Goal: Information Seeking & Learning: Learn about a topic

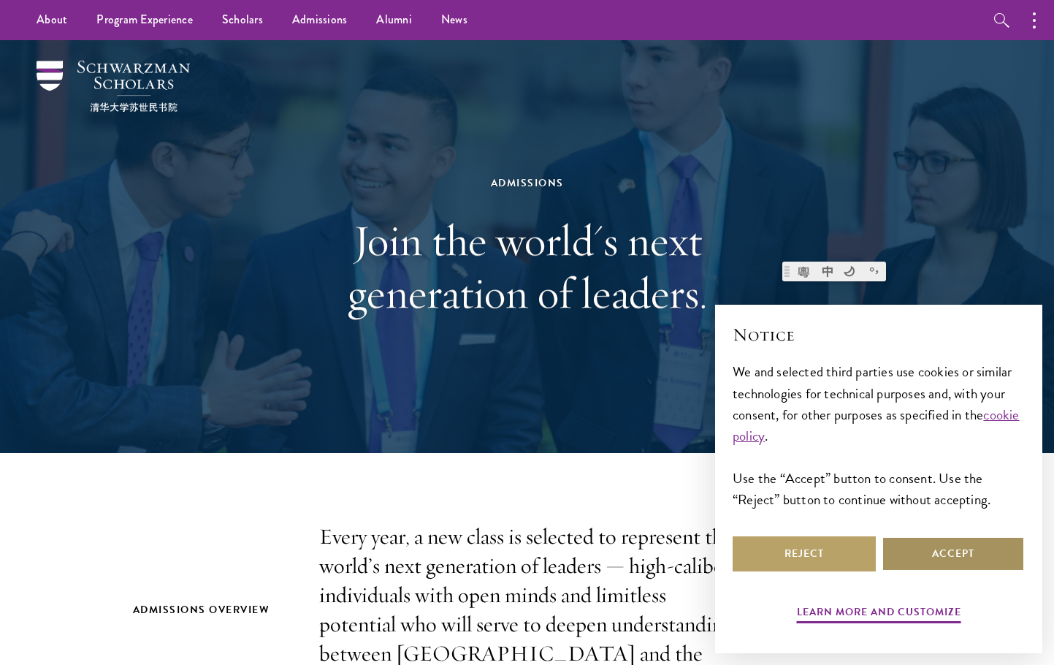
click at [922, 558] on button "Accept" at bounding box center [953, 553] width 143 height 35
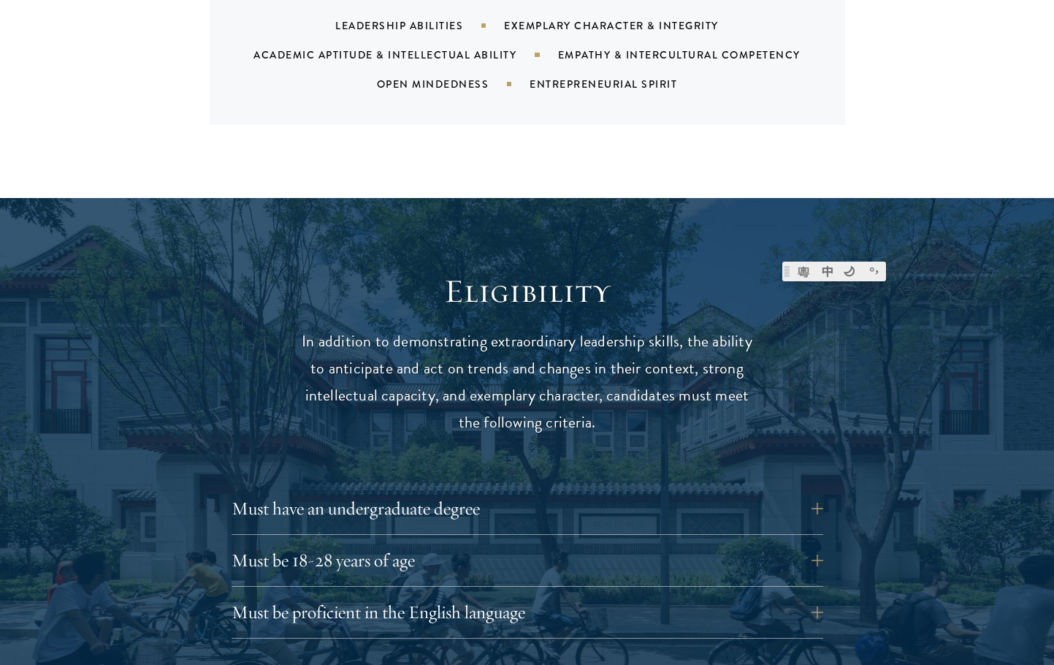
scroll to position [2046, 0]
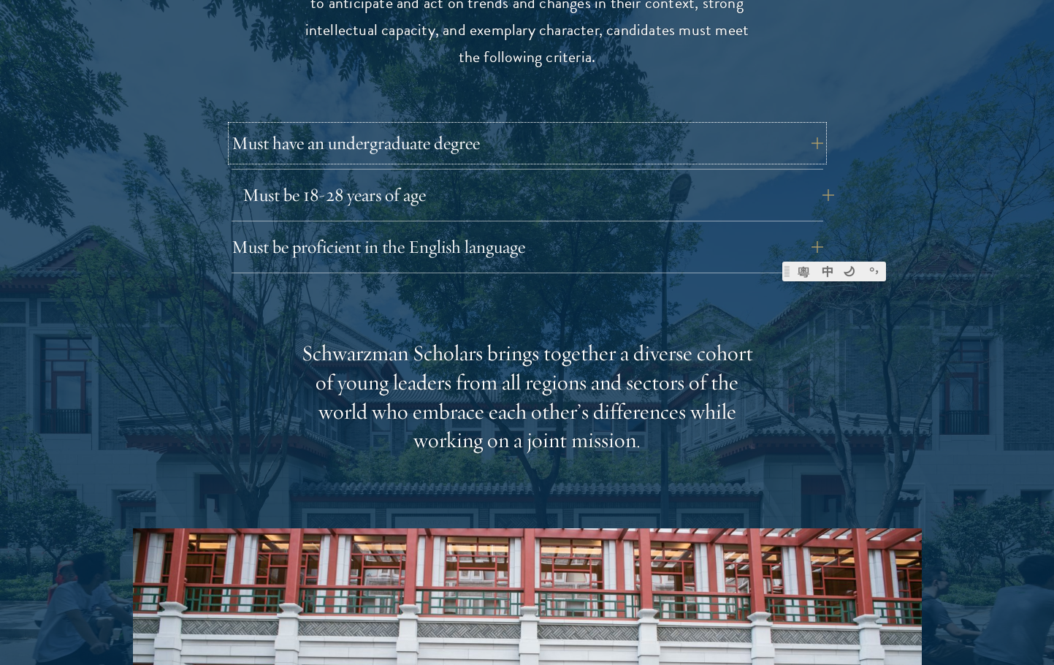
drag, startPoint x: 585, startPoint y: 116, endPoint x: 590, endPoint y: 162, distance: 46.3
click at [590, 162] on div "Must have an undergraduate degree Applicants who are currently enrolled in unde…" at bounding box center [528, 200] width 592 height 148
click at [590, 178] on button "Must be 18-28 years of age" at bounding box center [539, 195] width 592 height 35
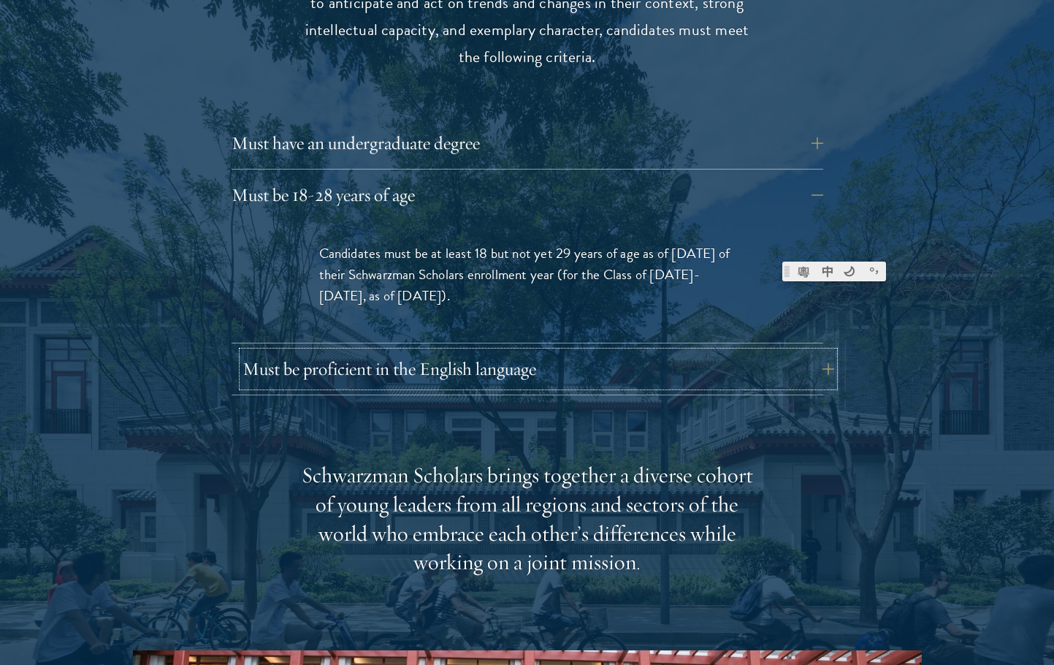
click at [576, 351] on button "Must be proficient in the English language" at bounding box center [539, 368] width 592 height 35
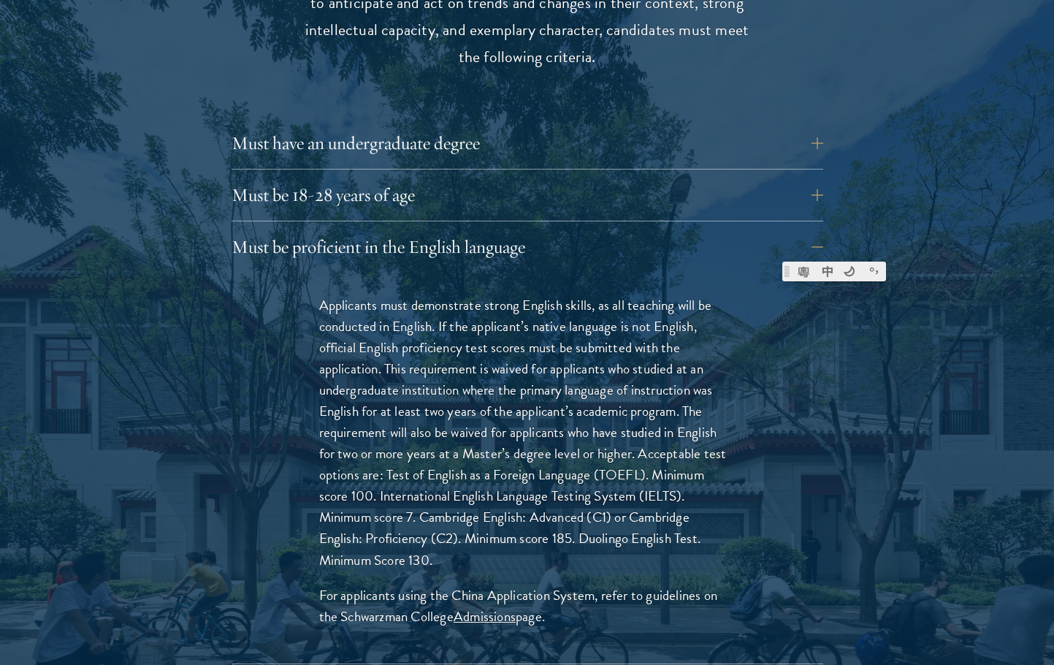
click at [583, 141] on div "Must have an undergraduate degree Applicants who are currently enrolled in unde…" at bounding box center [528, 395] width 592 height 538
click at [582, 178] on button "Must be 18-28 years of age" at bounding box center [539, 195] width 592 height 35
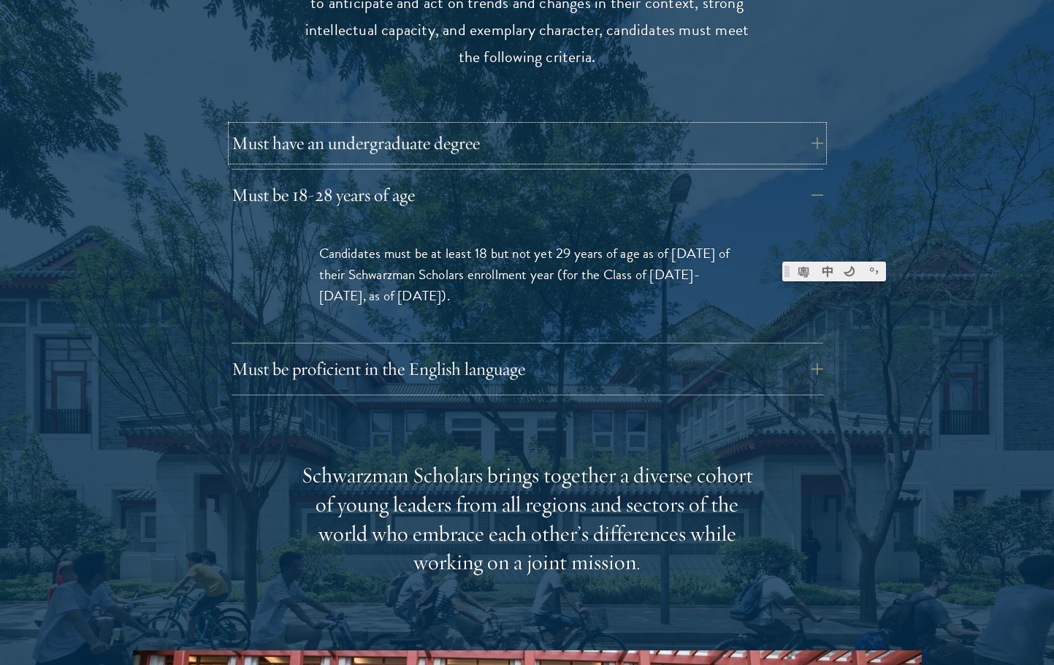
drag, startPoint x: 532, startPoint y: 104, endPoint x: 555, endPoint y: 273, distance: 170.4
click at [555, 273] on div "Must have an undergraduate degree Applicants who are currently enrolled in unde…" at bounding box center [528, 261] width 592 height 270
click at [533, 126] on button "Must have an undergraduate degree" at bounding box center [539, 143] width 592 height 35
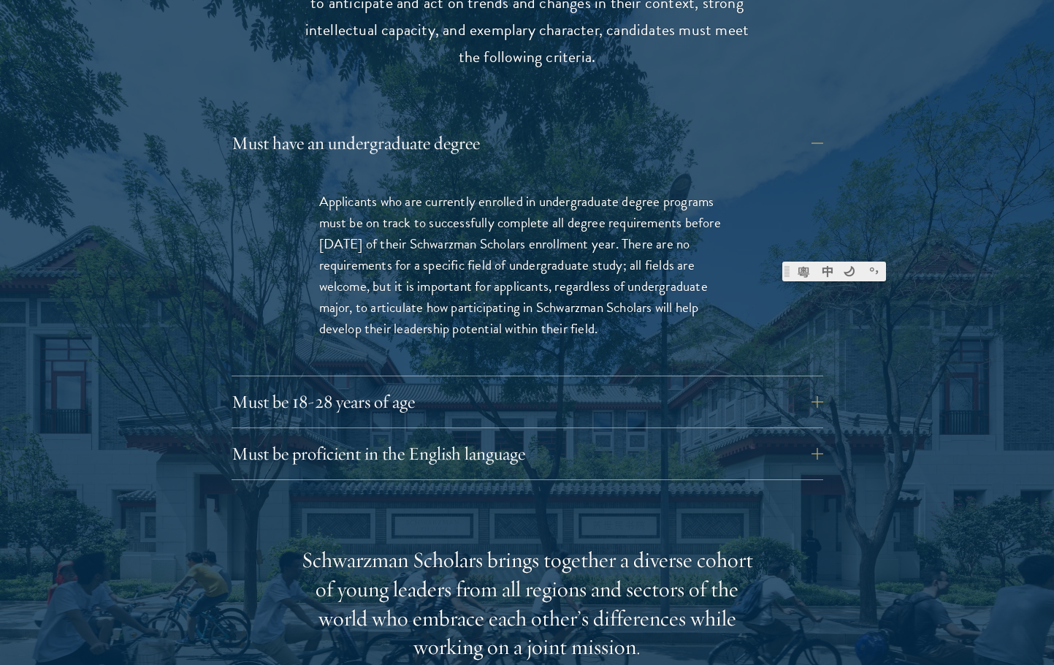
drag, startPoint x: 324, startPoint y: 164, endPoint x: 610, endPoint y: 302, distance: 317.3
click at [610, 302] on p "Applicants who are currently enrolled in undergraduate degree programs must be …" at bounding box center [527, 265] width 416 height 148
drag, startPoint x: 647, startPoint y: 298, endPoint x: 414, endPoint y: 377, distance: 246.7
click at [334, 191] on p "Applicants who are currently enrolled in undergraduate degree programs must be …" at bounding box center [527, 265] width 416 height 148
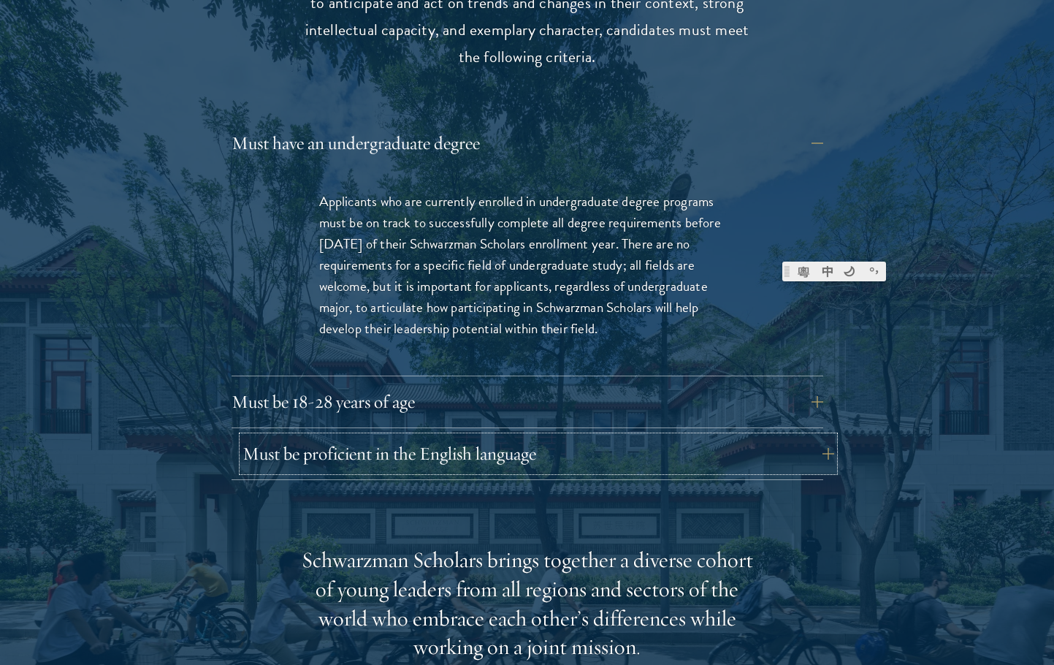
click at [501, 436] on button "Must be proficient in the English language" at bounding box center [539, 453] width 592 height 35
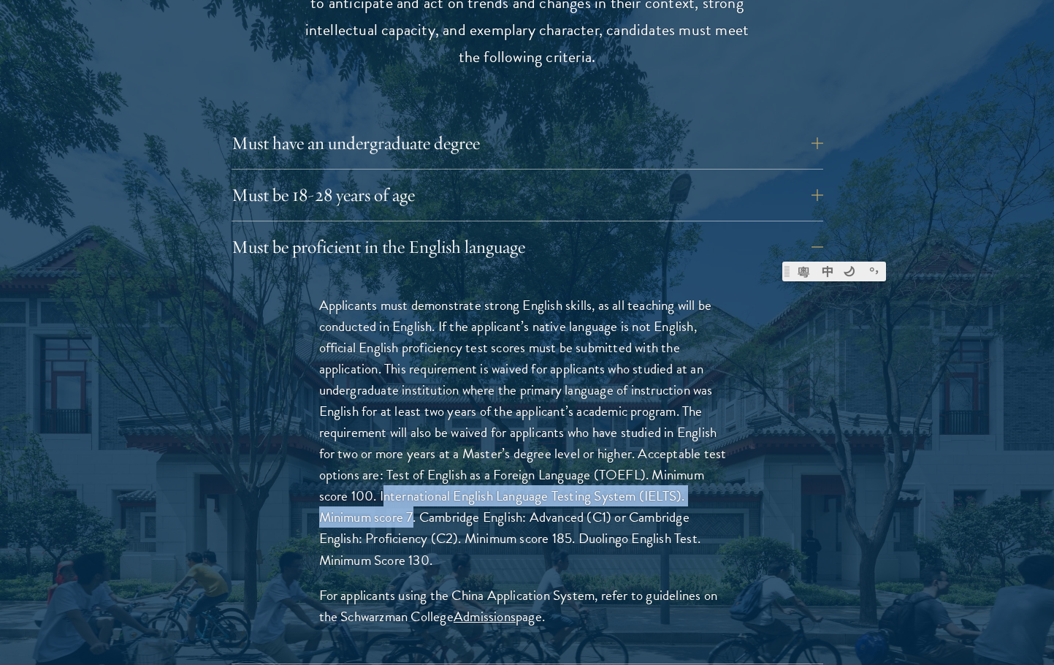
drag, startPoint x: 383, startPoint y: 467, endPoint x: 414, endPoint y: 490, distance: 38.6
click at [414, 490] on p "Applicants must demonstrate strong English skills, as all teaching will be cond…" at bounding box center [527, 432] width 416 height 276
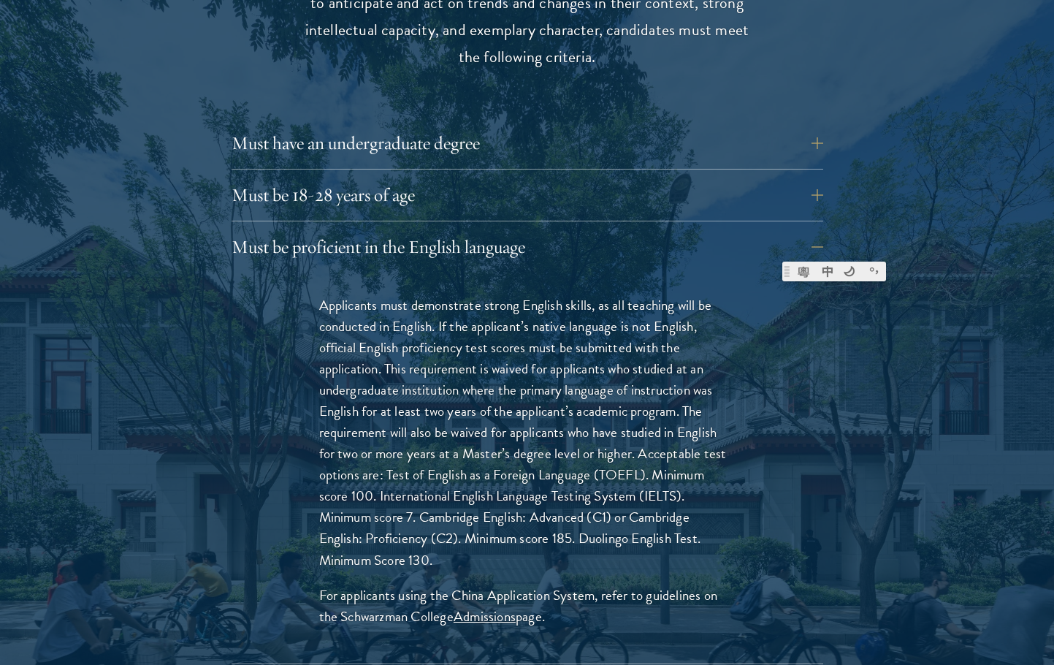
click at [420, 492] on p "Applicants must demonstrate strong English skills, as all teaching will be cond…" at bounding box center [527, 432] width 416 height 276
click at [412, 488] on p "Applicants must demonstrate strong English skills, as all teaching will be cond…" at bounding box center [527, 432] width 416 height 276
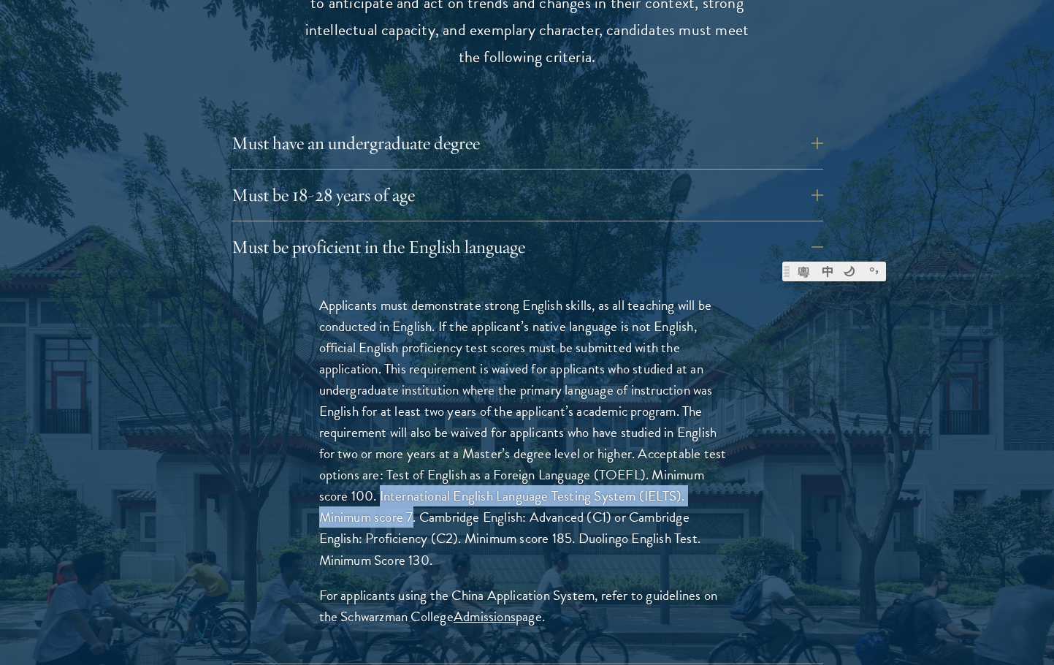
drag, startPoint x: 414, startPoint y: 491, endPoint x: 379, endPoint y: 467, distance: 42.6
click at [379, 467] on p "Applicants must demonstrate strong English skills, as all teaching will be cond…" at bounding box center [527, 432] width 416 height 276
copy p "International English Language Testing System (IELTS). Minimum score 7"
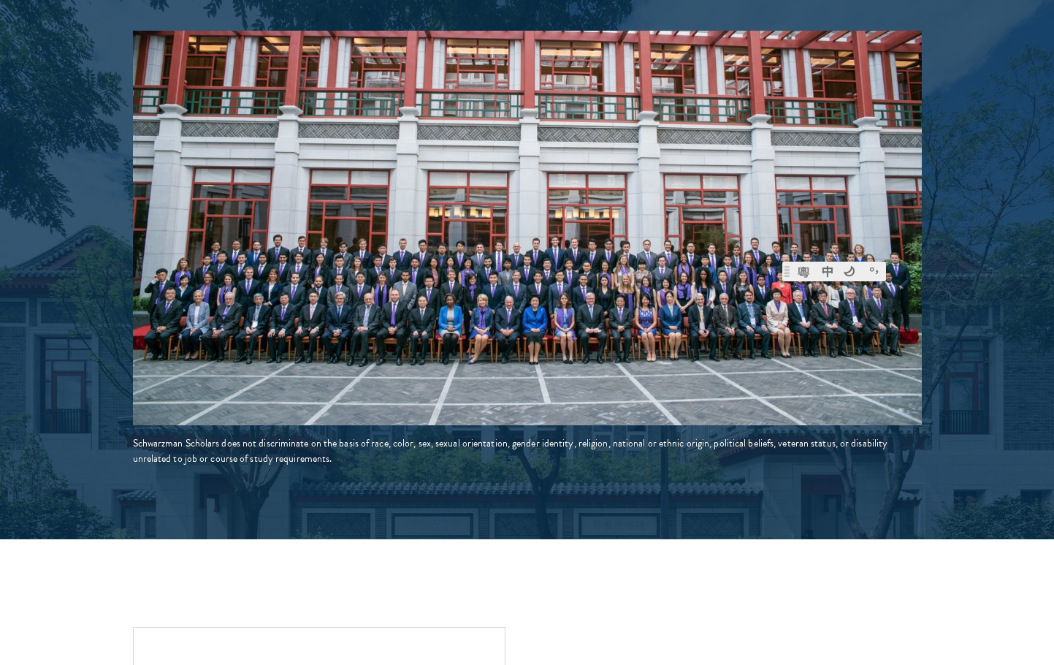
scroll to position [3507, 0]
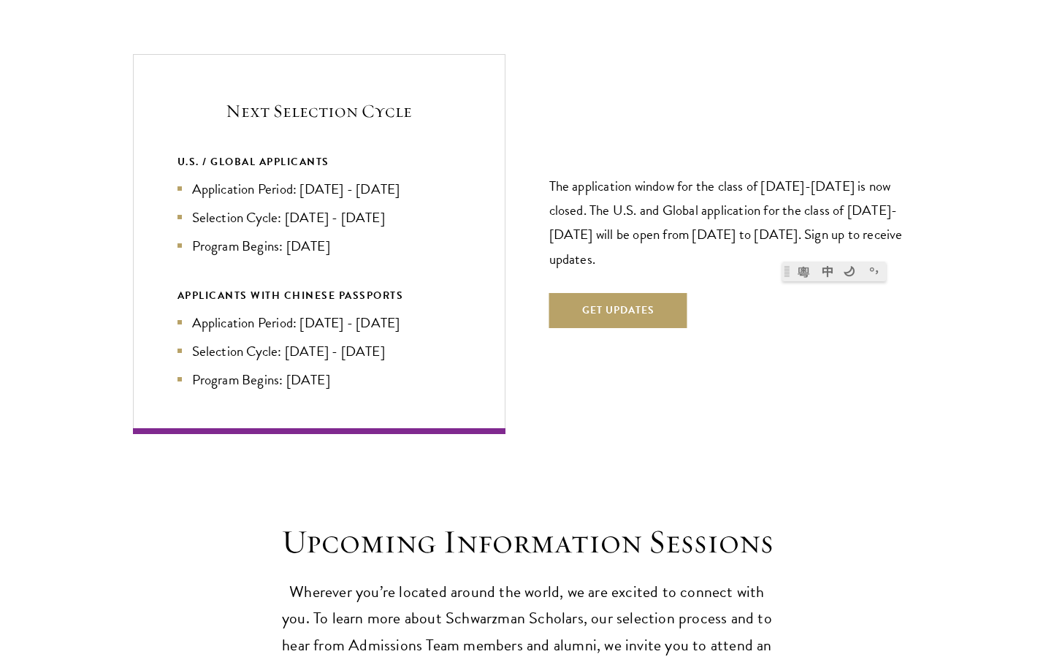
click at [174, 183] on div "Next Selection Cycle U.S. / GLOBAL APPLICANTS Application Period: Apr 2026 - Se…" at bounding box center [319, 243] width 373 height 379
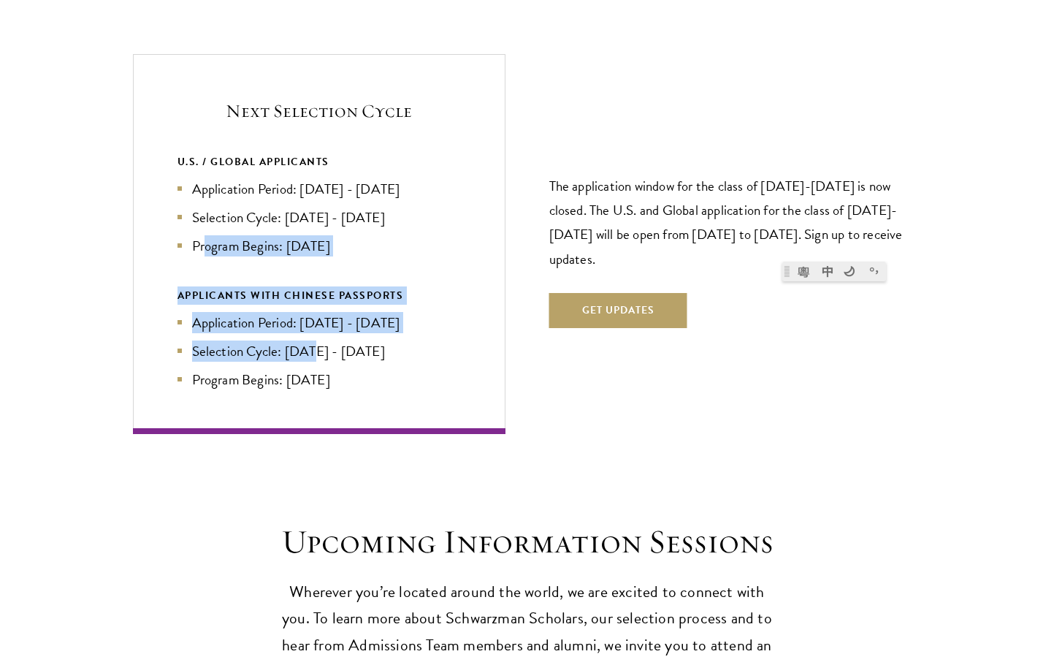
drag, startPoint x: 286, startPoint y: 294, endPoint x: 310, endPoint y: 320, distance: 35.7
click at [310, 320] on div "U.S. / GLOBAL APPLICANTS Application Period: Apr 2026 - Sep 2026 Selection Cycl…" at bounding box center [319, 271] width 283 height 237
click at [310, 340] on li "Selection Cycle: Jun - Jul 2026" at bounding box center [319, 350] width 283 height 21
drag, startPoint x: 367, startPoint y: 351, endPoint x: 232, endPoint y: 283, distance: 151.0
click at [232, 312] on ul "Application Period: Jan 2026 - May 2026 Selection Cycle: Jun - Jul 2026 Program…" at bounding box center [319, 351] width 283 height 78
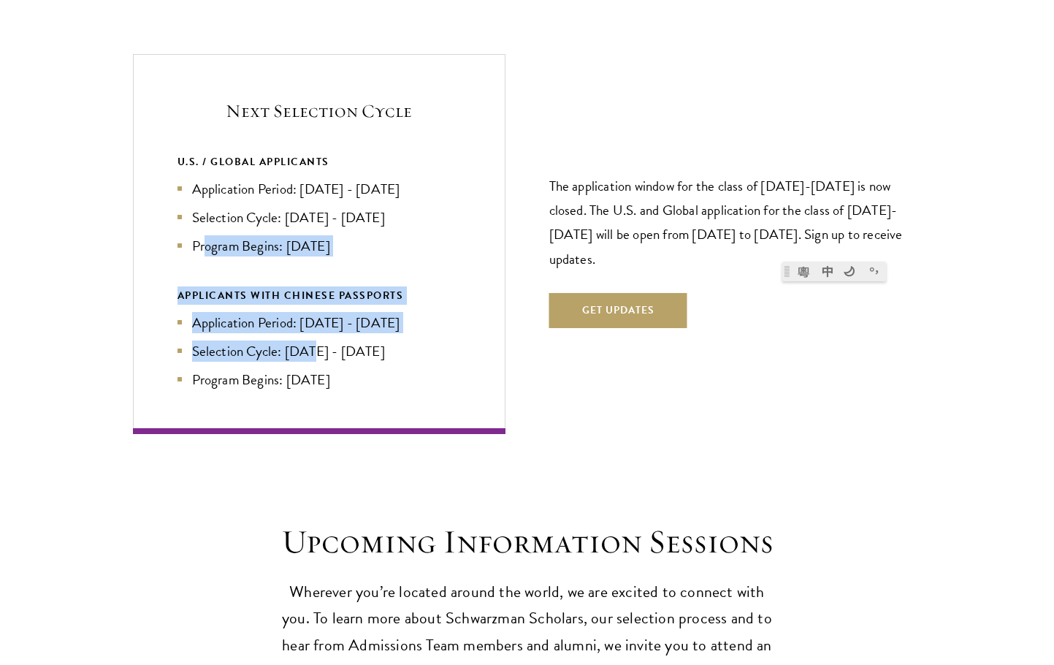
click at [232, 312] on li "Application Period: Jan 2026 - May 2026" at bounding box center [319, 322] width 283 height 21
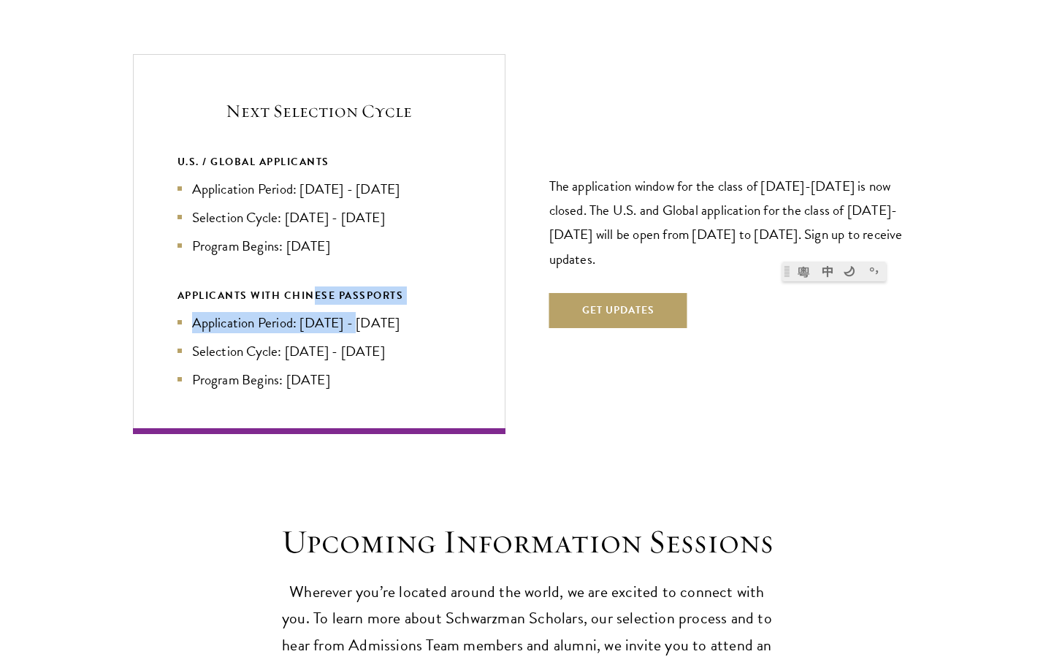
drag, startPoint x: 317, startPoint y: 254, endPoint x: 358, endPoint y: 285, distance: 51.1
click at [358, 285] on div "U.S. / GLOBAL APPLICANTS Application Period: Apr 2026 - Sep 2026 Selection Cycl…" at bounding box center [319, 271] width 283 height 237
click at [358, 312] on li "Application Period: Jan 2026 - May 2026" at bounding box center [319, 322] width 283 height 21
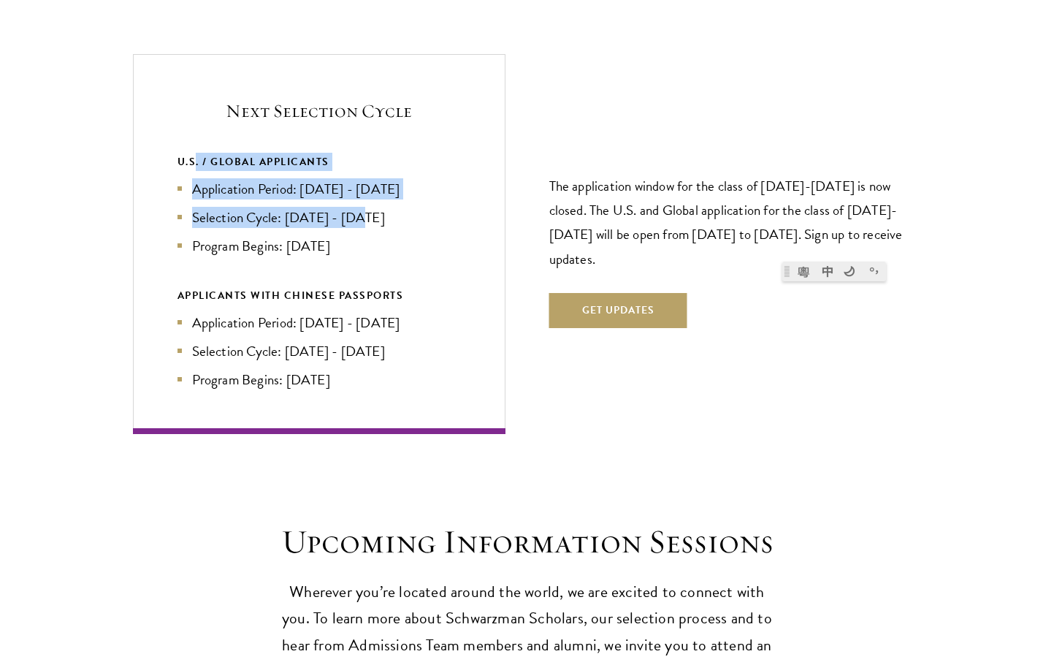
drag, startPoint x: 196, startPoint y: 134, endPoint x: 362, endPoint y: 178, distance: 172.2
click at [362, 176] on div "U.S. / GLOBAL APPLICANTS Application Period: Apr 2026 - Sep 2026 Selection Cycl…" at bounding box center [319, 205] width 283 height 104
click at [363, 207] on li "Selection Cycle: Oct - Nov 2026" at bounding box center [319, 217] width 283 height 21
drag, startPoint x: 359, startPoint y: 223, endPoint x: 219, endPoint y: 164, distance: 152.2
click at [219, 178] on ul "Application Period: Apr 2026 - Sep 2026 Selection Cycle: Oct - Nov 2026 Program…" at bounding box center [319, 217] width 283 height 78
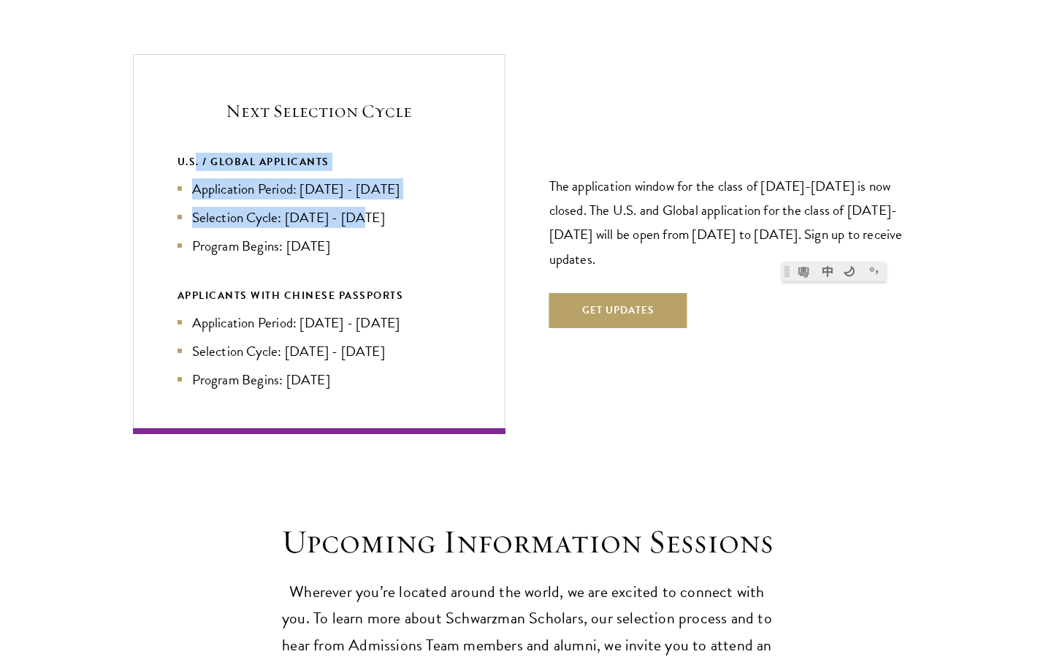
click at [219, 178] on li "Application Period: Apr 2026 - Sep 2026" at bounding box center [319, 188] width 283 height 21
drag, startPoint x: 359, startPoint y: 218, endPoint x: 292, endPoint y: 218, distance: 66.5
click at [292, 235] on li "Program Begins: Aug 2027" at bounding box center [319, 245] width 283 height 21
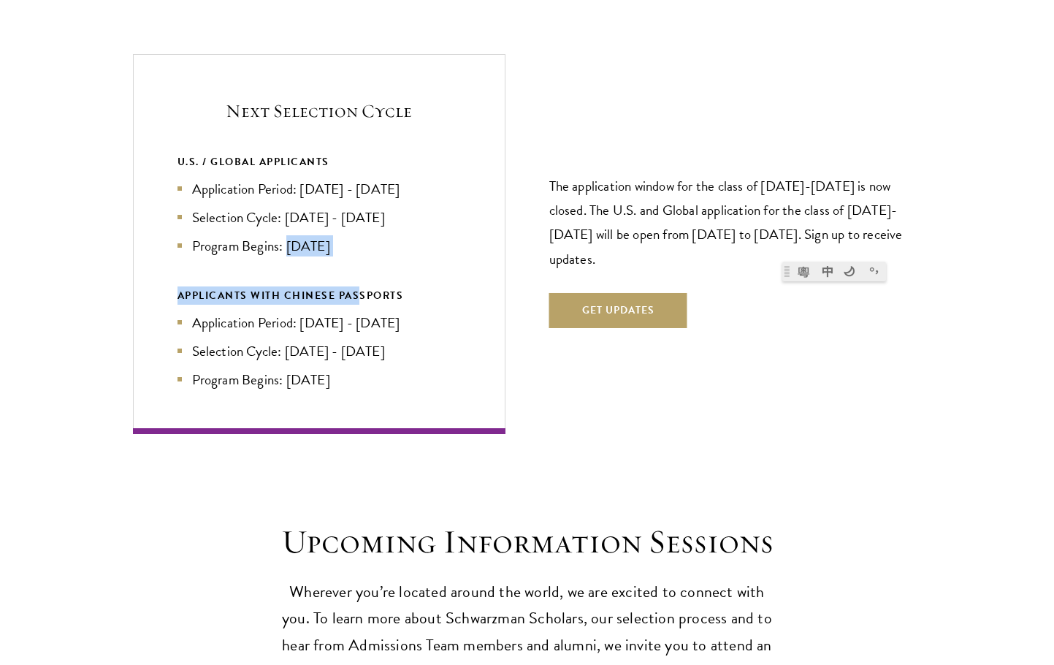
drag, startPoint x: 290, startPoint y: 218, endPoint x: 360, endPoint y: 229, distance: 70.9
click at [360, 229] on div "U.S. / GLOBAL APPLICANTS Application Period: Apr 2026 - Sep 2026 Selection Cycl…" at bounding box center [319, 271] width 283 height 237
drag, startPoint x: 242, startPoint y: 320, endPoint x: 345, endPoint y: 340, distance: 105.0
click at [345, 340] on ul "Application Period: [DATE] - [DATE] Selection Cycle: [DATE] - [DATE] Program Be…" at bounding box center [319, 351] width 283 height 78
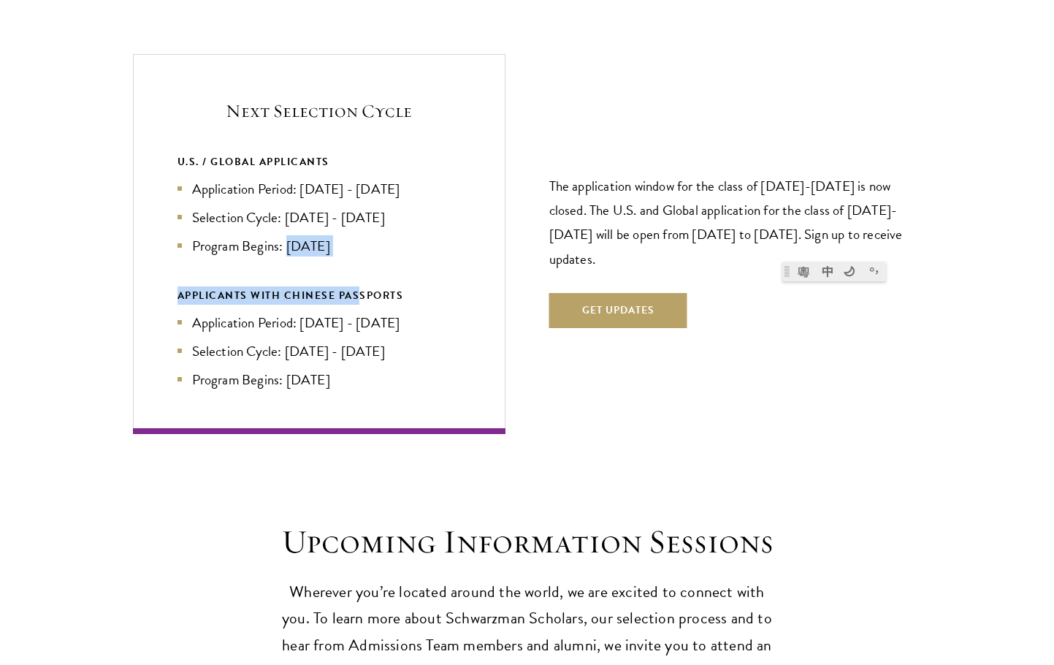
click at [345, 369] on li "Program Begins: [DATE]" at bounding box center [319, 379] width 283 height 21
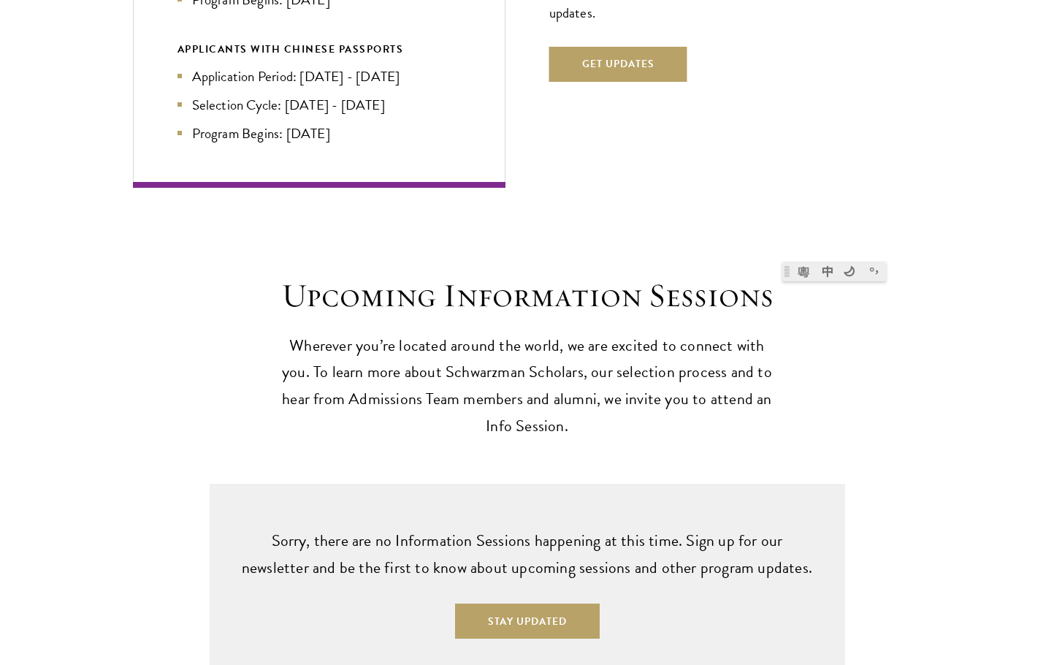
scroll to position [3799, 0]
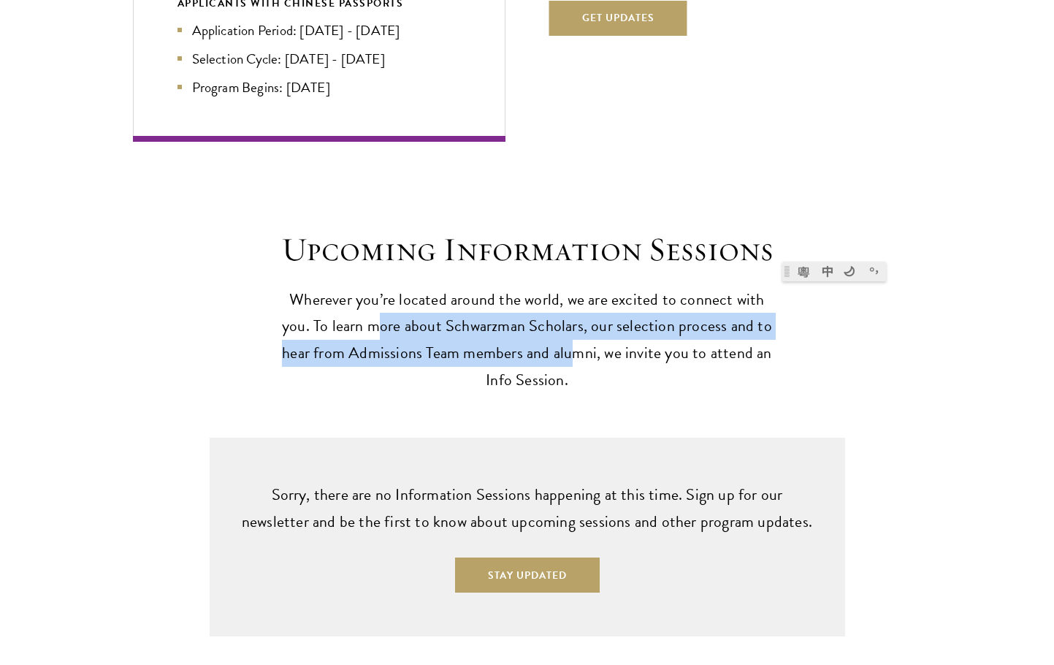
drag, startPoint x: 482, startPoint y: 325, endPoint x: 550, endPoint y: 338, distance: 69.2
click at [550, 338] on p "Wherever you’re located around the world, we are excited to connect with you. T…" at bounding box center [527, 340] width 504 height 108
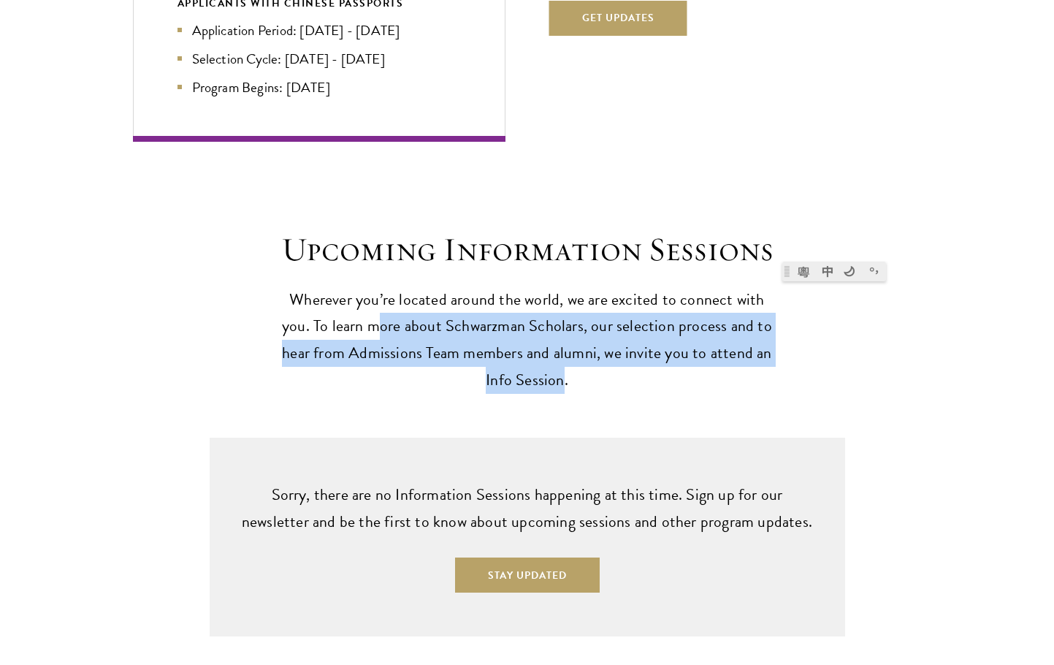
click at [550, 338] on p "Wherever you’re located around the world, we are excited to connect with you. T…" at bounding box center [527, 340] width 504 height 108
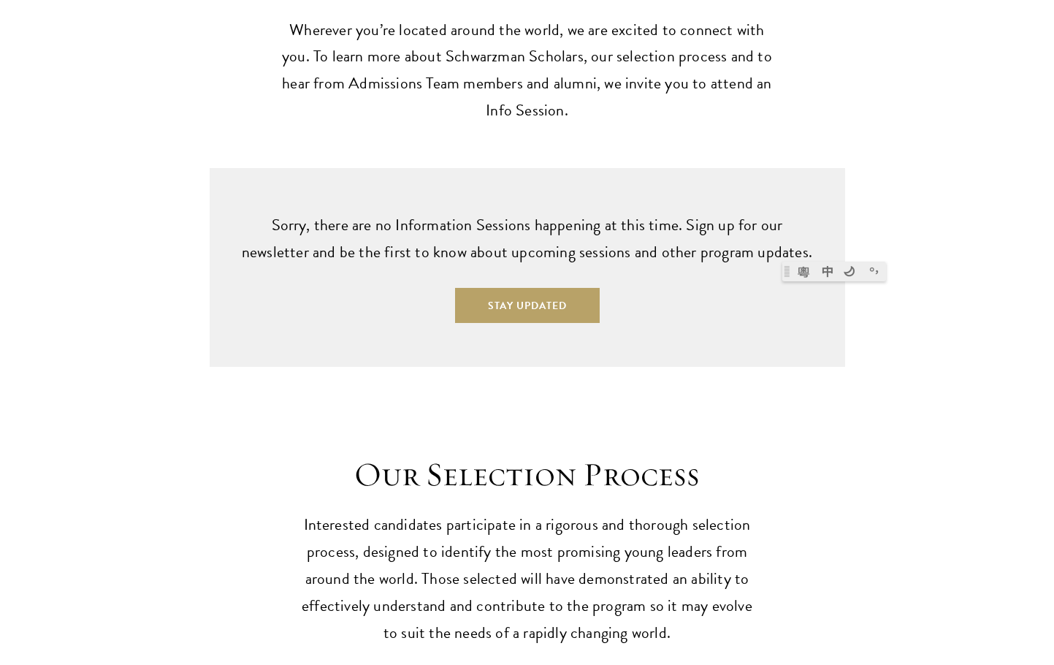
scroll to position [4091, 0]
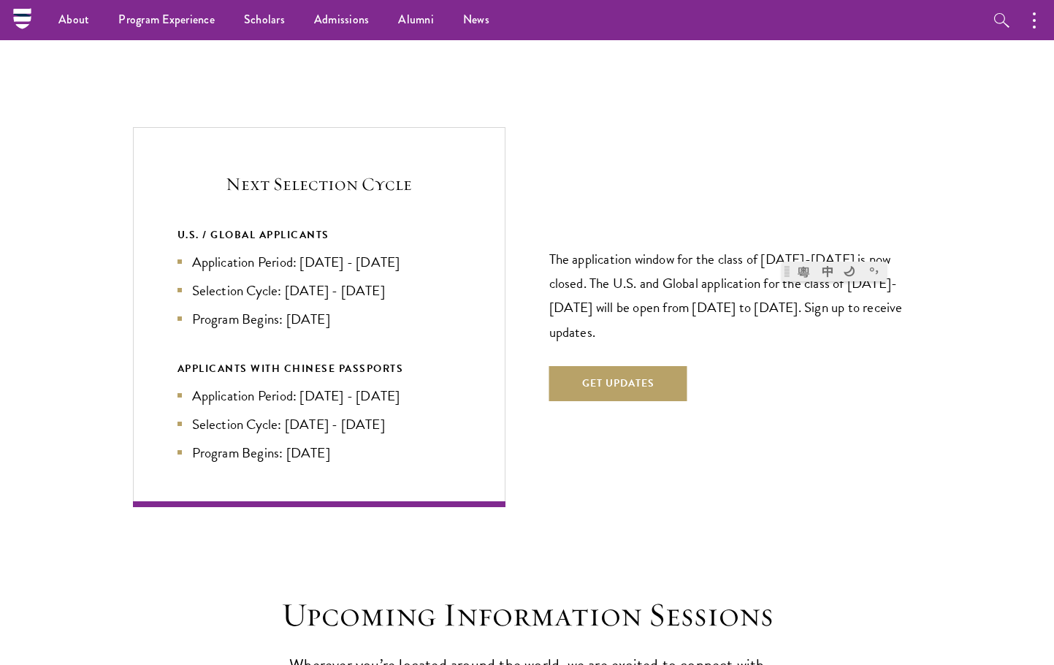
click at [237, 161] on div "Next Selection Cycle U.S. / GLOBAL APPLICANTS Application Period: [DATE] - [DAT…" at bounding box center [319, 316] width 373 height 379
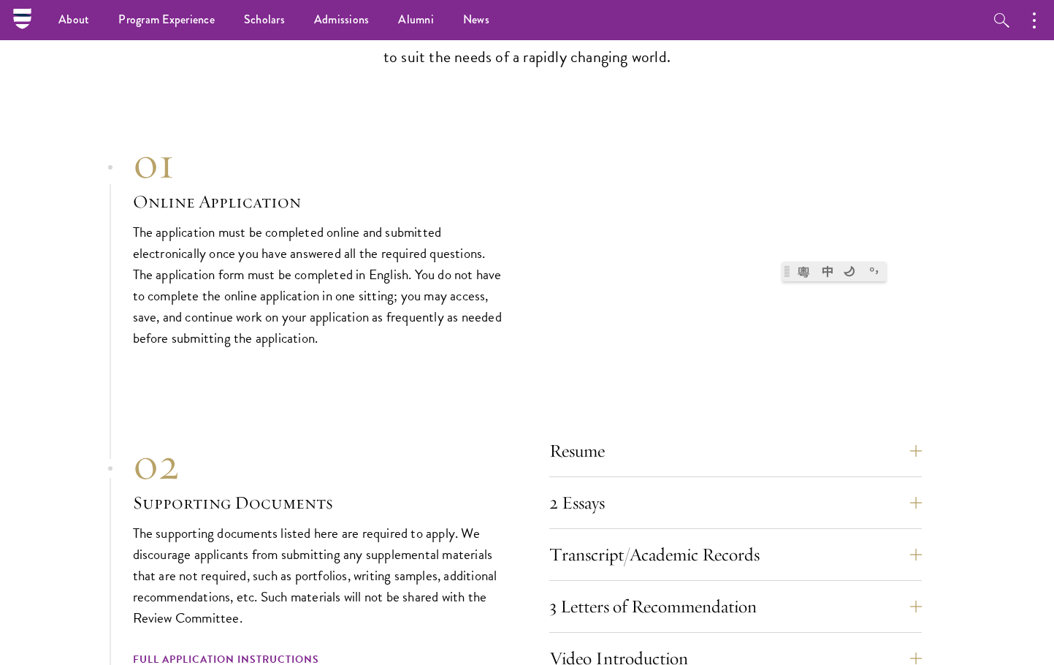
scroll to position [4530, 0]
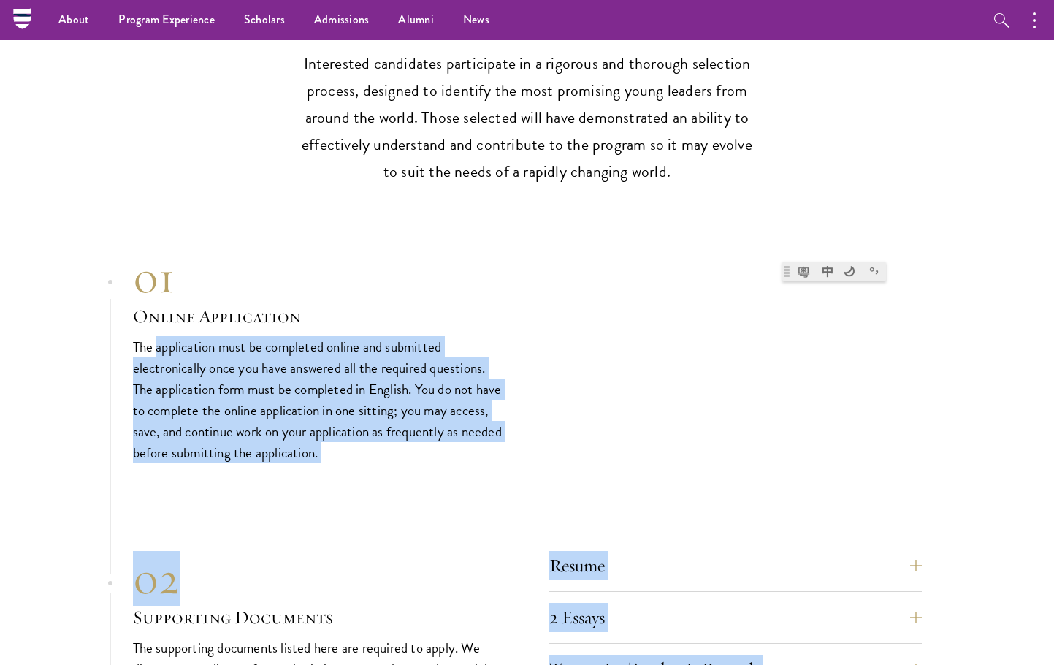
drag, startPoint x: 291, startPoint y: 418, endPoint x: 341, endPoint y: 443, distance: 56.5
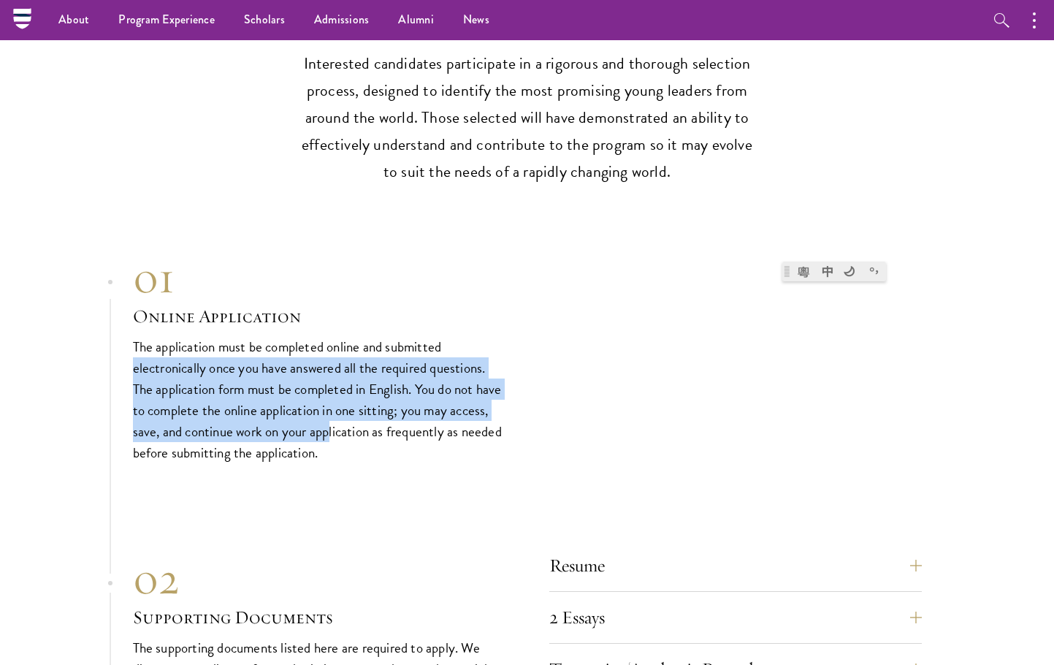
drag, startPoint x: 371, startPoint y: 404, endPoint x: 119, endPoint y: 329, distance: 262.8
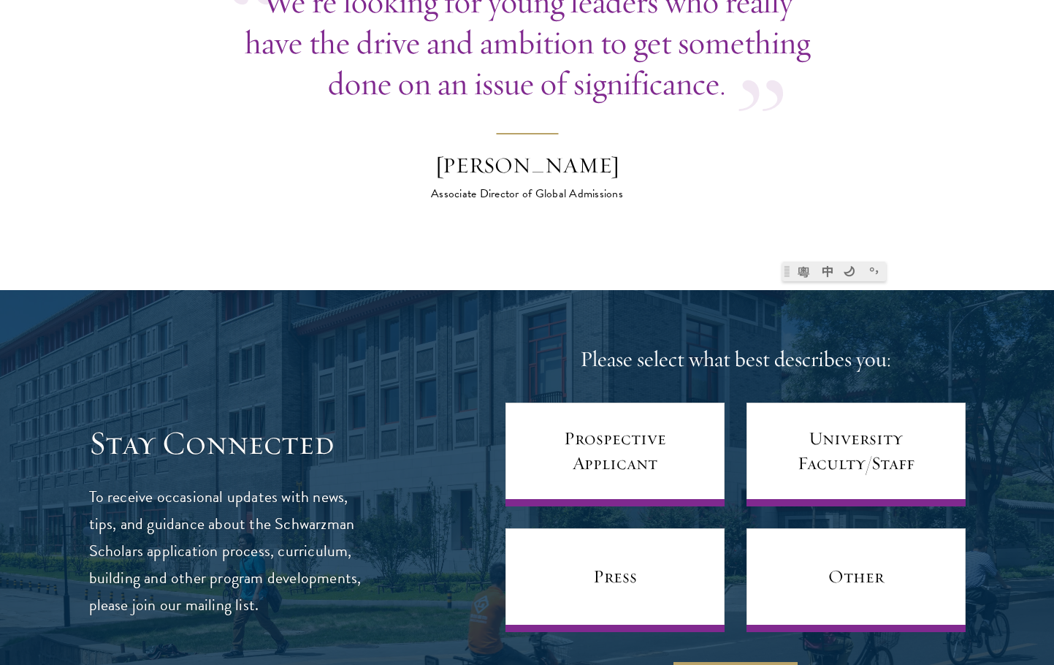
scroll to position [5918, 0]
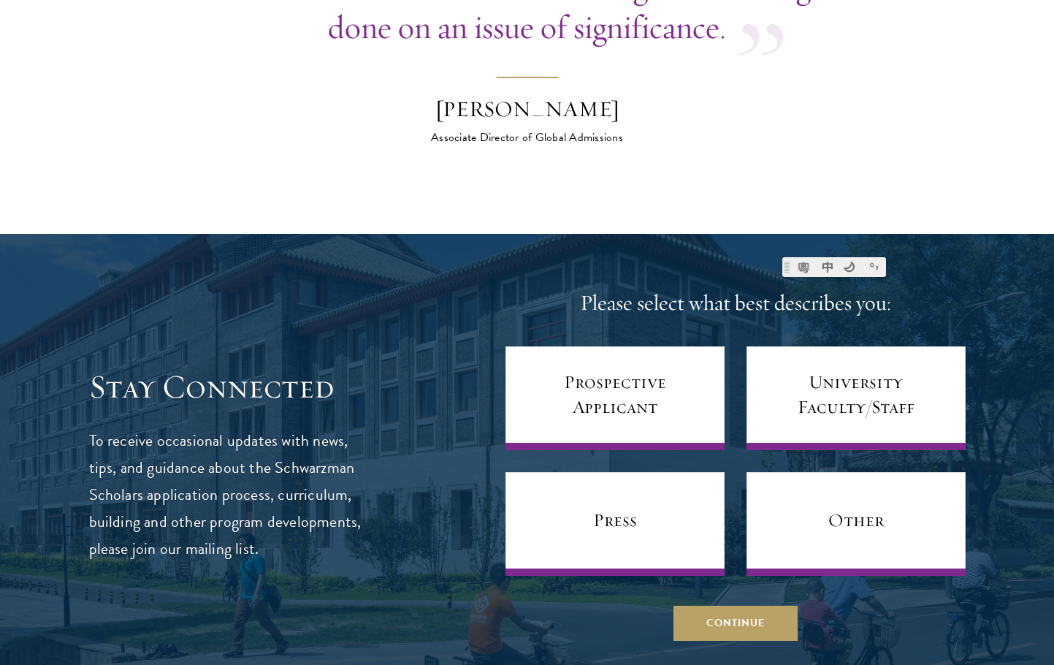
click at [794, 262] on link at bounding box center [804, 267] width 24 height 20
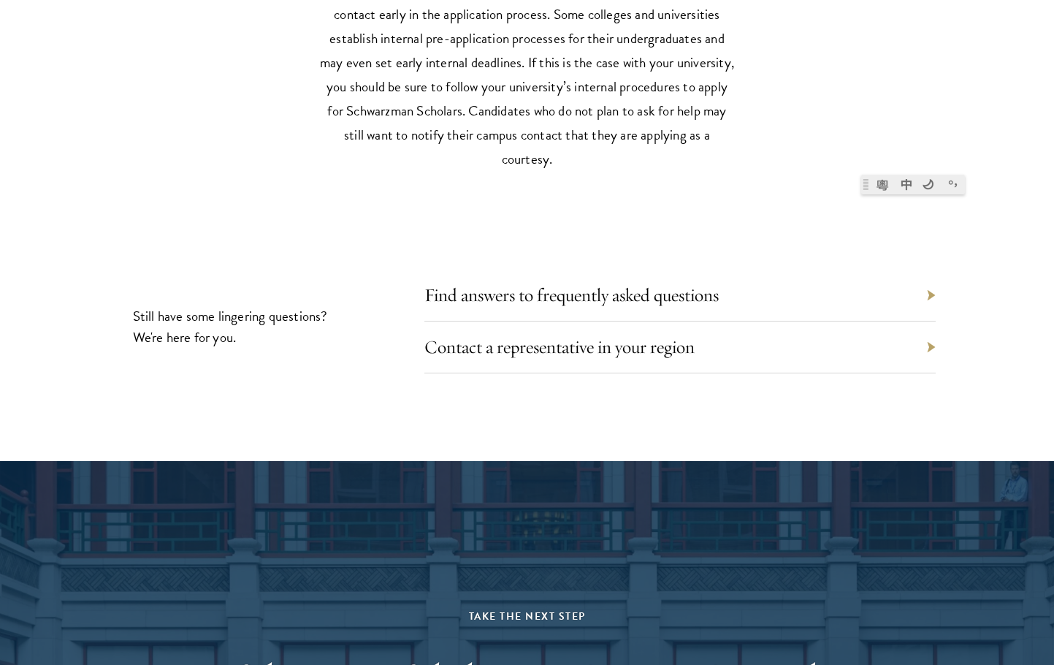
scroll to position [6868, 0]
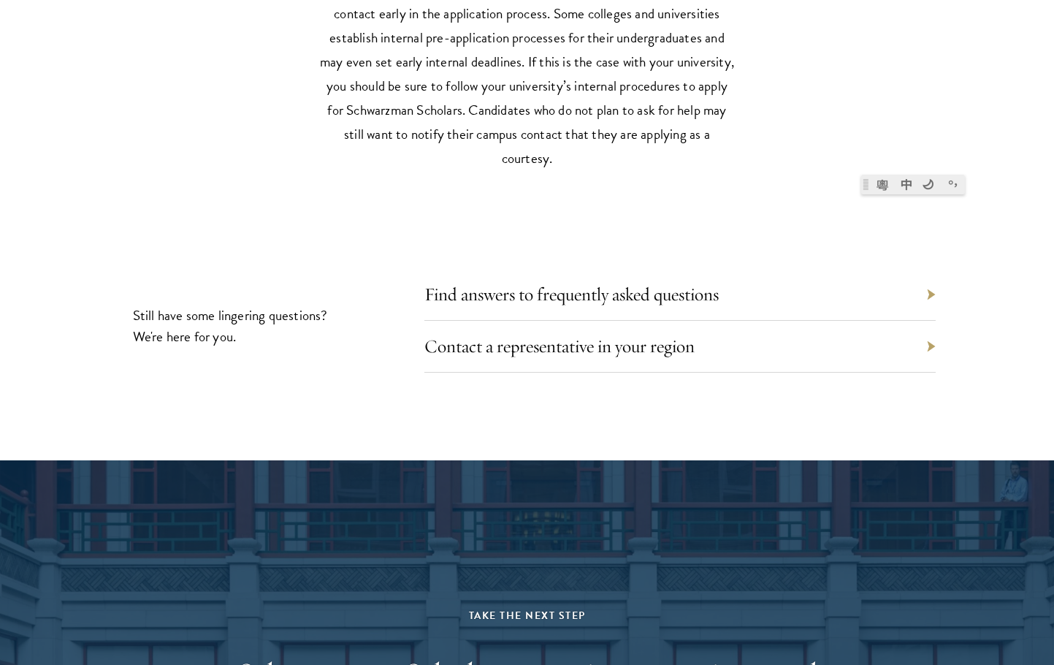
click at [777, 269] on div "Find answers to frequently asked questions" at bounding box center [679, 295] width 511 height 52
click at [776, 269] on div "Find answers to frequently asked questions" at bounding box center [679, 295] width 511 height 52
click at [772, 277] on div "Find answers to frequently asked questions" at bounding box center [679, 295] width 511 height 52
click at [649, 283] on link "Find answers to frequently asked questions" at bounding box center [582, 294] width 294 height 23
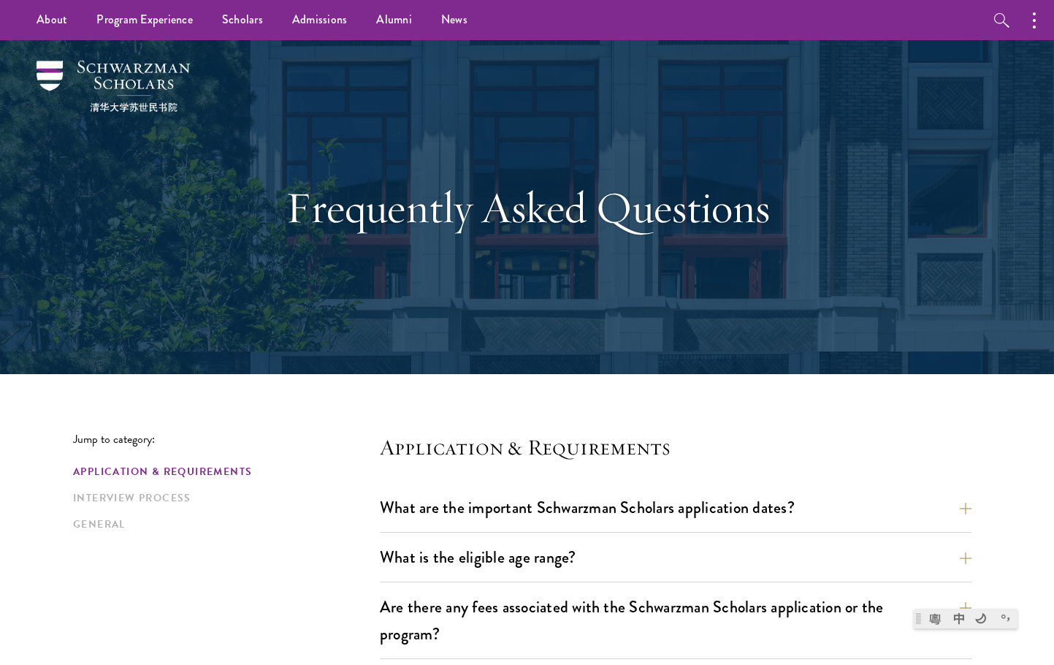
drag, startPoint x: 73, startPoint y: 57, endPoint x: 203, endPoint y: 115, distance: 142.6
click at [202, 114] on div "Frequently Asked Questions" at bounding box center [527, 207] width 908 height 334
click at [209, 143] on div "Frequently Asked Questions" at bounding box center [527, 207] width 908 height 334
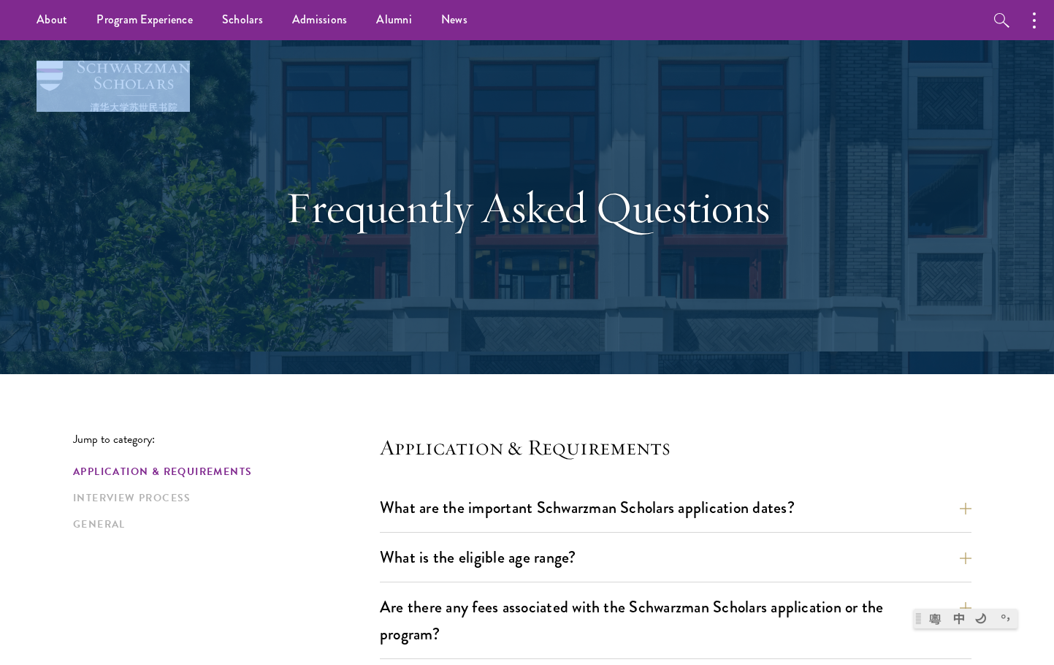
drag, startPoint x: 73, startPoint y: 47, endPoint x: 96, endPoint y: 64, distance: 28.2
click at [96, 64] on div "Frequently Asked Questions" at bounding box center [527, 207] width 908 height 334
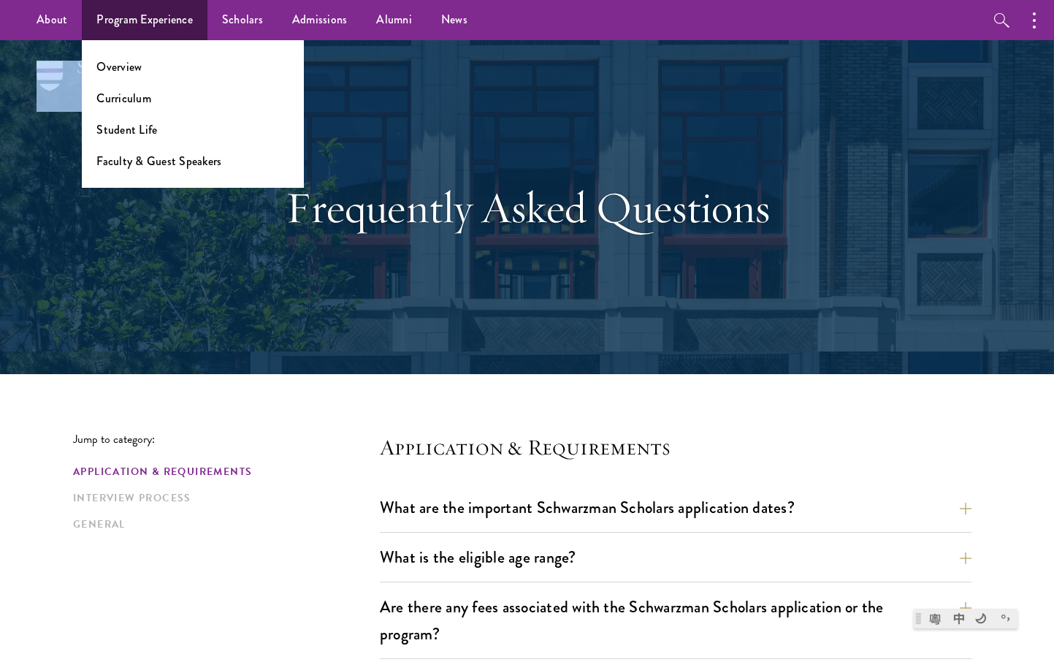
copy div
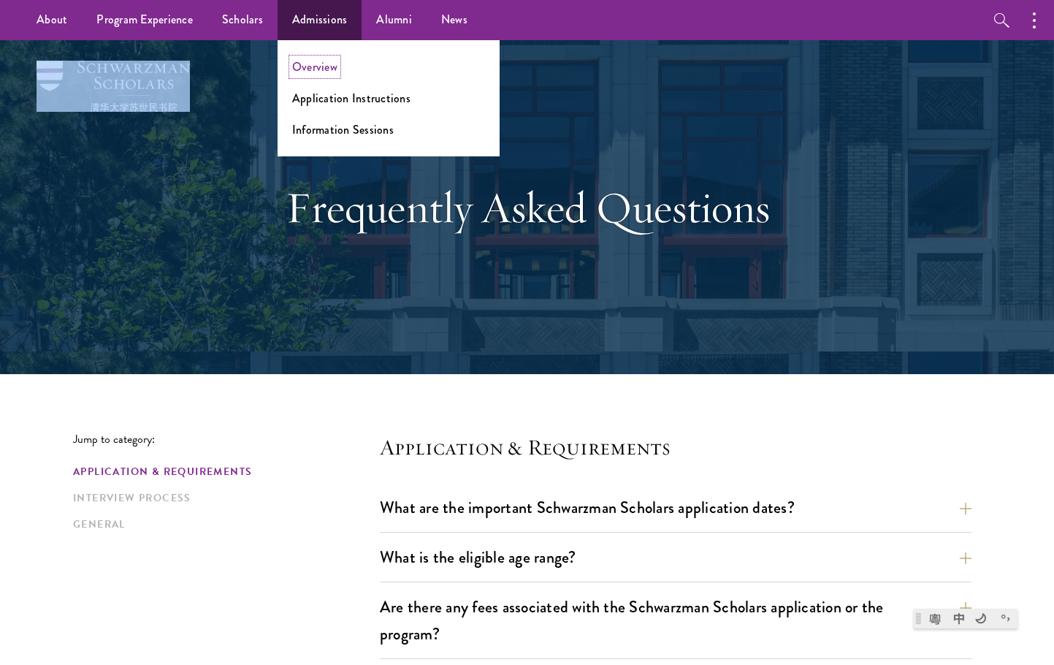
click at [327, 64] on link "Overview" at bounding box center [314, 66] width 45 height 17
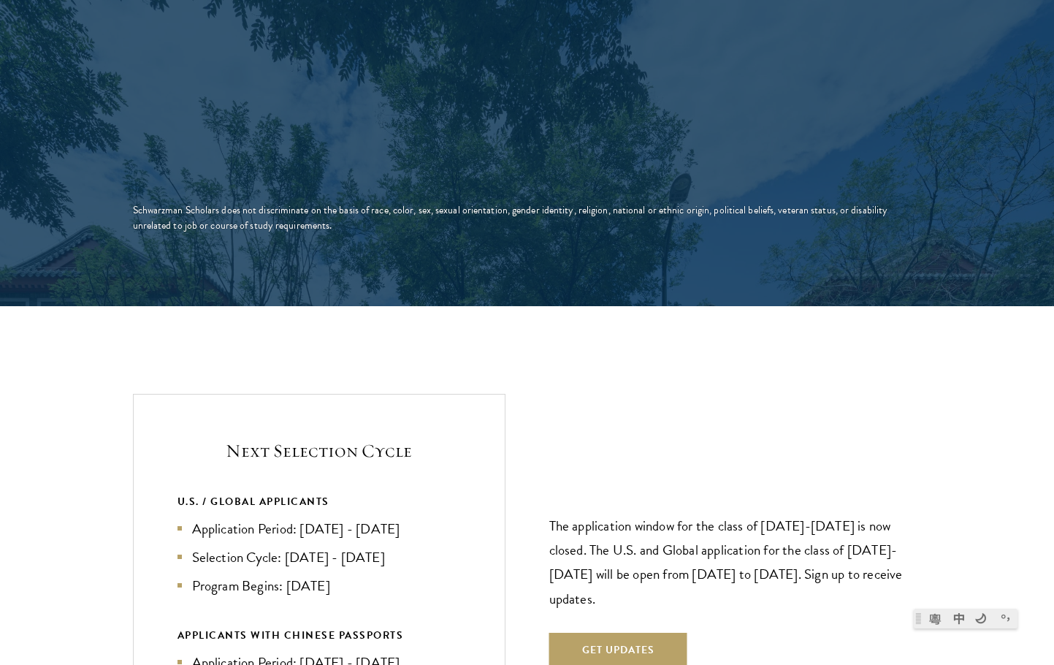
scroll to position [3215, 0]
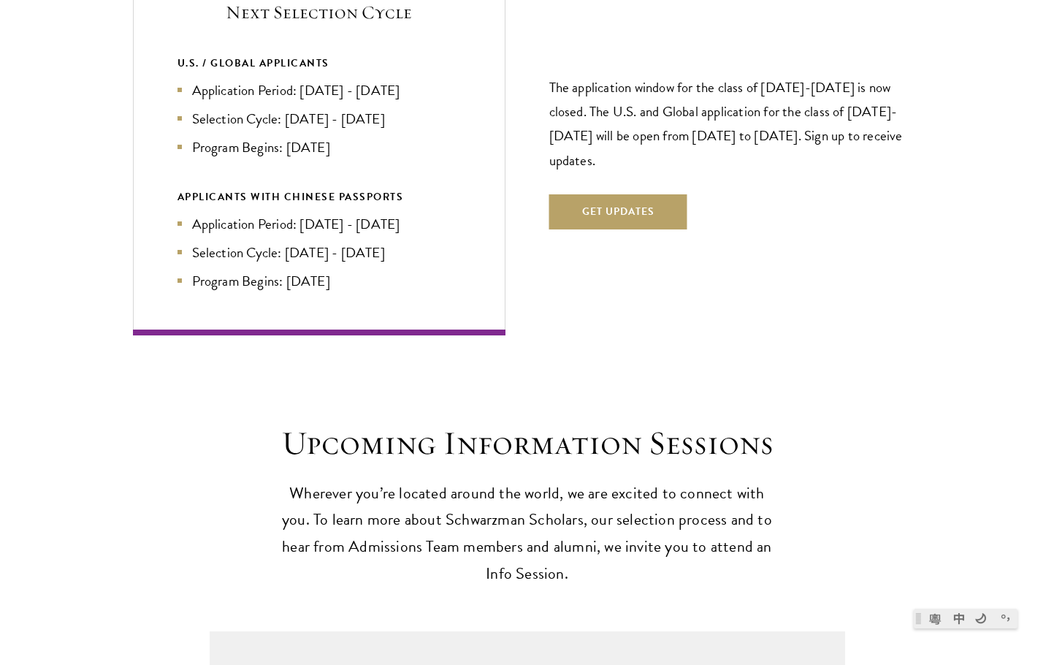
drag, startPoint x: 274, startPoint y: 58, endPoint x: 376, endPoint y: 120, distance: 119.7
click at [376, 120] on ul "Application Period: [DATE] - [DATE] Selection Cycle: [DATE] - [DATE] Program Be…" at bounding box center [319, 119] width 283 height 78
click at [376, 137] on li "Program Begins: [DATE]" at bounding box center [319, 147] width 283 height 21
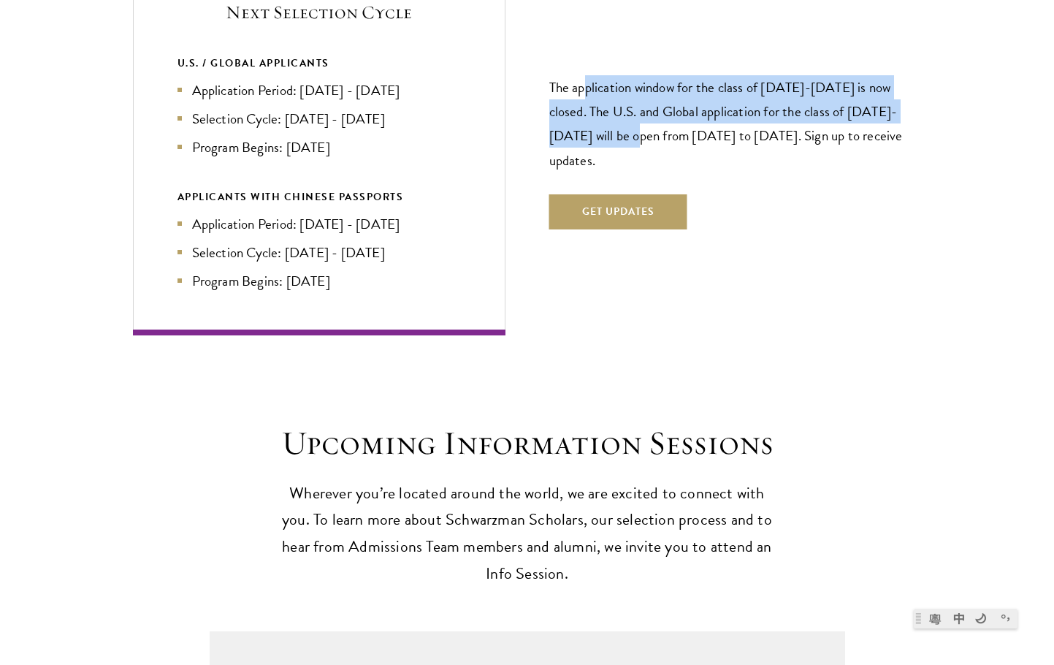
drag, startPoint x: 590, startPoint y: 74, endPoint x: 606, endPoint y: 105, distance: 35.0
click at [606, 105] on p "The application window for the class of [DATE]-[DATE] is now closed. The U.S. a…" at bounding box center [735, 123] width 373 height 96
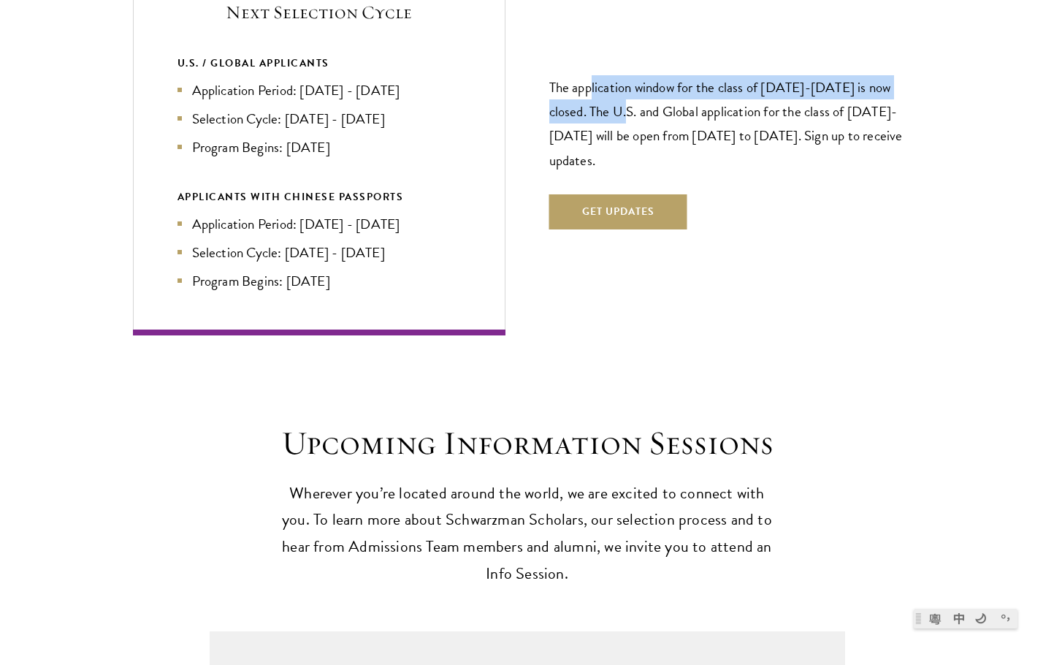
drag, startPoint x: 589, startPoint y: 44, endPoint x: 605, endPoint y: 82, distance: 41.3
click at [605, 82] on div "The application window for the class of 2026-2027 is now closed. The U.S. and G…" at bounding box center [735, 145] width 373 height 255
click at [580, 87] on p "The application window for the class of [DATE]-[DATE] is now closed. The U.S. a…" at bounding box center [735, 123] width 373 height 96
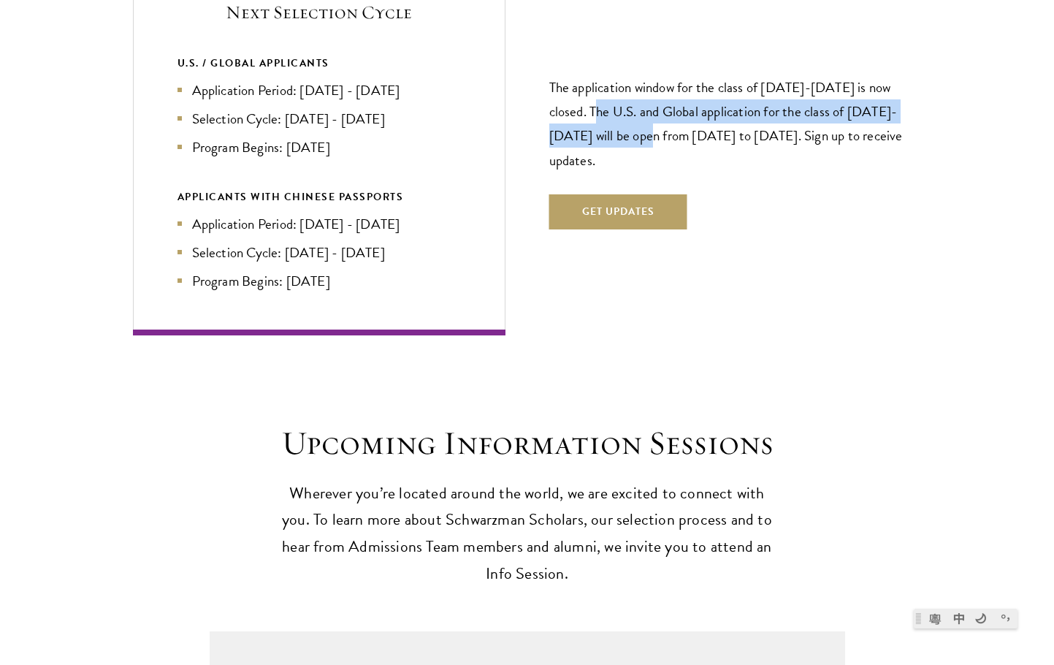
drag, startPoint x: 588, startPoint y: 97, endPoint x: 616, endPoint y: 112, distance: 31.4
click at [616, 112] on p "The application window for the class of [DATE]-[DATE] is now closed. The U.S. a…" at bounding box center [735, 123] width 373 height 96
click at [617, 113] on p "The application window for the class of [DATE]-[DATE] is now closed. The U.S. a…" at bounding box center [735, 123] width 373 height 96
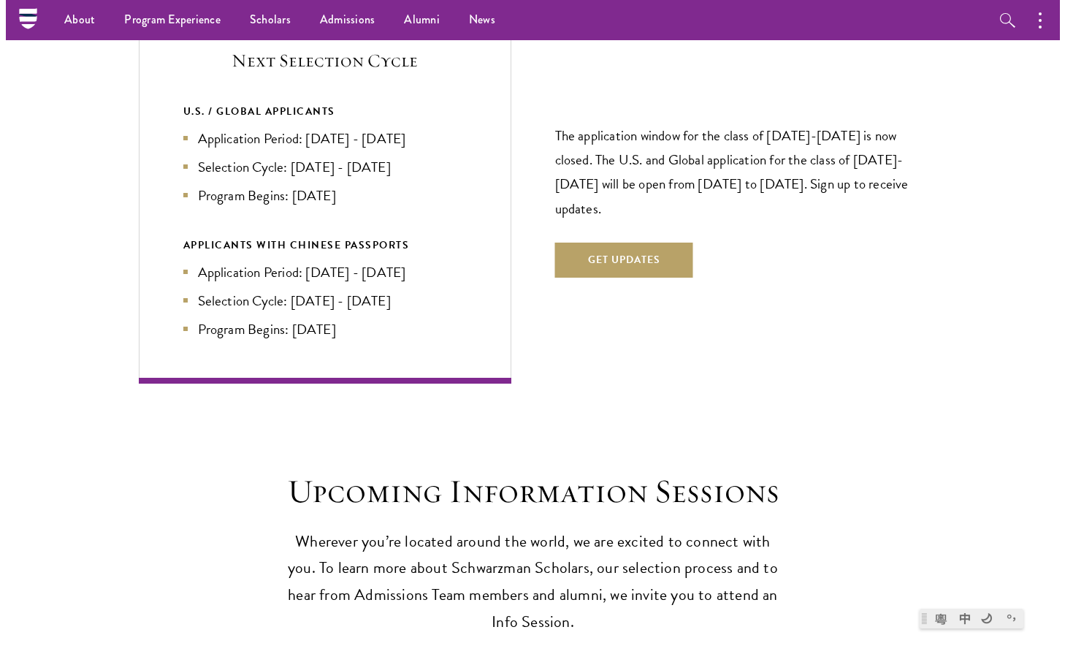
scroll to position [3142, 0]
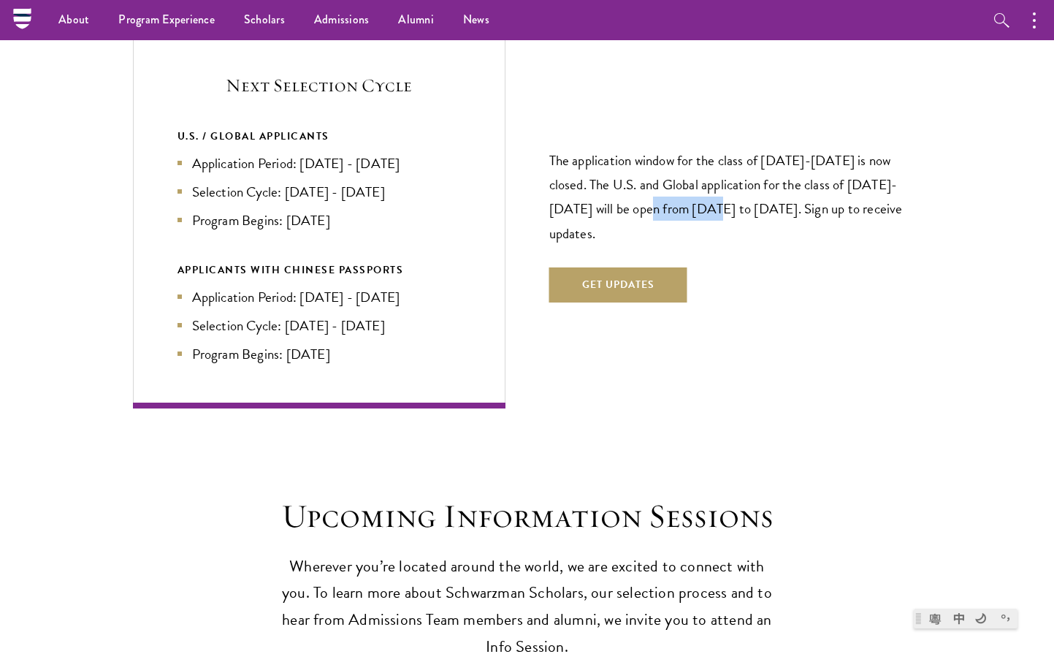
drag, startPoint x: 631, startPoint y: 180, endPoint x: 616, endPoint y: 178, distance: 14.8
click at [616, 178] on p "The application window for the class of 2026-2027 is now closed. The U.S. and G…" at bounding box center [735, 196] width 373 height 96
drag, startPoint x: 614, startPoint y: 178, endPoint x: 780, endPoint y: 176, distance: 166.6
click at [780, 176] on p "The application window for the class of [DATE]-[DATE] is now closed. The U.S. a…" at bounding box center [735, 196] width 373 height 96
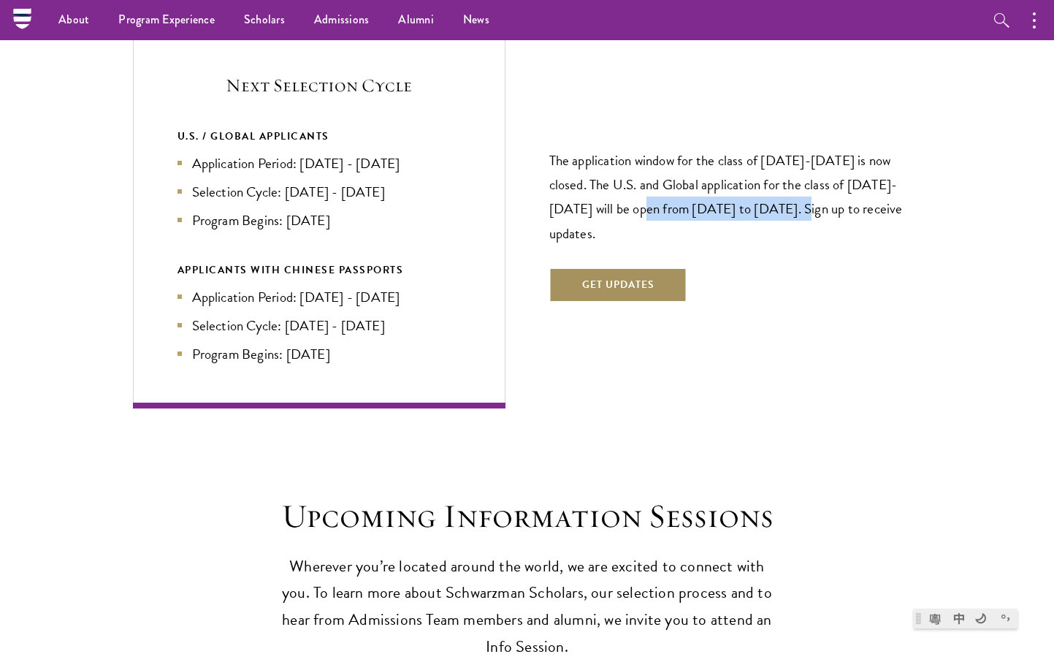
click at [641, 267] on button "Get Updates" at bounding box center [618, 284] width 138 height 35
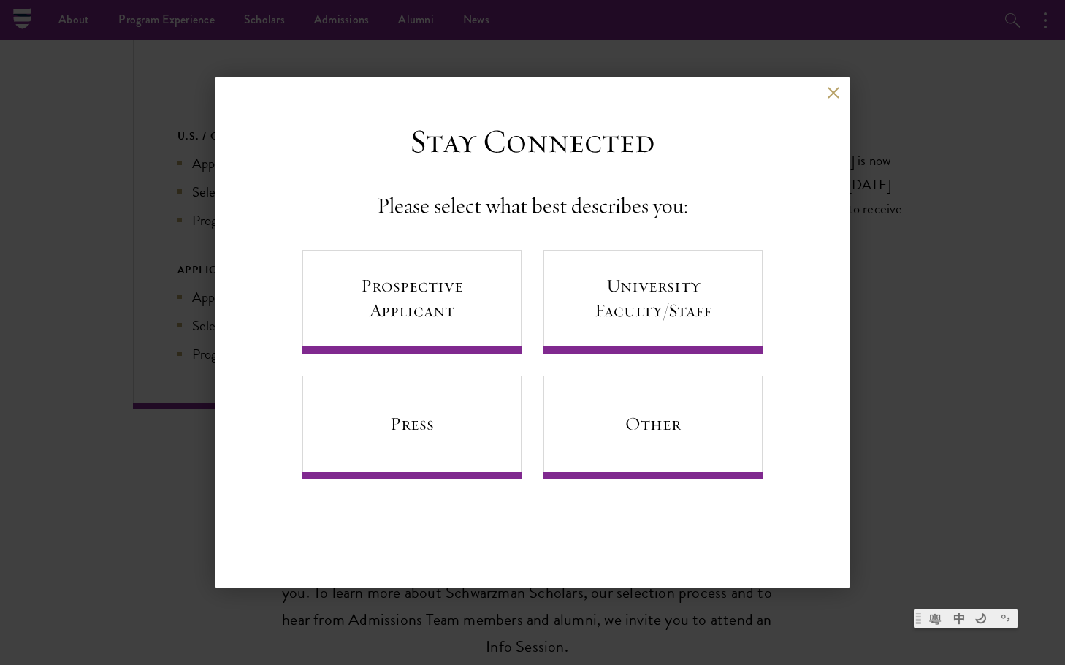
click at [823, 97] on div "Back" at bounding box center [533, 103] width 636 height 35
click at [832, 94] on button at bounding box center [833, 92] width 12 height 12
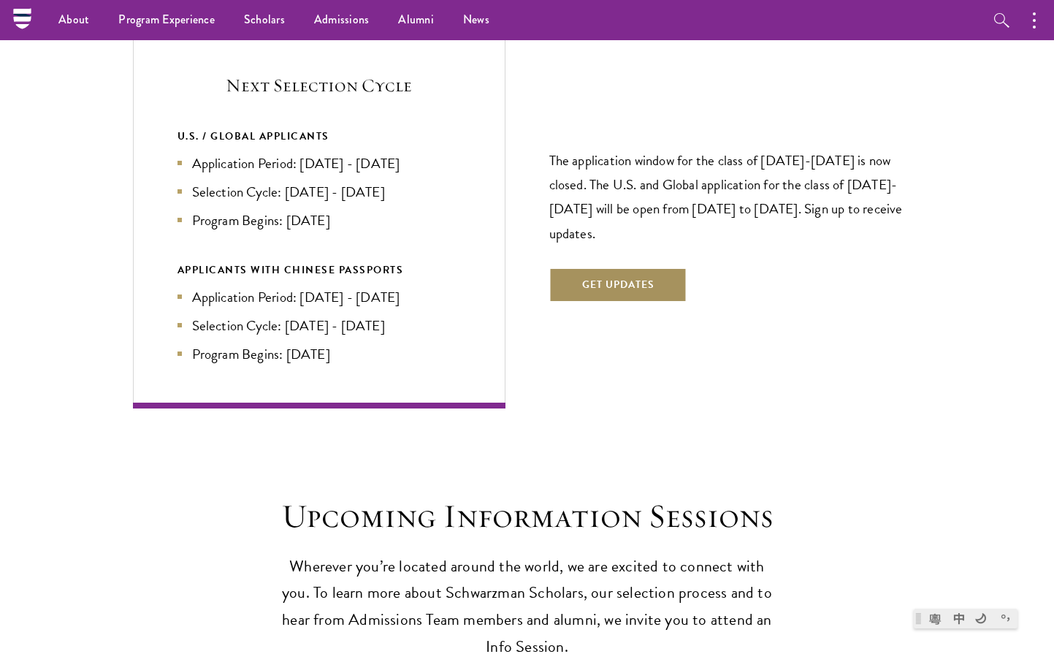
click at [673, 267] on button "Get Updates" at bounding box center [618, 284] width 138 height 35
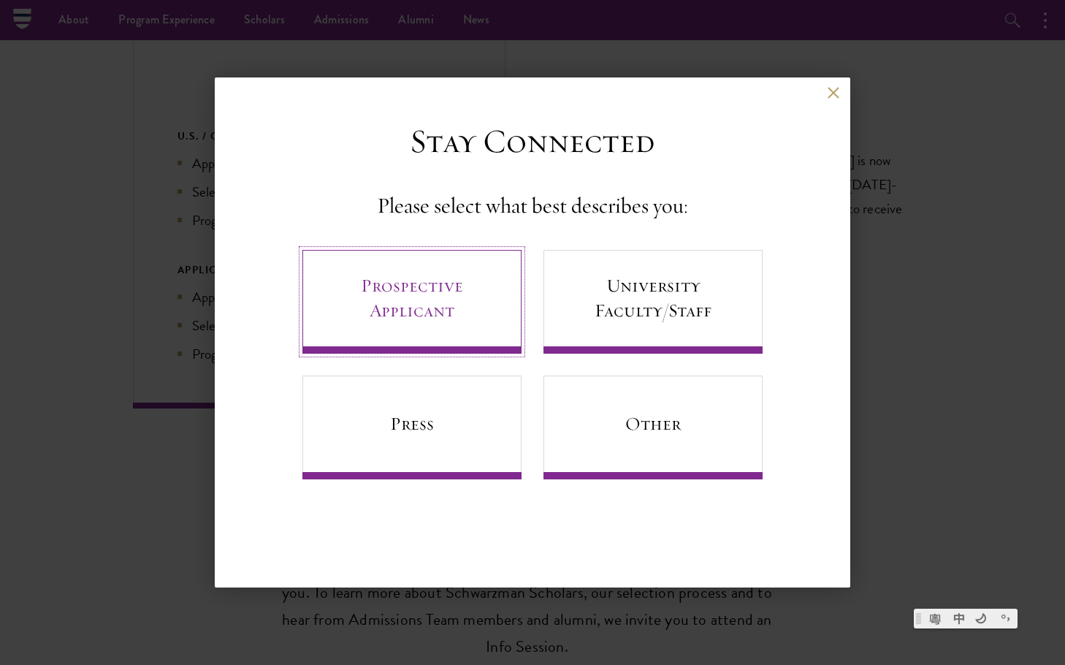
click at [473, 300] on link "Prospective Applicant" at bounding box center [411, 302] width 219 height 104
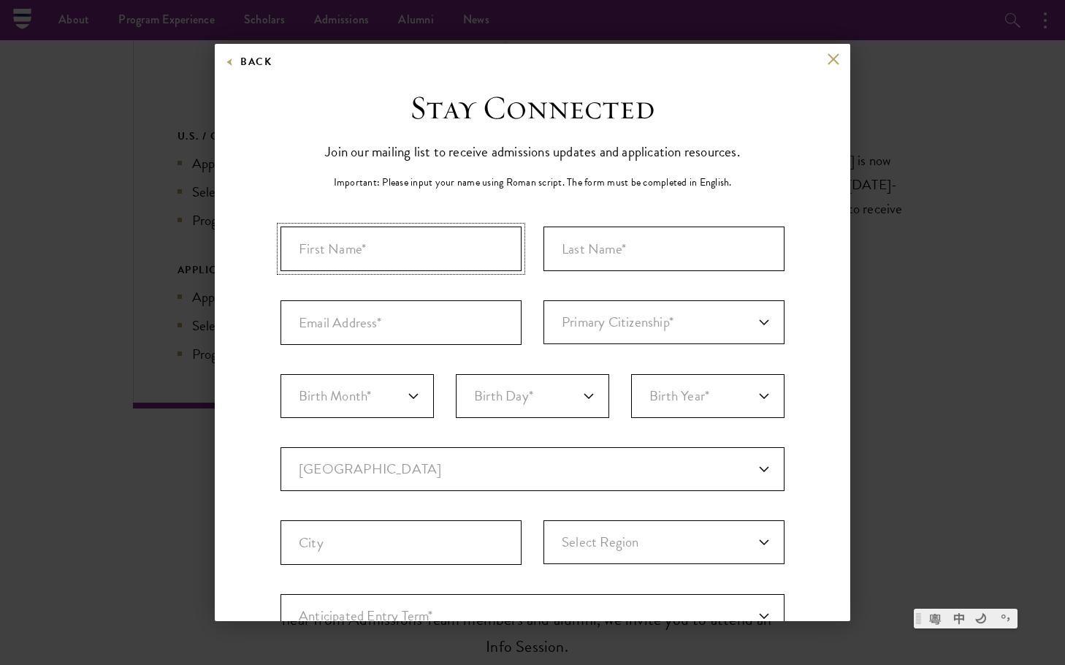
click at [443, 256] on input "First Name*" at bounding box center [401, 248] width 241 height 45
type input "Serena"
type input "Chan"
type input "chanserena98.hc@gmail.com"
click at [660, 332] on select "Primary Citizenship* Afghanistan Aland Islands Albania Algeria Andorra Angola A…" at bounding box center [664, 322] width 241 height 44
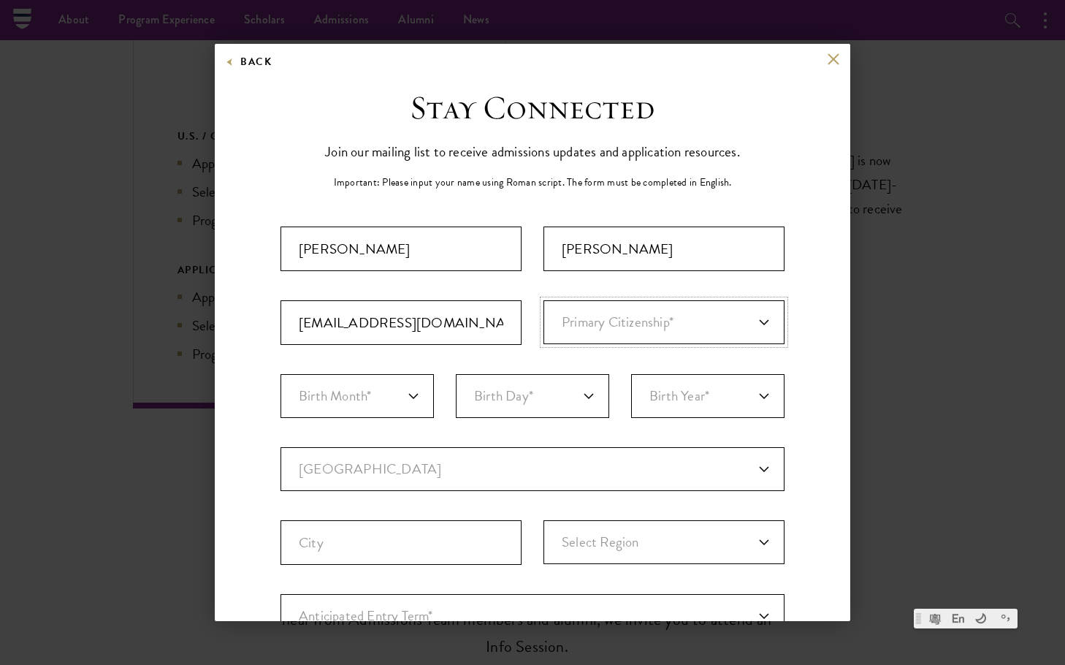
select select "HA"
click at [418, 201] on div "Stay Connected Join our mailing list to receive admissions updates and applicat…" at bounding box center [533, 502] width 504 height 829
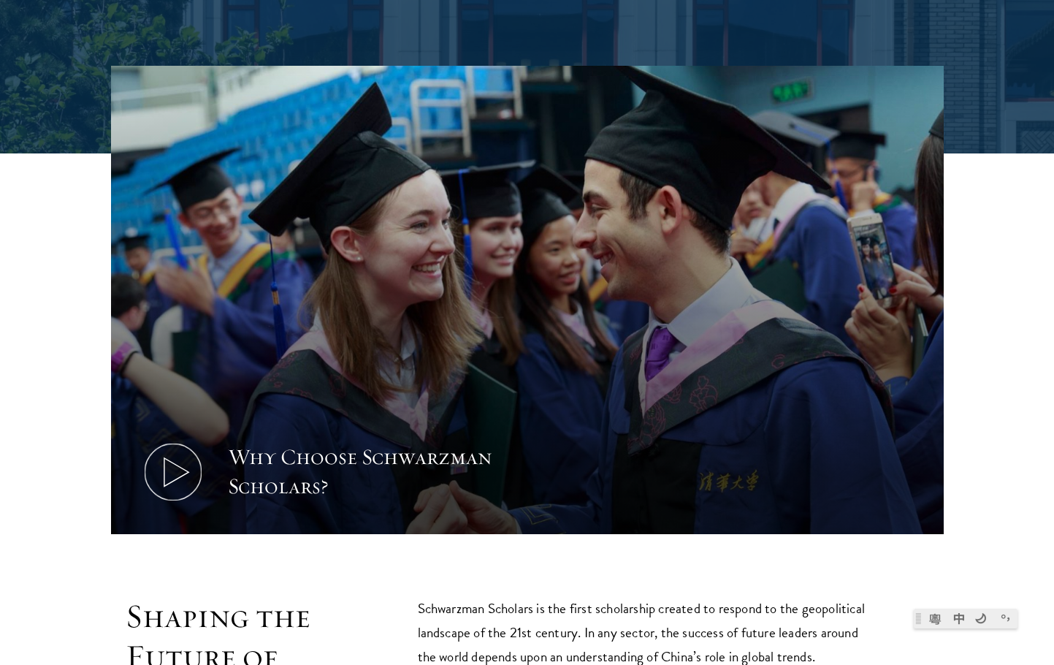
scroll to position [1023, 0]
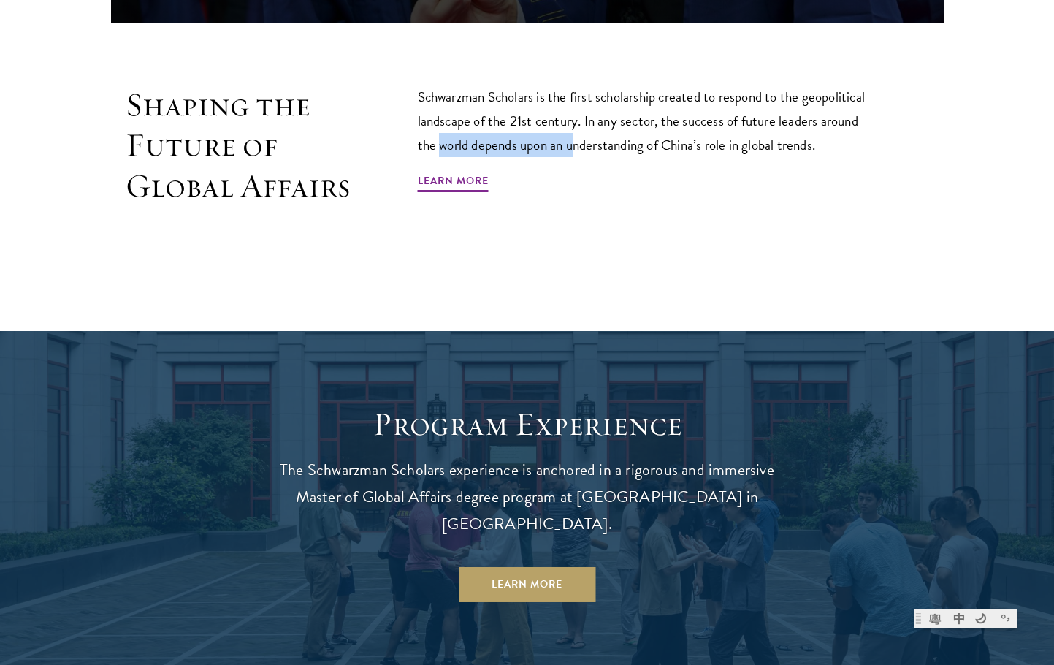
drag, startPoint x: 484, startPoint y: 127, endPoint x: 579, endPoint y: 147, distance: 97.0
click at [579, 147] on p "Schwarzman Scholars is the first scholarship created to respond to the geopolit…" at bounding box center [648, 121] width 460 height 72
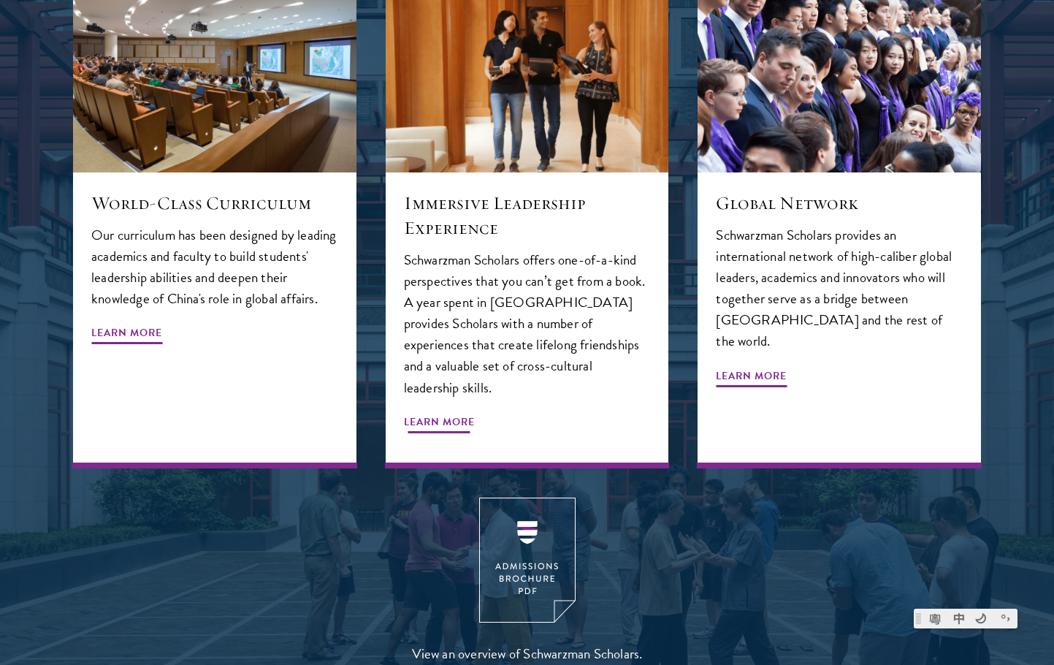
scroll to position [2265, 0]
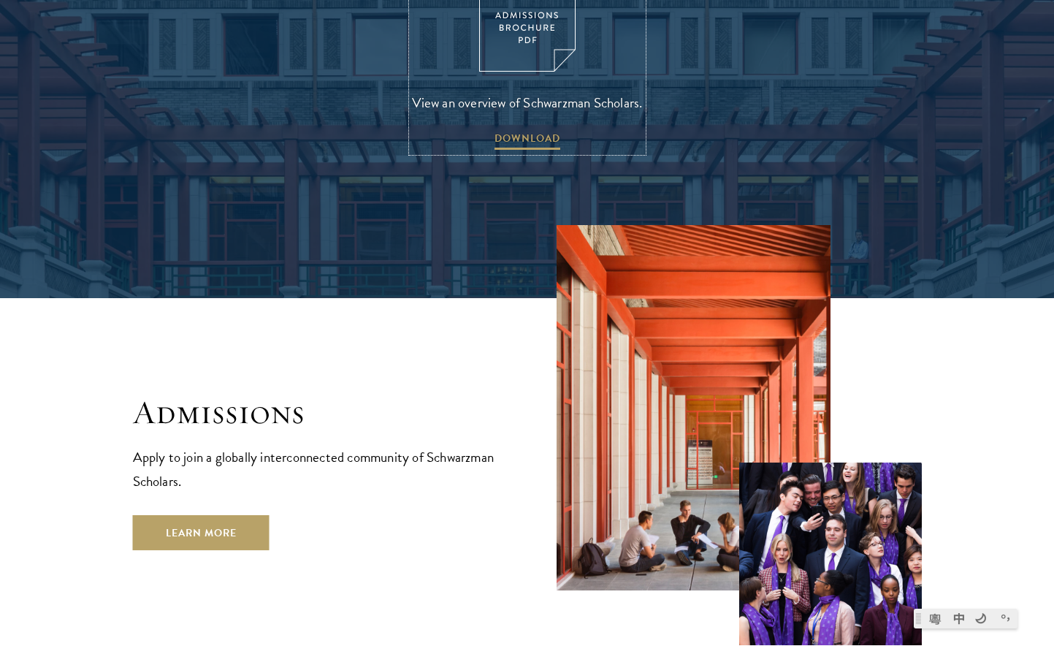
click at [522, 12] on img at bounding box center [527, 9] width 96 height 125
click at [204, 515] on link "Learn More" at bounding box center [201, 532] width 137 height 35
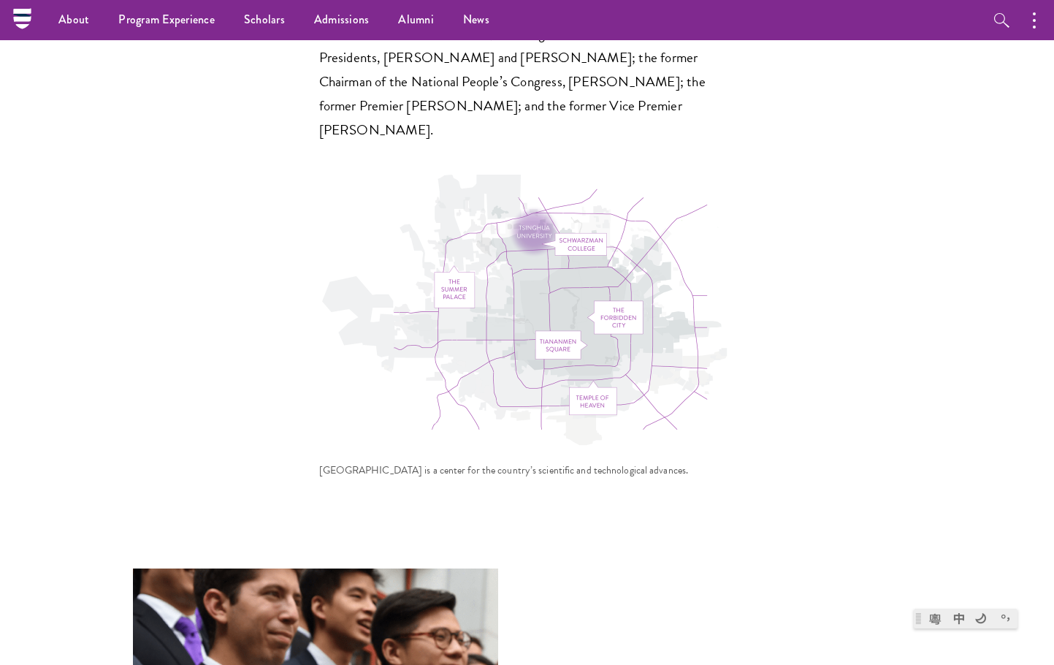
scroll to position [4603, 0]
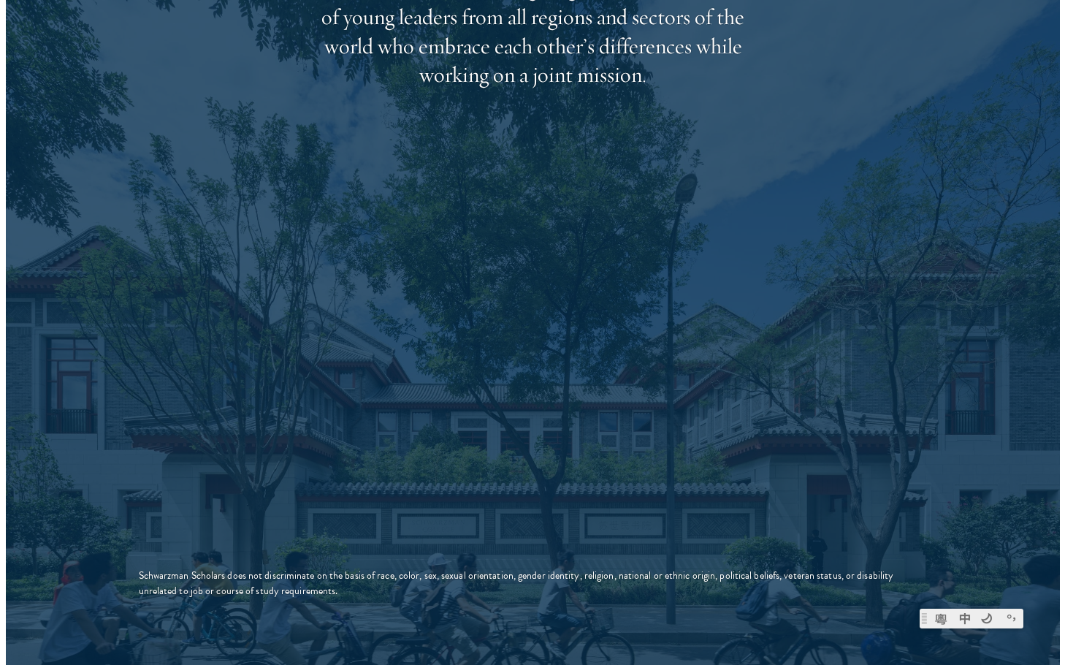
scroll to position [2922, 0]
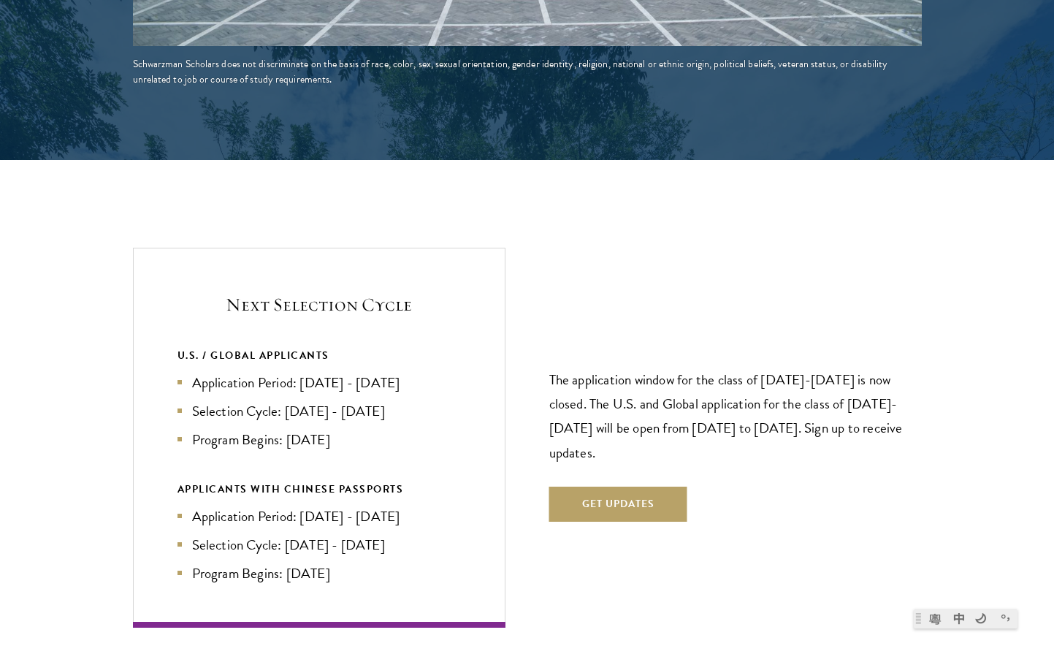
drag, startPoint x: 297, startPoint y: 272, endPoint x: 251, endPoint y: 267, distance: 47.0
click at [296, 292] on h5 "Next Selection Cycle" at bounding box center [319, 304] width 283 height 25
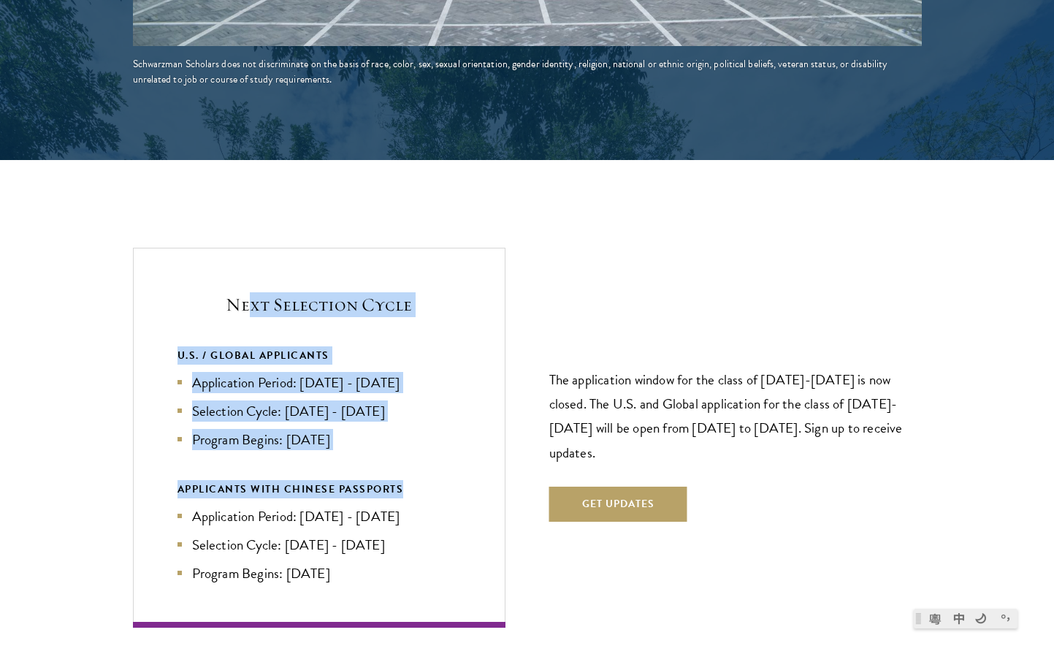
drag, startPoint x: 251, startPoint y: 267, endPoint x: 432, endPoint y: 431, distance: 244.2
click at [432, 431] on div "Next Selection Cycle U.S. / GLOBAL APPLICANTS Application Period: Apr 2026 - Se…" at bounding box center [319, 437] width 373 height 379
click at [432, 431] on div "U.S. / GLOBAL APPLICANTS Application Period: Apr 2026 - Sep 2026 Selection Cycl…" at bounding box center [319, 464] width 283 height 237
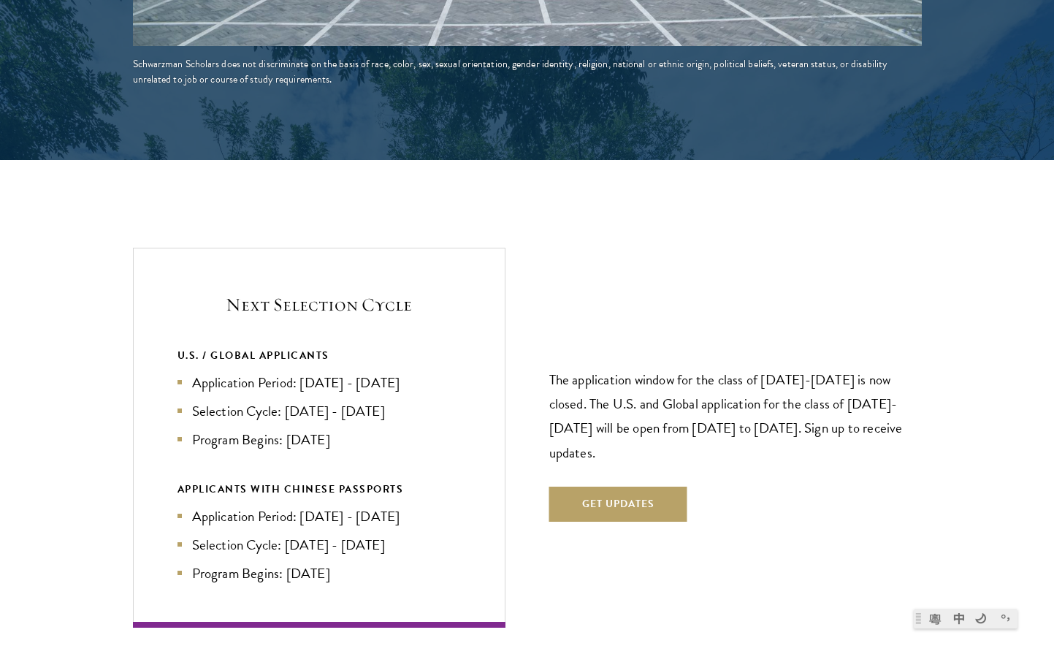
drag, startPoint x: 375, startPoint y: 397, endPoint x: 309, endPoint y: 351, distance: 80.3
click at [309, 372] on ul "Application Period: Apr 2026 - Sep 2026 Selection Cycle: Oct - Nov 2026 Program…" at bounding box center [319, 411] width 283 height 78
click at [309, 372] on li "Application Period: Apr 2026 - Sep 2026" at bounding box center [319, 382] width 283 height 21
drag, startPoint x: 309, startPoint y: 351, endPoint x: 429, endPoint y: 375, distance: 122.1
click at [429, 375] on ul "Application Period: Apr 2026 - Sep 2026 Selection Cycle: Oct - Nov 2026 Program…" at bounding box center [319, 411] width 283 height 78
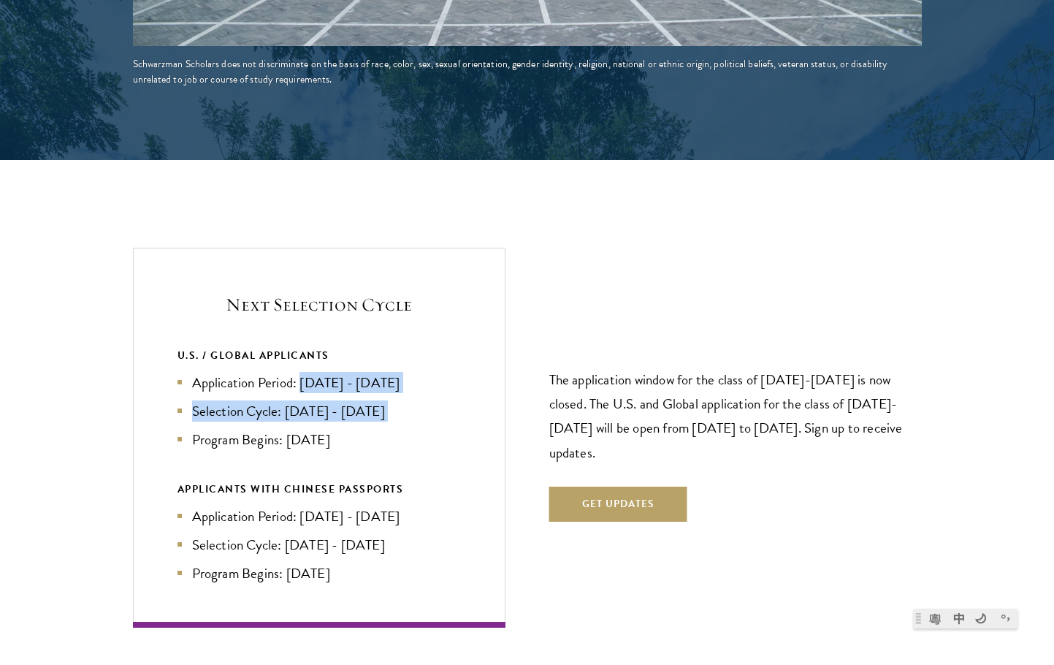
click at [429, 400] on li "Selection Cycle: Oct - Nov 2026" at bounding box center [319, 410] width 283 height 21
drag, startPoint x: 312, startPoint y: 343, endPoint x: 443, endPoint y: 357, distance: 131.4
click at [443, 372] on li "Application Period: Apr 2026 - Sep 2026" at bounding box center [319, 382] width 283 height 21
drag, startPoint x: 443, startPoint y: 357, endPoint x: 298, endPoint y: 351, distance: 144.7
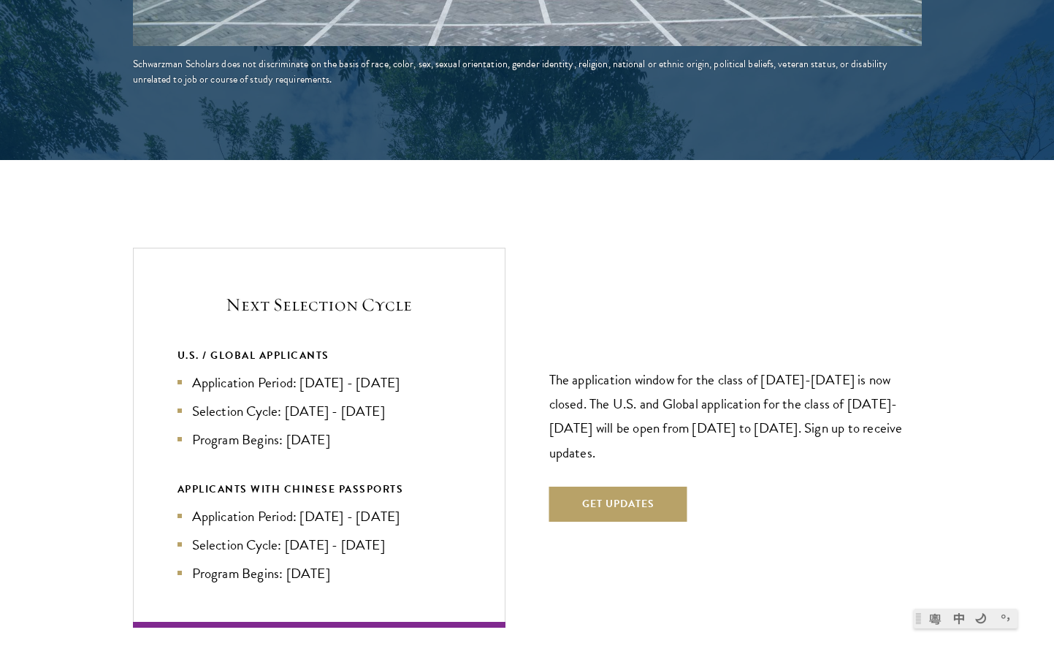
click at [298, 372] on li "Application Period: Apr 2026 - Sep 2026" at bounding box center [319, 382] width 283 height 21
drag, startPoint x: 295, startPoint y: 484, endPoint x: 432, endPoint y: 487, distance: 136.7
click at [432, 506] on li "Application Period: Jan 2026 - May 2026" at bounding box center [319, 516] width 283 height 21
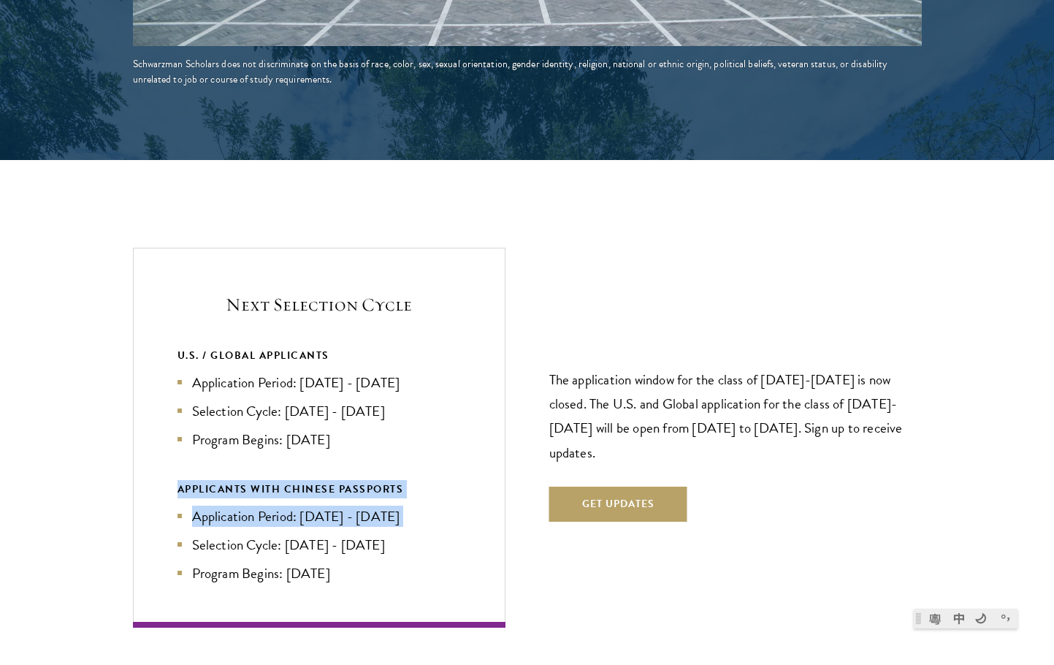
drag, startPoint x: 432, startPoint y: 487, endPoint x: 210, endPoint y: 460, distance: 223.1
click at [210, 480] on div "APPLICANTS WITH CHINESE PASSPORTS Application Period: Jan 2026 - May 2026 Selec…" at bounding box center [319, 532] width 283 height 104
click at [210, 480] on div "APPLICANTS WITH CHINESE PASSPORTS" at bounding box center [319, 489] width 283 height 18
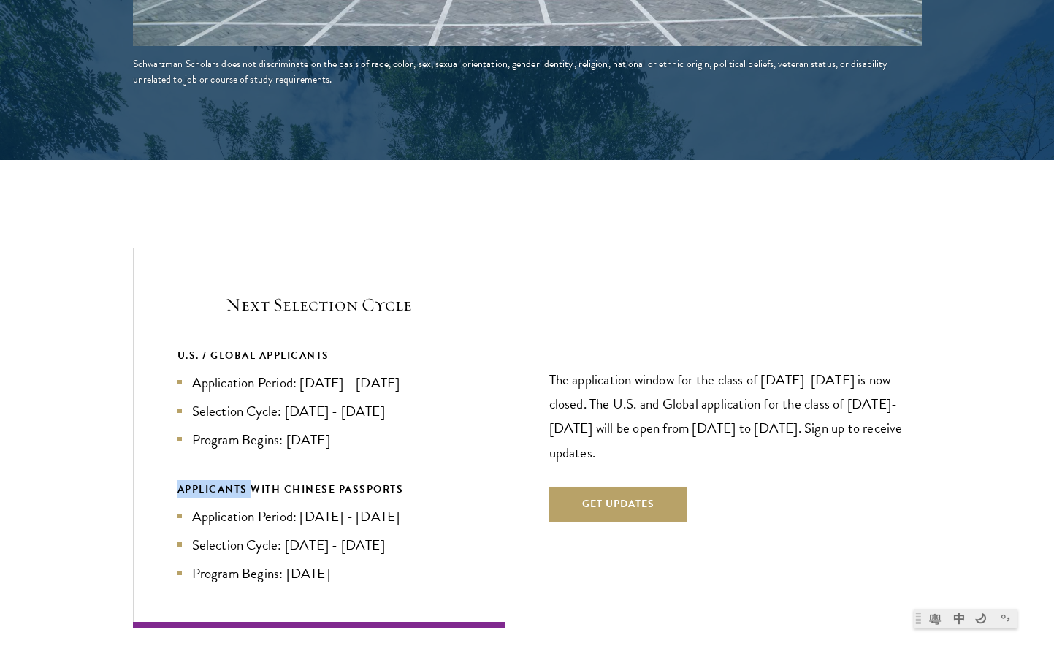
click at [210, 480] on div "APPLICANTS WITH CHINESE PASSPORTS" at bounding box center [319, 489] width 283 height 18
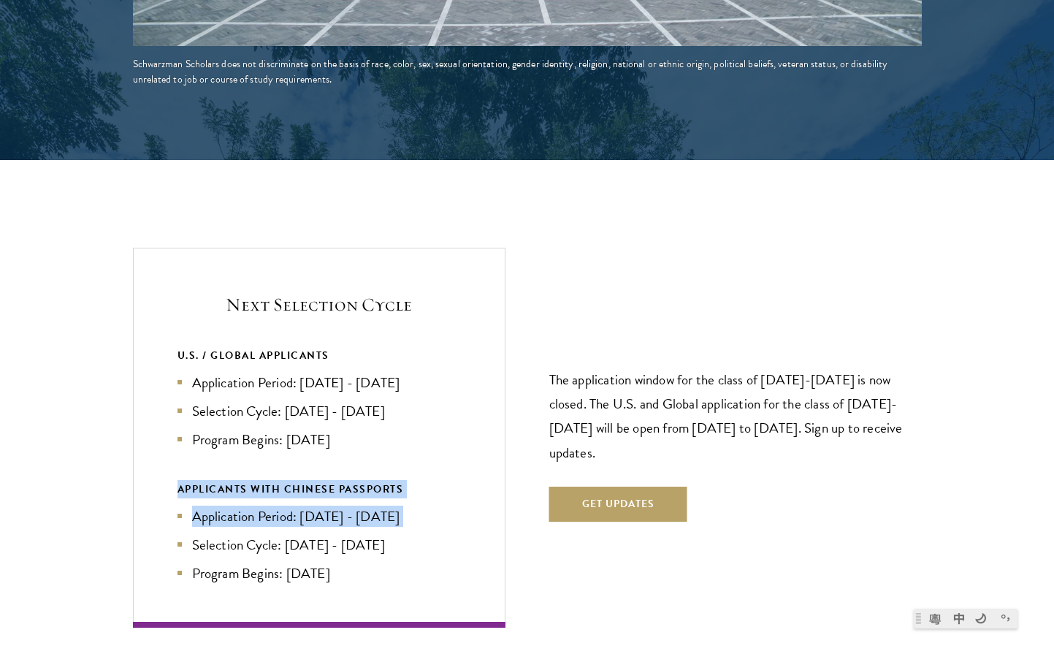
drag, startPoint x: 210, startPoint y: 460, endPoint x: 471, endPoint y: 496, distance: 263.4
click at [471, 496] on div "Next Selection Cycle U.S. / GLOBAL APPLICANTS Application Period: Apr 2026 - Se…" at bounding box center [319, 437] width 373 height 379
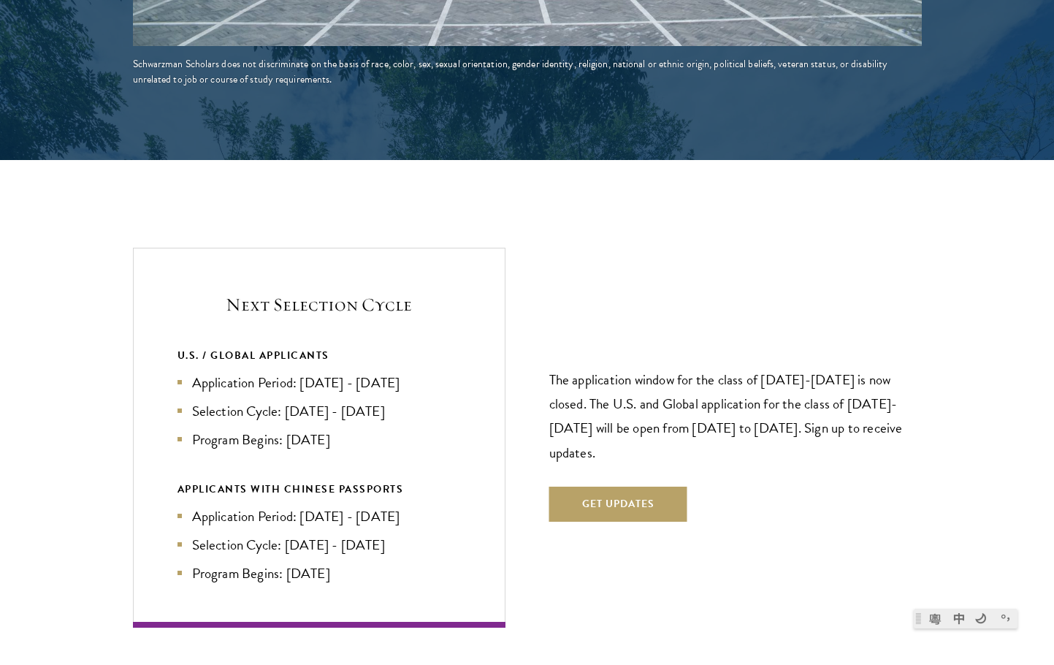
click at [607, 367] on p "The application window for the class of 2026-2027 is now closed. The U.S. and G…" at bounding box center [735, 415] width 373 height 96
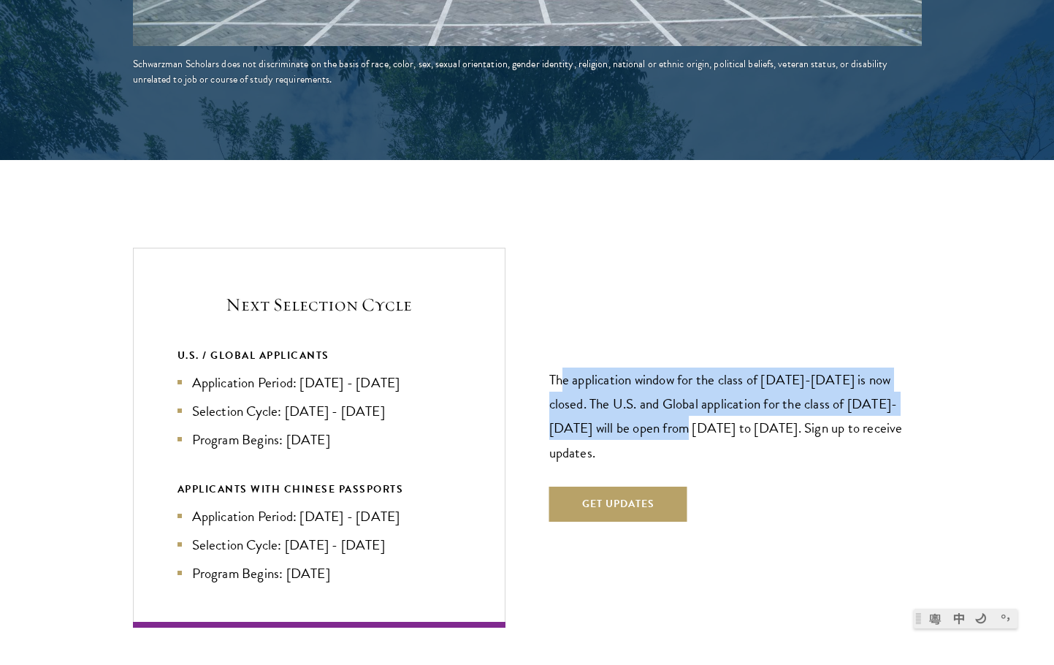
drag, startPoint x: 565, startPoint y: 346, endPoint x: 647, endPoint y: 397, distance: 95.5
click at [647, 397] on p "The application window for the class of 2026-2027 is now closed. The U.S. and G…" at bounding box center [735, 415] width 373 height 96
drag, startPoint x: 648, startPoint y: 415, endPoint x: 532, endPoint y: 352, distance: 132.1
click at [532, 352] on div "Next Selection Cycle U.S. / GLOBAL APPLICANTS Application Period: Apr 2026 - Se…" at bounding box center [527, 437] width 789 height 379
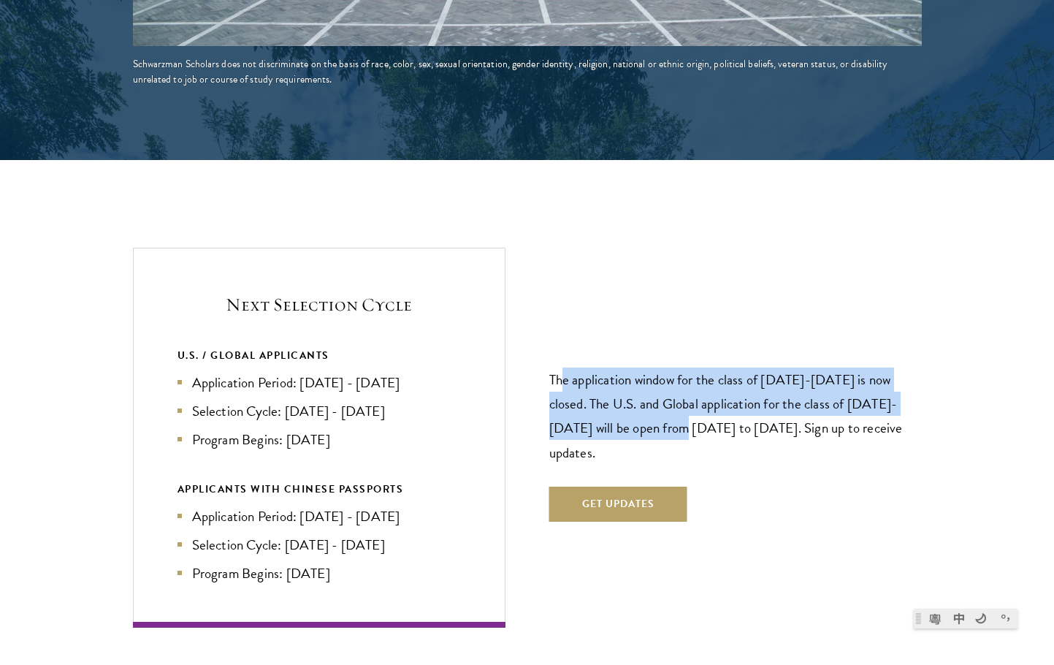
copy p "The application window for the class of 2026-2027 is now closed. The U.S. and G…"
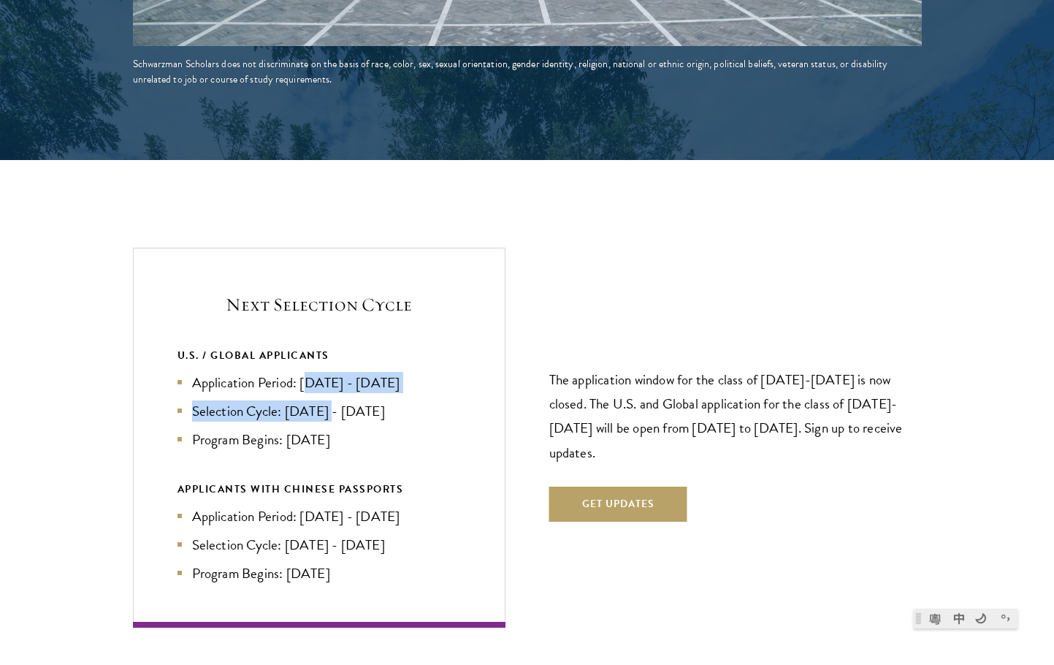
drag, startPoint x: 306, startPoint y: 347, endPoint x: 329, endPoint y: 392, distance: 51.0
click at [329, 392] on ul "Application Period: Apr 2026 - Sep 2026 Selection Cycle: Oct - Nov 2026 Program…" at bounding box center [319, 411] width 283 height 78
click at [671, 385] on p "The application window for the class of 2026-2027 is now closed. The U.S. and G…" at bounding box center [735, 415] width 373 height 96
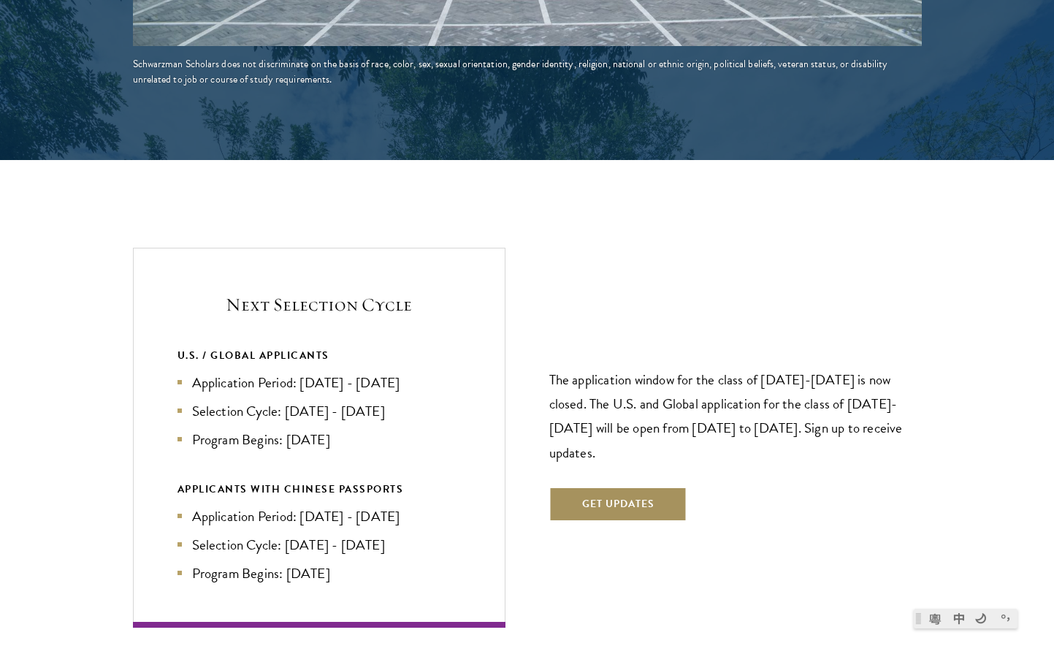
click at [619, 487] on button "Get Updates" at bounding box center [618, 504] width 138 height 35
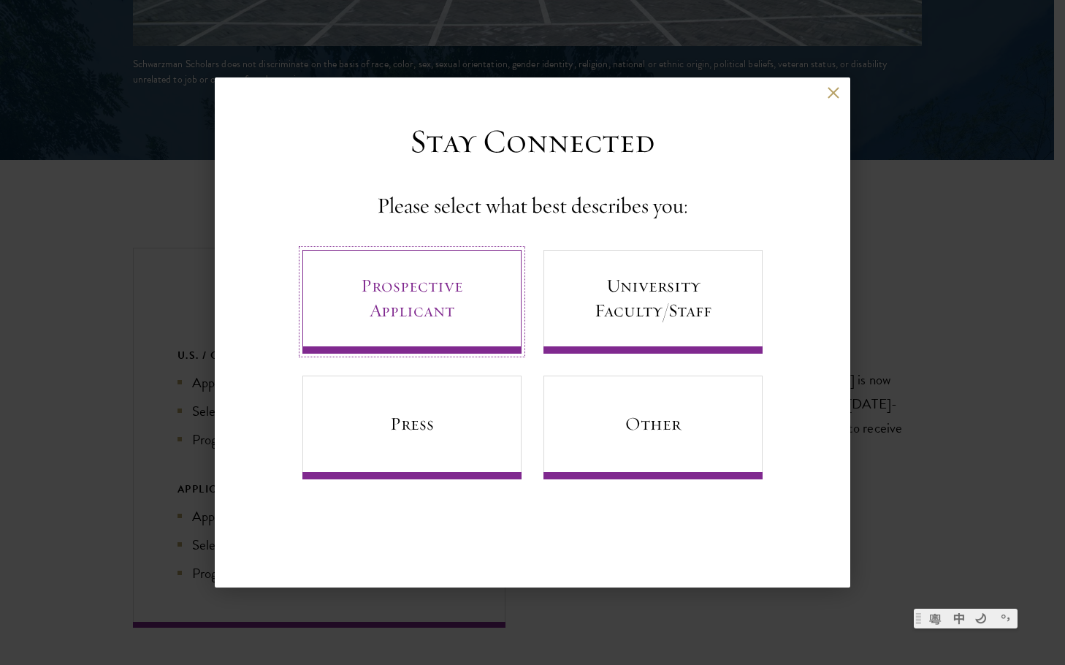
click at [375, 281] on link "Prospective Applicant" at bounding box center [411, 302] width 219 height 104
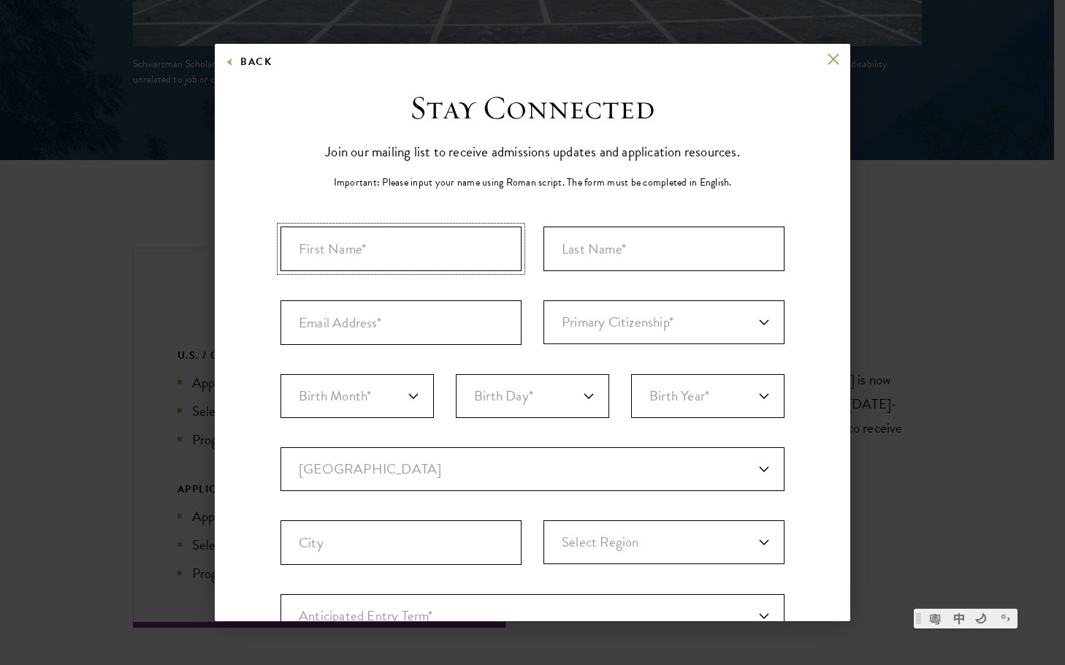
click at [427, 256] on input "First Name*" at bounding box center [401, 248] width 241 height 45
type input "Serena"
type input "Chan"
type input "schan@sh"
type input "chanserena98.hc@gmail.com"
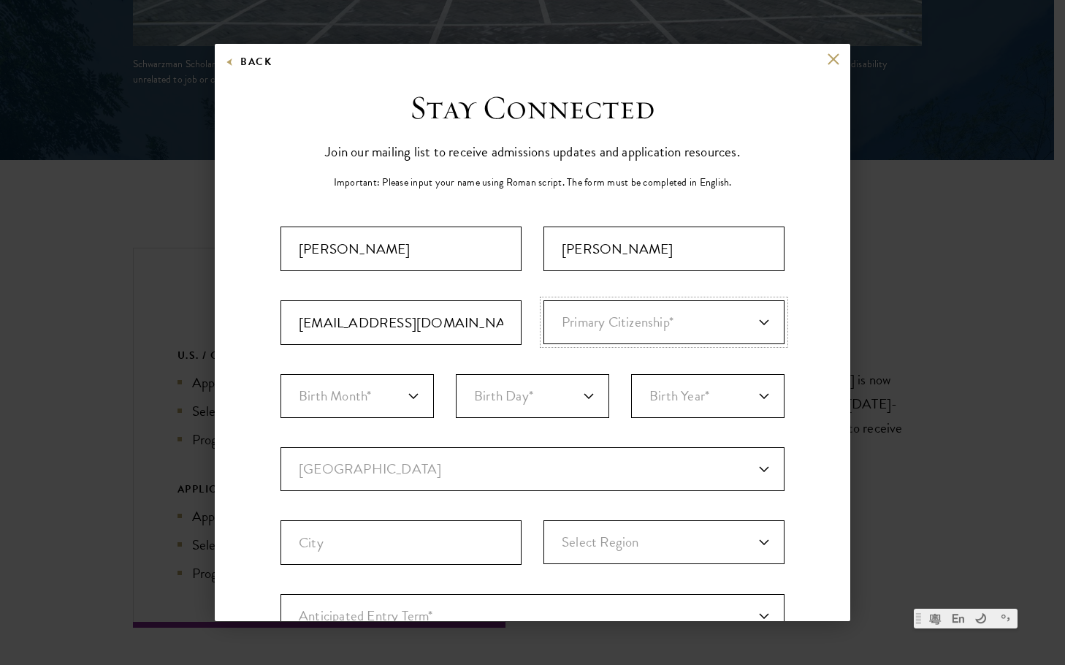
click at [734, 320] on select "Primary Citizenship* Afghanistan Aland Islands Albania Algeria Andorra Angola A…" at bounding box center [664, 322] width 241 height 44
select select "CB"
click at [647, 357] on div "Important: The form must be completed in English. Serena Chan chanserena98.hc@g…" at bounding box center [533, 510] width 504 height 568
click at [656, 347] on div "Important: The form must be completed in English. Serena Chan chanserena98.hc@g…" at bounding box center [533, 510] width 504 height 568
drag, startPoint x: 641, startPoint y: 329, endPoint x: 636, endPoint y: 306, distance: 24.1
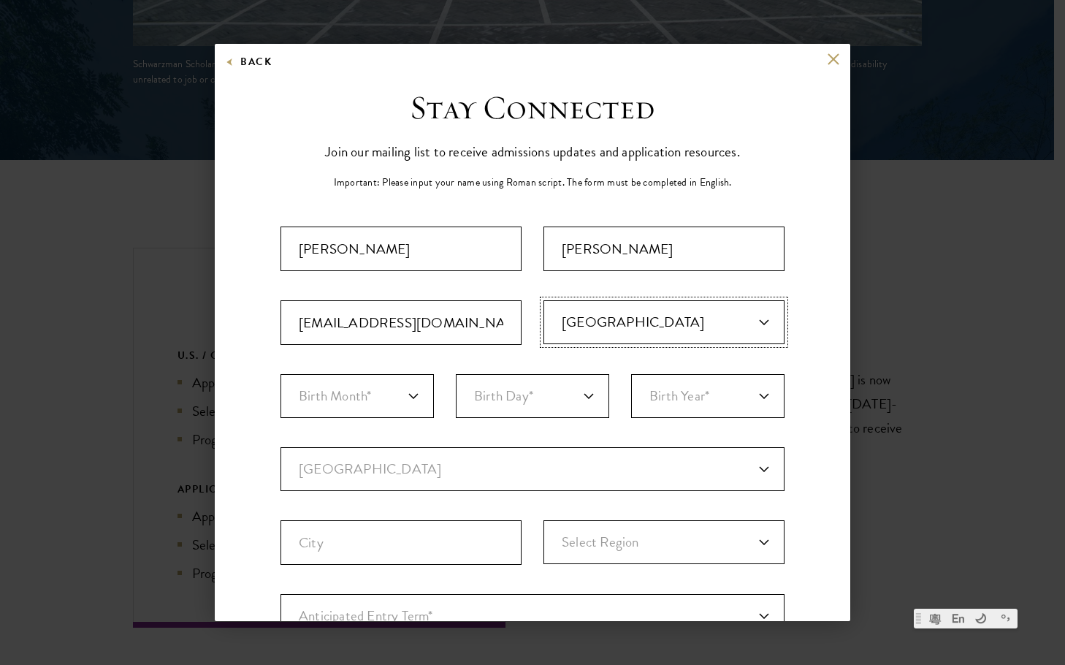
click at [641, 329] on select "Primary Citizenship* Afghanistan Aland Islands Albania Algeria Andorra Angola A…" at bounding box center [664, 322] width 241 height 44
select select "Primary Citizenship*"
click at [544, 300] on select "Primary Citizenship* Afghanistan Aland Islands Albania Algeria Andorra Angola A…" at bounding box center [664, 322] width 241 height 44
click at [328, 389] on select "Birth Month* January February March April May June July August September Octobe…" at bounding box center [357, 396] width 153 height 44
click at [349, 406] on select "Birth Month* January February March April May June July August September Octobe…" at bounding box center [357, 396] width 153 height 44
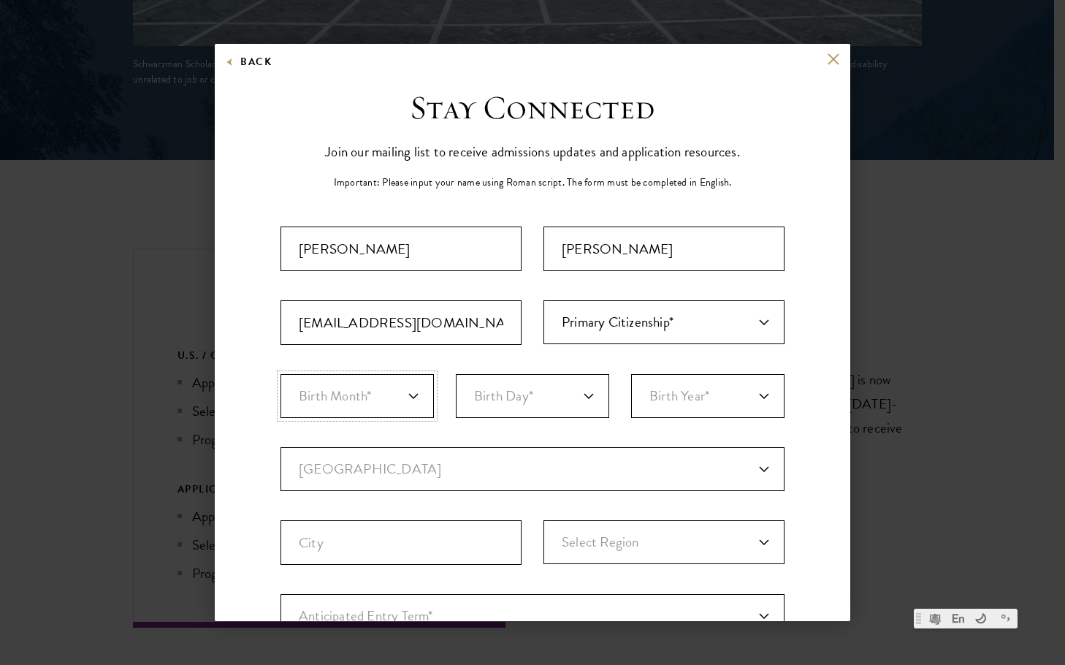
click at [349, 406] on select "Birth Month* January February March April May June July August September Octobe…" at bounding box center [357, 396] width 153 height 44
select select "07"
click at [281, 374] on select "Birth Month* January February March April May June July August September Octobe…" at bounding box center [357, 396] width 153 height 44
click at [567, 397] on select "Birth Day* 1 2 3 4 5 6 7 8 9 10 11 12 13 14 15 16 17 18 19 20 21 22 23 24 25 26…" at bounding box center [532, 396] width 153 height 44
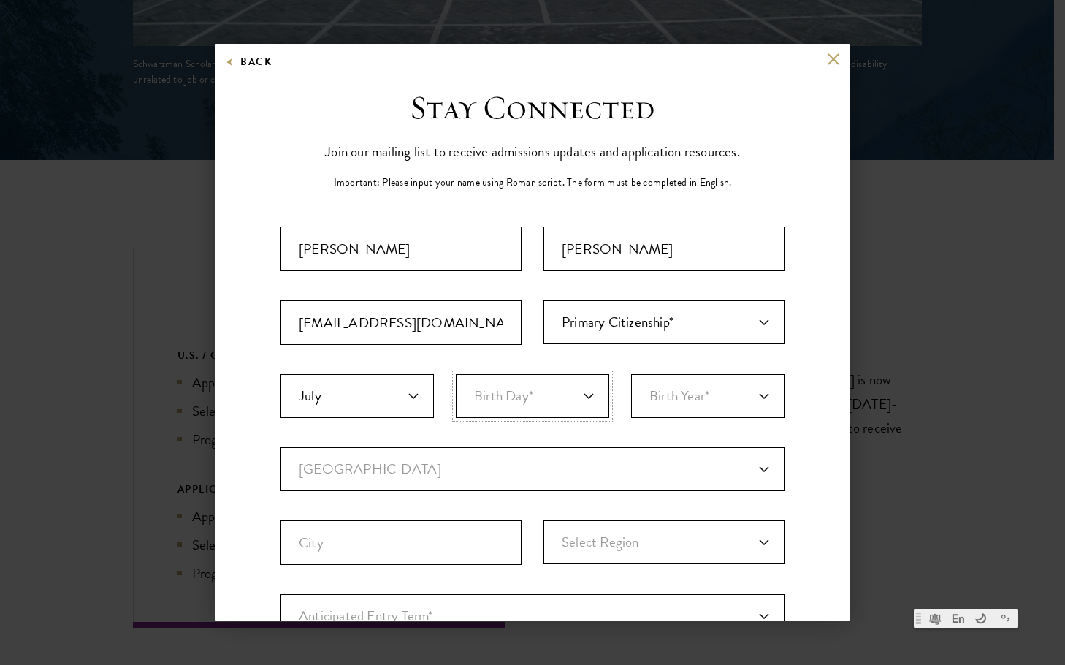
select select "13"
click at [456, 374] on select "Birth Day* 1 2 3 4 5 6 7 8 9 10 11 12 13 14 15 16 17 18 19 20 21 22 23 24 25 26…" at bounding box center [532, 396] width 153 height 44
click at [687, 390] on select "Birth Year* 2025 2024 2023 2022 2021 2020 2019 2018 2017 2016 2015 2014 2013 20…" at bounding box center [707, 396] width 153 height 44
select select "1998"
click at [631, 374] on select "Birth Year* 2025 2024 2023 2022 2021 2020 2019 2018 2017 2016 2015 2014 2013 20…" at bounding box center [707, 396] width 153 height 44
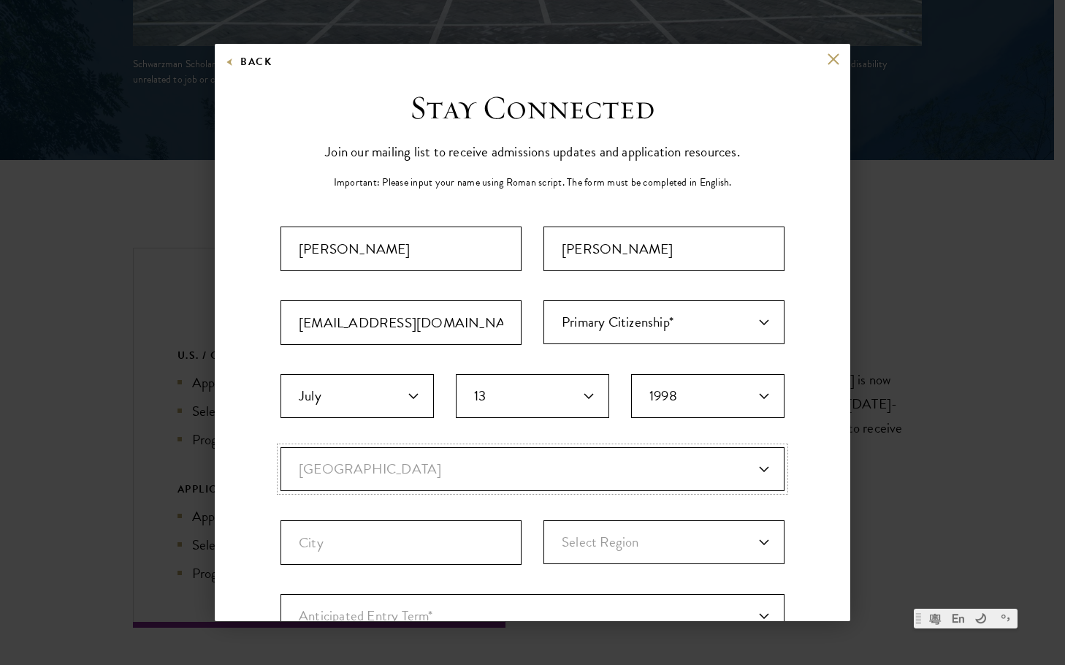
click at [385, 477] on select "Current Country Afghanistan Aland Islands Albania Algeria Andorra Angola Anguil…" at bounding box center [533, 469] width 504 height 44
select select "HA"
select select
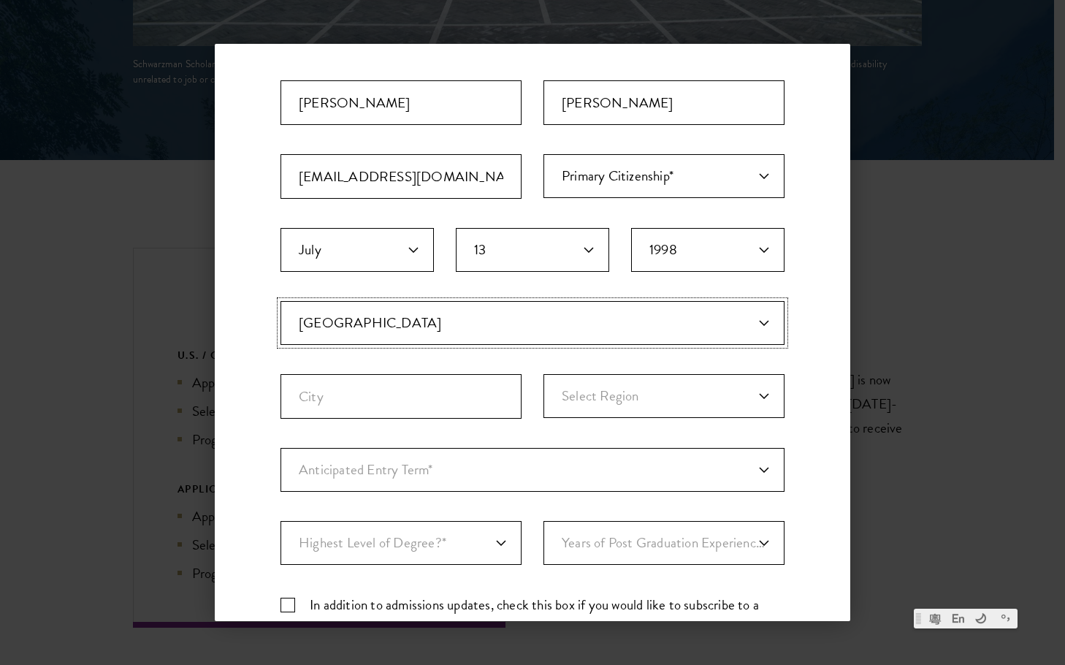
click at [385, 333] on select "Current Country Afghanistan Aland Islands Albania Algeria Andorra Angola Anguil…" at bounding box center [533, 323] width 504 height 44
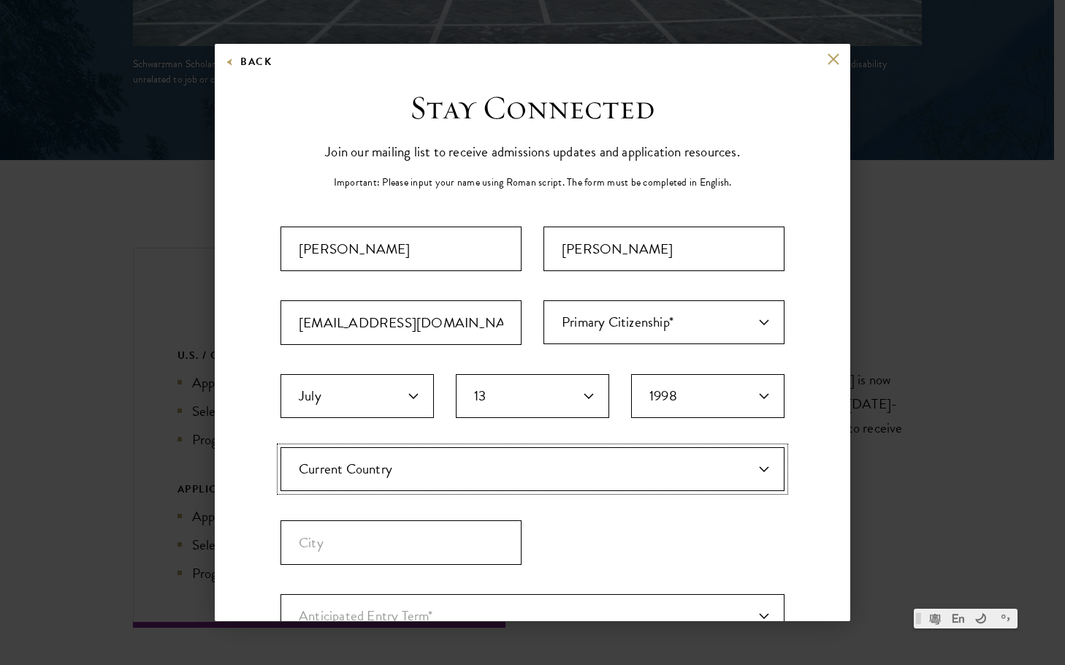
click at [395, 468] on select "Current Country Afghanistan Aland Islands Albania Algeria Andorra Angola Anguil…" at bounding box center [533, 469] width 504 height 44
select select "CH"
click at [666, 324] on select "Primary Citizenship* Afghanistan Aland Islands Albania Algeria Andorra Angola A…" at bounding box center [664, 322] width 241 height 44
click at [544, 300] on select "Primary Citizenship* Afghanistan Aland Islands Albania Algeria Andorra Angola A…" at bounding box center [664, 322] width 241 height 44
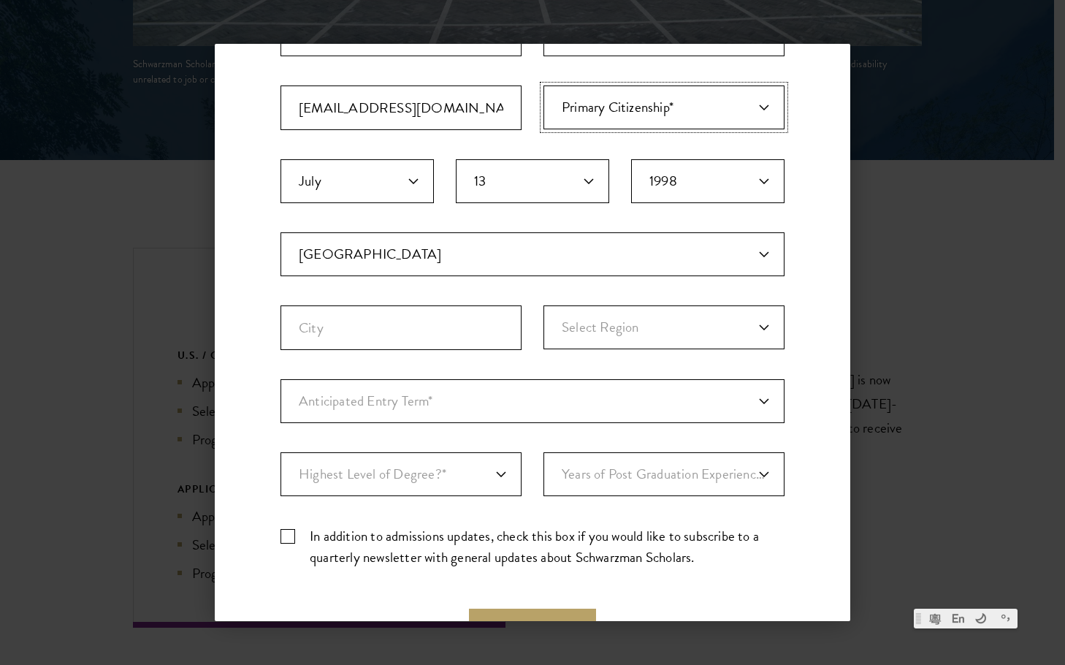
scroll to position [219, 0]
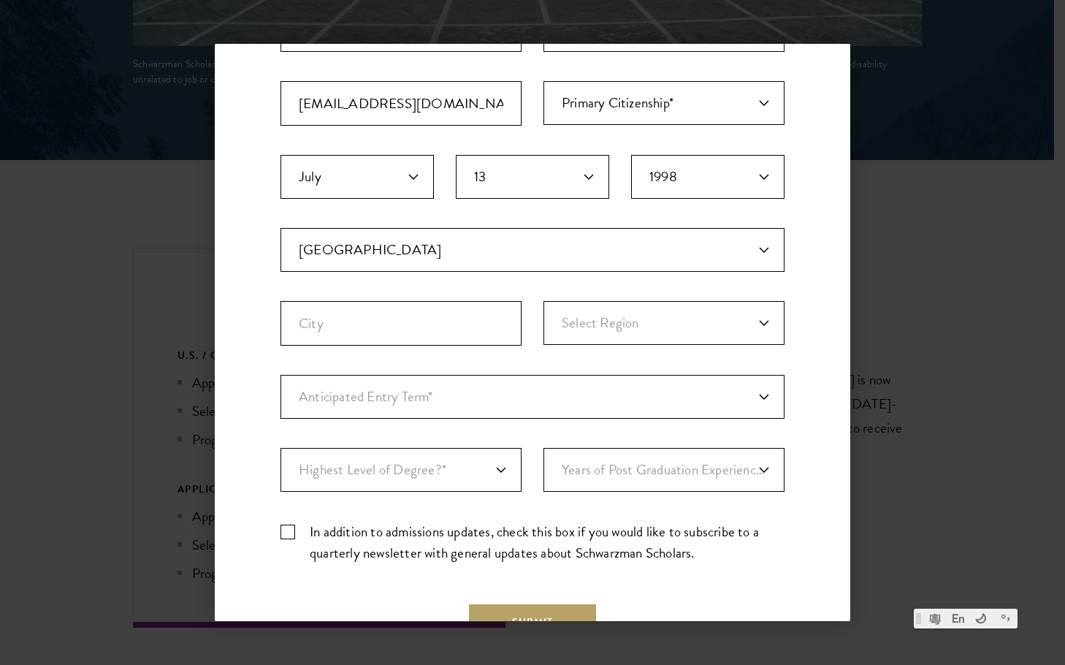
click at [585, 339] on div "Region Select Region Anhui Beijing Chongqing Fujian Gansu Guangdong Guangxi Gui…" at bounding box center [664, 323] width 241 height 45
click at [585, 324] on select "Select Region Anhui Beijing Chongqing Fujian Gansu Guangdong Guangxi Guizhou Ha…" at bounding box center [664, 323] width 241 height 44
select select "Hainan"
click at [389, 343] on input "City" at bounding box center [401, 323] width 241 height 45
type input "Hong Kong"
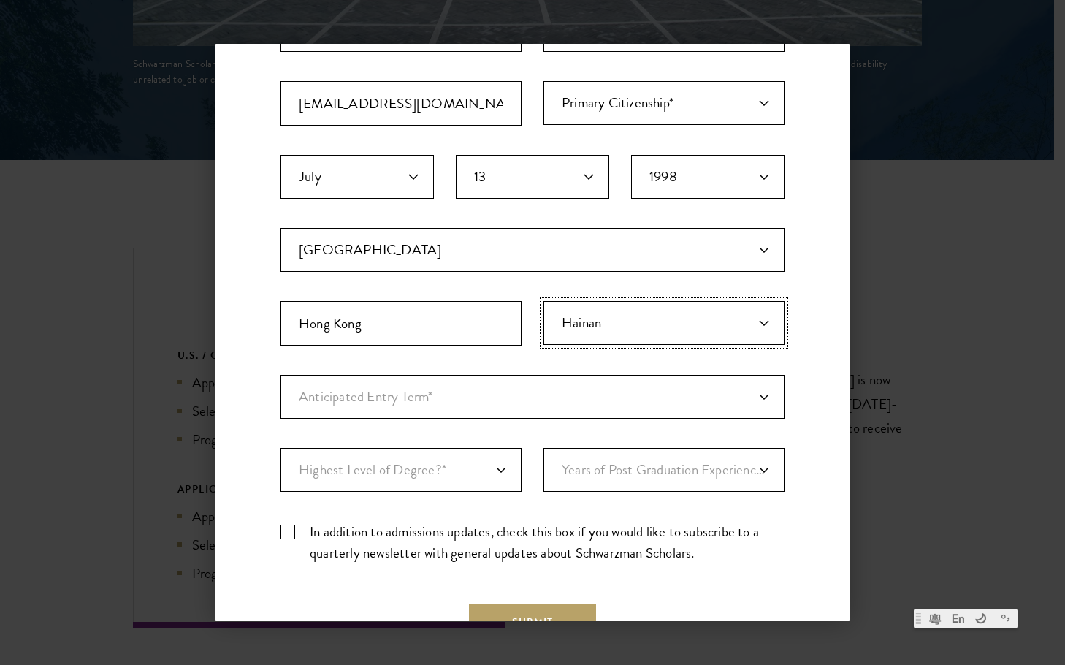
click at [621, 324] on select "Select Region Anhui Beijing Chongqing Fujian Gansu Guangdong Guangxi Guizhou Ha…" at bounding box center [664, 323] width 241 height 44
click at [544, 301] on select "Select Region Anhui Beijing Chongqing Fujian Gansu Guangdong Guangxi Guizhou Ha…" at bounding box center [664, 323] width 241 height 44
click at [596, 321] on select "Select Region Anhui Beijing Chongqing Fujian Gansu Guangdong Guangxi Guizhou Ha…" at bounding box center [664, 323] width 241 height 44
select select "Guangdong"
click at [544, 301] on select "Select Region Anhui Beijing Chongqing Fujian Gansu Guangdong Guangxi Guizhou Ha…" at bounding box center [664, 323] width 241 height 44
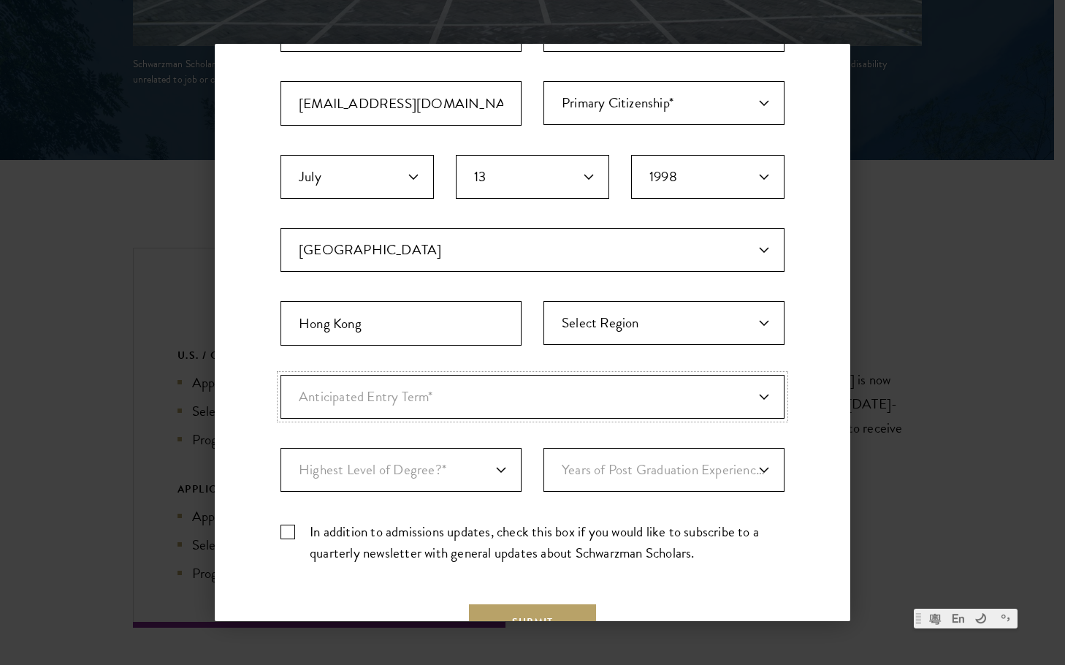
click at [439, 395] on select "Anticipated Entry Term* August 2026 (Application opens April 2025) Just Explori…" at bounding box center [533, 397] width 504 height 44
click at [281, 375] on select "Anticipated Entry Term* August 2026 (Application opens April 2025) Just Explori…" at bounding box center [533, 397] width 504 height 44
click at [430, 393] on select "Anticipated Entry Term* August 2026 (Application opens April 2025) Just Explori…" at bounding box center [533, 397] width 504 height 44
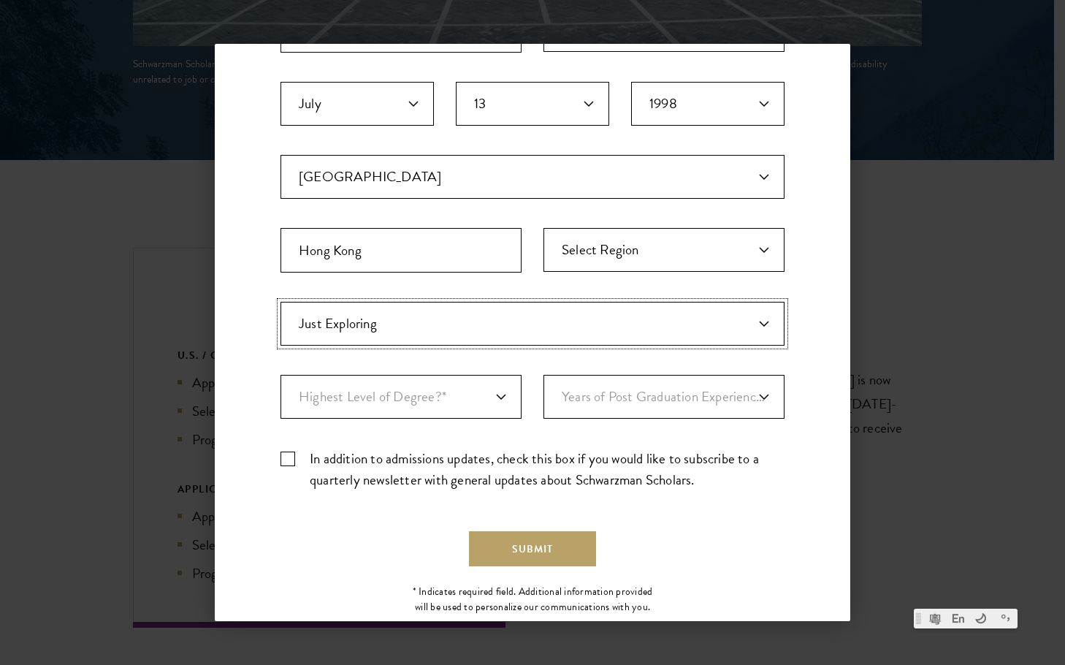
click at [427, 338] on select "Anticipated Entry Term* August 2026 (Application opens April 2025) Just Explori…" at bounding box center [533, 324] width 504 height 44
select select "e64b8ab3-eabb-4867-96d5-7e6b4840665f"
click at [281, 302] on select "Anticipated Entry Term* August 2026 (Application opens April 2025) Just Explori…" at bounding box center [533, 324] width 504 height 44
click at [424, 391] on select "Highest Level of Degree?* PHD Bachelor's Master's Current Undergraduate Student" at bounding box center [401, 397] width 241 height 44
select select "baef124f-e103-44b1-8ca6-5d0669438e44"
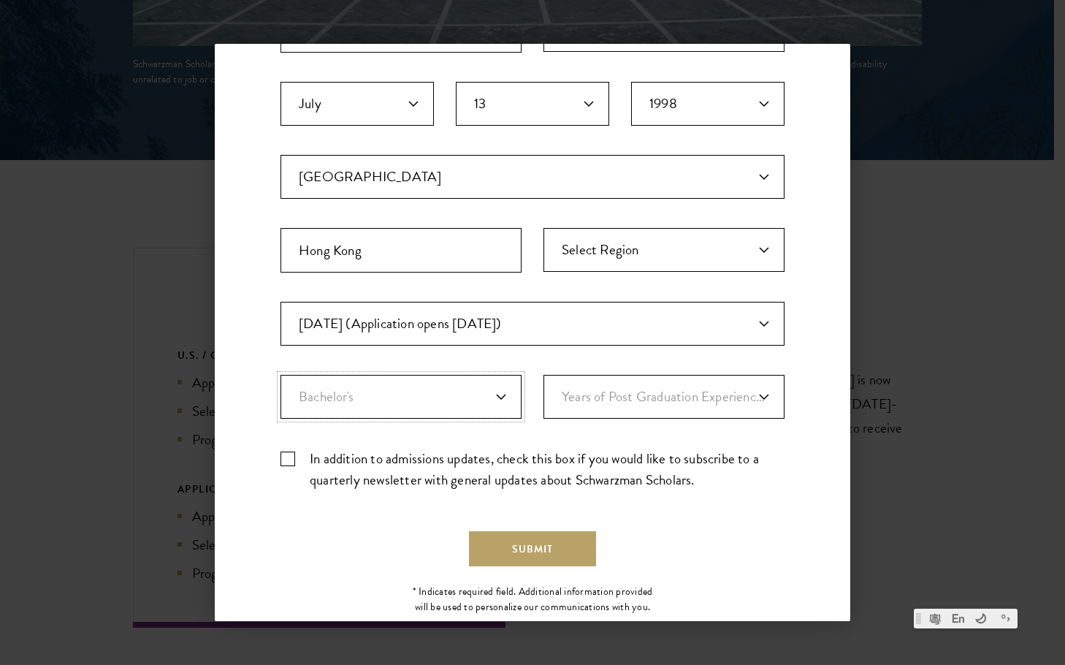
click at [281, 375] on select "Highest Level of Degree?* PHD Bachelor's Master's Current Undergraduate Student" at bounding box center [401, 397] width 241 height 44
click at [690, 400] on select "Years of Post Graduation Experience?* 1 2 3 4 5 6 7 8 9 10" at bounding box center [664, 397] width 241 height 44
click at [544, 375] on select "Years of Post Graduation Experience?* 1 2 3 4 5 6 7 8 9 10" at bounding box center [664, 397] width 241 height 44
click at [316, 460] on label "In addition to admissions updates, check this box if you would like to subscrib…" at bounding box center [533, 469] width 504 height 42
click at [316, 457] on input "In addition to admissions updates, check this box if you would like to subscrib…" at bounding box center [533, 452] width 504 height 9
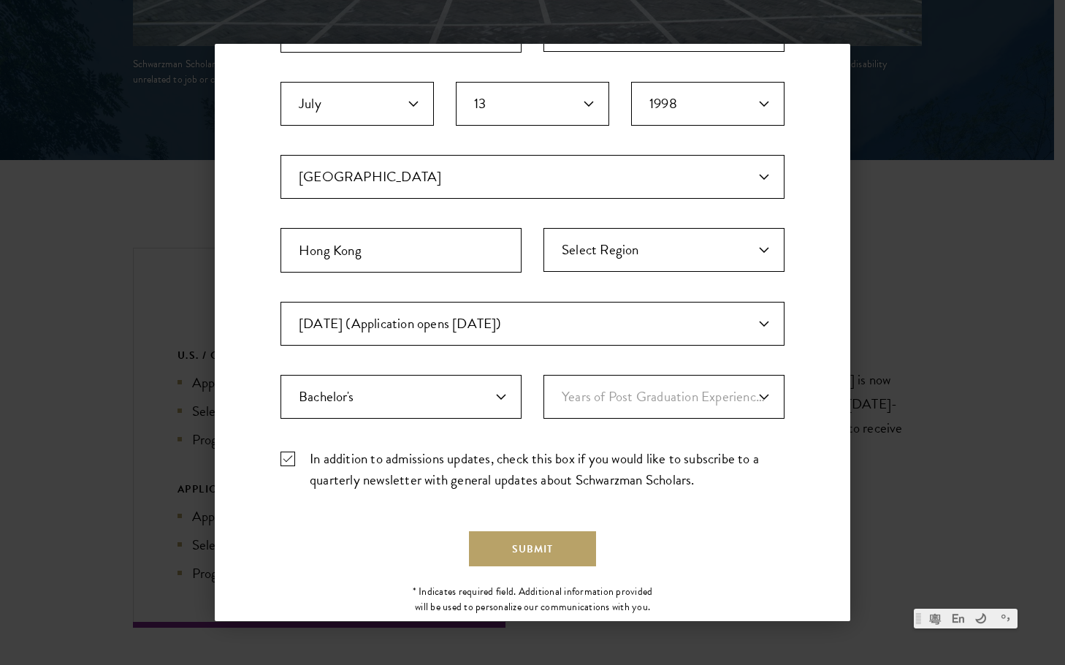
click at [308, 455] on label "In addition to admissions updates, check this box if you would like to subscrib…" at bounding box center [533, 469] width 504 height 42
click at [308, 455] on input "In addition to admissions updates, check this box if you would like to subscrib…" at bounding box center [533, 452] width 504 height 9
click at [302, 456] on label "In addition to admissions updates, check this box if you would like to subscrib…" at bounding box center [533, 469] width 504 height 42
click at [302, 456] on input "In addition to admissions updates, check this box if you would like to subscrib…" at bounding box center [533, 452] width 504 height 9
checkbox input "true"
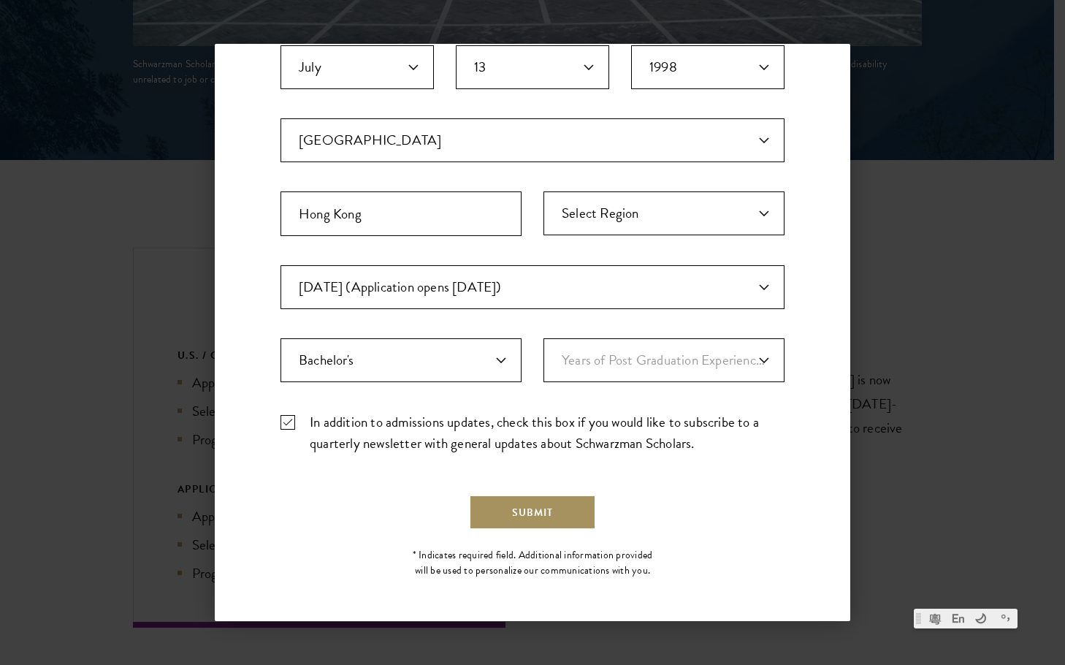
click at [553, 503] on button "Submit" at bounding box center [532, 512] width 127 height 35
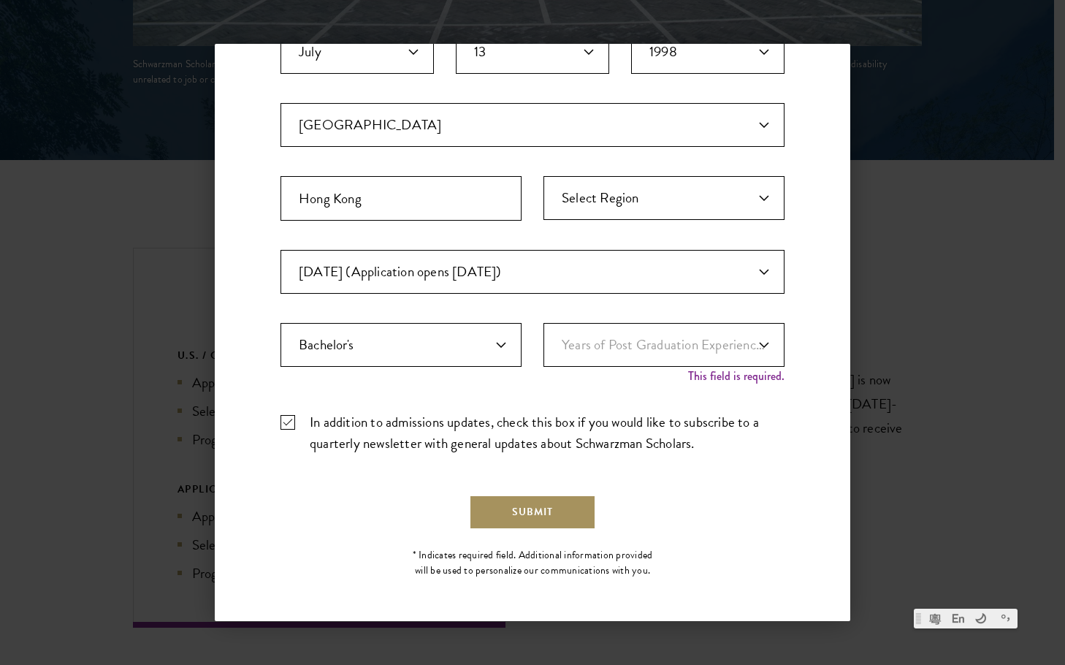
scroll to position [0, 0]
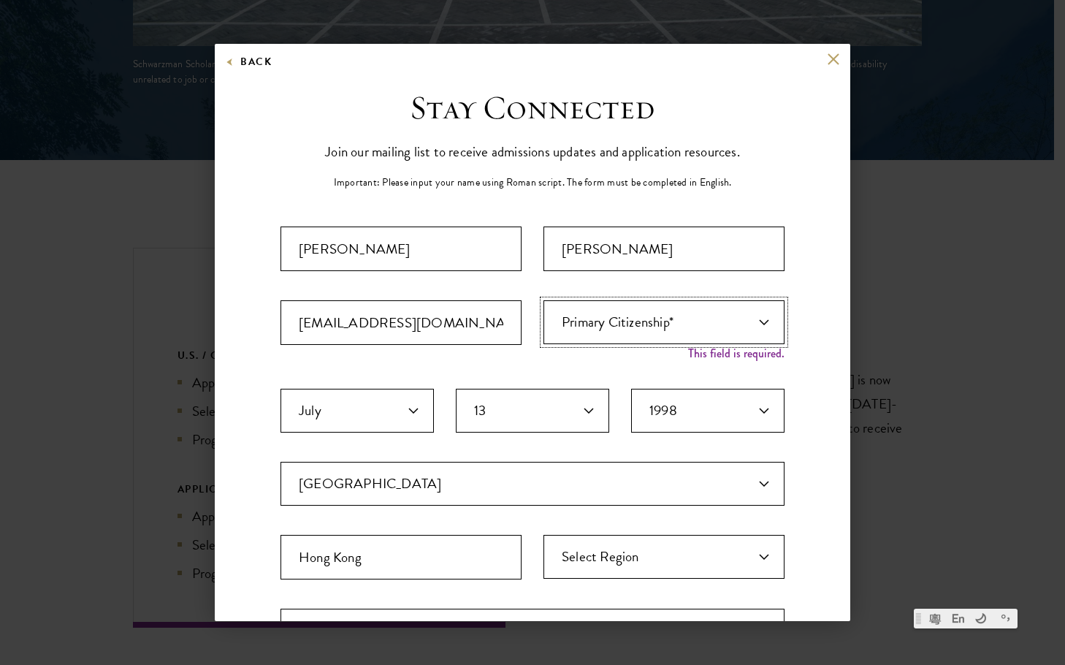
click at [676, 301] on select "Primary Citizenship* Afghanistan Aland Islands Albania Algeria Andorra Angola A…" at bounding box center [664, 322] width 241 height 44
select select "CA"
click at [544, 300] on select "Primary Citizenship* Afghanistan Aland Islands Albania Algeria Andorra Angola A…" at bounding box center [664, 322] width 241 height 44
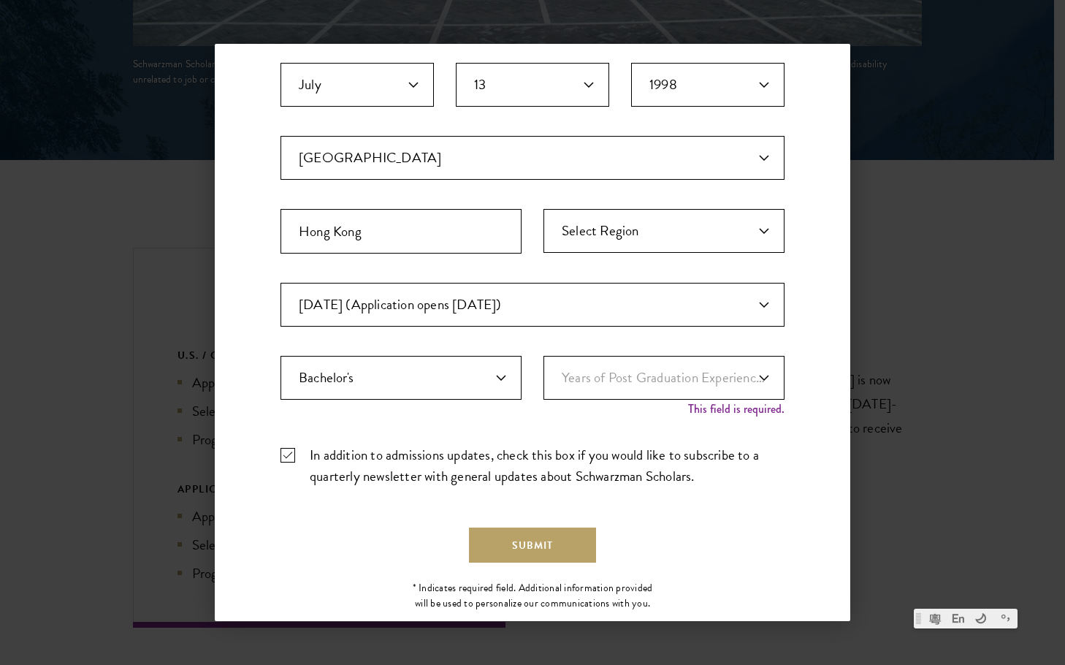
scroll to position [344, 0]
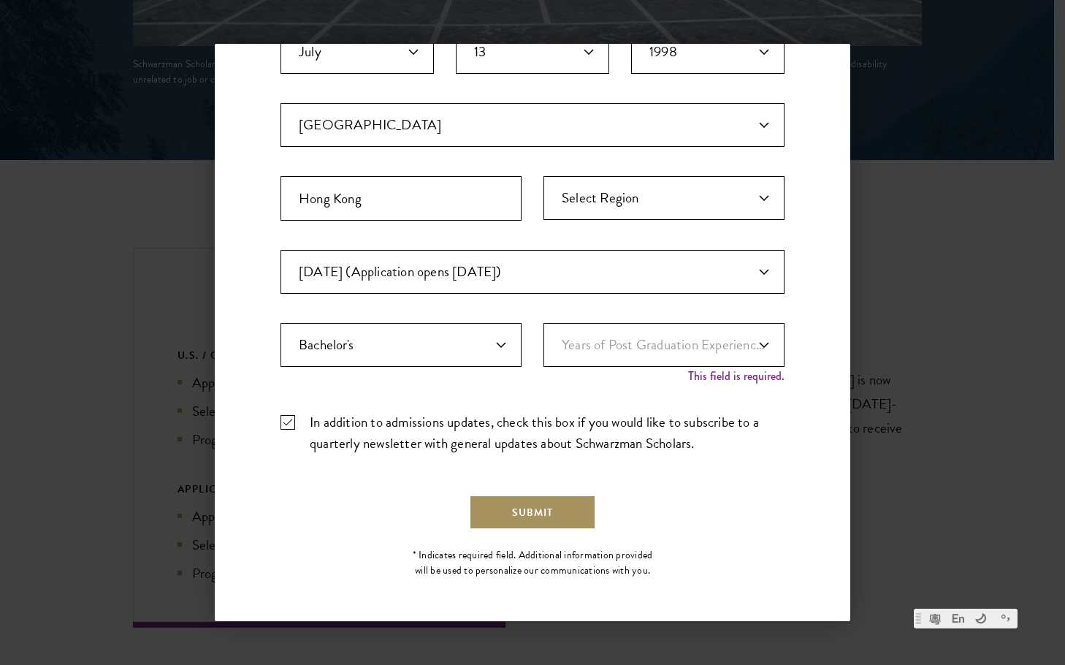
click at [528, 500] on button "Submit" at bounding box center [532, 512] width 127 height 35
click at [663, 321] on div "Important: The form must be completed in English. Serena Chan chanserena98.hc@g…" at bounding box center [533, 173] width 504 height 583
click at [663, 329] on select "Years of Post Graduation Experience?* 1 2 3 4 5 6 7 8 9 10" at bounding box center [664, 345] width 241 height 44
click at [544, 323] on select "Years of Post Graduation Experience?* 1 2 3 4 5 6 7 8 9 10" at bounding box center [664, 345] width 241 height 44
click at [629, 361] on select "Years of Post Graduation Experience?* 1 2 3 4 5 6 7 8 9 10" at bounding box center [664, 345] width 241 height 44
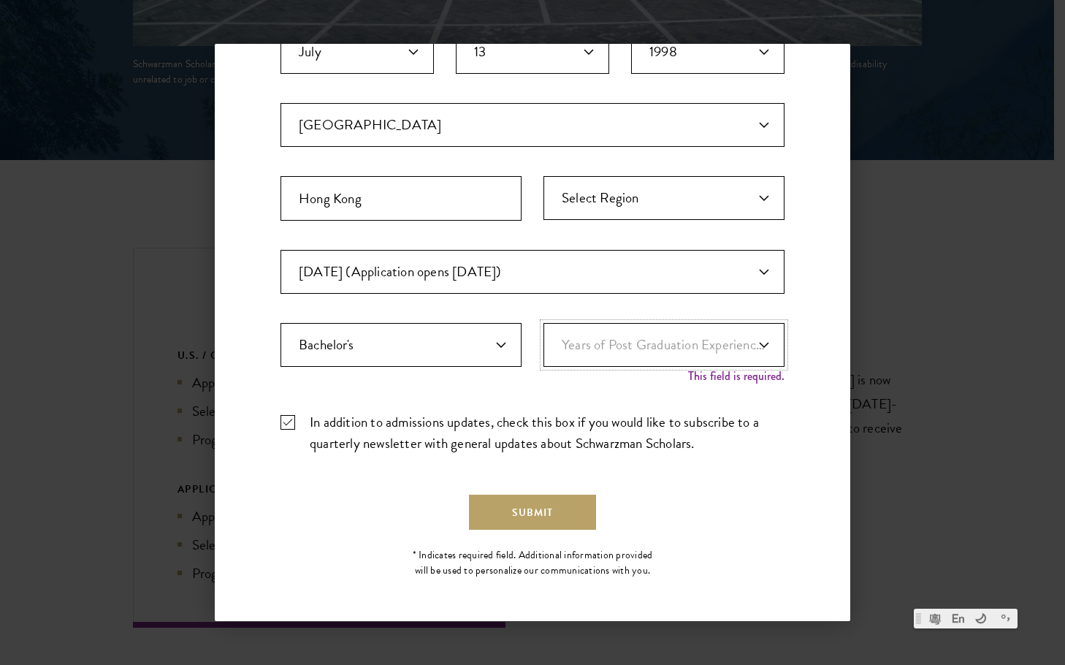
select select "1"
click at [544, 338] on select "Years of Post Graduation Experience?* 1 2 3 4 5 6 7 8 9 10" at bounding box center [664, 345] width 241 height 44
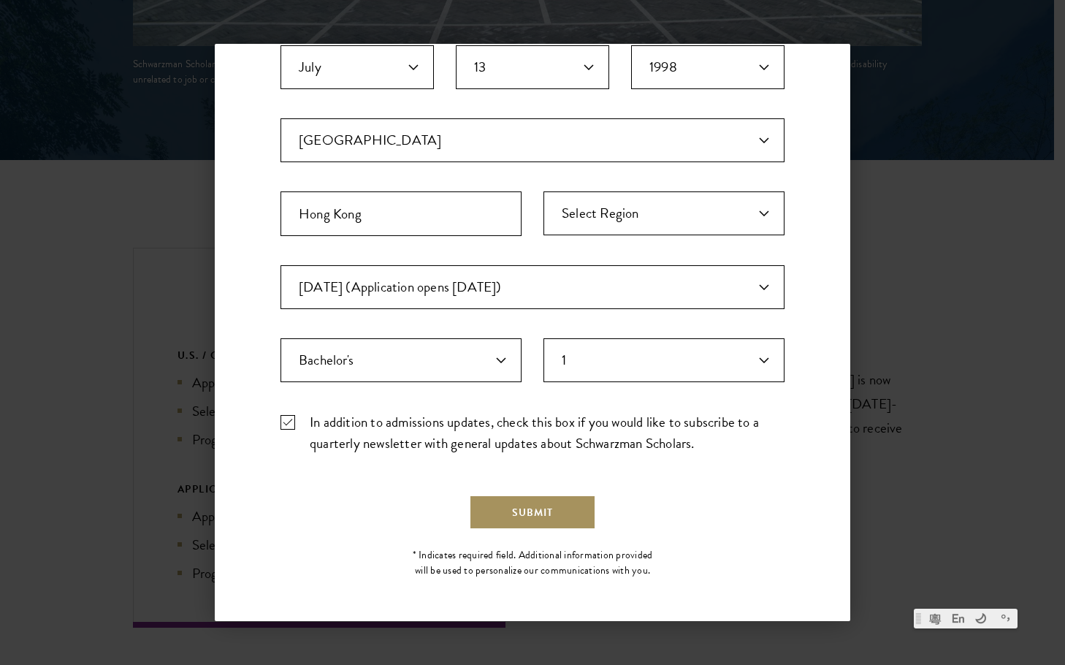
click at [525, 521] on button "Submit" at bounding box center [532, 512] width 127 height 35
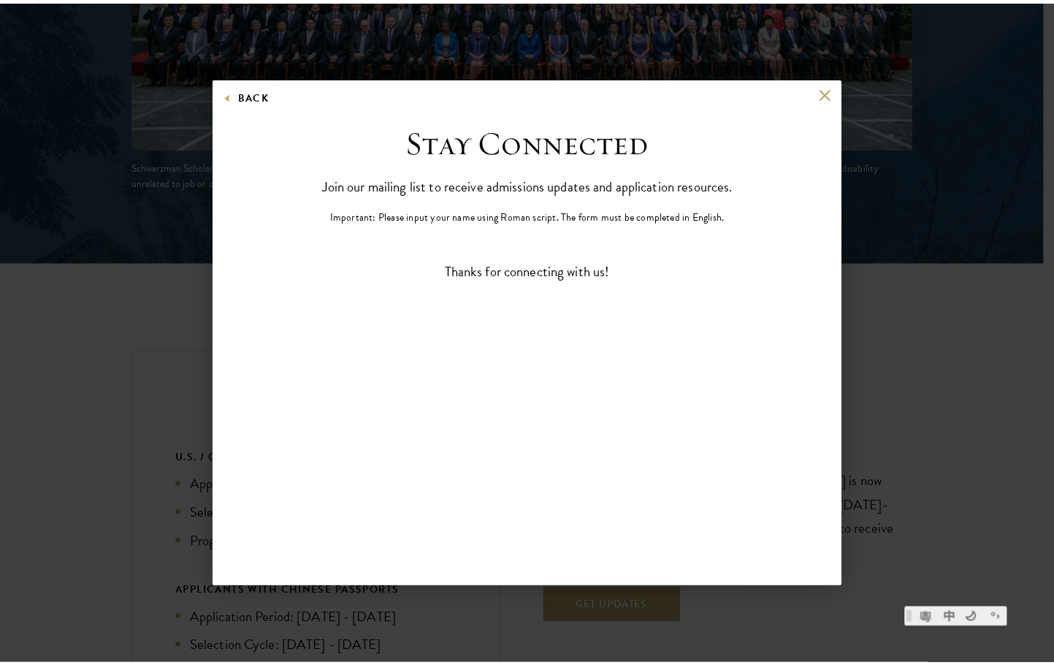
scroll to position [0, 0]
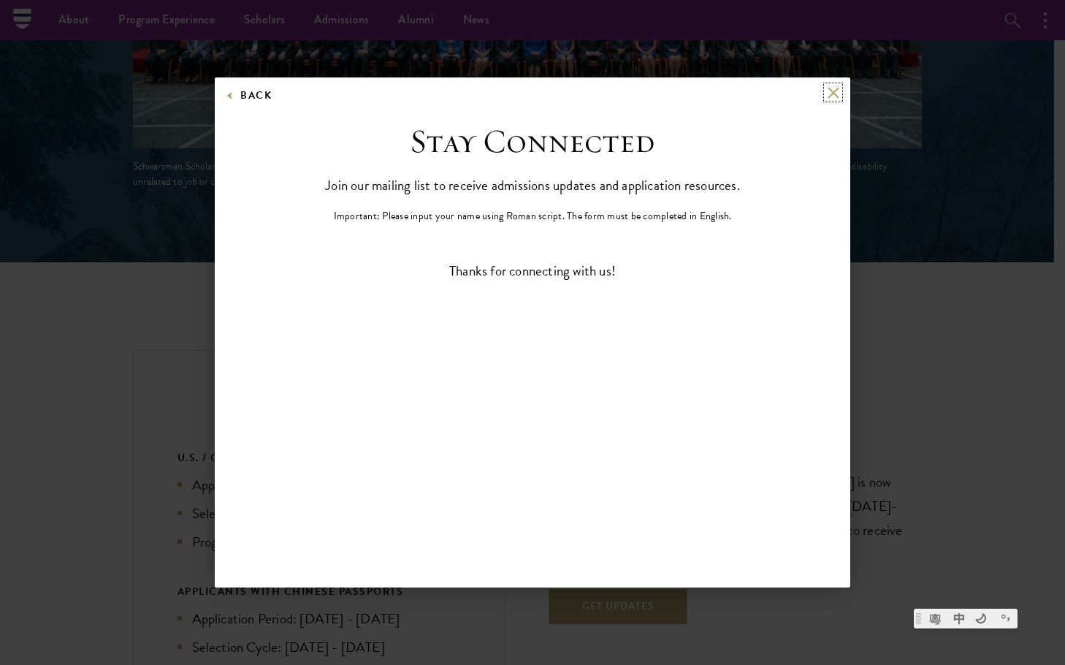
click at [836, 91] on button at bounding box center [833, 92] width 12 height 12
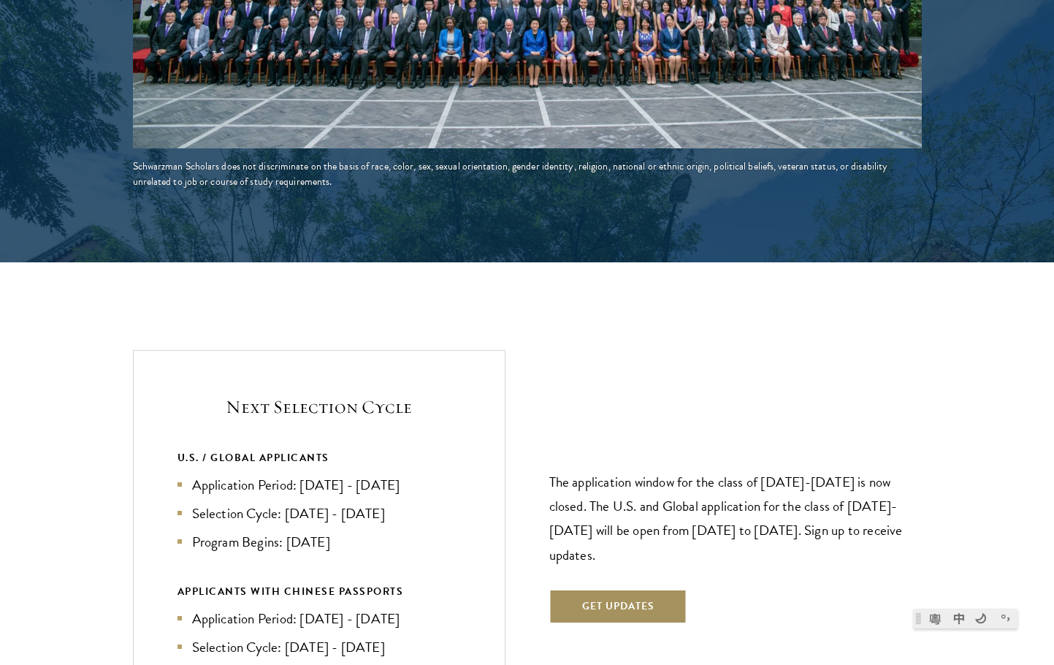
scroll to position [2966, 0]
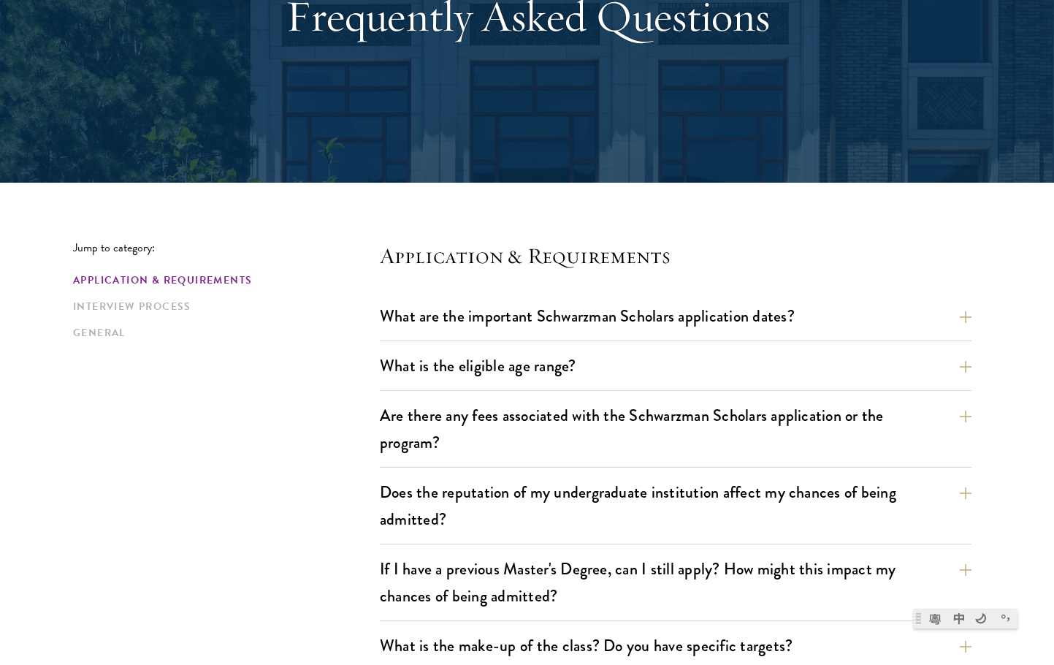
scroll to position [365, 0]
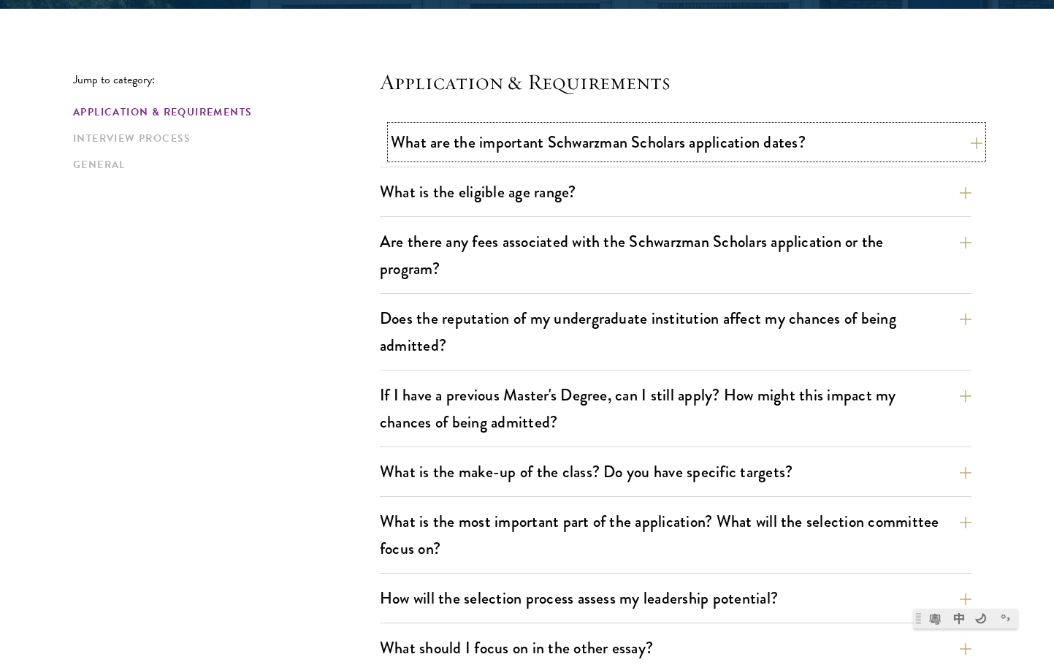
click at [517, 145] on button "What are the important Schwarzman Scholars application dates?" at bounding box center [687, 142] width 592 height 33
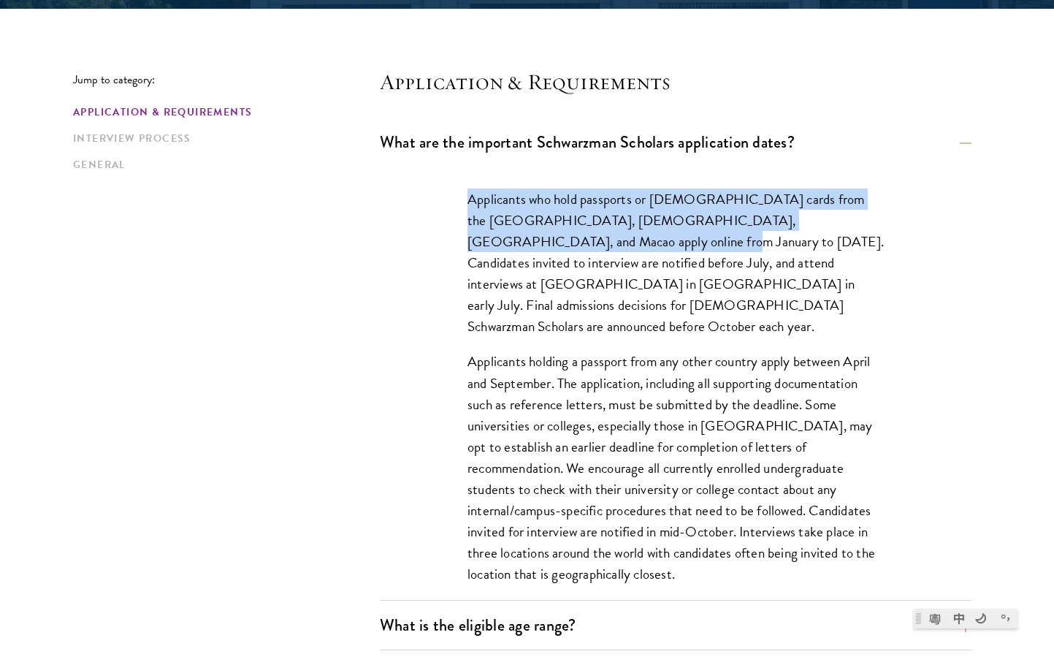
drag, startPoint x: 462, startPoint y: 195, endPoint x: 578, endPoint y: 240, distance: 124.4
click at [578, 240] on div "Applicants who hold passports or [DEMOGRAPHIC_DATA] cards from the [GEOGRAPHIC_…" at bounding box center [676, 394] width 504 height 454
copy p "Applicants who hold passports or permanent resident cards from the Chinese main…"
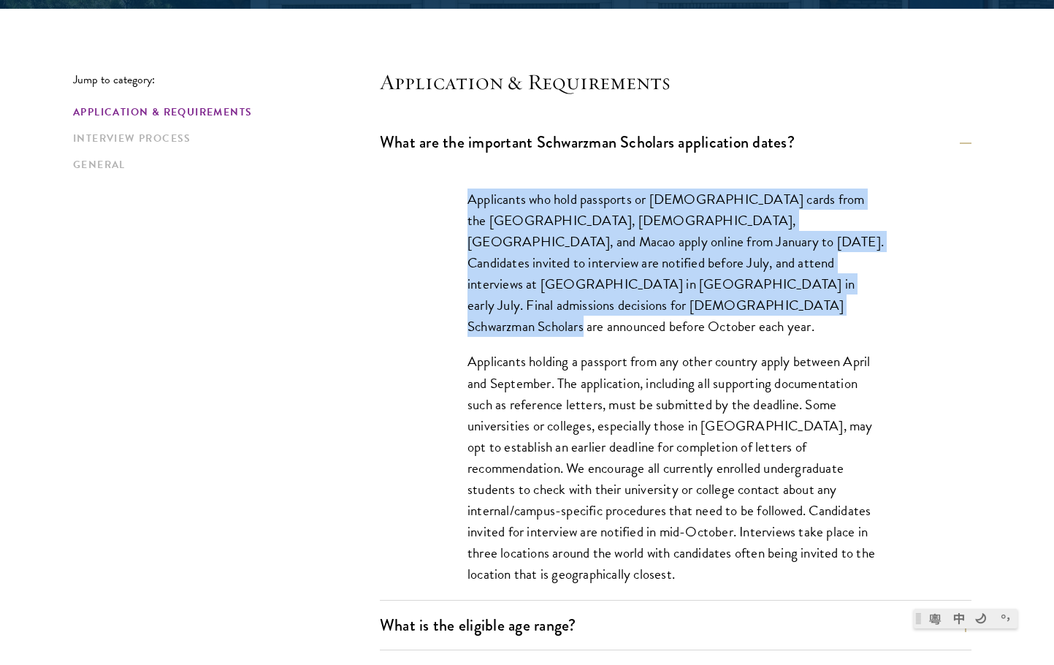
click at [622, 306] on p "Applicants who hold passports or [DEMOGRAPHIC_DATA] cards from the [GEOGRAPHIC_…" at bounding box center [676, 262] width 416 height 148
copy p "Applicants who hold passports or [DEMOGRAPHIC_DATA] cards from the [GEOGRAPHIC_…"
click at [566, 231] on p "Applicants who hold passports or [DEMOGRAPHIC_DATA] cards from the [GEOGRAPHIC_…" at bounding box center [676, 262] width 416 height 148
copy p "Applicants who hold passports or [DEMOGRAPHIC_DATA] cards from the [GEOGRAPHIC_…"
drag, startPoint x: 613, startPoint y: 311, endPoint x: 440, endPoint y: 197, distance: 206.9
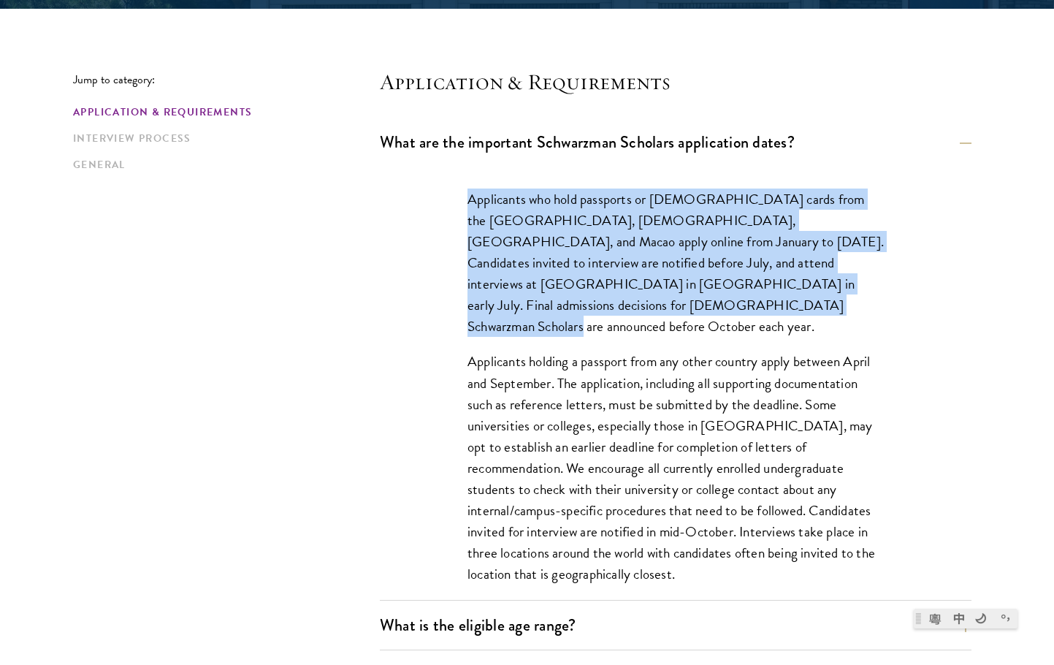
click at [440, 197] on div "Applicants who hold passports or [DEMOGRAPHIC_DATA] cards from the [GEOGRAPHIC_…" at bounding box center [676, 394] width 504 height 454
click at [472, 196] on p "Applicants who hold passports or [DEMOGRAPHIC_DATA] cards from the [GEOGRAPHIC_…" at bounding box center [676, 262] width 416 height 148
drag, startPoint x: 472, startPoint y: 196, endPoint x: 655, endPoint y: 302, distance: 211.1
click at [655, 302] on p "Applicants who hold passports or [DEMOGRAPHIC_DATA] cards from the [GEOGRAPHIC_…" at bounding box center [676, 262] width 416 height 148
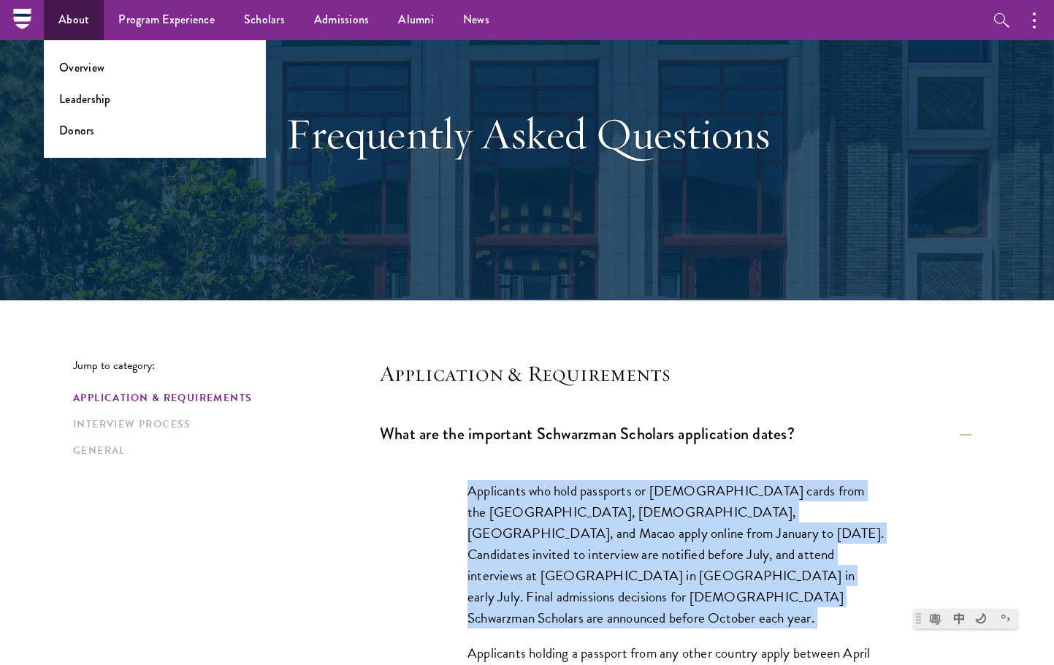
scroll to position [73, 0]
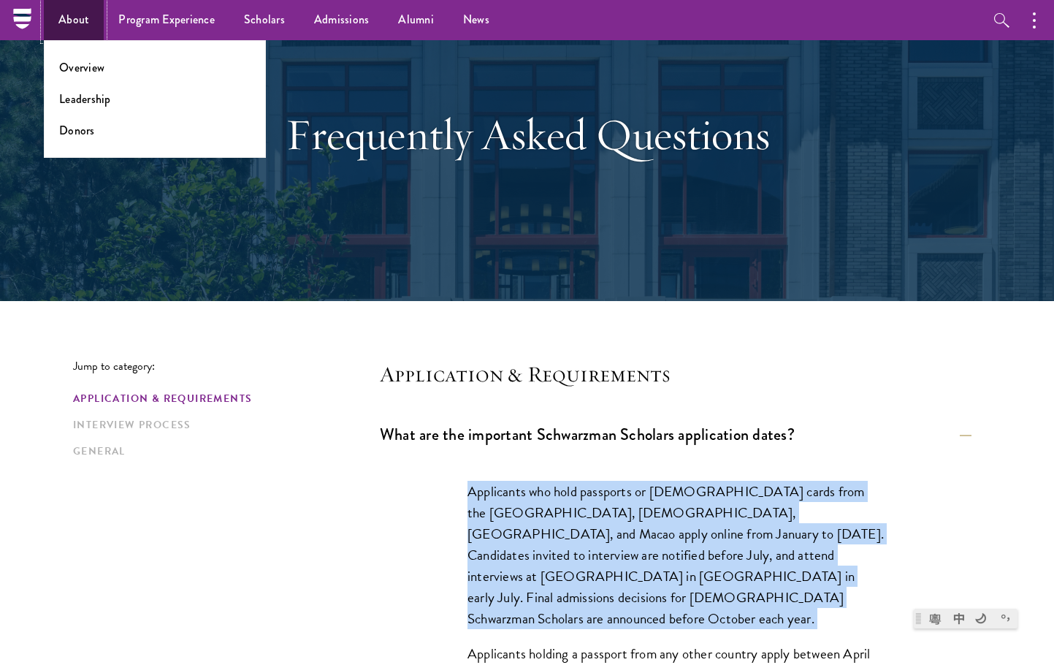
click at [95, 20] on link "About" at bounding box center [74, 20] width 60 height 40
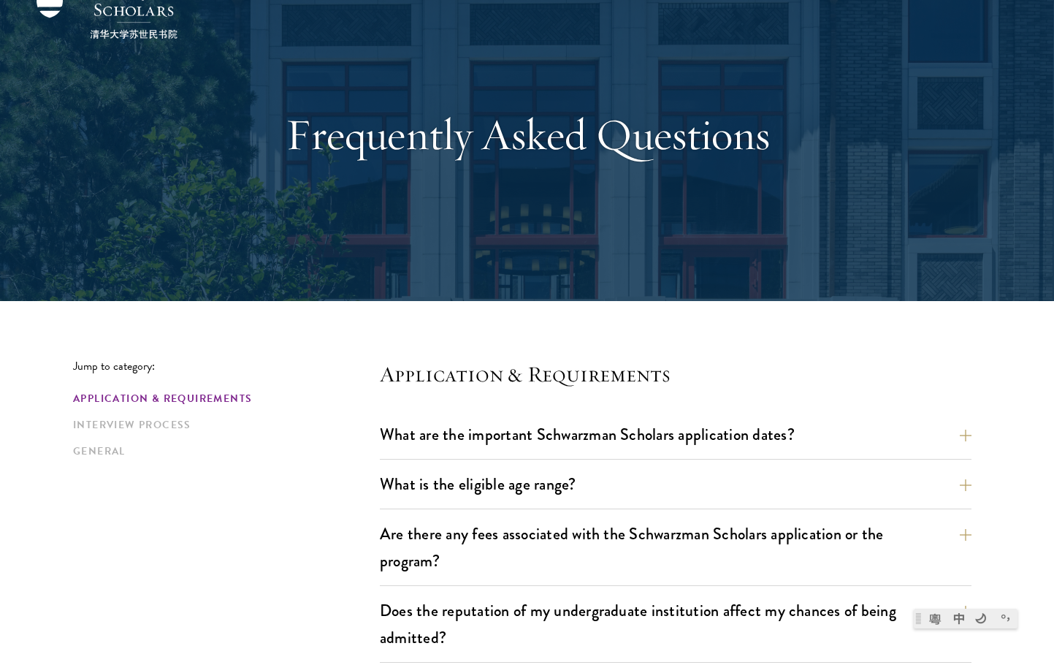
scroll to position [219, 0]
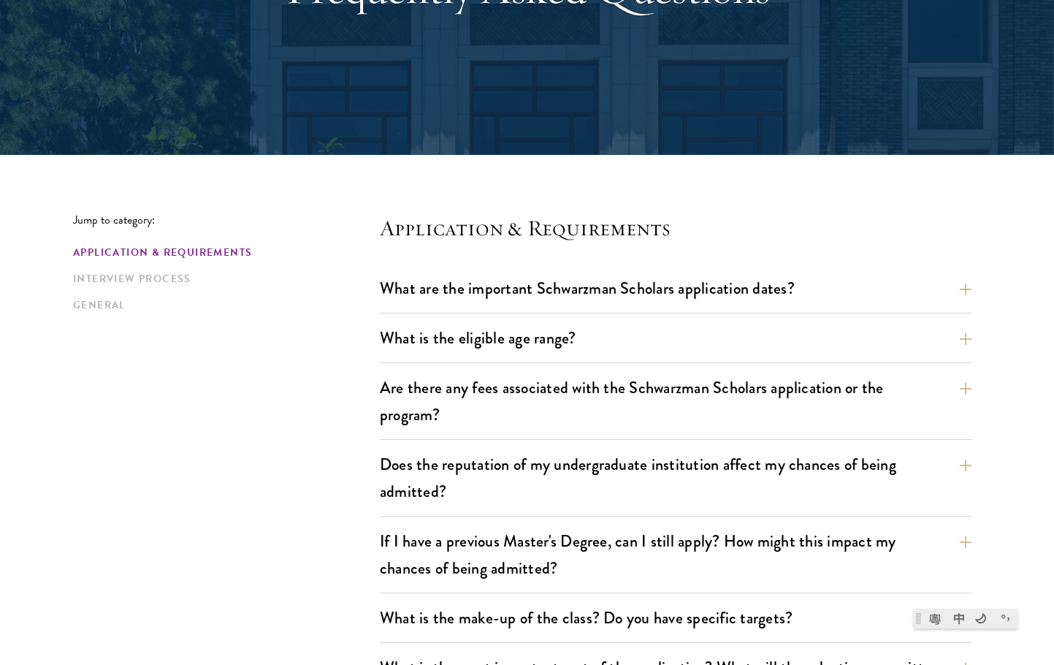
click at [552, 357] on div "What is the eligible age range? Candidates must be at least 18 but not yet 29 y…" at bounding box center [676, 342] width 592 height 42
click at [547, 327] on button "What is the eligible age range?" at bounding box center [687, 337] width 592 height 33
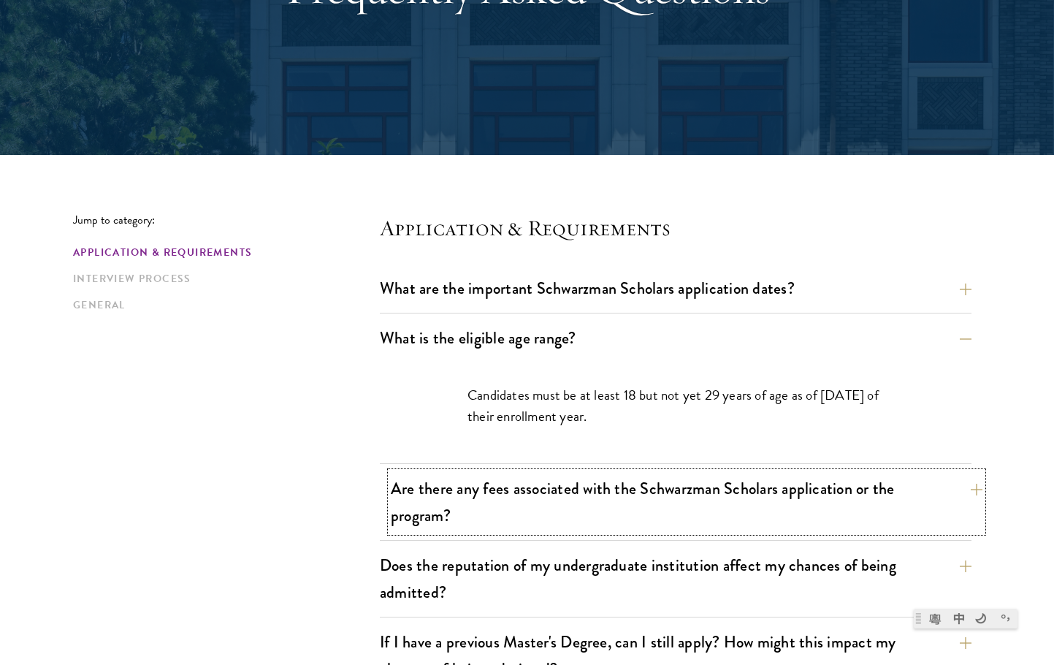
click at [590, 489] on button "Are there any fees associated with the Schwarzman Scholars application or the p…" at bounding box center [687, 502] width 592 height 60
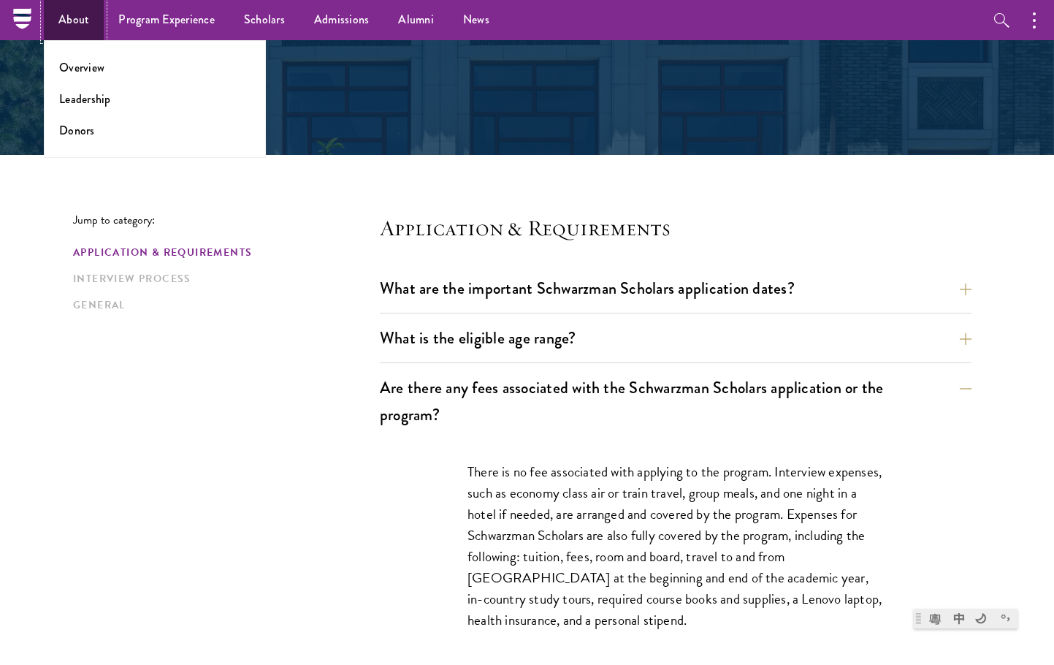
click at [75, 22] on link "About" at bounding box center [74, 20] width 60 height 40
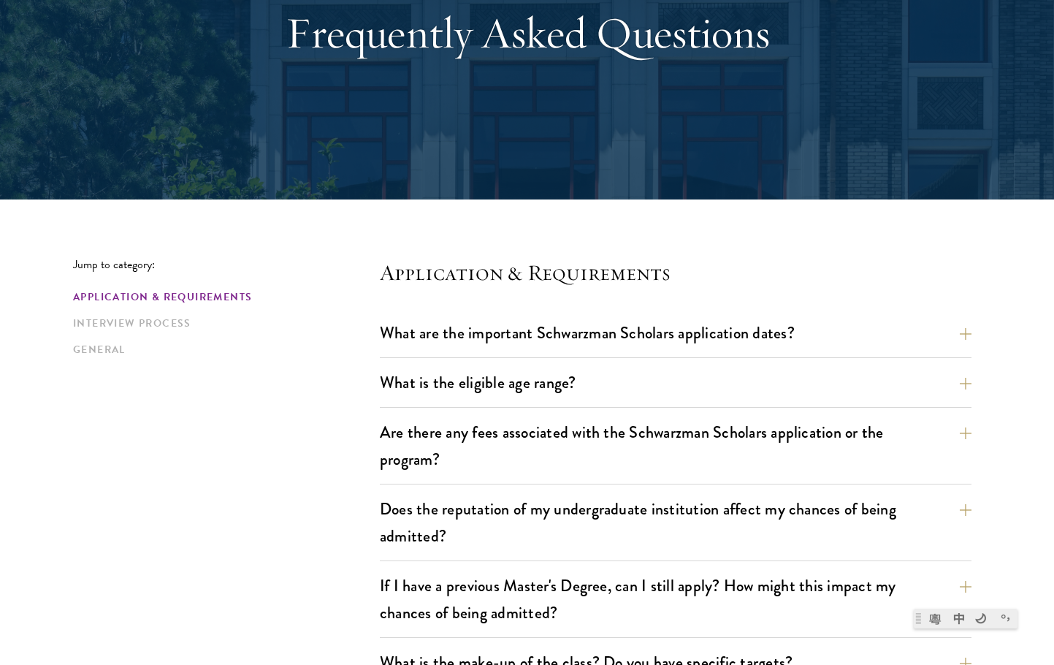
scroll to position [292, 0]
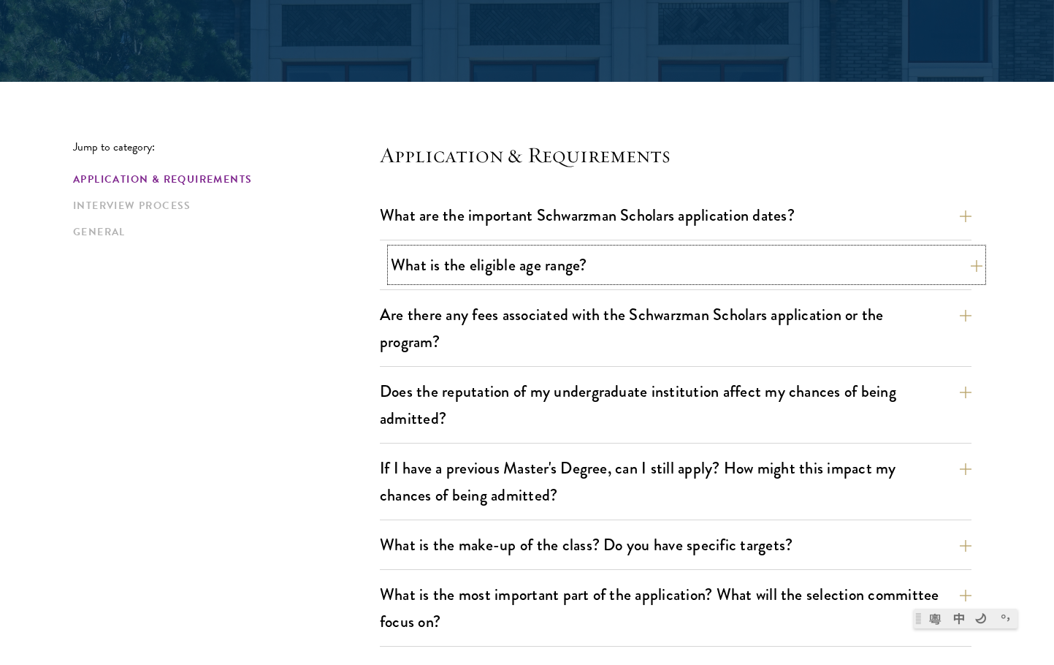
click at [631, 262] on button "What is the eligible age range?" at bounding box center [687, 264] width 592 height 33
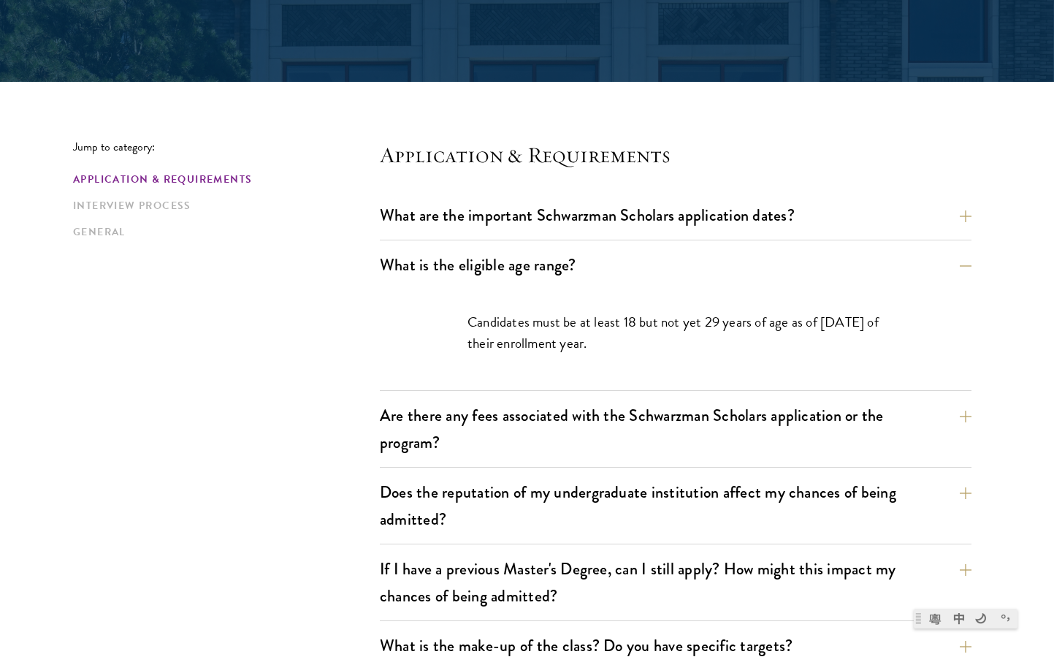
drag, startPoint x: 457, startPoint y: 341, endPoint x: 600, endPoint y: 357, distance: 143.3
click at [600, 357] on div "Candidates must be at least 18 but not yet 29 years of age as of [DATE] of thei…" at bounding box center [676, 339] width 504 height 101
drag, startPoint x: 617, startPoint y: 351, endPoint x: 477, endPoint y: 322, distance: 143.1
click at [477, 322] on p "Candidates must be at least 18 but not yet 29 years of age as of [DATE] of thei…" at bounding box center [676, 332] width 416 height 42
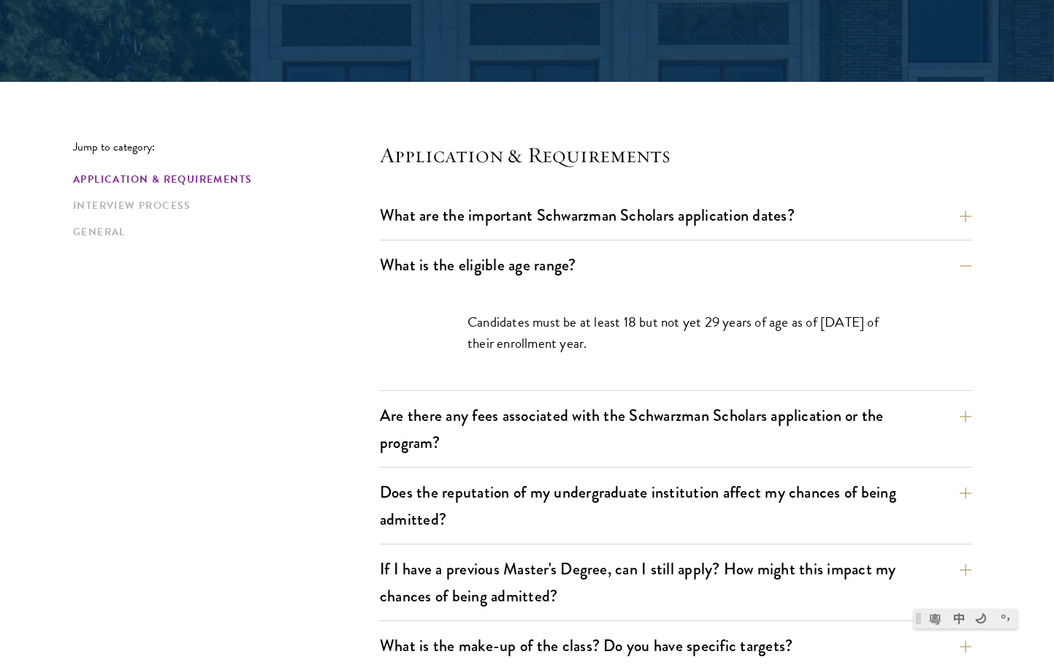
click at [667, 345] on p "Candidates must be at least 18 but not yet 29 years of age as of [DATE] of thei…" at bounding box center [676, 332] width 416 height 42
drag, startPoint x: 576, startPoint y: 336, endPoint x: 471, endPoint y: 322, distance: 105.4
click at [471, 322] on p "Candidates must be at least 18 but not yet 29 years of age as of [DATE] of thei…" at bounding box center [676, 332] width 416 height 42
click at [616, 430] on button "Are there any fees associated with the Schwarzman Scholars application or the p…" at bounding box center [687, 429] width 592 height 60
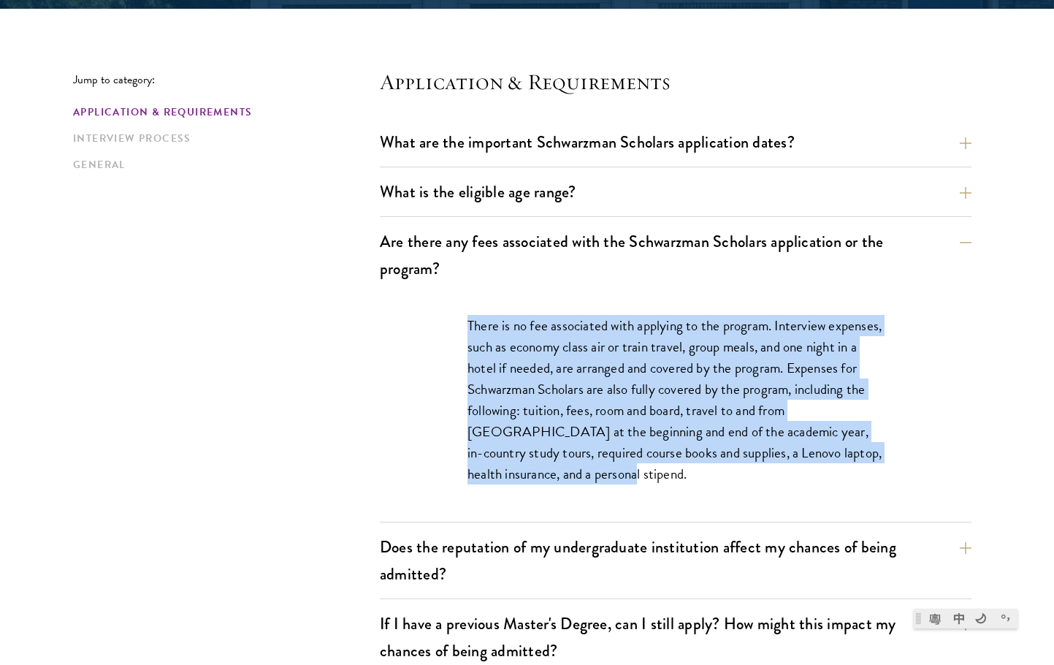
drag, startPoint x: 465, startPoint y: 315, endPoint x: 719, endPoint y: 496, distance: 311.6
click at [719, 496] on div "There is no fee associated with applying to the program. Interview expenses, su…" at bounding box center [676, 407] width 504 height 229
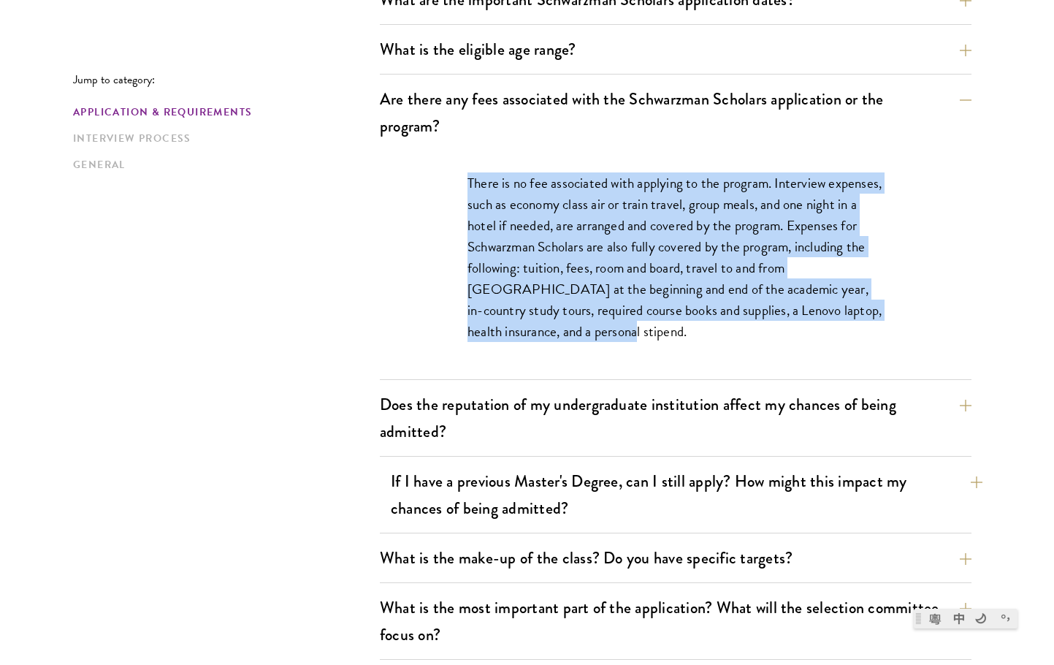
scroll to position [511, 0]
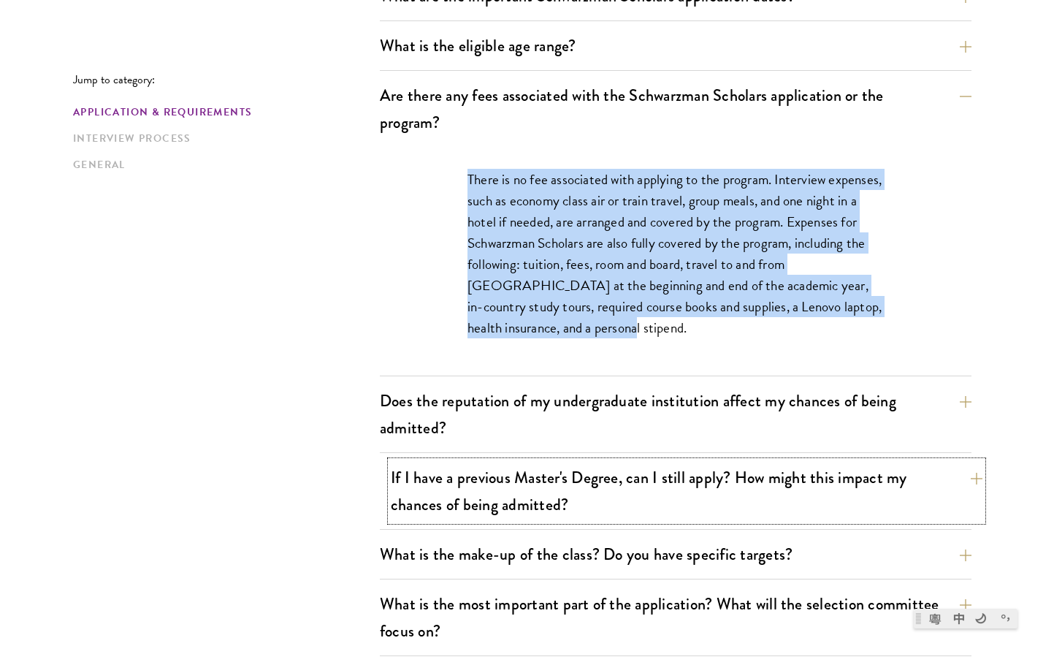
click at [680, 462] on button "If I have a previous Master's Degree, can I still apply? How might this impact …" at bounding box center [687, 491] width 592 height 60
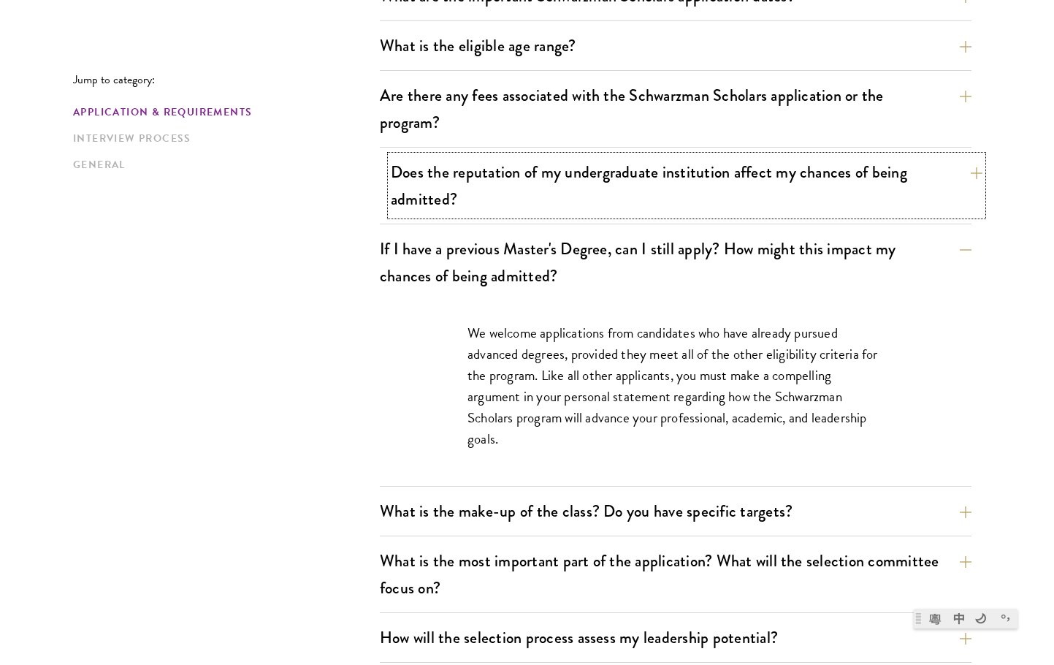
click at [628, 183] on button "Does the reputation of my undergraduate institution affect my chances of being …" at bounding box center [687, 186] width 592 height 60
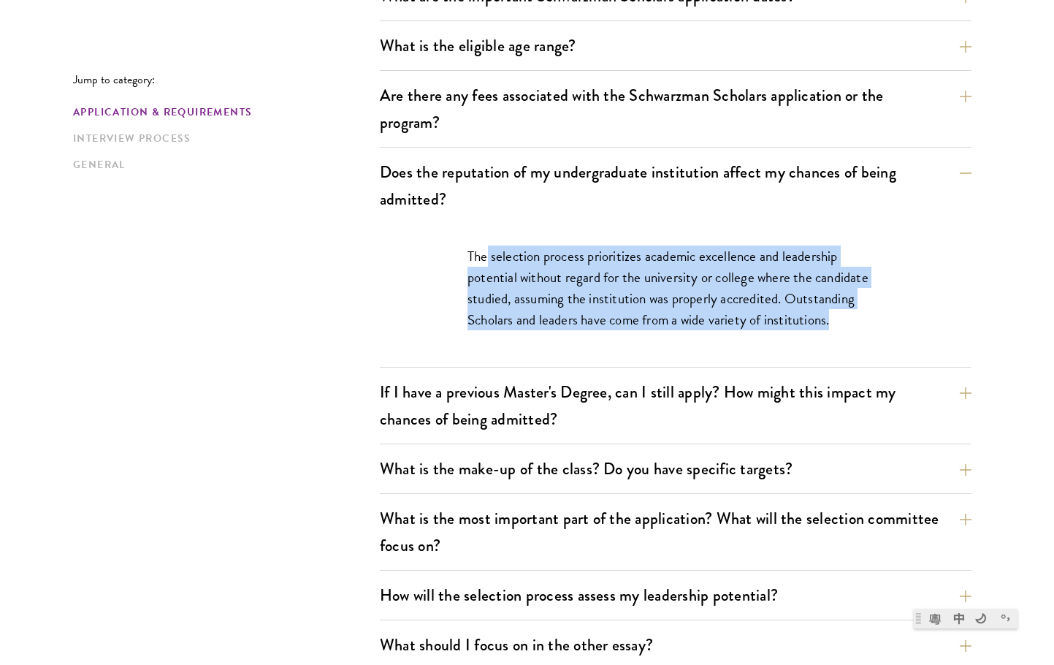
drag, startPoint x: 486, startPoint y: 235, endPoint x: 861, endPoint y: 324, distance: 386.0
click at [861, 324] on div "The selection process prioritizes academic excellence and leadership potential …" at bounding box center [676, 295] width 504 height 143
click at [861, 324] on p "The selection process prioritizes academic excellence and leadership potential …" at bounding box center [676, 287] width 416 height 85
drag, startPoint x: 592, startPoint y: 275, endPoint x: 460, endPoint y: 255, distance: 133.1
click at [460, 255] on div "The selection process prioritizes academic excellence and leadership potential …" at bounding box center [676, 295] width 504 height 143
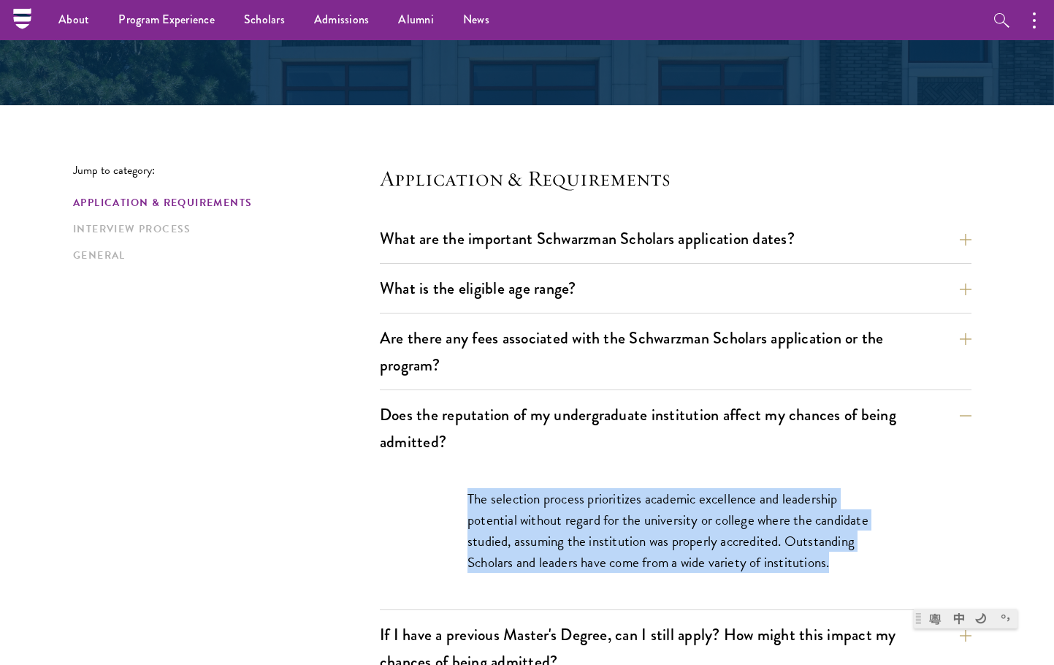
scroll to position [219, 0]
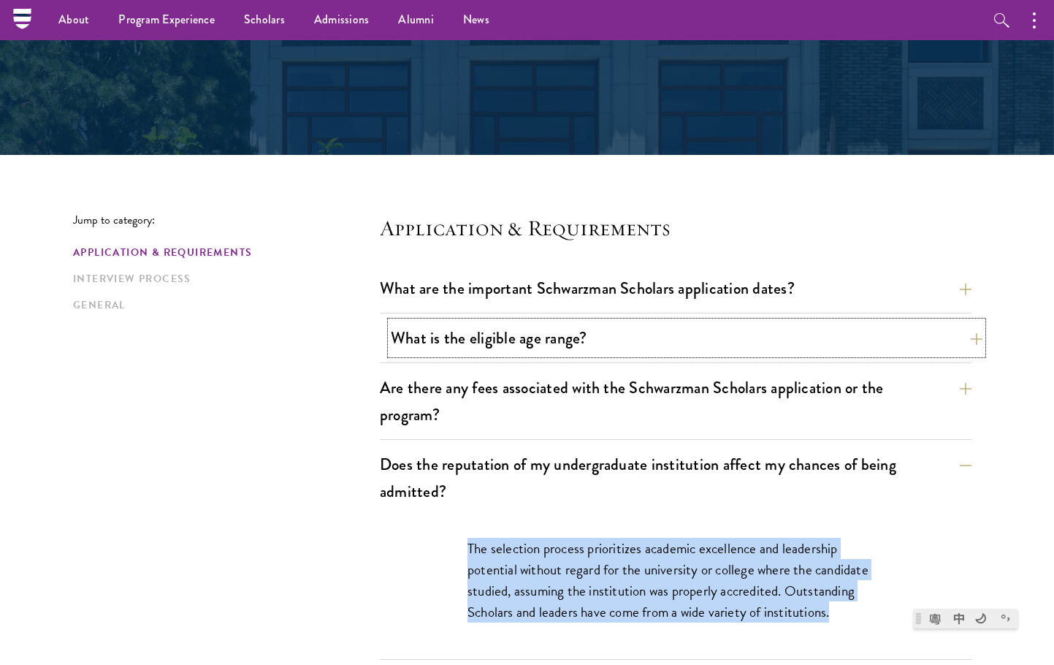
click at [641, 340] on button "What is the eligible age range?" at bounding box center [687, 337] width 592 height 33
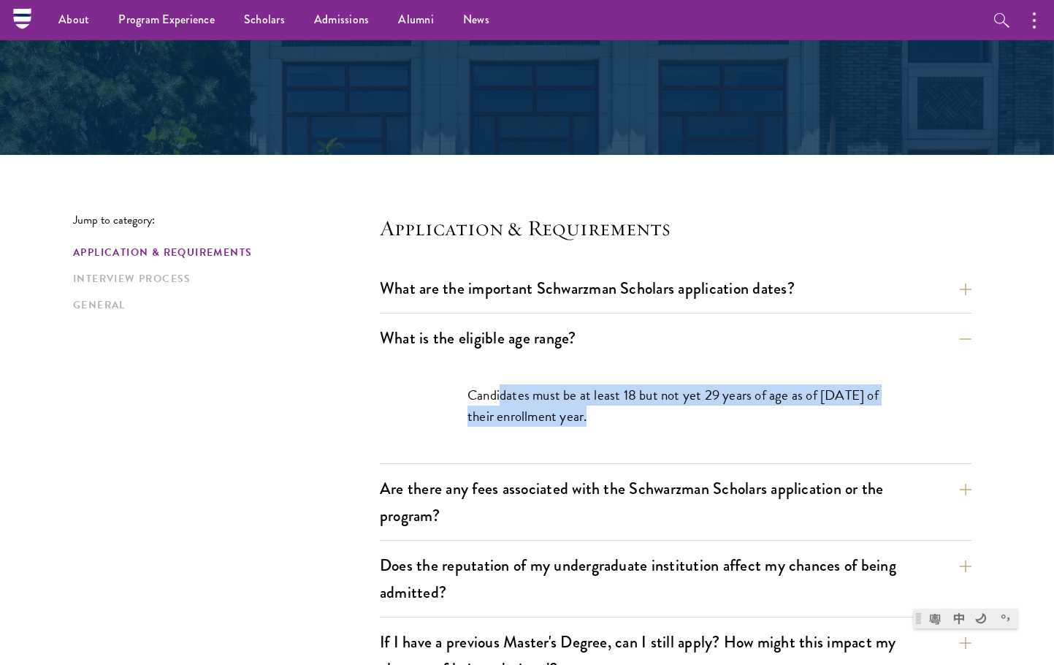
drag, startPoint x: 501, startPoint y: 396, endPoint x: 580, endPoint y: 420, distance: 82.5
click at [580, 420] on p "Candidates must be at least 18 but not yet 29 years of age as of [DATE] of thei…" at bounding box center [676, 405] width 416 height 42
drag, startPoint x: 629, startPoint y: 421, endPoint x: 530, endPoint y: 413, distance: 99.0
click at [530, 413] on p "Candidates must be at least 18 but not yet 29 years of age as of [DATE] of thei…" at bounding box center [676, 405] width 416 height 42
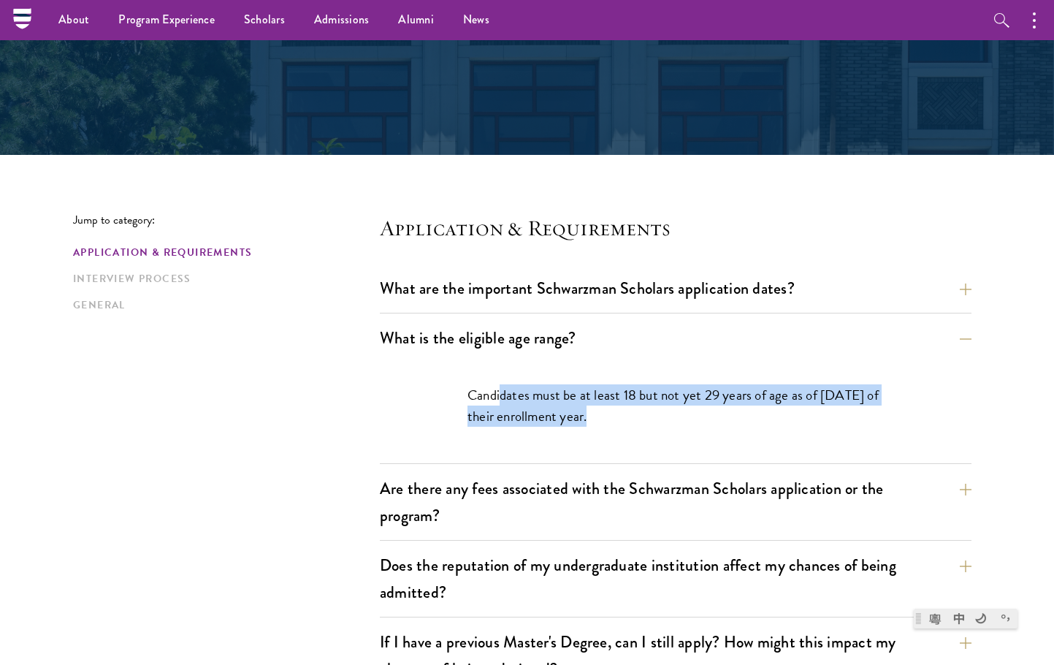
click at [530, 413] on p "Candidates must be at least 18 but not yet 29 years of age as of [DATE] of thei…" at bounding box center [676, 405] width 416 height 42
drag, startPoint x: 522, startPoint y: 397, endPoint x: 578, endPoint y: 413, distance: 58.3
click at [578, 413] on p "Candidates must be at least 18 but not yet 29 years of age as of [DATE] of thei…" at bounding box center [676, 405] width 416 height 42
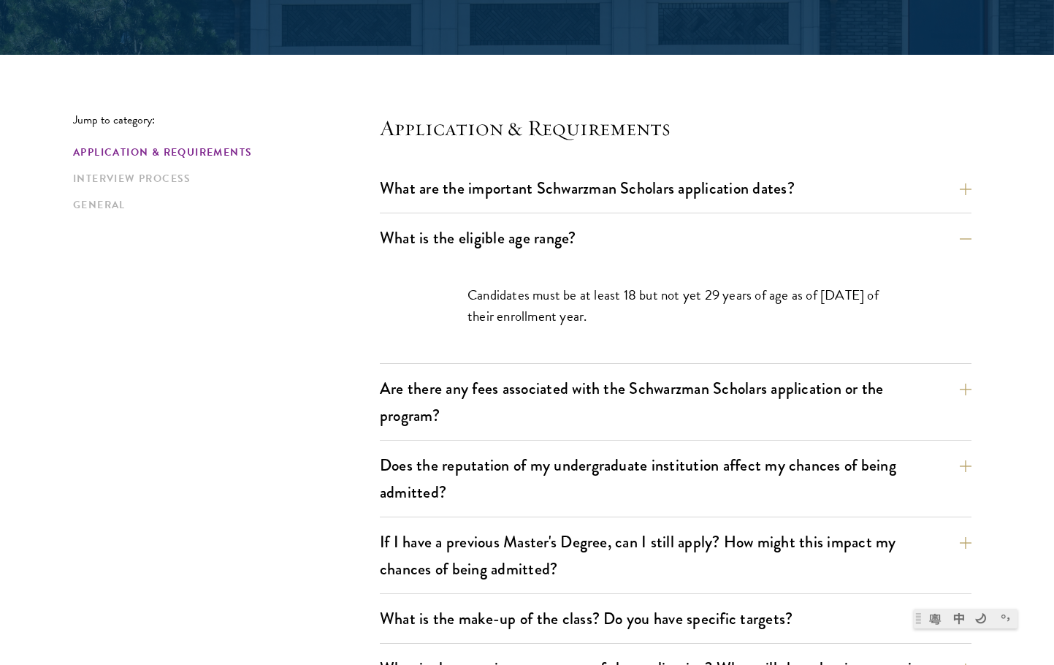
scroll to position [511, 0]
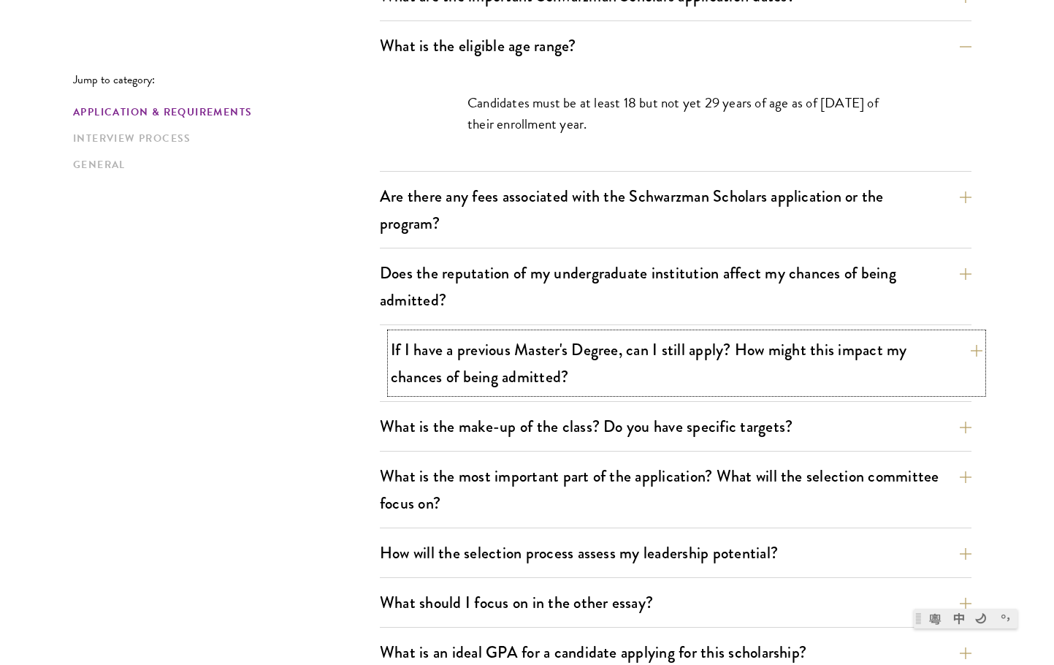
click at [619, 386] on button "If I have a previous Master's Degree, can I still apply? How might this impact …" at bounding box center [687, 363] width 592 height 60
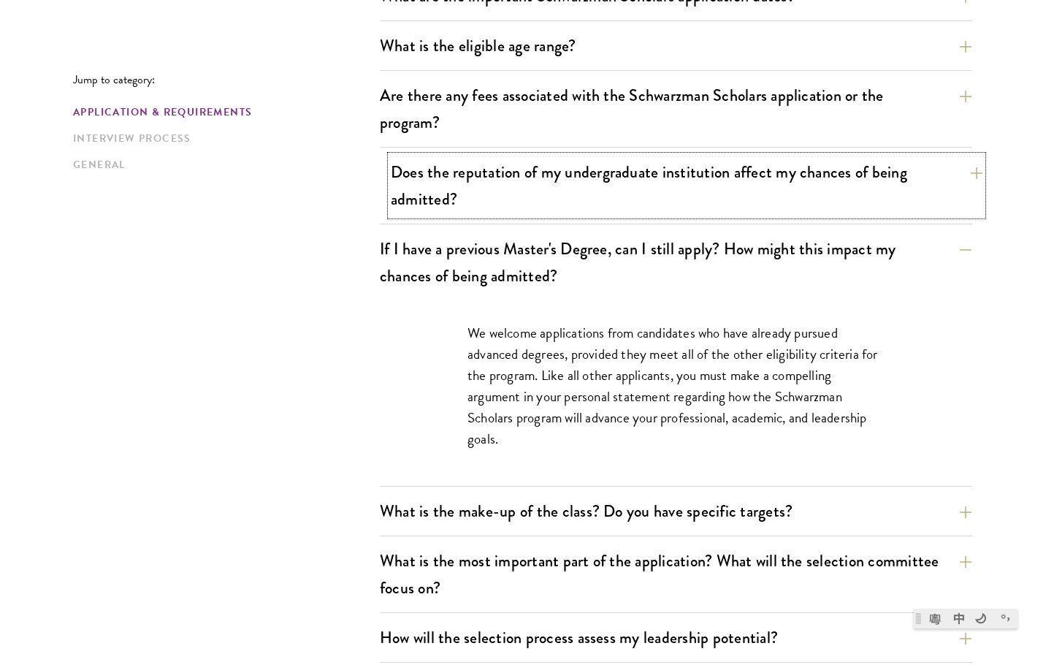
click at [596, 190] on button "Does the reputation of my undergraduate institution affect my chances of being …" at bounding box center [687, 186] width 592 height 60
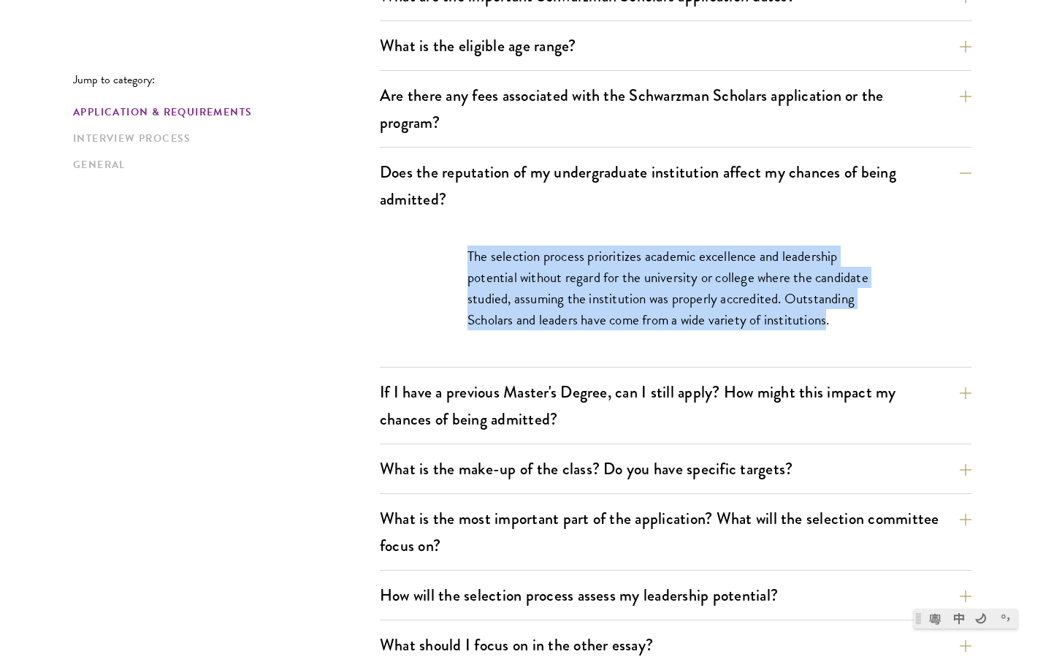
drag, startPoint x: 469, startPoint y: 256, endPoint x: 828, endPoint y: 329, distance: 366.8
click at [828, 329] on p "The selection process prioritizes academic excellence and leadership potential …" at bounding box center [676, 287] width 416 height 85
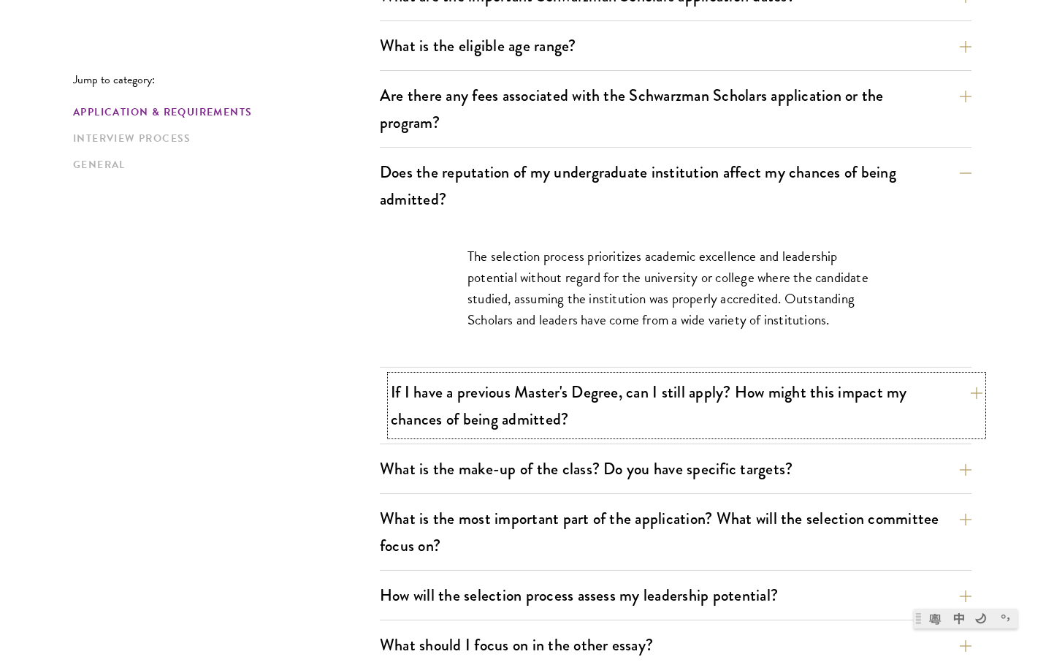
click at [763, 390] on button "If I have a previous Master's Degree, can I still apply? How might this impact …" at bounding box center [687, 406] width 592 height 60
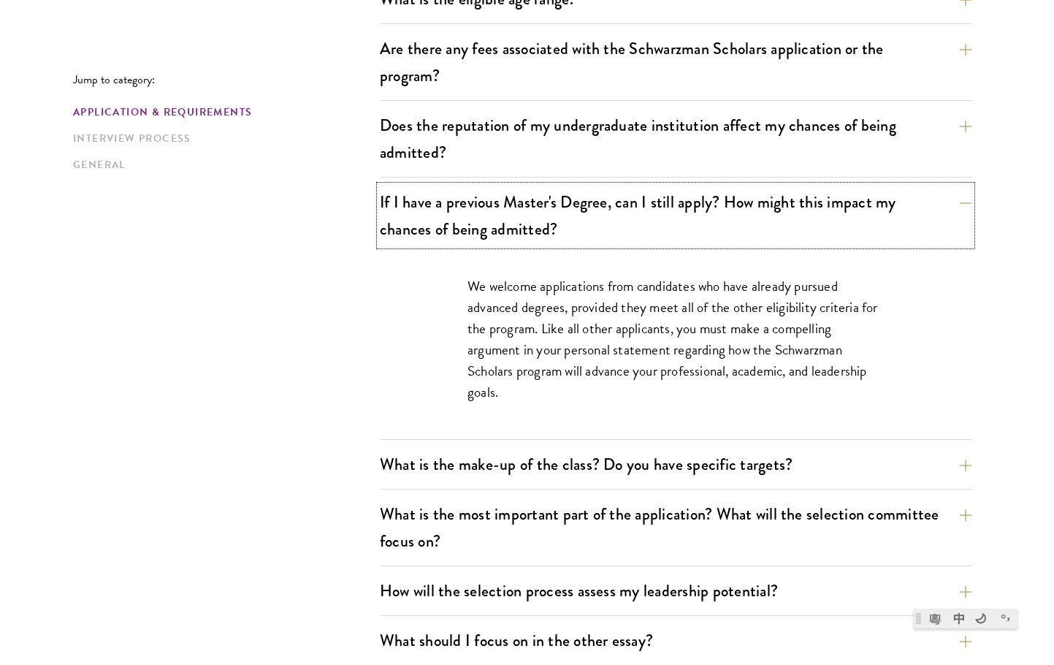
scroll to position [584, 0]
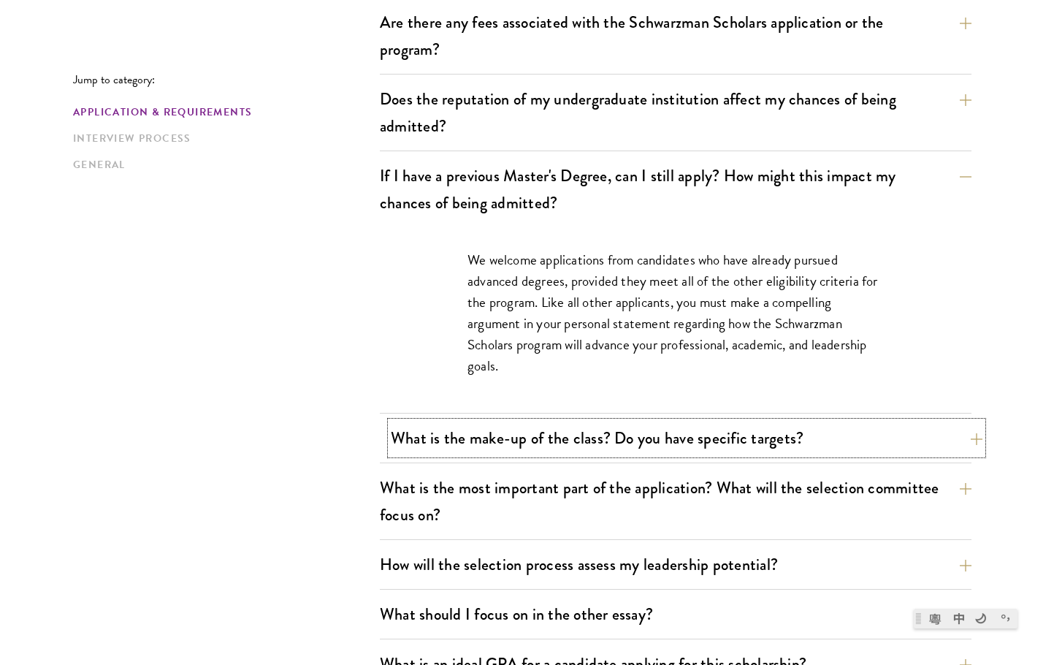
click at [698, 452] on button "What is the make-up of the class? Do you have specific targets?" at bounding box center [687, 438] width 592 height 33
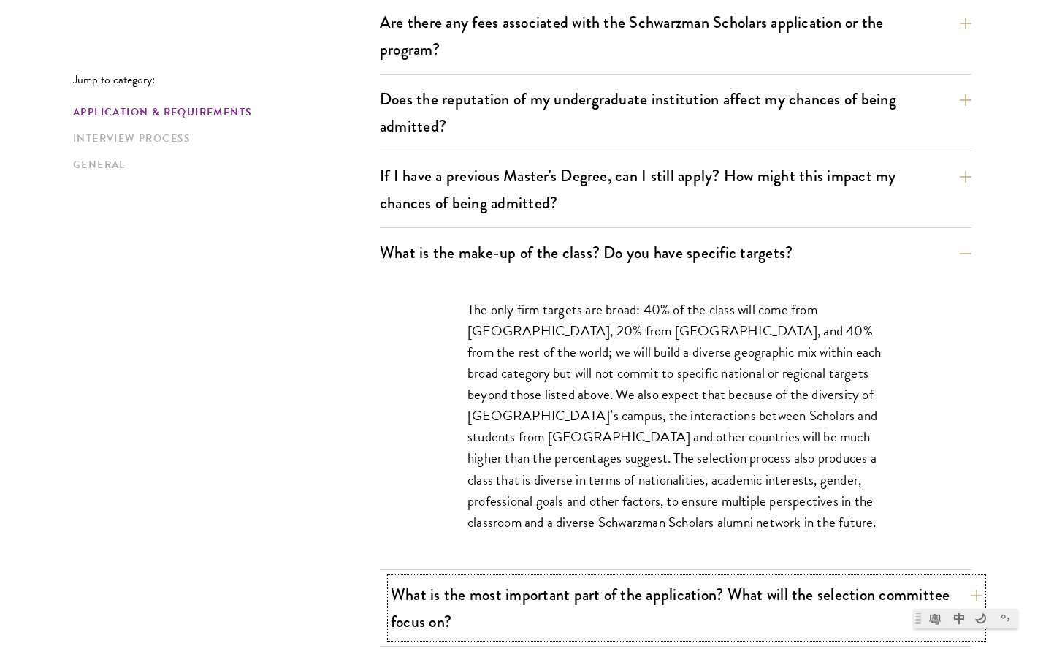
click at [620, 590] on button "What is the most important part of the application? What will the selection com…" at bounding box center [687, 608] width 592 height 60
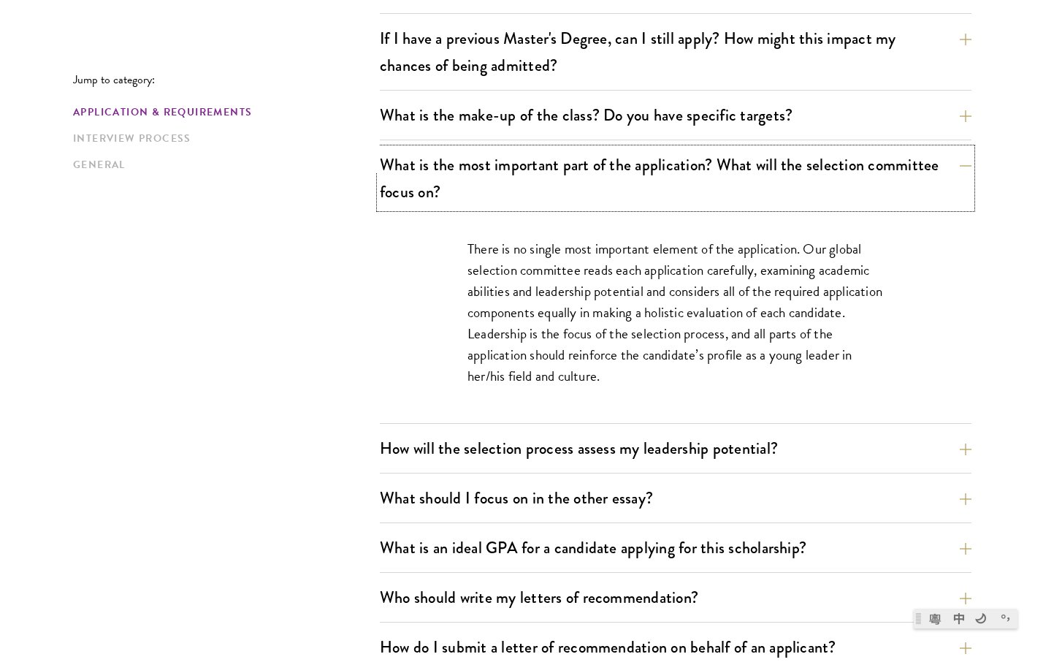
scroll to position [731, 0]
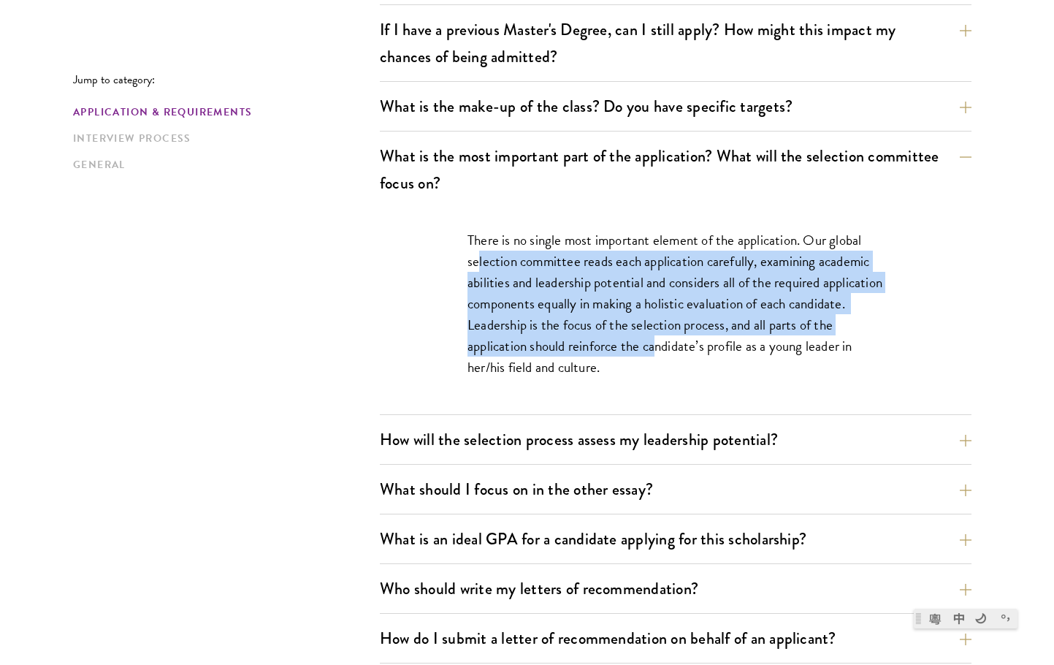
drag, startPoint x: 477, startPoint y: 251, endPoint x: 682, endPoint y: 361, distance: 232.7
click at [682, 361] on p "There is no single most important element of the application. Our global select…" at bounding box center [676, 303] width 416 height 148
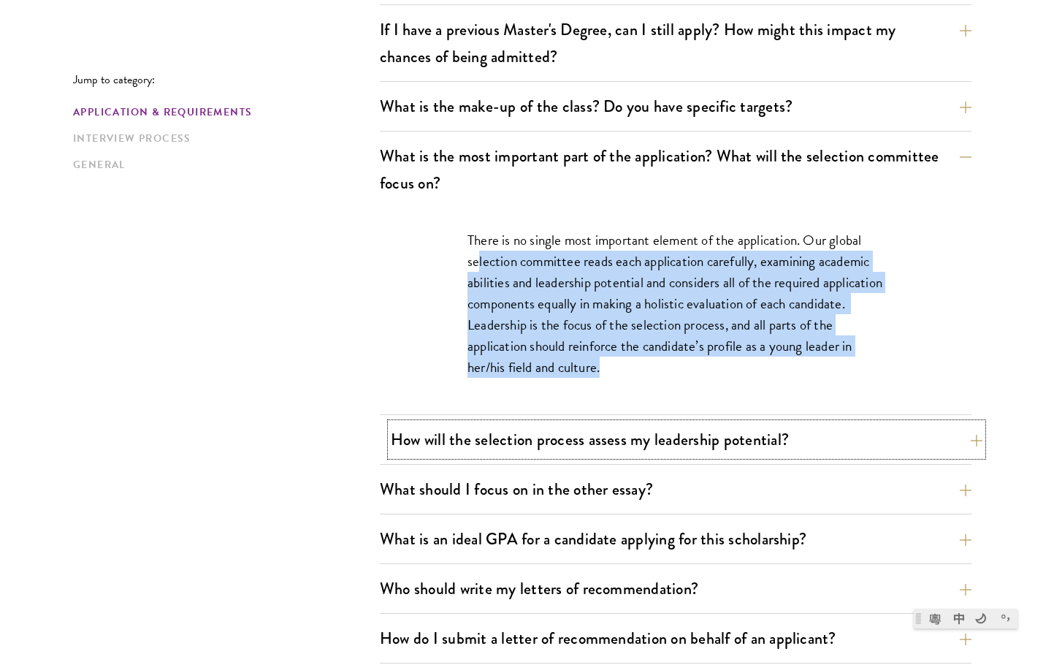
click at [696, 455] on button "How will the selection process assess my leadership potential?" at bounding box center [687, 439] width 592 height 33
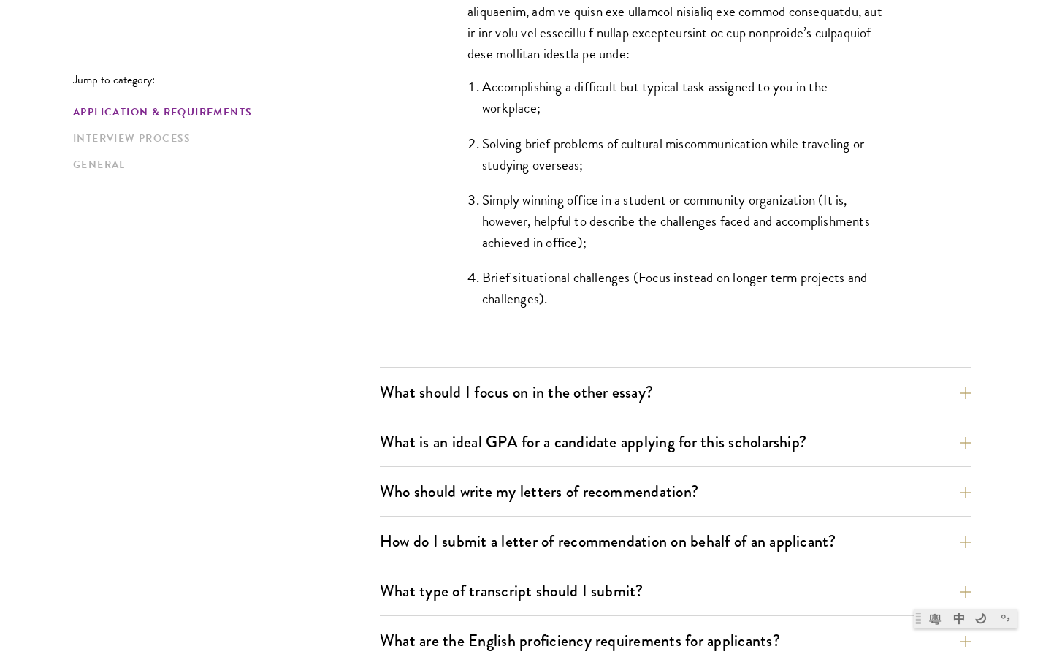
scroll to position [1534, 0]
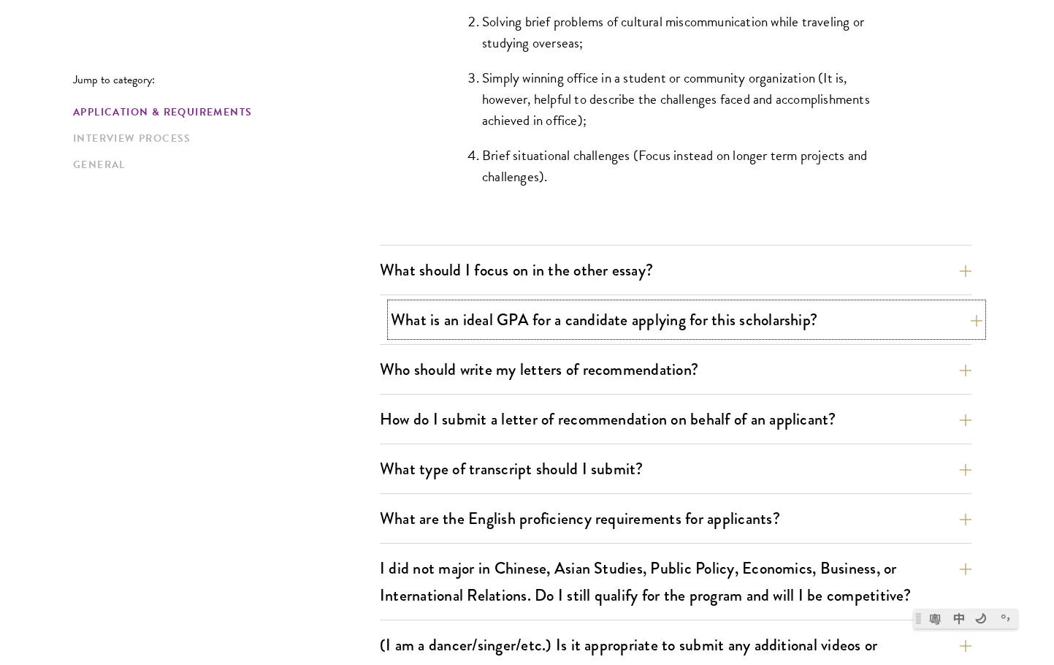
click at [588, 321] on button "What is an ideal GPA for a candidate applying for this scholarship?" at bounding box center [687, 319] width 592 height 33
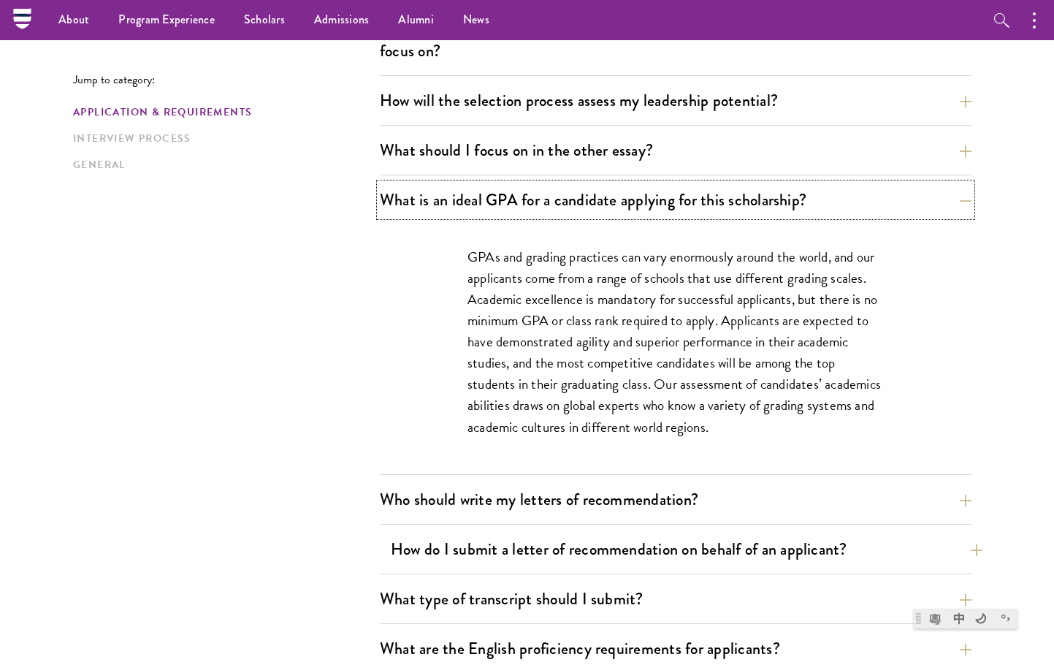
scroll to position [804, 0]
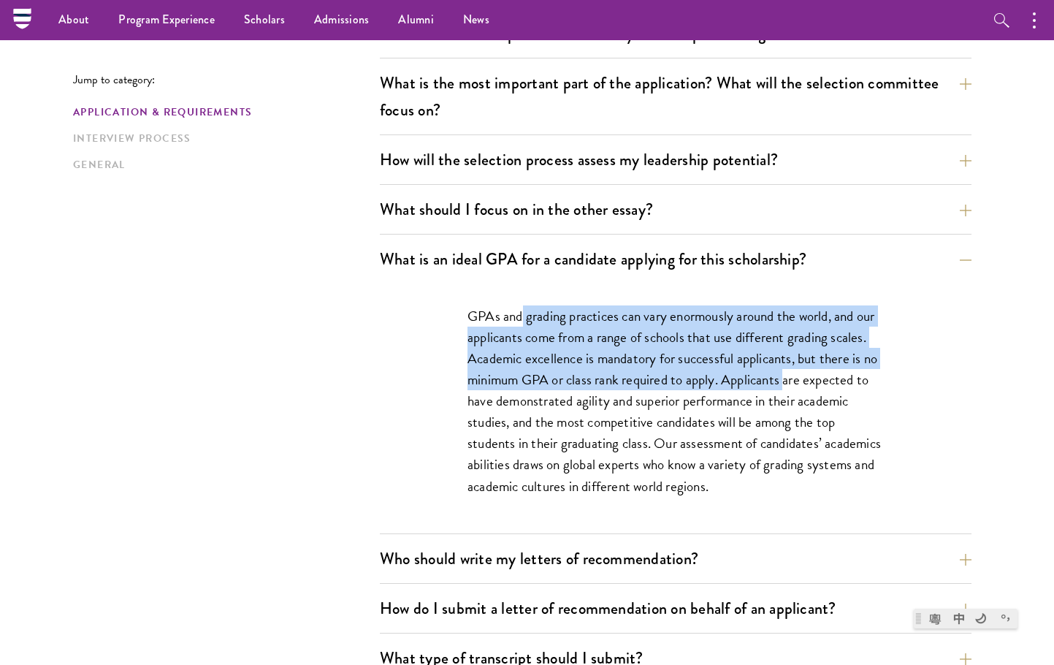
drag, startPoint x: 522, startPoint y: 309, endPoint x: 785, endPoint y: 370, distance: 270.1
click at [785, 370] on p "GPAs and grading practices can vary enormously around the world, and our applic…" at bounding box center [676, 400] width 416 height 191
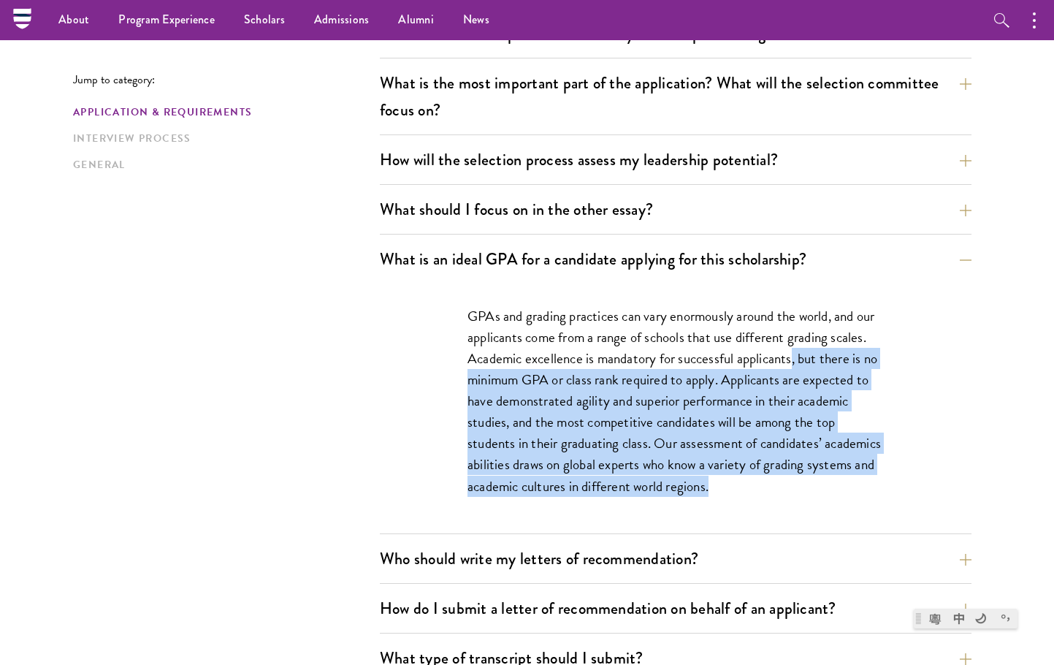
drag, startPoint x: 794, startPoint y: 362, endPoint x: 752, endPoint y: 487, distance: 131.9
click at [752, 487] on p "GPAs and grading practices can vary enormously around the world, and our applic…" at bounding box center [676, 400] width 416 height 191
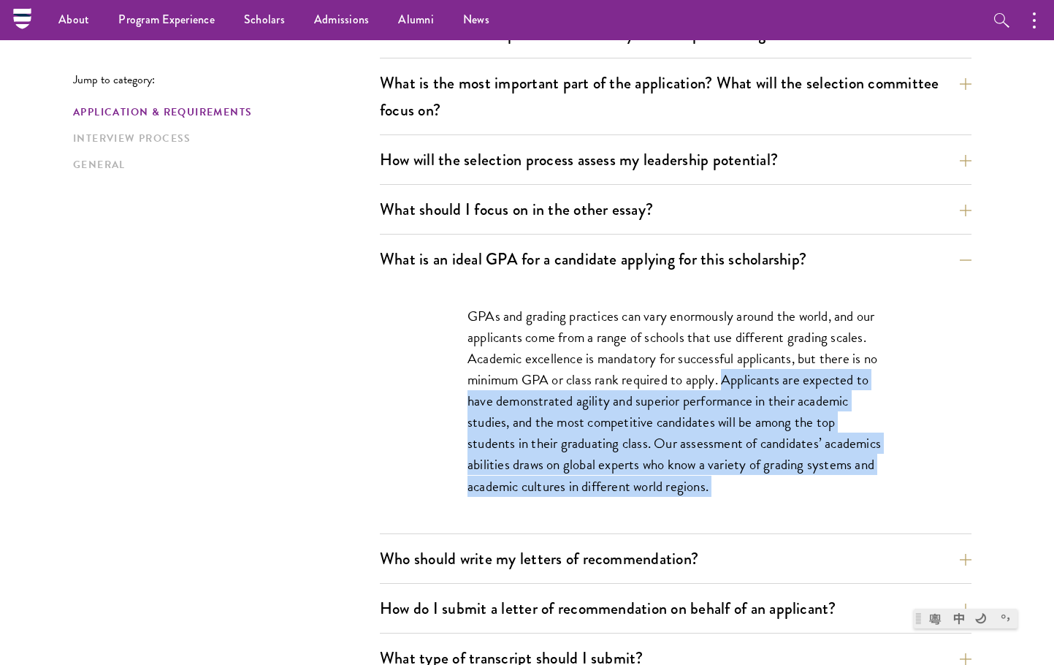
drag, startPoint x: 752, startPoint y: 487, endPoint x: 758, endPoint y: 379, distance: 108.3
click at [758, 380] on p "GPAs and grading practices can vary enormously around the world, and our applic…" at bounding box center [676, 400] width 416 height 191
click at [694, 205] on button "What should I focus on in the other essay?" at bounding box center [687, 209] width 592 height 33
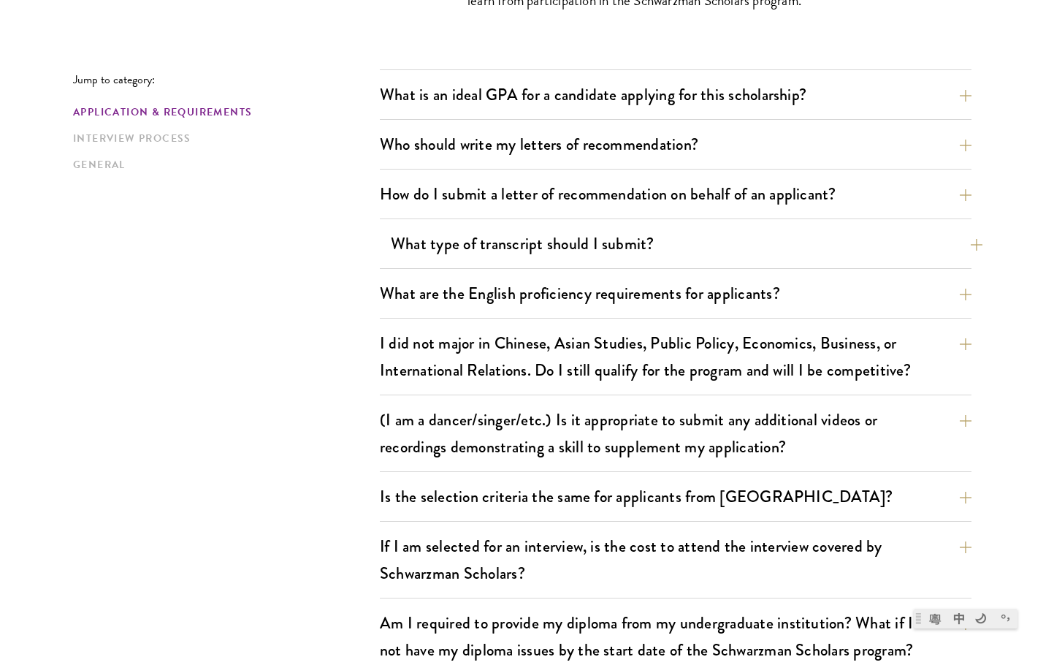
scroll to position [1315, 0]
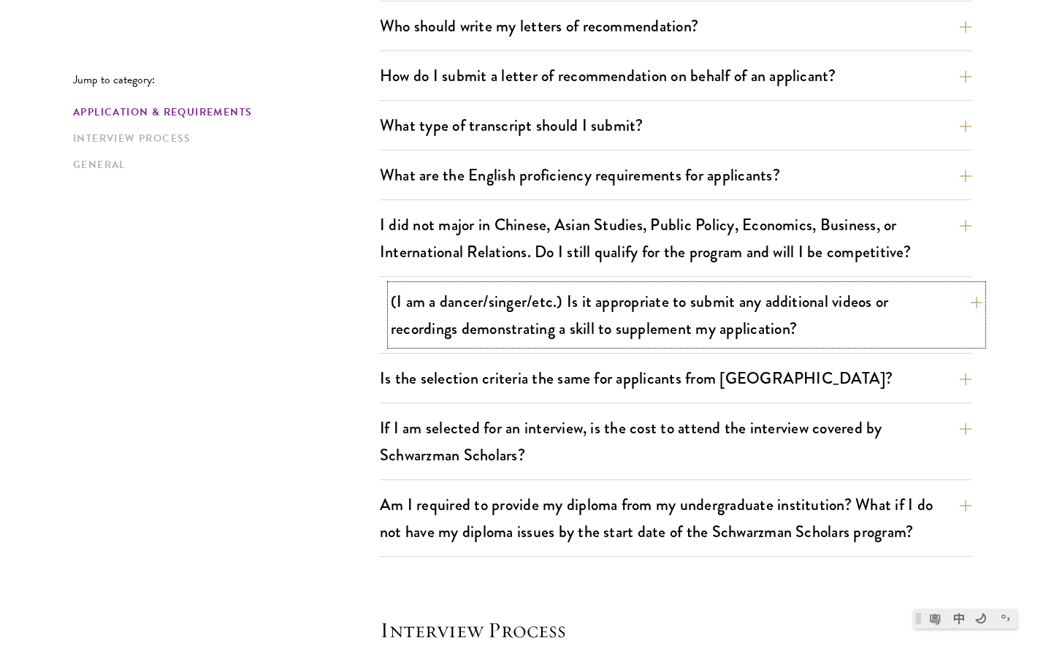
click at [523, 326] on button "(I am a dancer/singer/etc.) Is it appropriate to submit any additional videos o…" at bounding box center [687, 315] width 592 height 60
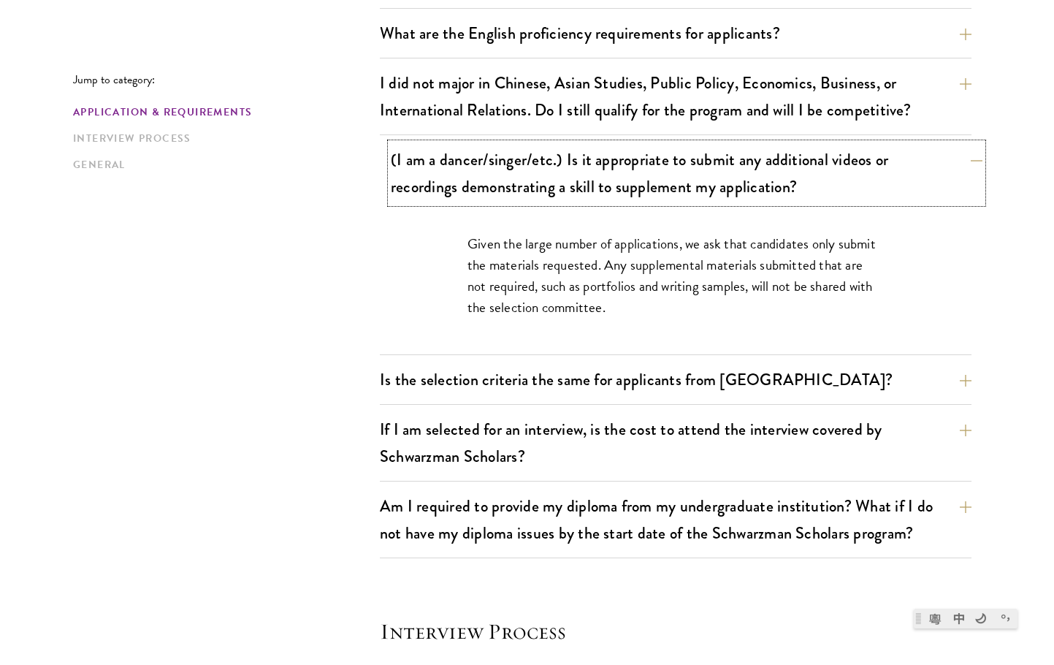
scroll to position [1233, 0]
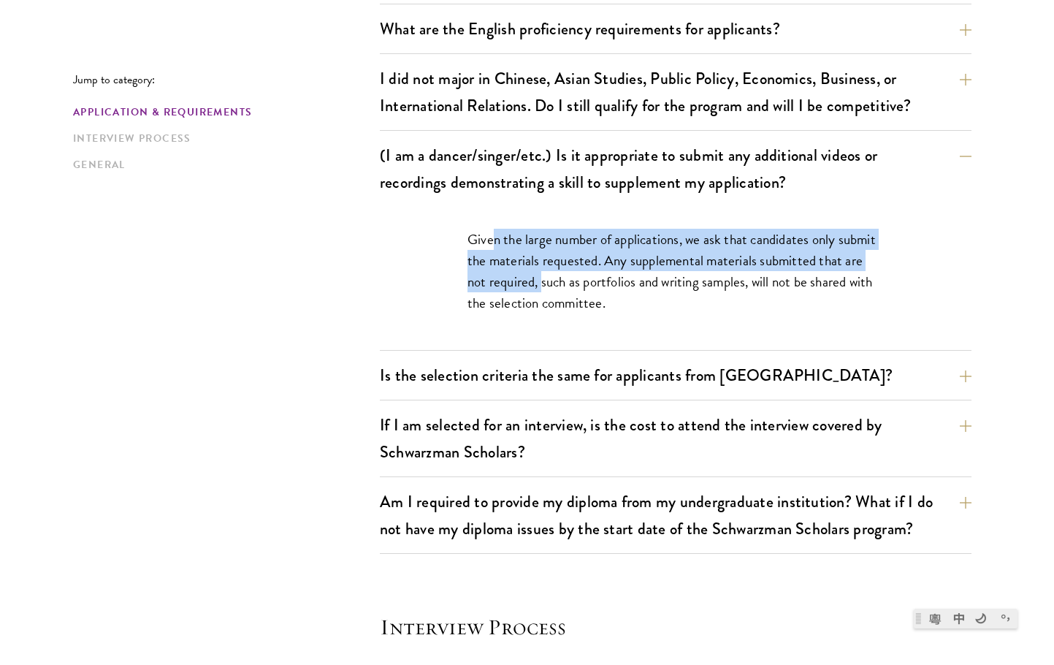
drag, startPoint x: 492, startPoint y: 229, endPoint x: 544, endPoint y: 288, distance: 78.1
click at [544, 288] on div "Given the large number of applications, we ask that candidates only submit the …" at bounding box center [676, 278] width 504 height 143
click at [544, 288] on p "Given the large number of applications, we ask that candidates only submit the …" at bounding box center [676, 271] width 416 height 85
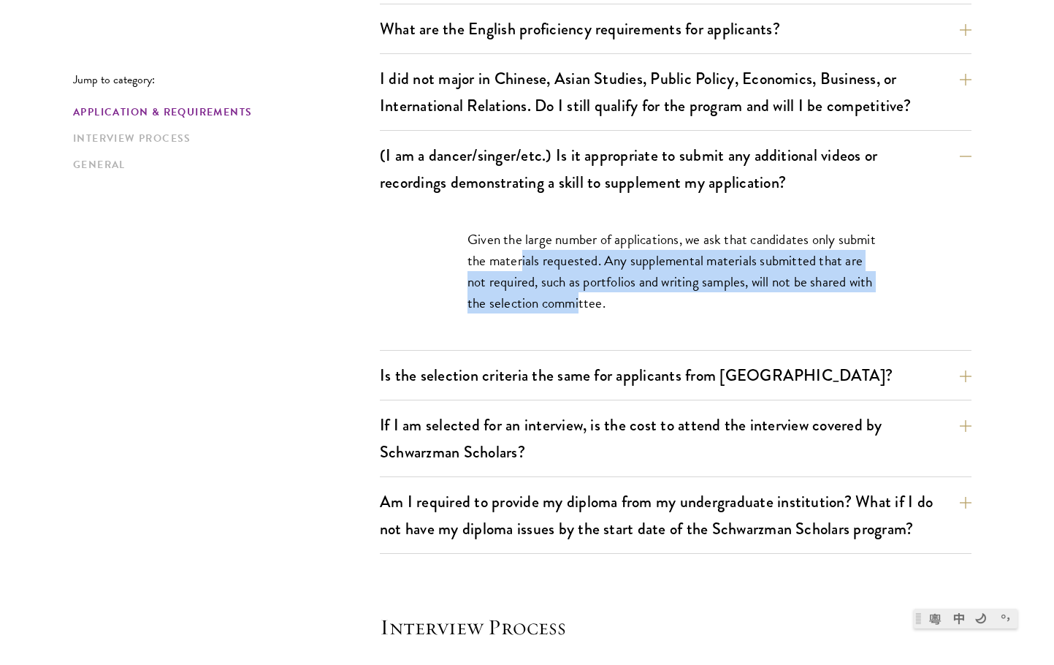
drag, startPoint x: 578, startPoint y: 300, endPoint x: 522, endPoint y: 264, distance: 66.5
click at [522, 264] on p "Given the large number of applications, we ask that candidates only submit the …" at bounding box center [676, 271] width 416 height 85
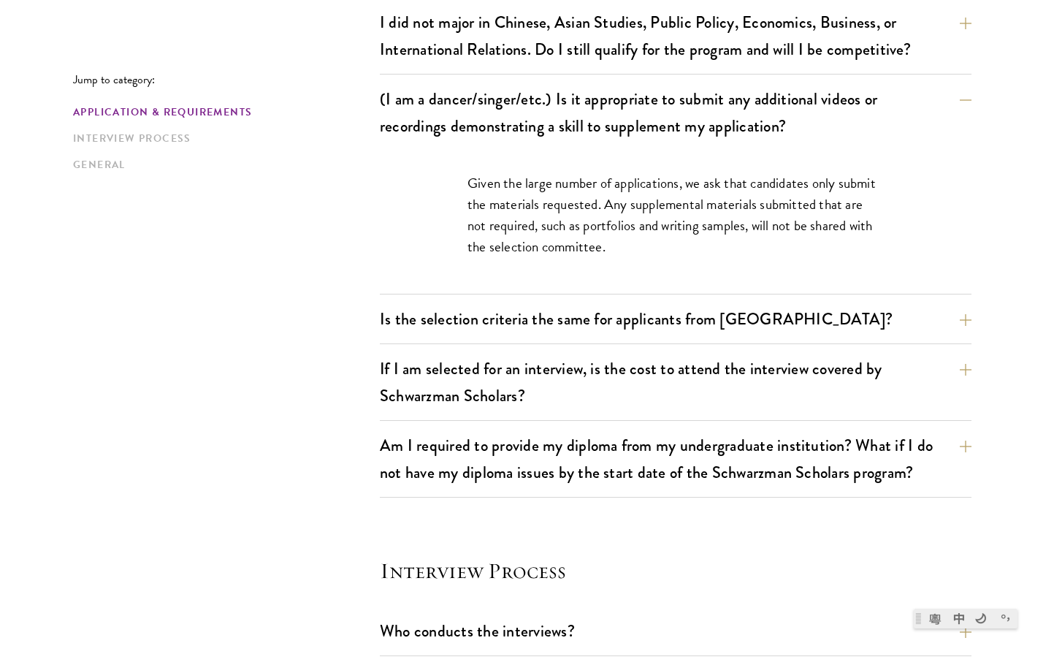
scroll to position [1379, 0]
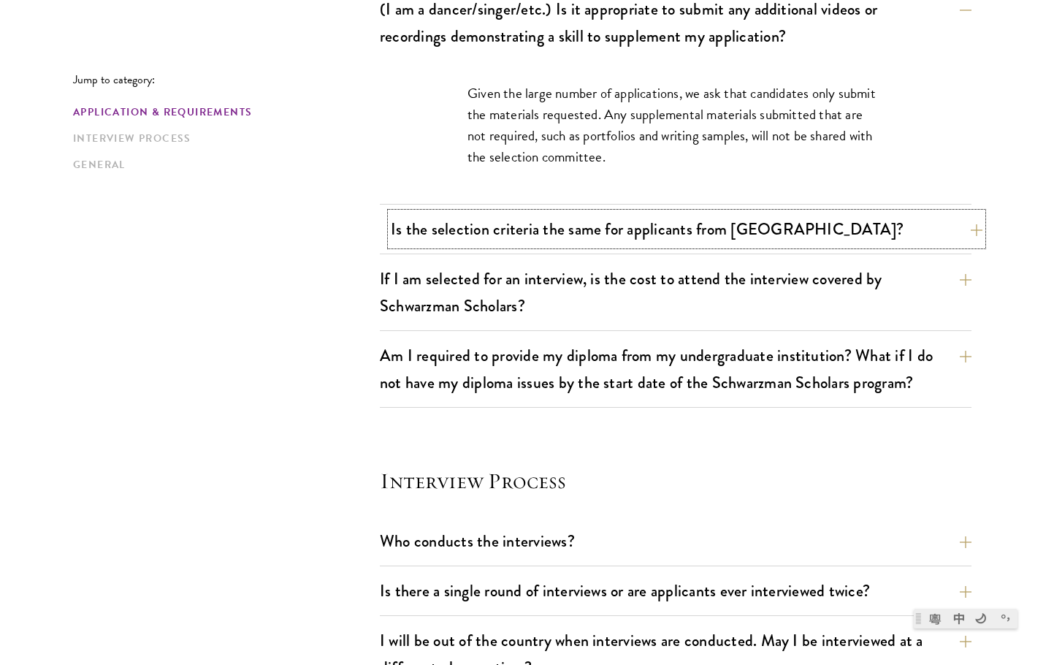
click at [571, 229] on button "Is the selection criteria the same for applicants from [GEOGRAPHIC_DATA]?" at bounding box center [687, 229] width 592 height 33
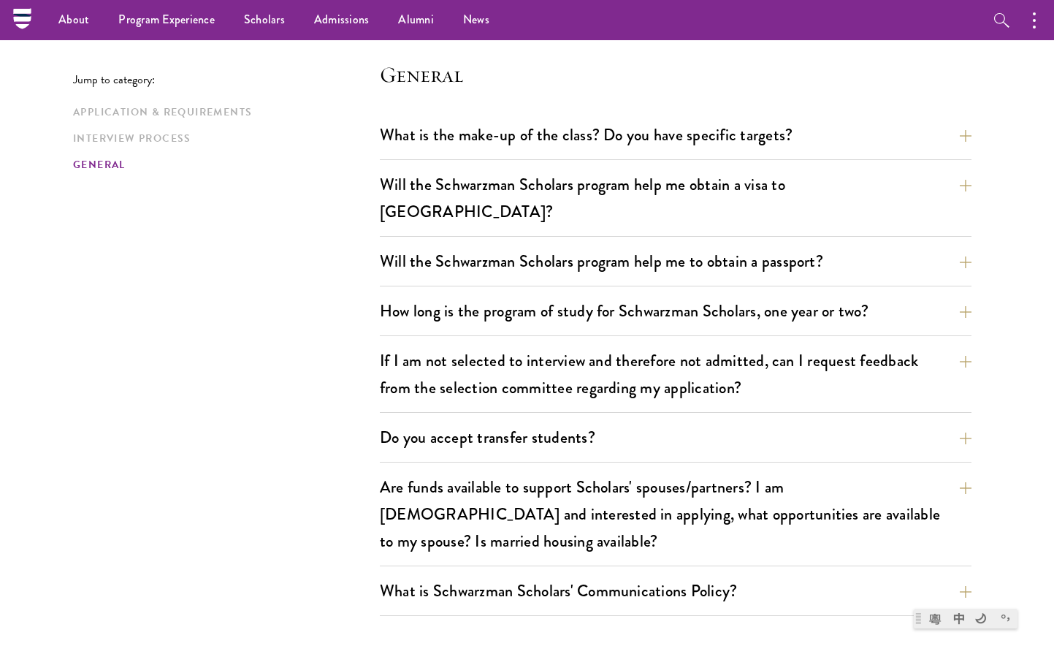
scroll to position [2182, 0]
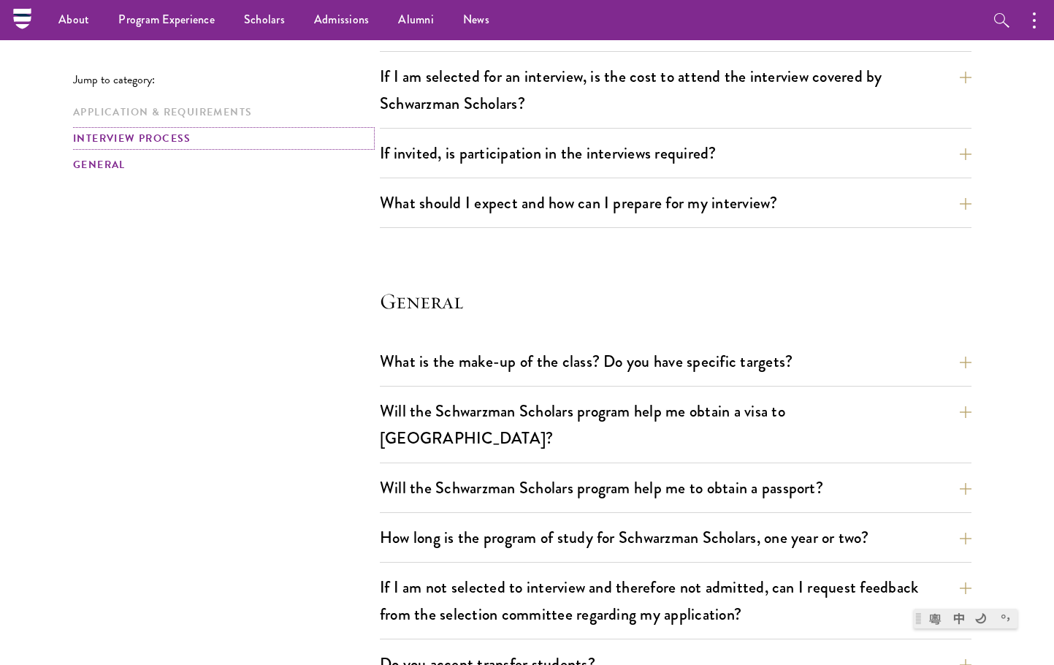
click at [153, 135] on link "Interview Process" at bounding box center [222, 138] width 298 height 15
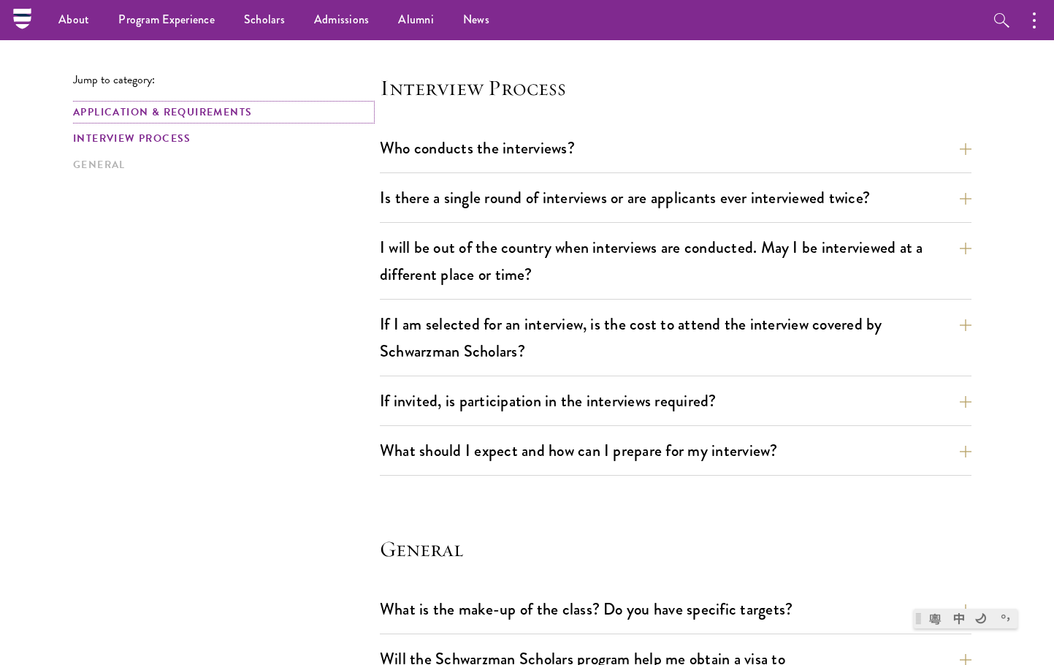
click at [156, 108] on link "Application & Requirements" at bounding box center [222, 111] width 298 height 15
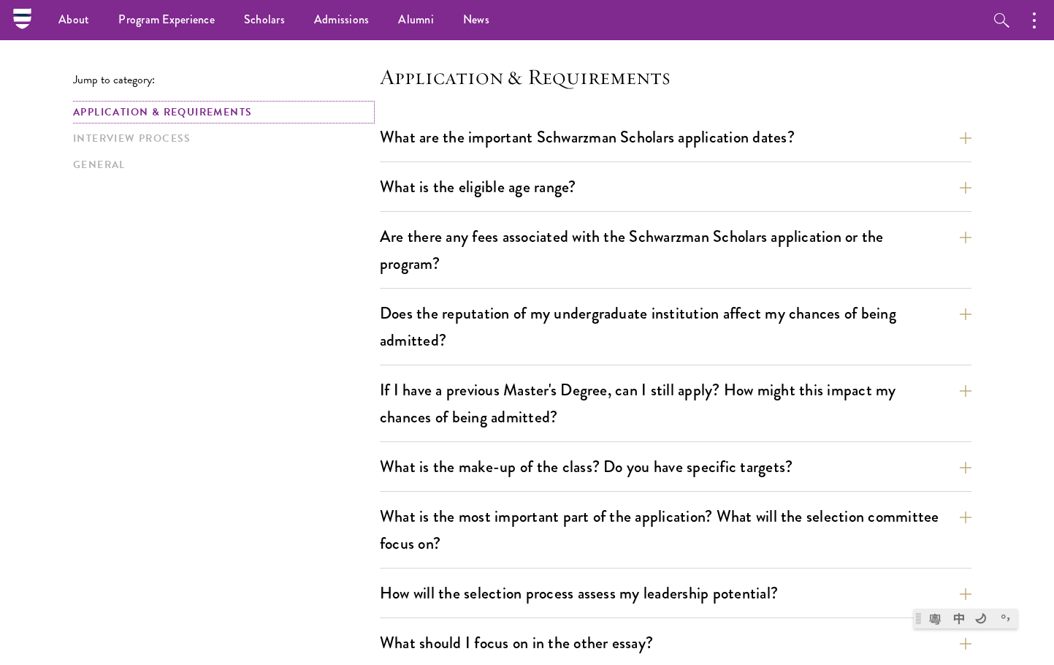
scroll to position [359, 0]
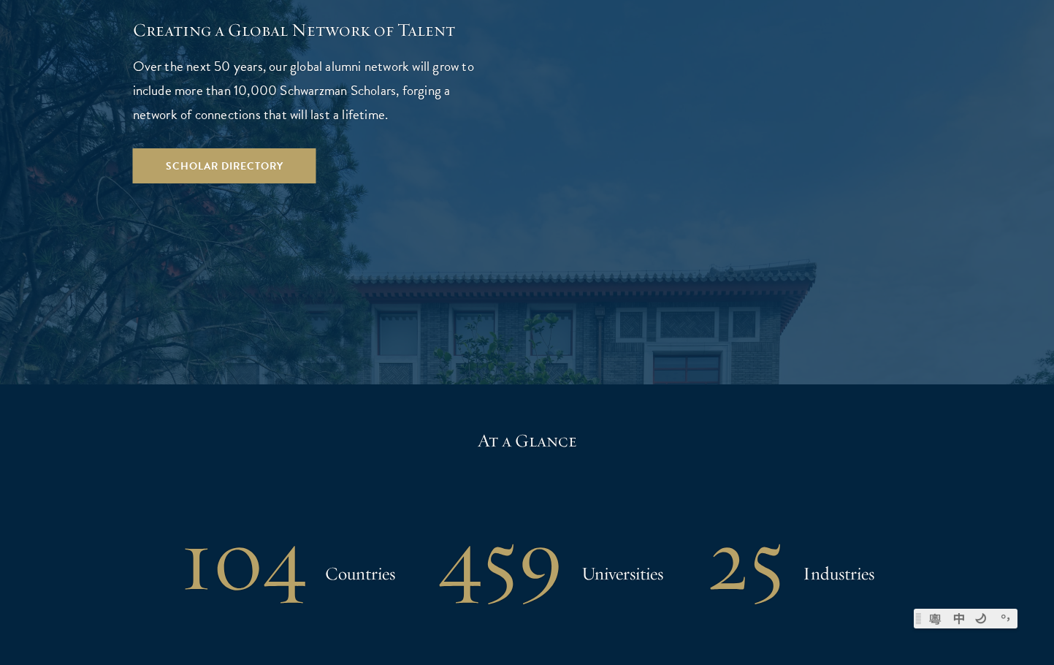
scroll to position [3068, 0]
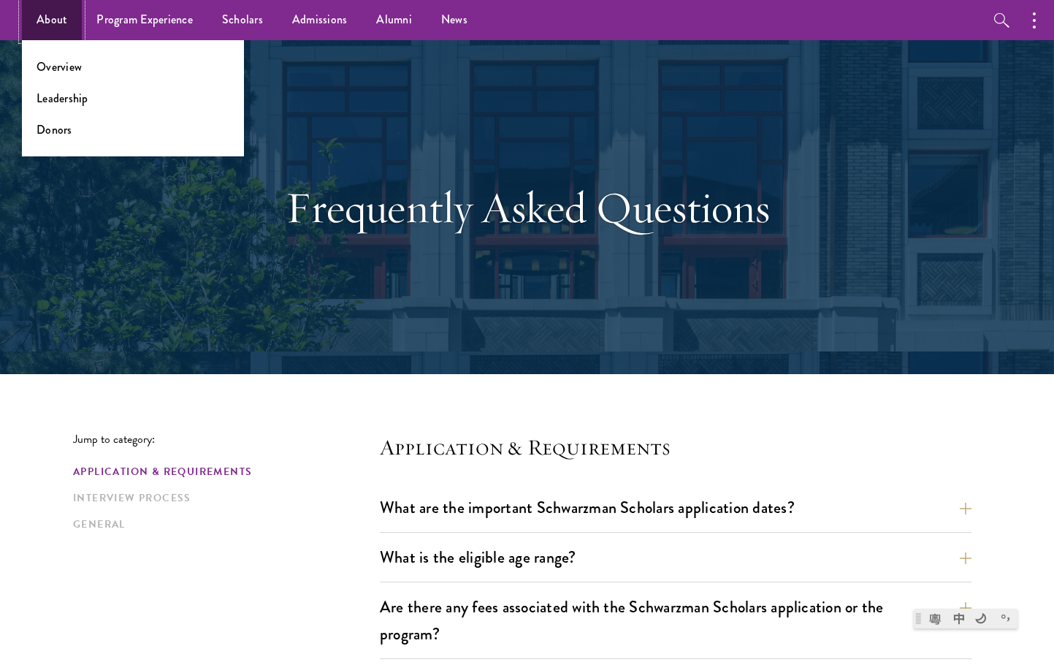
click at [36, 20] on link "About" at bounding box center [52, 20] width 60 height 40
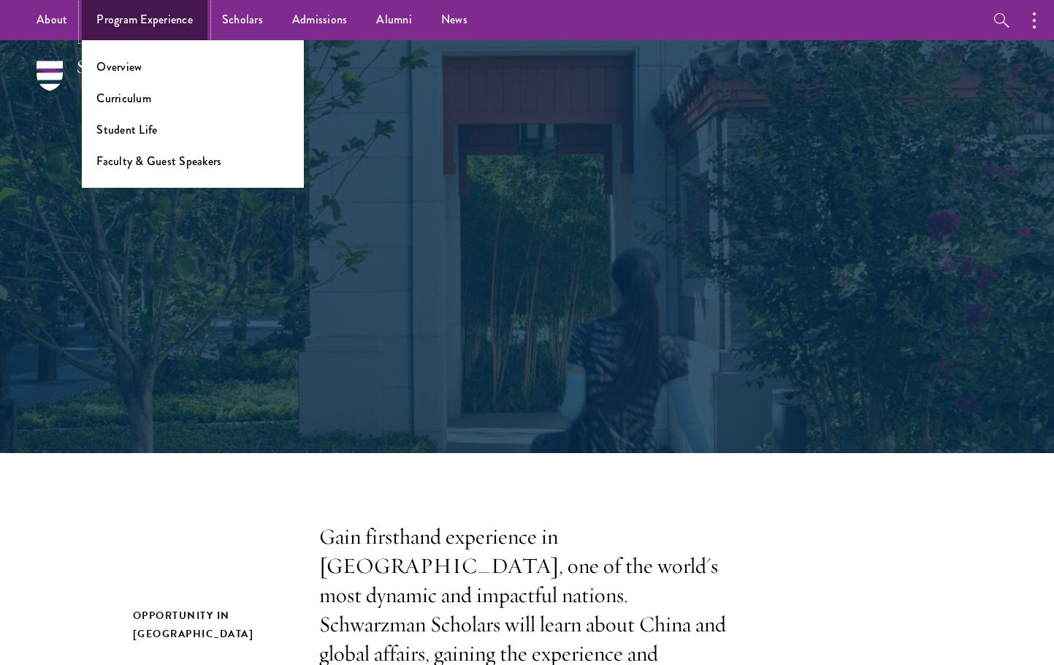
click at [184, 20] on link "Program Experience" at bounding box center [145, 20] width 126 height 40
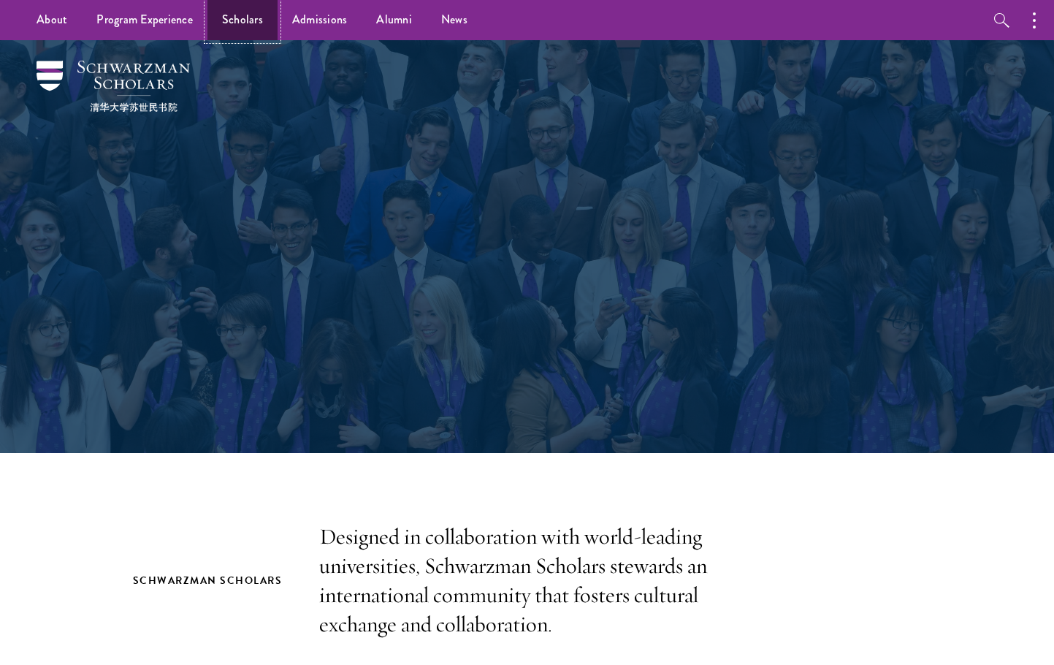
click at [236, 16] on link "Scholars" at bounding box center [242, 20] width 70 height 40
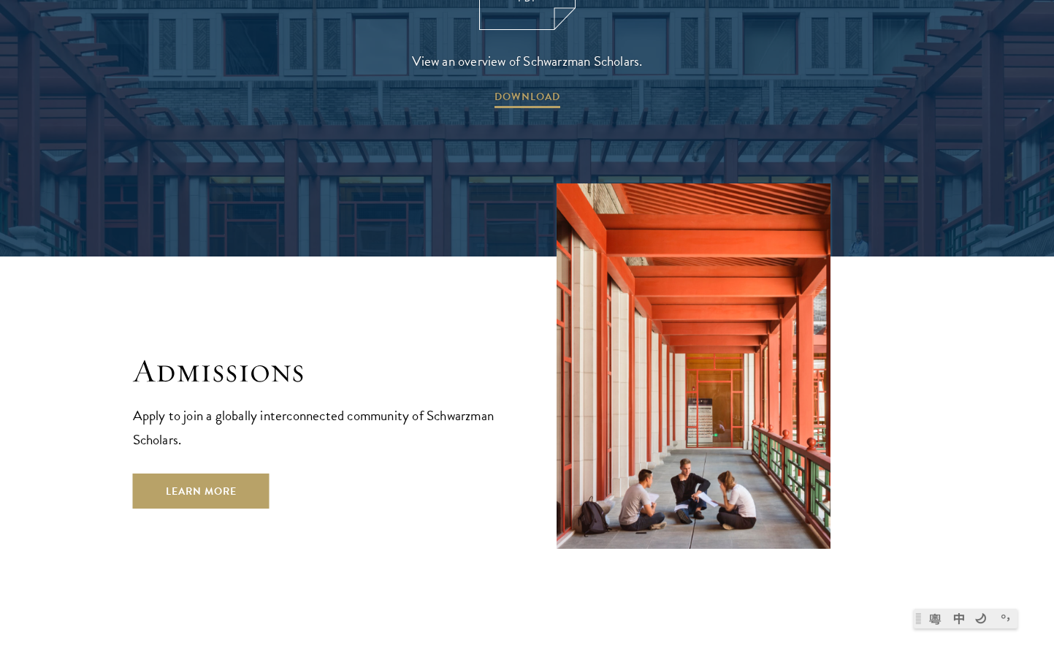
scroll to position [2484, 0]
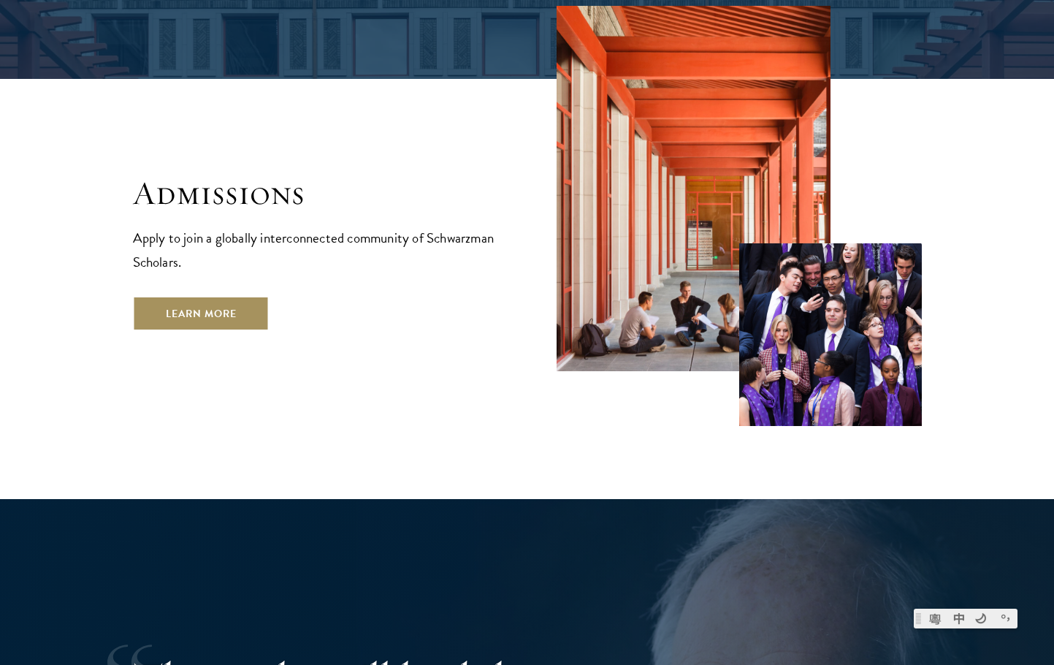
click at [214, 296] on link "Learn More" at bounding box center [201, 313] width 137 height 35
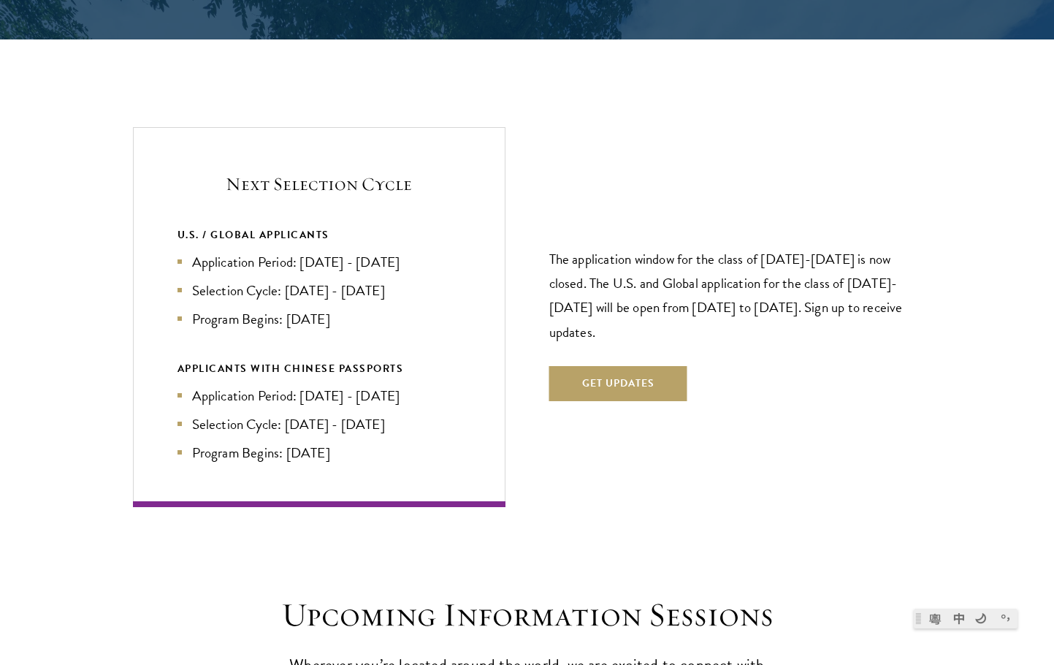
scroll to position [3068, 0]
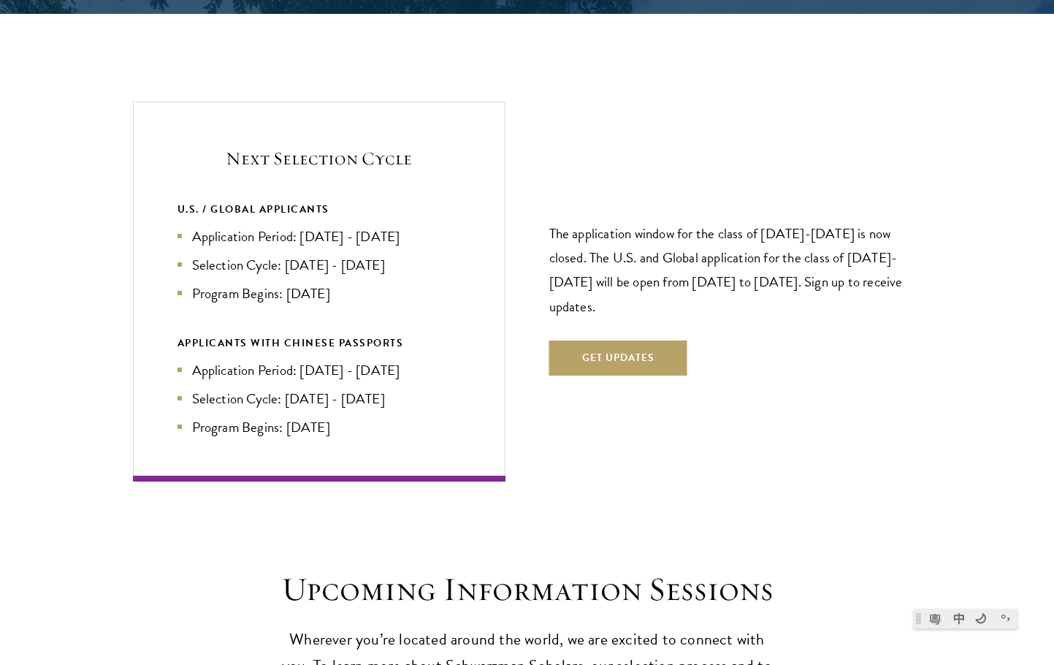
drag, startPoint x: 188, startPoint y: 319, endPoint x: 412, endPoint y: 387, distance: 233.7
click at [411, 386] on div "APPLICANTS WITH CHINESE PASSPORTS Application Period: Jan 2026 - May 2026 Selec…" at bounding box center [319, 386] width 283 height 104
click at [412, 416] on li "Program Begins: Aug 2027" at bounding box center [319, 426] width 283 height 21
drag, startPoint x: 375, startPoint y: 403, endPoint x: 311, endPoint y: 346, distance: 85.4
click at [311, 359] on ul "Application Period: Jan 2026 - May 2026 Selection Cycle: Jun - Jul 2026 Program…" at bounding box center [319, 398] width 283 height 78
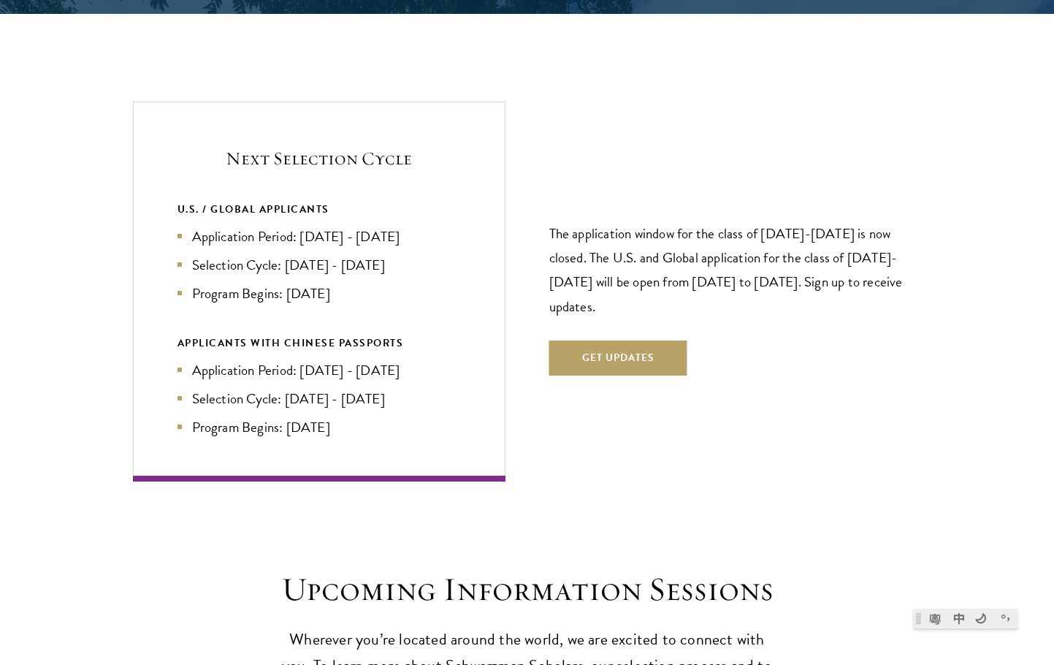
click at [311, 359] on li "Application Period: Jan 2026 - May 2026" at bounding box center [319, 369] width 283 height 21
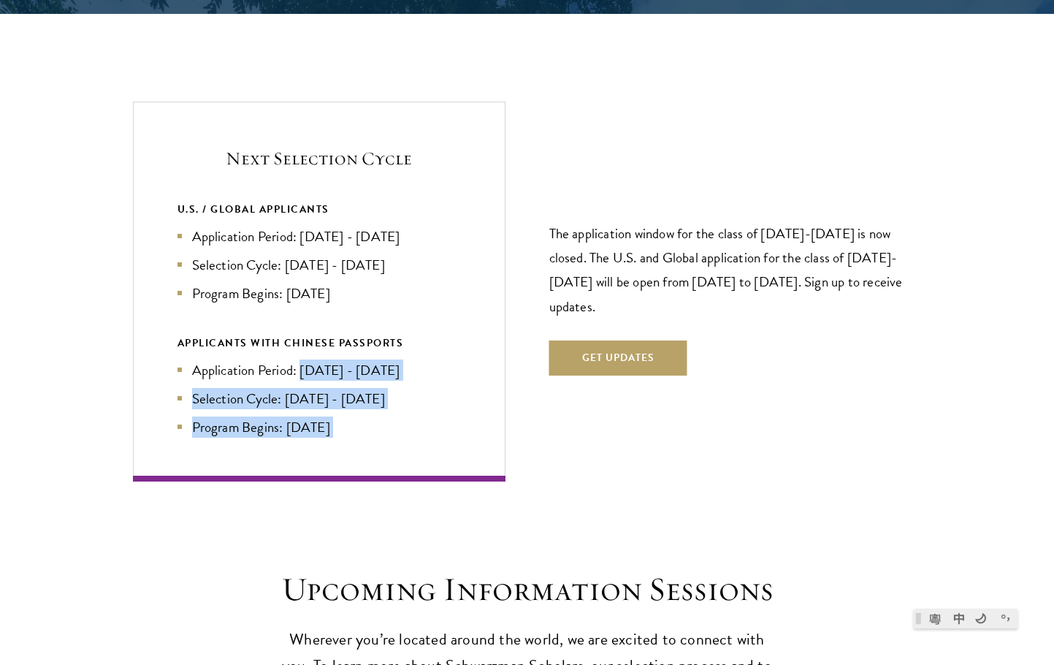
drag, startPoint x: 311, startPoint y: 346, endPoint x: 346, endPoint y: 389, distance: 55.5
click at [346, 389] on ul "Application Period: Jan 2026 - May 2026 Selection Cycle: Jun - Jul 2026 Program…" at bounding box center [319, 398] width 283 height 78
click at [346, 416] on li "Program Begins: Aug 2027" at bounding box center [319, 426] width 283 height 21
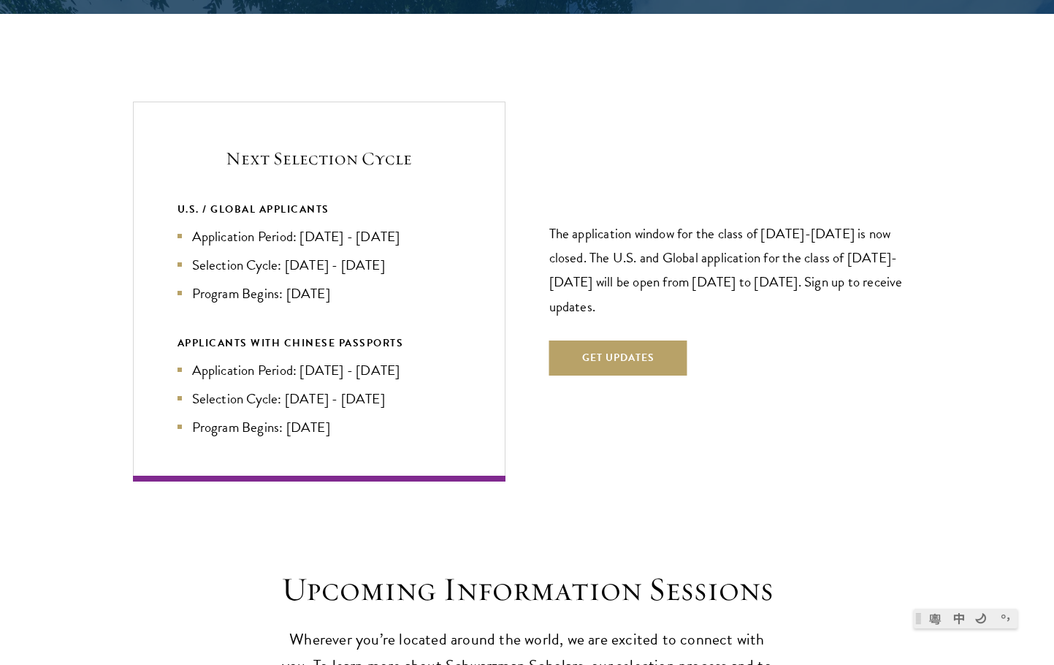
drag, startPoint x: 347, startPoint y: 395, endPoint x: 306, endPoint y: 343, distance: 66.1
click at [308, 359] on ul "Application Period: Jan 2026 - May 2026 Selection Cycle: Jun - Jul 2026 Program…" at bounding box center [319, 398] width 283 height 78
click at [306, 359] on li "Application Period: Jan 2026 - May 2026" at bounding box center [319, 369] width 283 height 21
drag, startPoint x: 306, startPoint y: 343, endPoint x: 398, endPoint y: 341, distance: 92.1
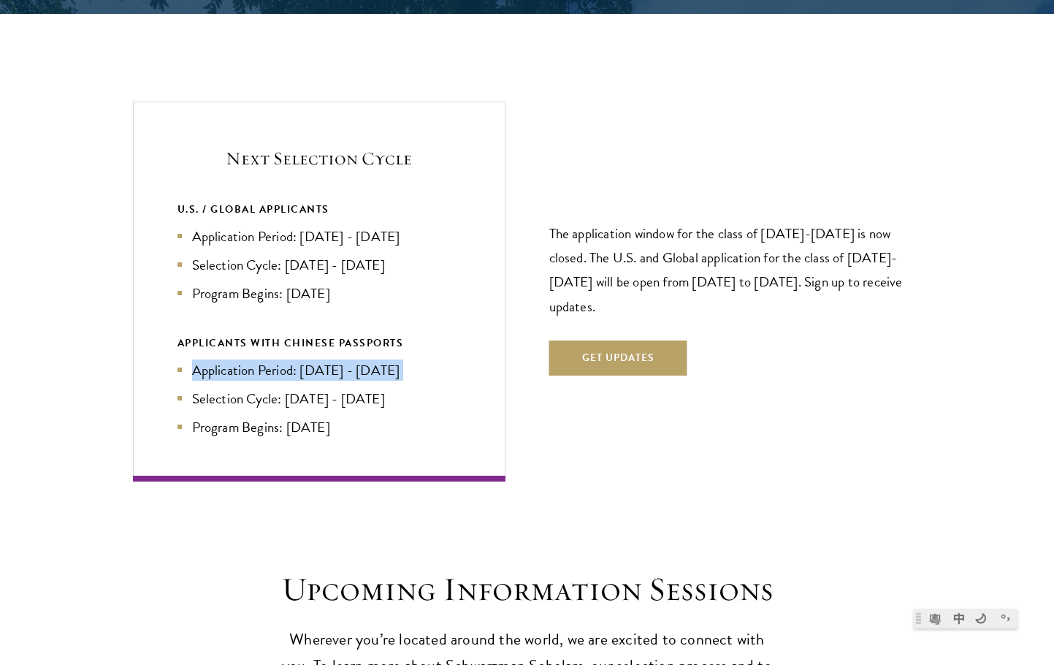
click at [398, 359] on li "Application Period: Jan 2026 - May 2026" at bounding box center [319, 369] width 283 height 21
drag, startPoint x: 367, startPoint y: 395, endPoint x: 324, endPoint y: 367, distance: 52.3
click at [324, 367] on ul "Application Period: Jan 2026 - May 2026 Selection Cycle: Jun - Jul 2026 Program…" at bounding box center [319, 398] width 283 height 78
click at [324, 388] on li "Selection Cycle: Jun - Jul 2026" at bounding box center [319, 398] width 283 height 21
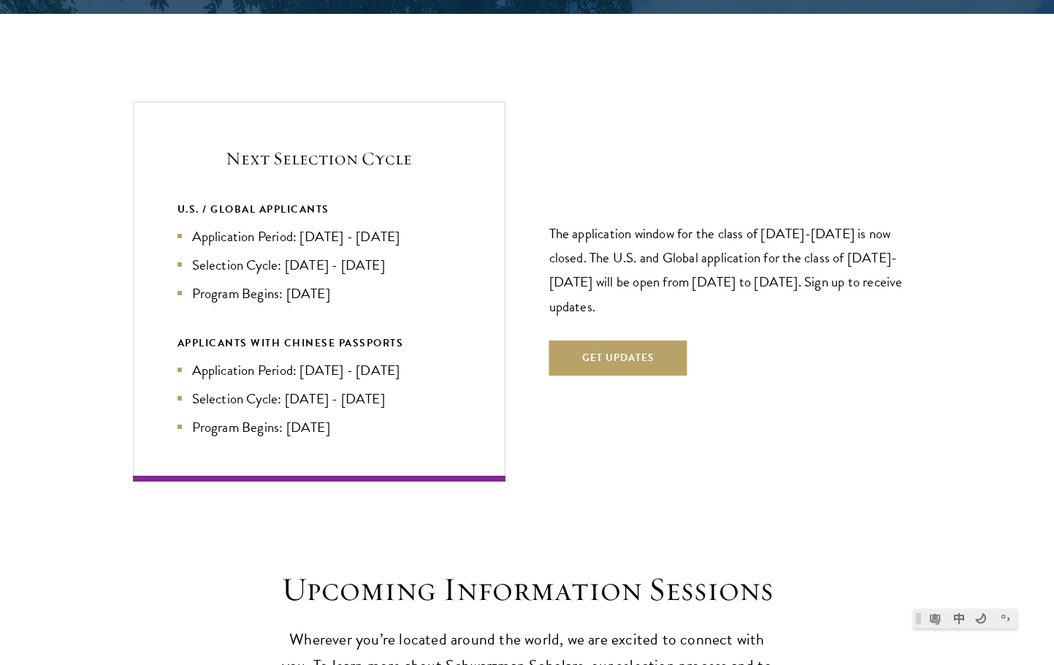
drag, startPoint x: 309, startPoint y: 341, endPoint x: 452, endPoint y: 336, distance: 142.6
click at [452, 359] on li "Application Period: Jan 2026 - May 2026" at bounding box center [319, 369] width 283 height 21
drag, startPoint x: 357, startPoint y: 339, endPoint x: 315, endPoint y: 341, distance: 41.7
click at [315, 359] on li "Application Period: Jan 2026 - May 2026" at bounding box center [319, 369] width 283 height 21
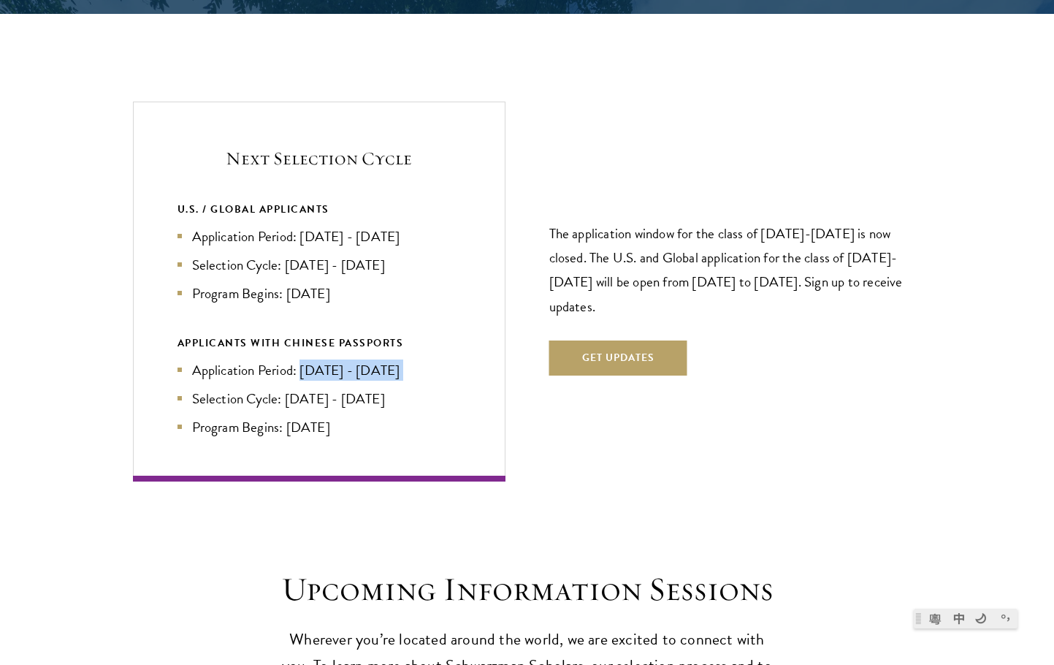
click at [315, 359] on li "Application Period: Jan 2026 - May 2026" at bounding box center [319, 369] width 283 height 21
click at [433, 359] on li "Application Period: Jan 2026 - May 2026" at bounding box center [319, 369] width 283 height 21
drag, startPoint x: 433, startPoint y: 347, endPoint x: 375, endPoint y: 346, distance: 58.5
click at [375, 359] on li "Application Period: [DATE] - [DATE]" at bounding box center [319, 369] width 283 height 21
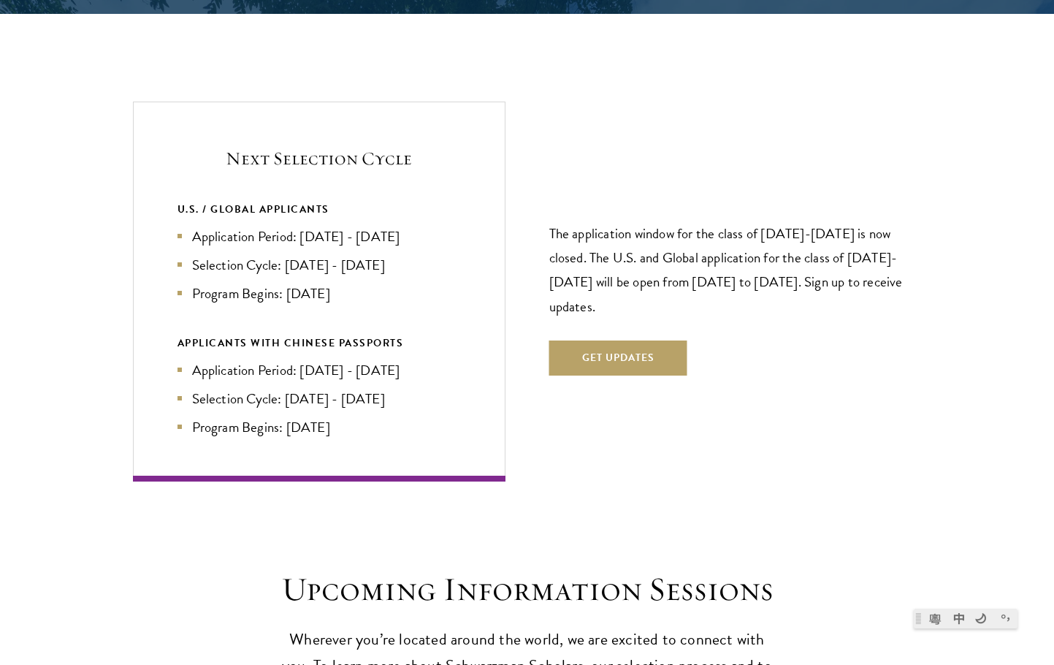
drag, startPoint x: 366, startPoint y: 384, endPoint x: 363, endPoint y: 394, distance: 9.9
click at [362, 389] on ul "Application Period: [DATE] - [DATE] Selection Cycle: [DATE] - [DATE] Program Be…" at bounding box center [319, 398] width 283 height 78
drag, startPoint x: 356, startPoint y: 402, endPoint x: 178, endPoint y: 338, distance: 188.6
click at [178, 359] on ul "Application Period: [DATE] - [DATE] Selection Cycle: [DATE] - [DATE] Program Be…" at bounding box center [319, 398] width 283 height 78
copy ul "Application Period: [DATE] - [DATE] Selection Cycle: [DATE] - [DATE] Program Be…"
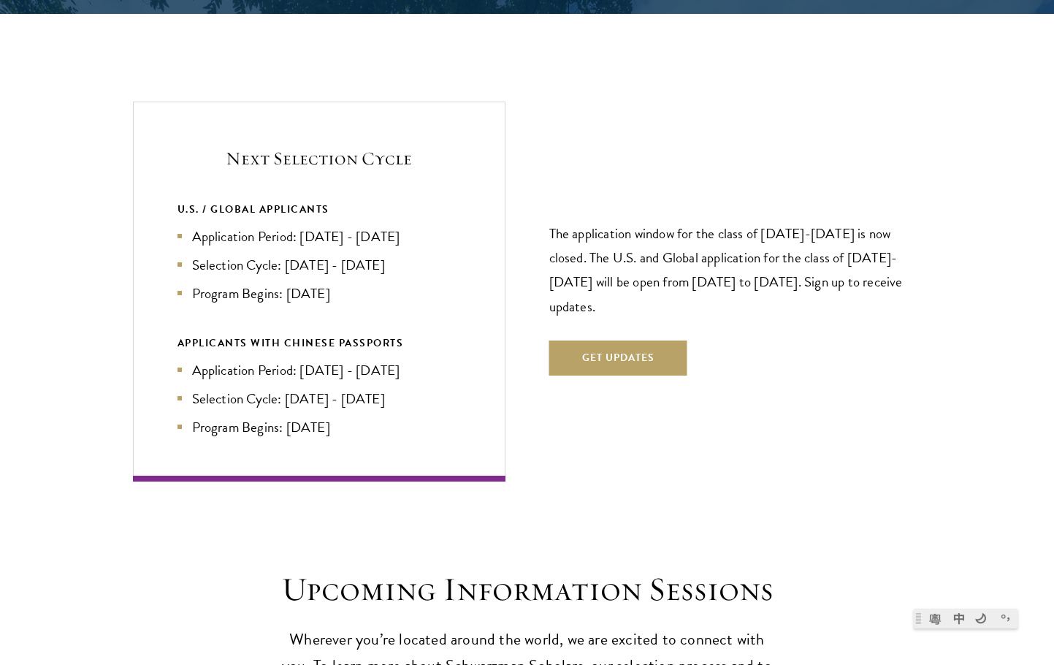
copy ul "Application Period: [DATE] - [DATE] Selection Cycle: [DATE] - [DATE] Program Be…"
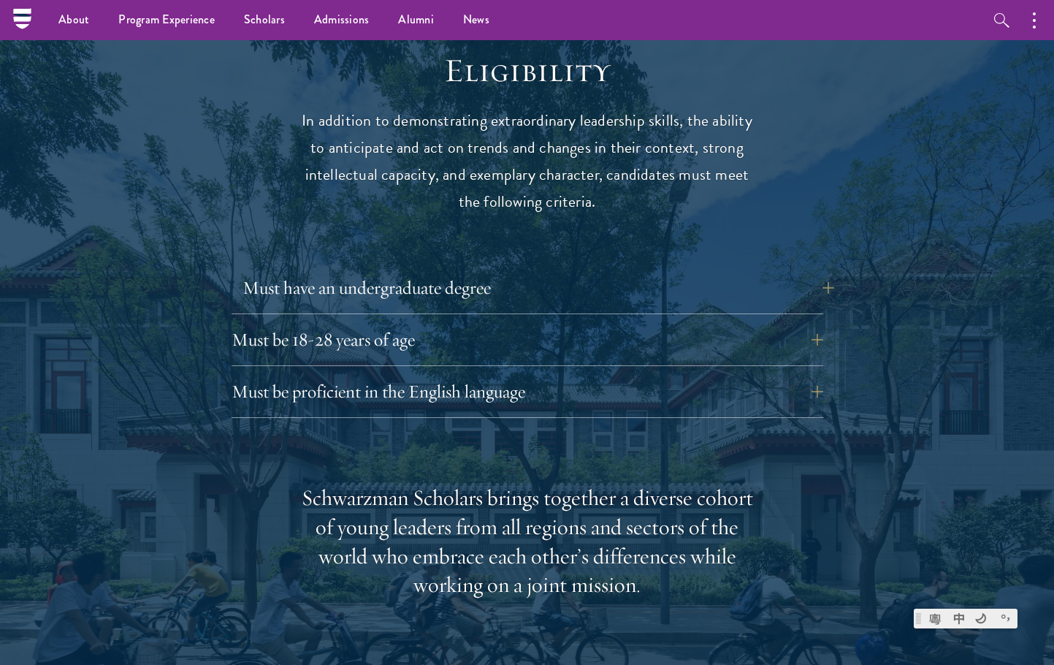
scroll to position [1900, 0]
click at [520, 324] on button "Must be 18-28 years of age" at bounding box center [539, 341] width 592 height 35
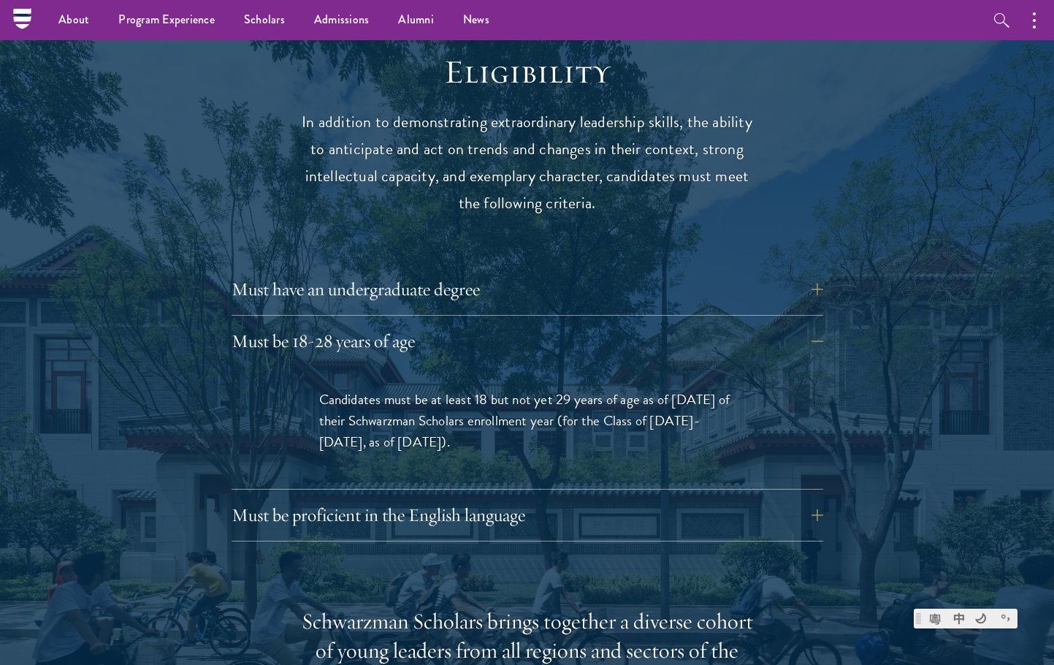
drag, startPoint x: 313, startPoint y: 378, endPoint x: 495, endPoint y: 405, distance: 183.8
click at [495, 405] on div "Candidates must be at least 18 but not yet 29 years of age as of [DATE] of thei…" at bounding box center [527, 428] width 504 height 122
click at [495, 405] on p "Candidates must be at least 18 but not yet 29 years of age as of [DATE] of thei…" at bounding box center [527, 421] width 416 height 64
drag, startPoint x: 494, startPoint y: 407, endPoint x: 639, endPoint y: 395, distance: 145.9
click at [639, 395] on p "Candidates must be at least 18 but not yet 29 years of age as of [DATE] of thei…" at bounding box center [527, 421] width 416 height 64
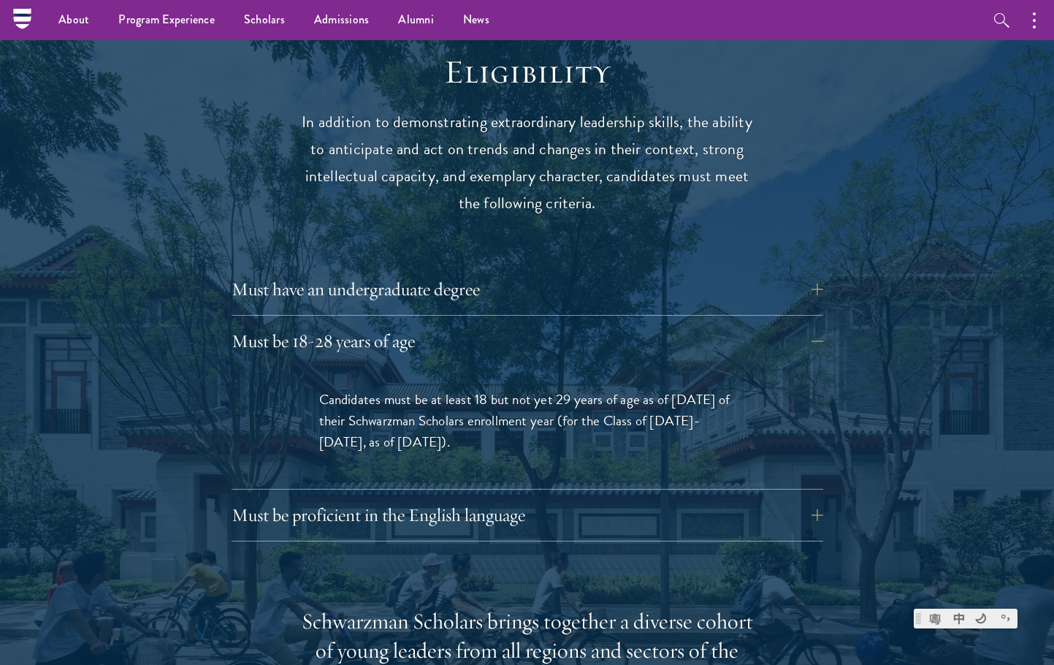
click at [639, 395] on span "Candidates must be at least 18 but not yet 29 years of age as of [DATE] of thei…" at bounding box center [524, 421] width 411 height 64
drag, startPoint x: 635, startPoint y: 396, endPoint x: 588, endPoint y: 393, distance: 46.8
click at [622, 400] on span "Candidates must be at least 18 but not yet 29 years of age as of [DATE] of thei…" at bounding box center [524, 421] width 411 height 64
drag, startPoint x: 572, startPoint y: 392, endPoint x: 428, endPoint y: 412, distance: 145.4
click at [428, 412] on span "Candidates must be at least 18 but not yet 29 years of age as of [DATE] of thei…" at bounding box center [524, 421] width 411 height 64
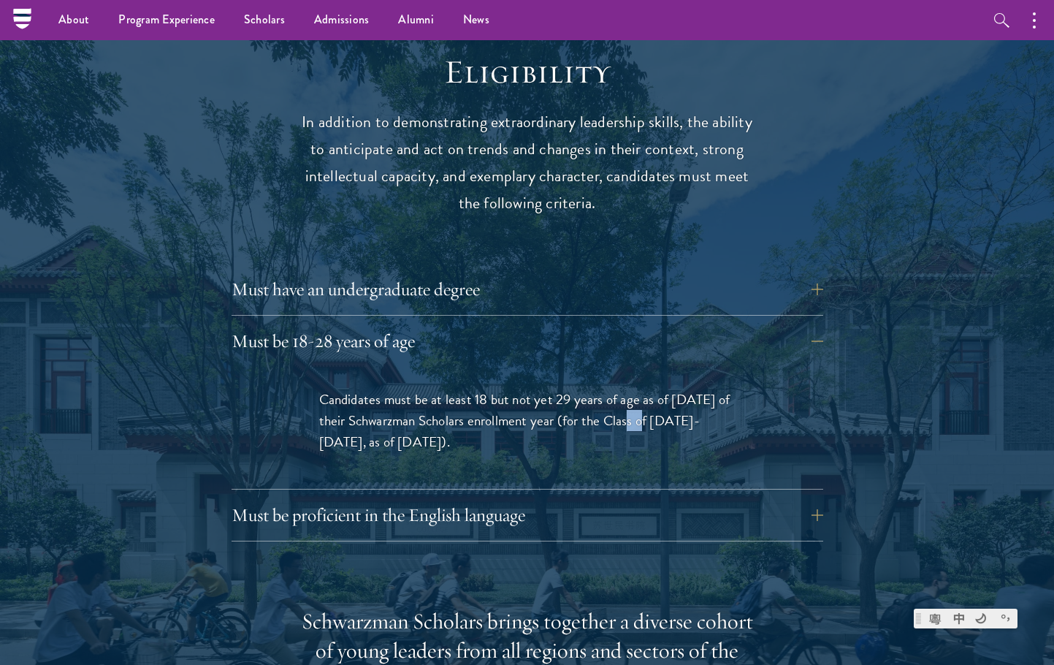
click at [427, 408] on span "Candidates must be at least 18 but not yet 29 years of age as of [DATE] of thei…" at bounding box center [524, 421] width 411 height 64
drag, startPoint x: 426, startPoint y: 412, endPoint x: 321, endPoint y: 378, distance: 110.7
click at [321, 389] on span "Candidates must be at least 18 but not yet 29 years of age as of [DATE] of thei…" at bounding box center [524, 421] width 411 height 64
click at [530, 427] on div "Candidates must be at least 18 but not yet 29 years of age as of [DATE] of thei…" at bounding box center [527, 428] width 504 height 122
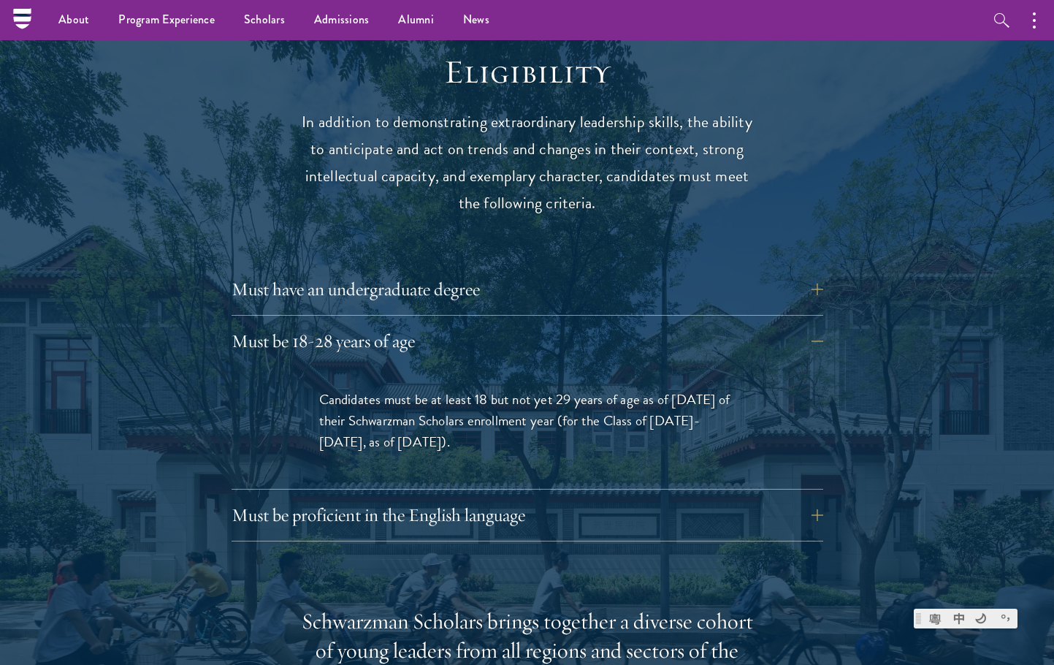
drag, startPoint x: 471, startPoint y: 424, endPoint x: 289, endPoint y: 376, distance: 188.2
click at [289, 376] on div "Candidates must be at least 18 but not yet 29 years of age as of [DATE] of thei…" at bounding box center [527, 428] width 504 height 122
copy span "Candidates must be at least 18 but not yet 29 years of age as of [DATE] of thei…"
click at [525, 498] on button "Must be proficient in the English language" at bounding box center [539, 515] width 592 height 35
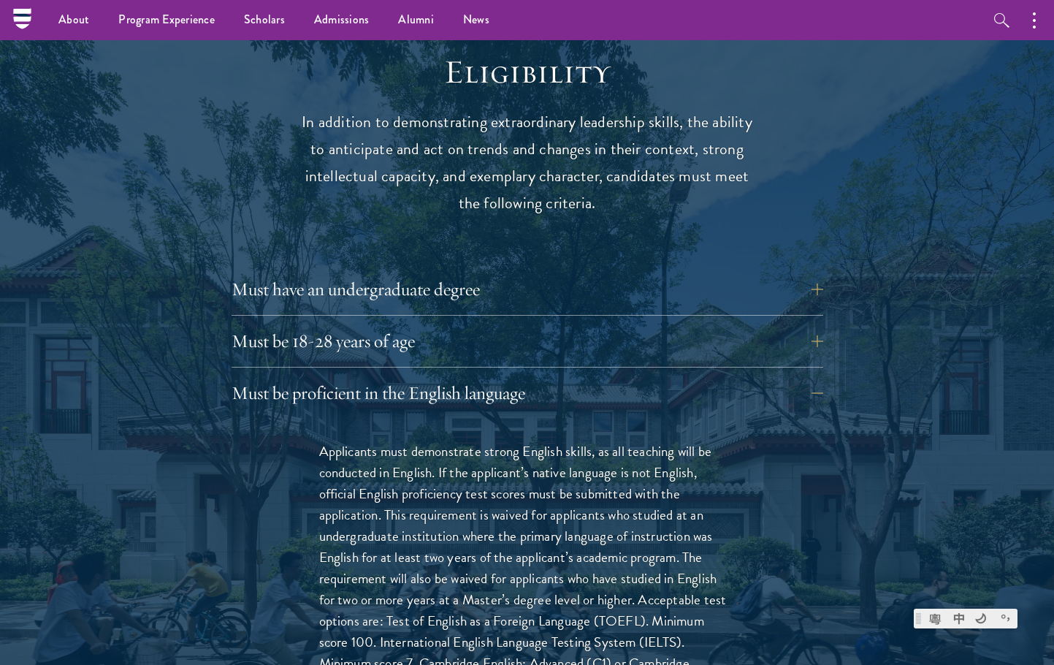
click at [565, 334] on div "Must be 18-28 years of age Candidates must be at least 18 but not yet 29 years …" at bounding box center [528, 346] width 592 height 44
click at [534, 324] on button "Must be 18-28 years of age" at bounding box center [539, 341] width 592 height 35
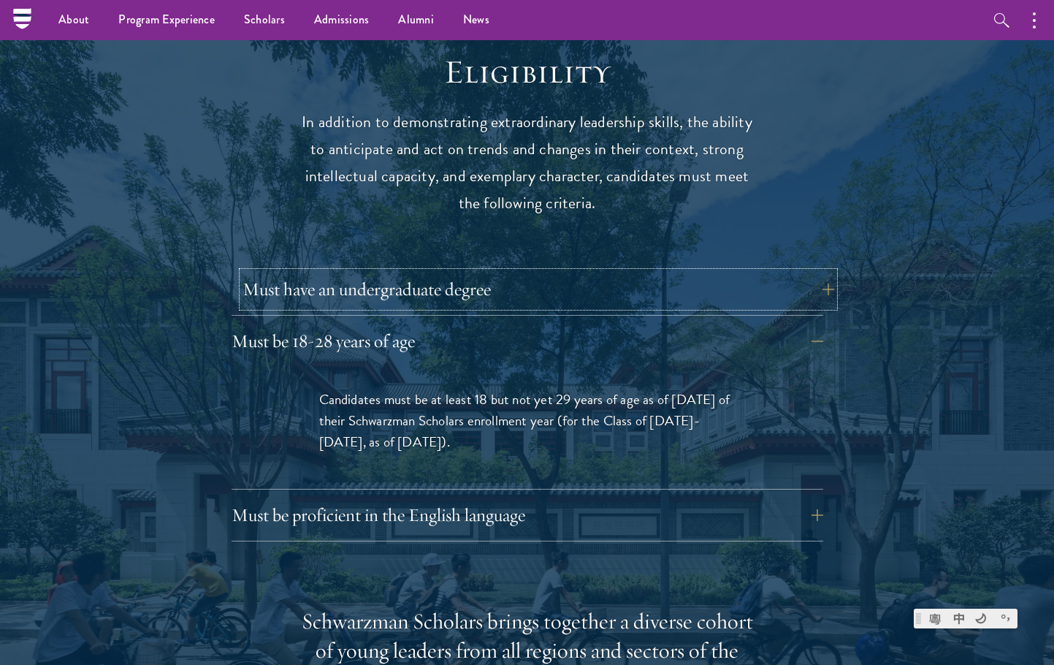
click at [520, 272] on button "Must have an undergraduate degree" at bounding box center [539, 289] width 592 height 35
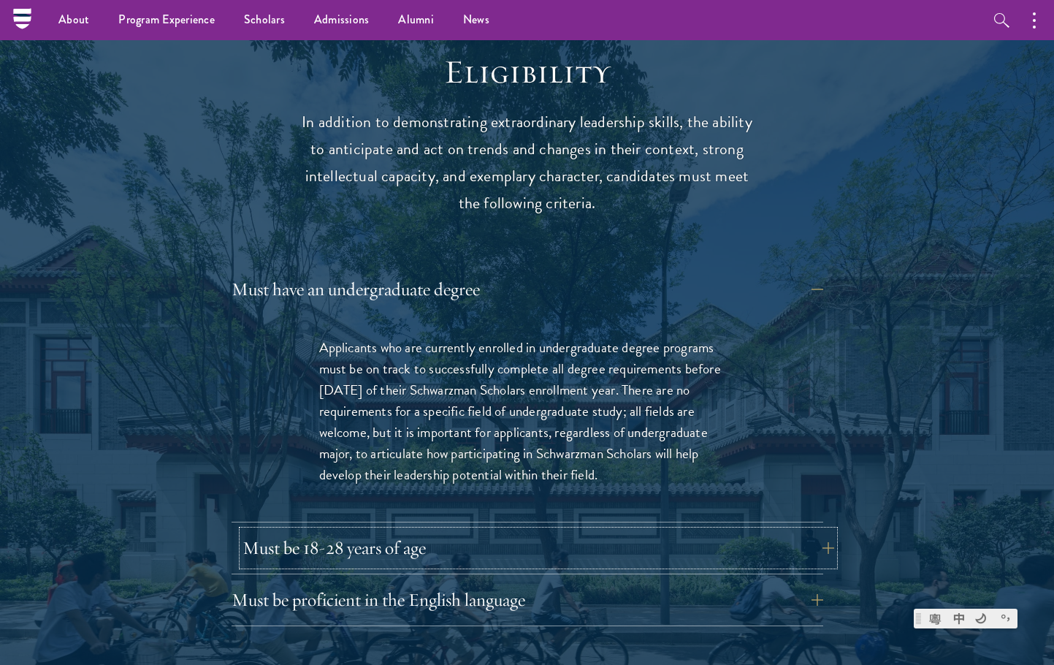
click at [532, 530] on button "Must be 18-28 years of age" at bounding box center [539, 547] width 592 height 35
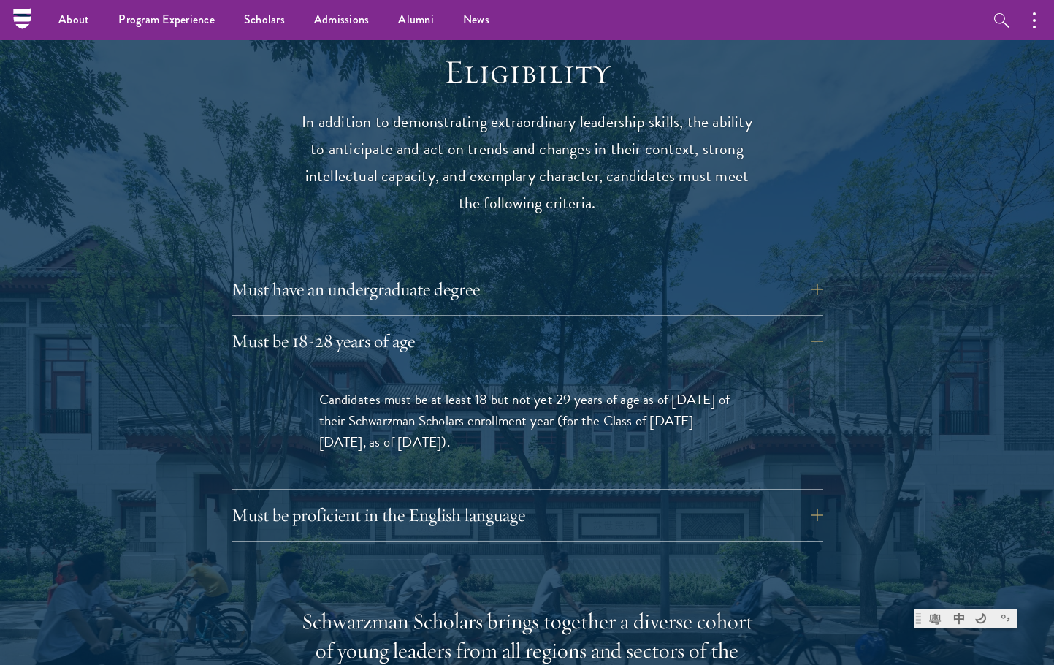
drag, startPoint x: 452, startPoint y: 408, endPoint x: 318, endPoint y: 374, distance: 137.9
click at [318, 374] on div "Candidates must be at least 18 but not yet 29 years of age as of [DATE] of thei…" at bounding box center [527, 428] width 504 height 122
copy span "Candidates must be at least 18 but not yet 29 years of age as of [DATE] of thei…"
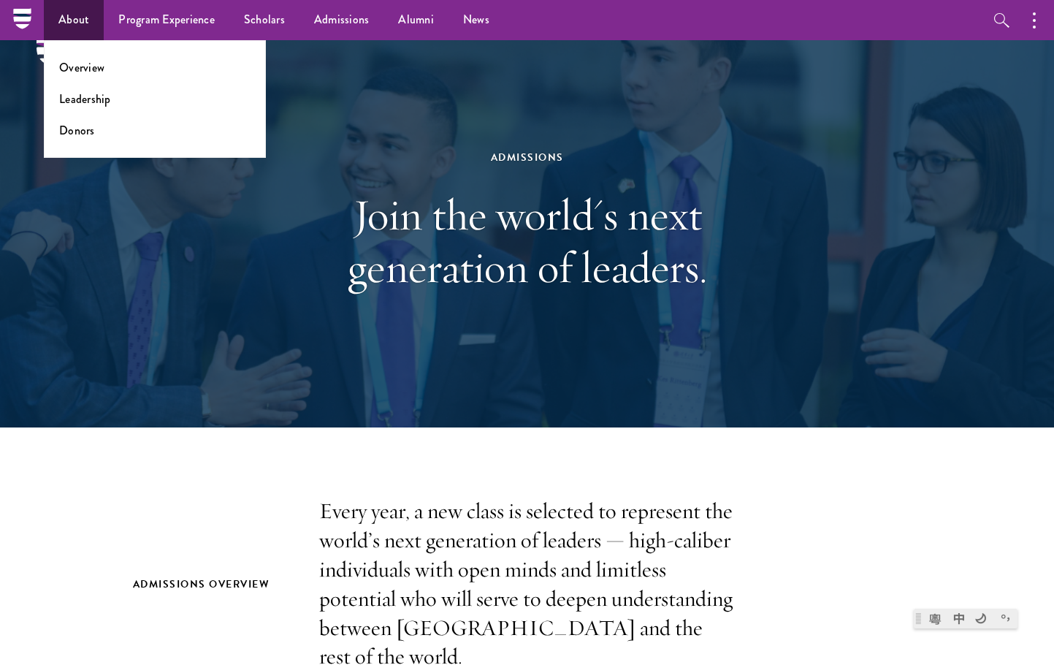
scroll to position [0, 0]
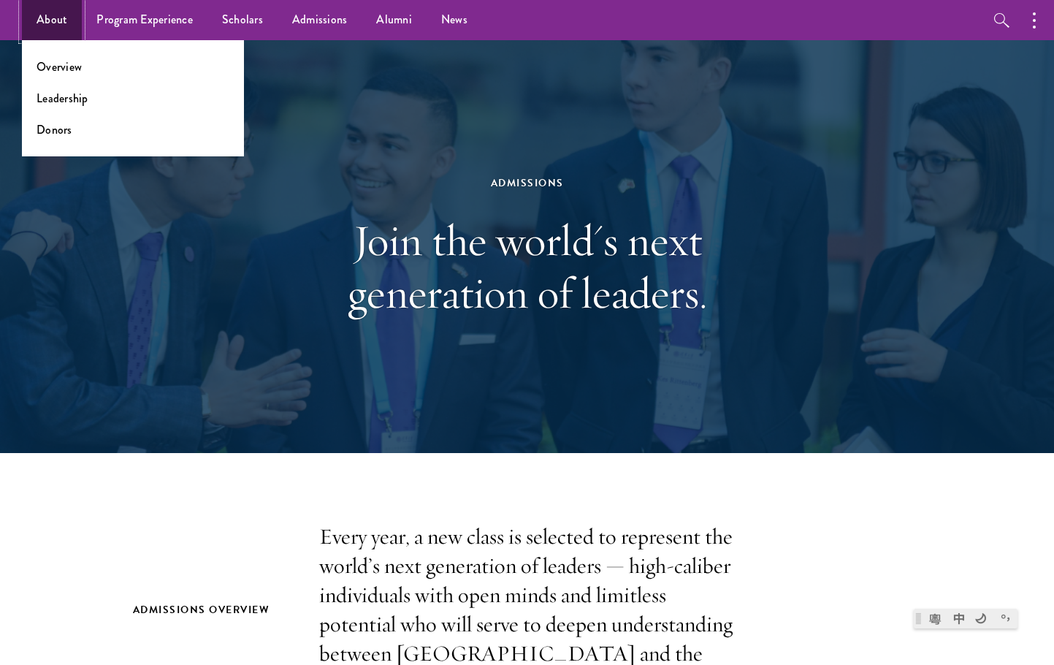
click at [75, 18] on link "About" at bounding box center [52, 20] width 60 height 40
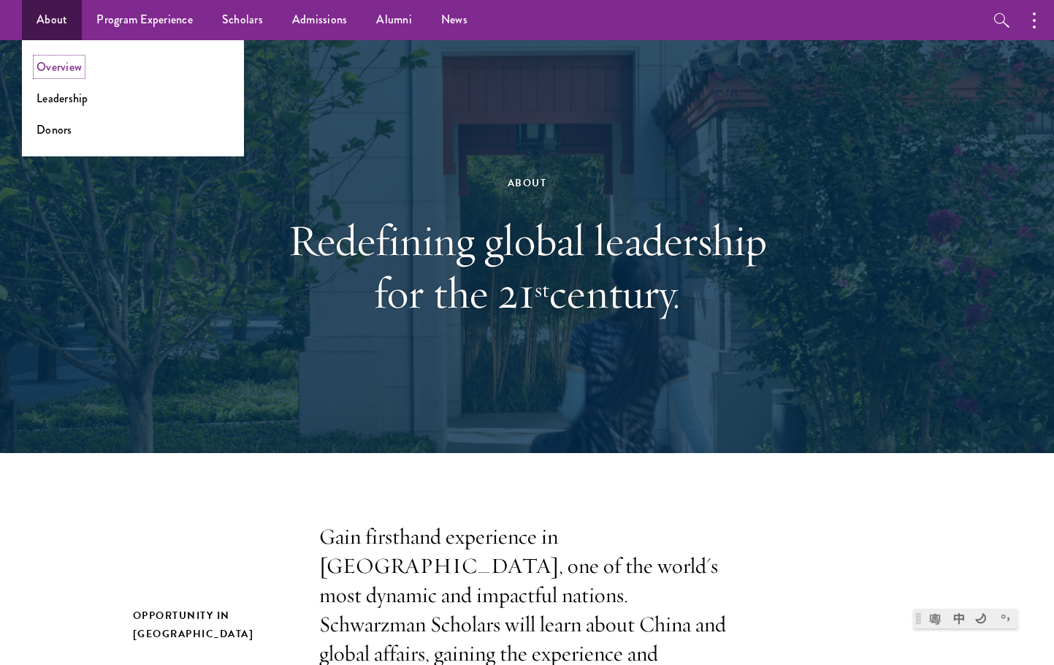
click at [44, 66] on link "Overview" at bounding box center [59, 66] width 45 height 17
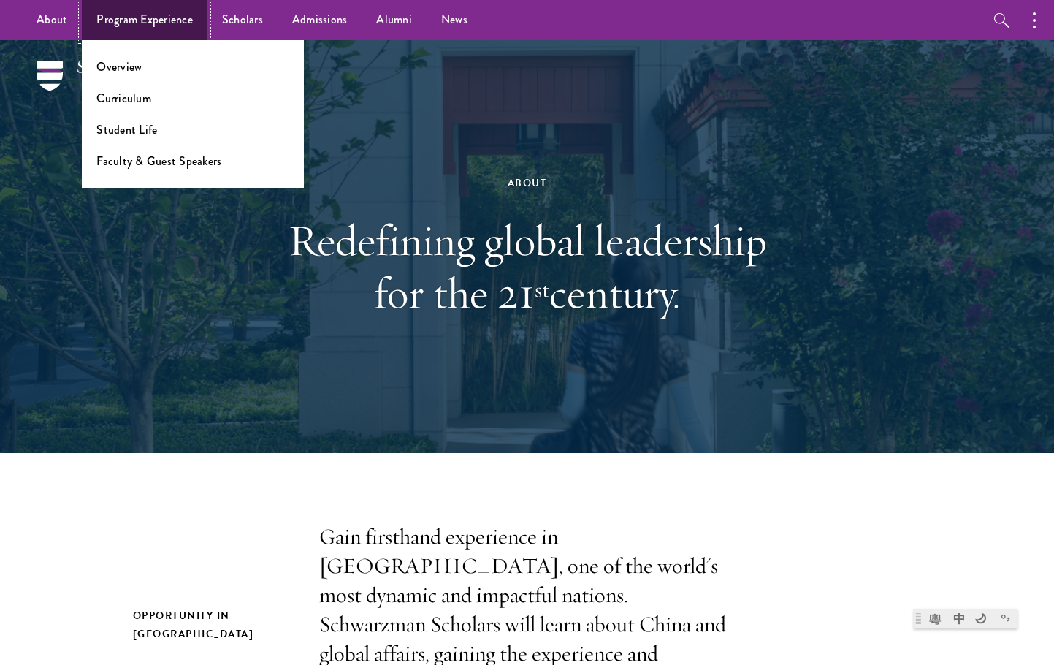
click at [148, 22] on link "Program Experience" at bounding box center [145, 20] width 126 height 40
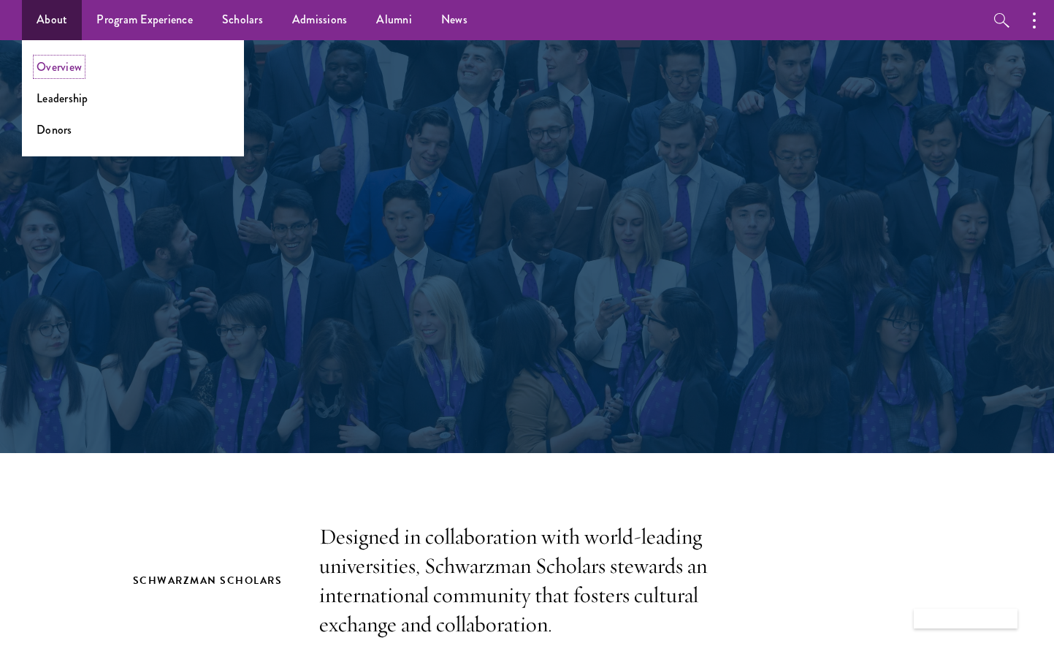
click at [69, 61] on link "Overview" at bounding box center [59, 66] width 45 height 17
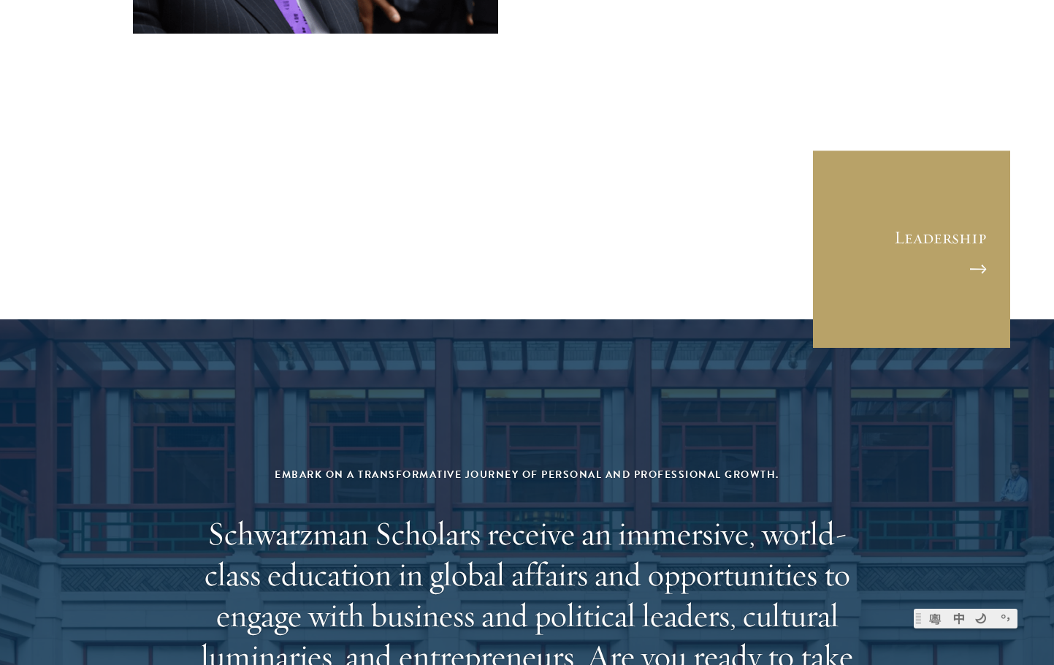
scroll to position [6000, 0]
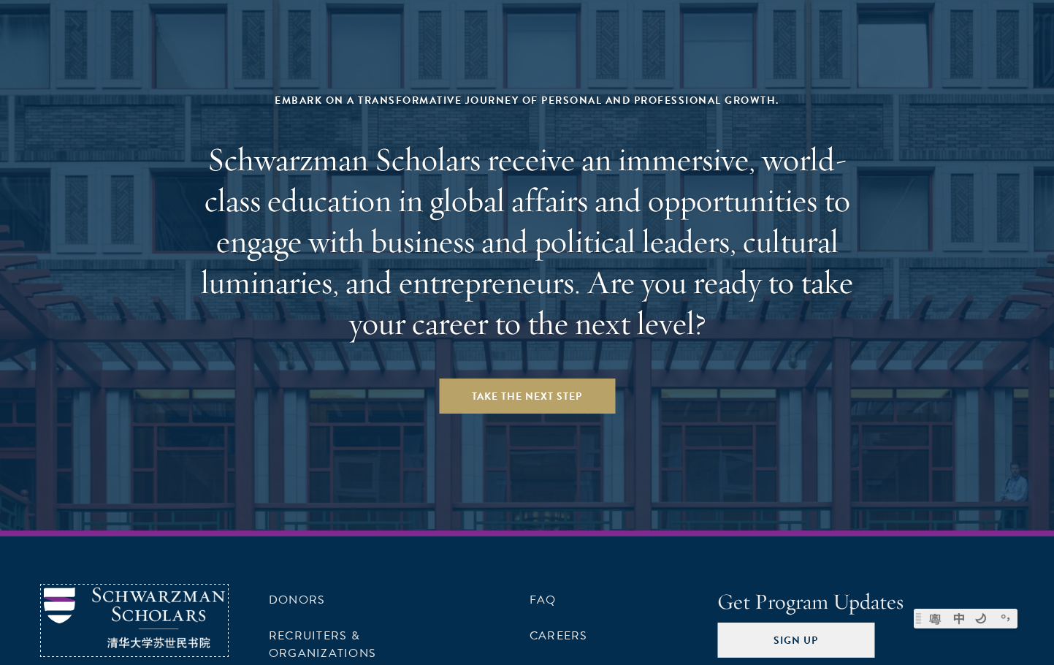
click at [167, 587] on img at bounding box center [134, 617] width 181 height 61
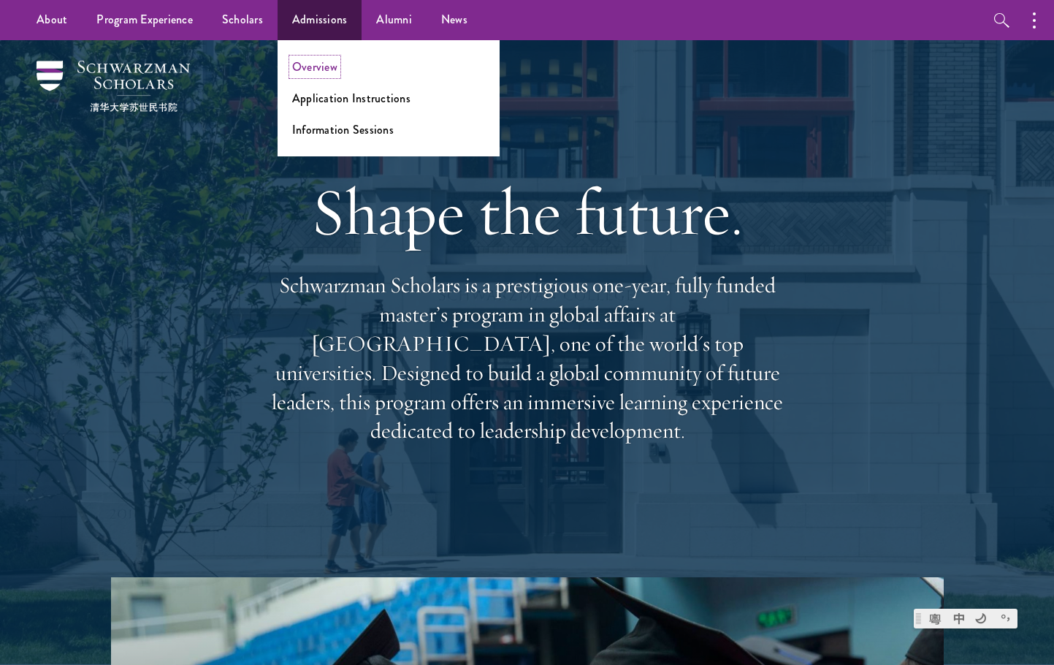
click at [305, 66] on link "Overview" at bounding box center [314, 66] width 45 height 17
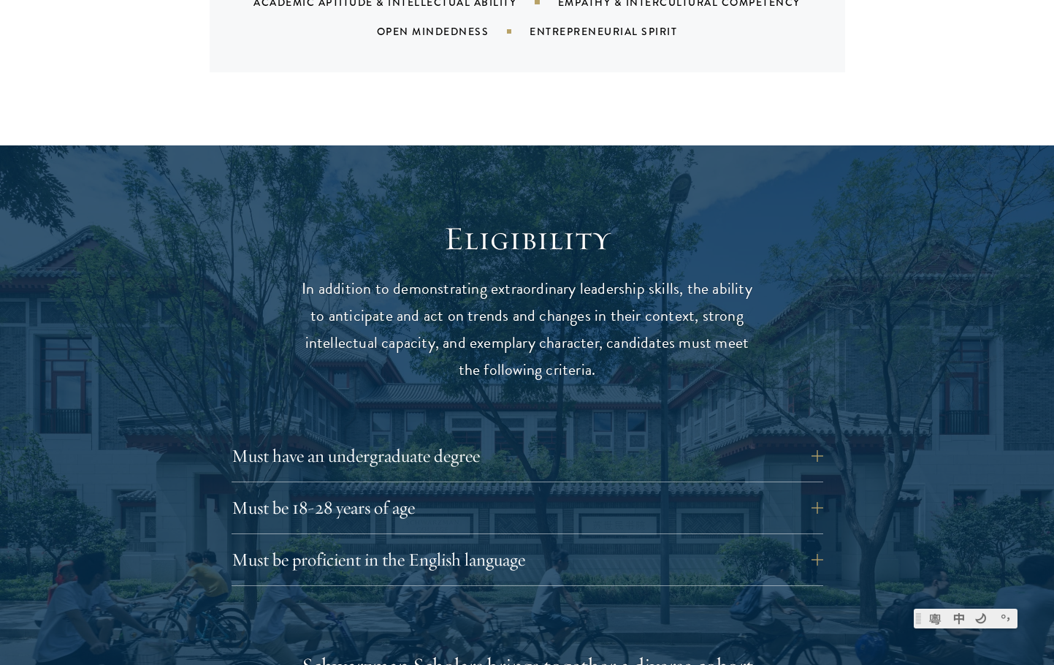
scroll to position [1900, 0]
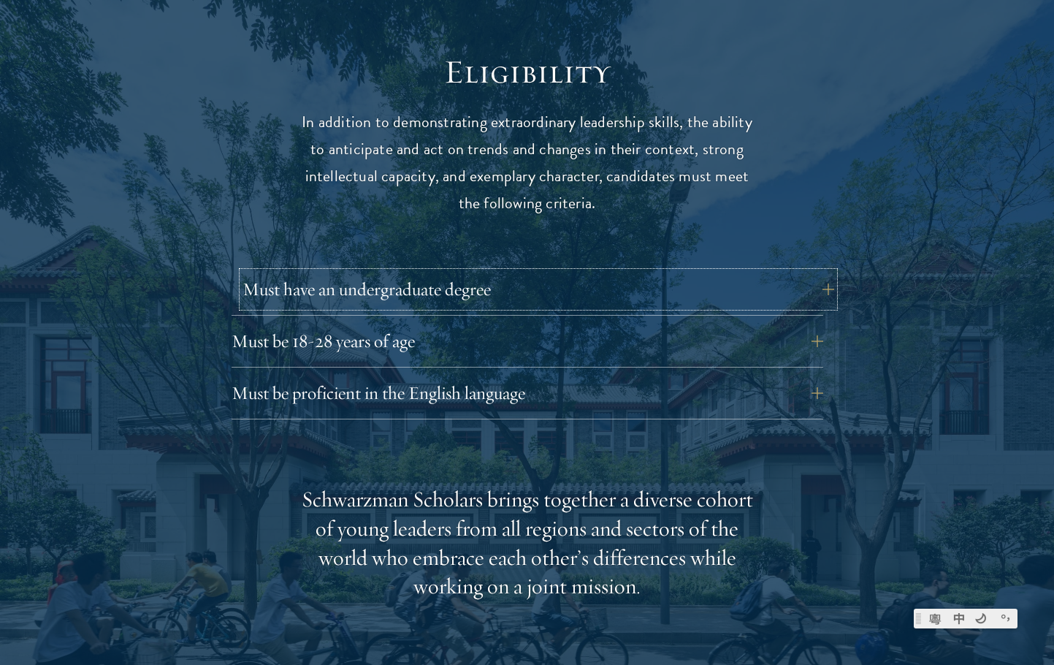
click at [467, 272] on button "Must have an undergraduate degree" at bounding box center [539, 289] width 592 height 35
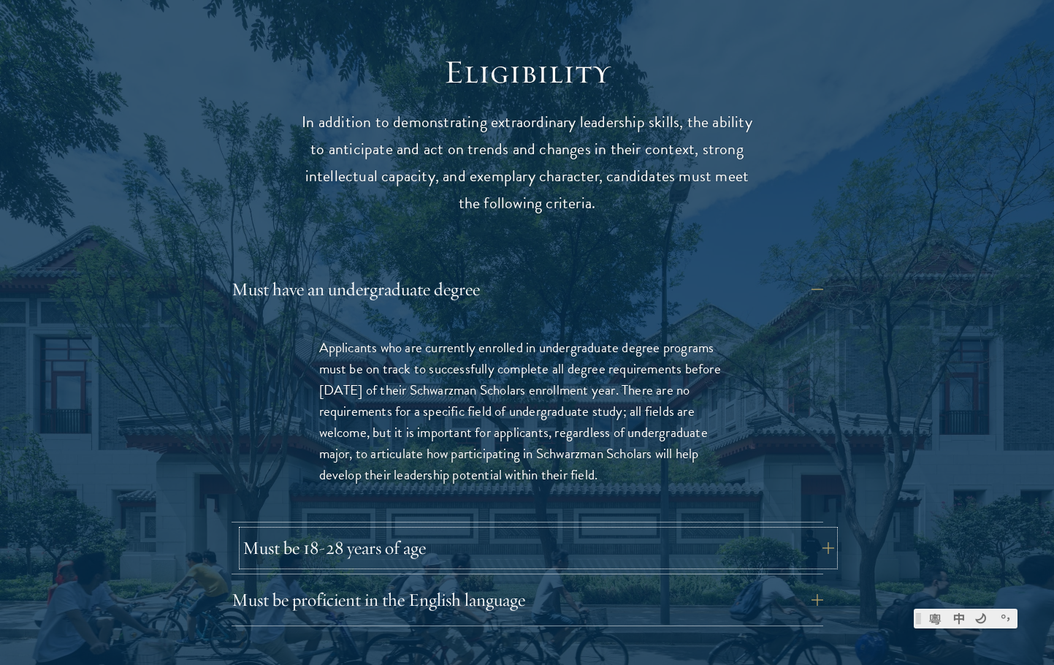
click at [502, 530] on button "Must be 18-28 years of age" at bounding box center [539, 547] width 592 height 35
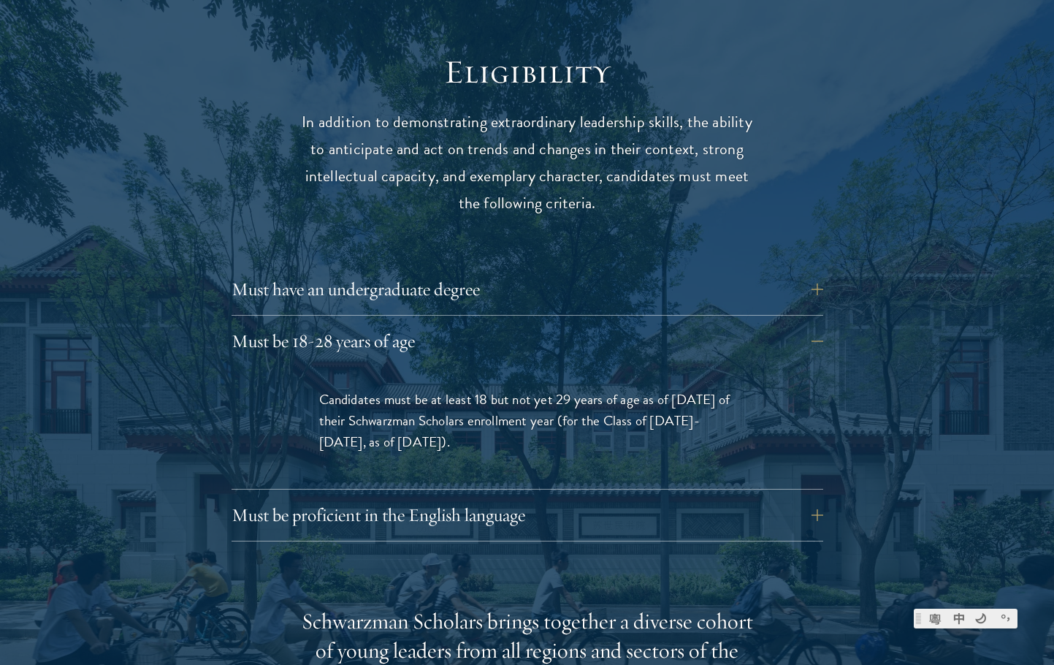
drag, startPoint x: 549, startPoint y: 422, endPoint x: 365, endPoint y: 392, distance: 185.7
click at [365, 392] on div "Candidates must be at least 18 but not yet 29 years of age as of [DATE] of thei…" at bounding box center [527, 428] width 504 height 122
click at [479, 506] on div "Must be proficient in the English language Applicants must demonstrate strong E…" at bounding box center [528, 520] width 592 height 44
drag, startPoint x: 574, startPoint y: 403, endPoint x: 270, endPoint y: 378, distance: 304.9
click at [270, 378] on div "Candidates must be at least 18 but not yet 29 years of age as of [DATE] of thei…" at bounding box center [528, 428] width 592 height 122
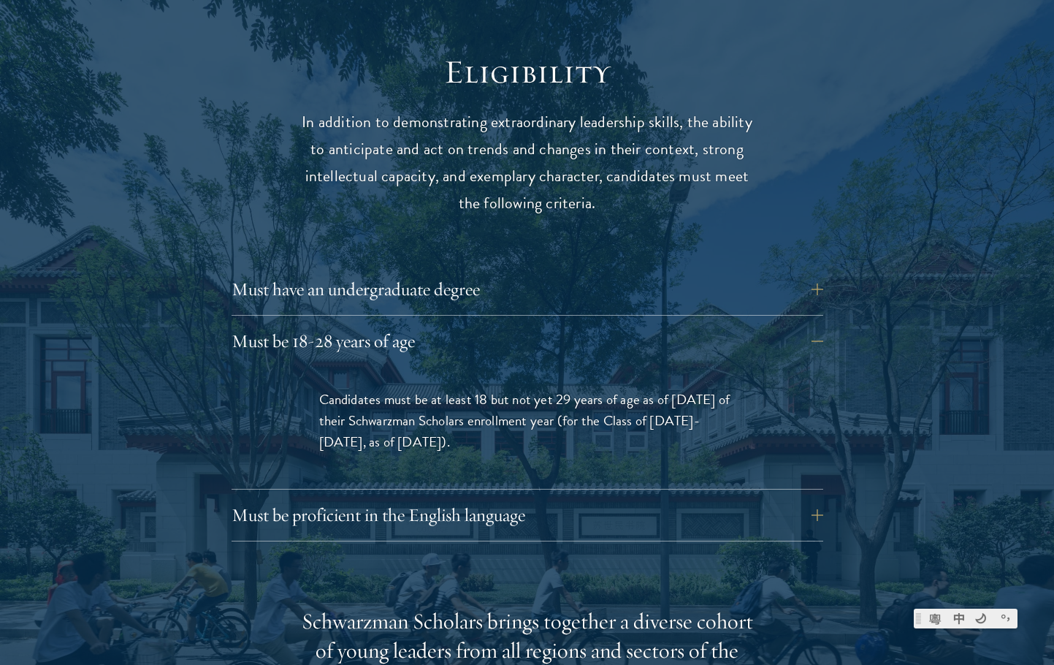
click at [653, 424] on div "Candidates must be at least 18 but not yet 29 years of age as of [DATE] of thei…" at bounding box center [527, 428] width 504 height 122
click at [563, 392] on span "Candidates must be at least 18 but not yet 29 years of age as of [DATE] of thei…" at bounding box center [524, 421] width 411 height 64
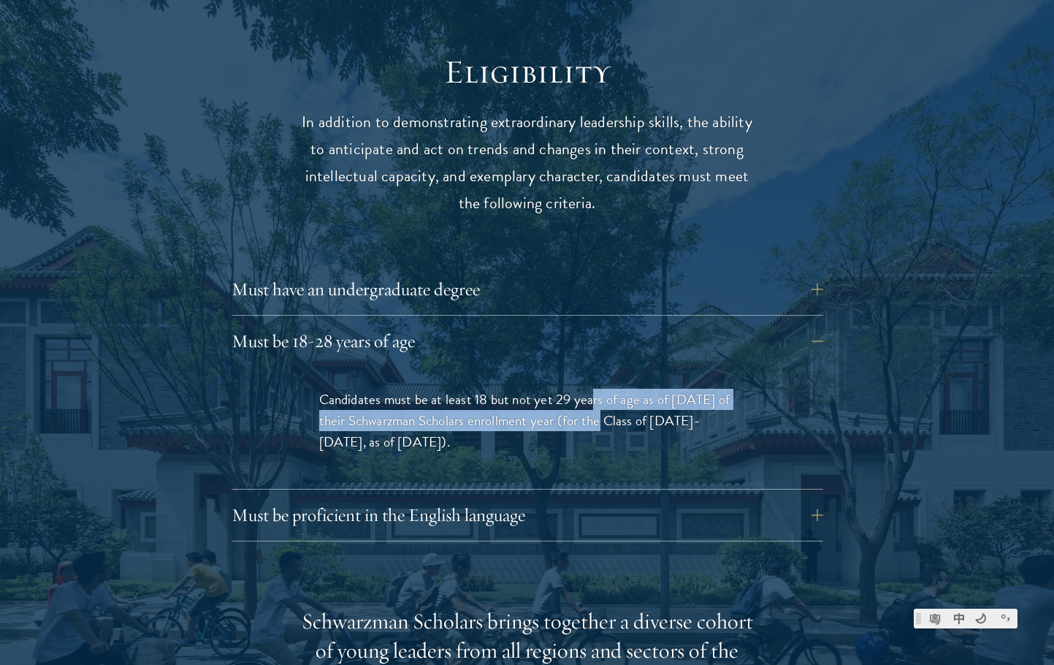
drag, startPoint x: 590, startPoint y: 370, endPoint x: 593, endPoint y: 386, distance: 16.9
click at [593, 389] on span "Candidates must be at least 18 but not yet 29 years of age as of [DATE] of thei…" at bounding box center [524, 421] width 411 height 64
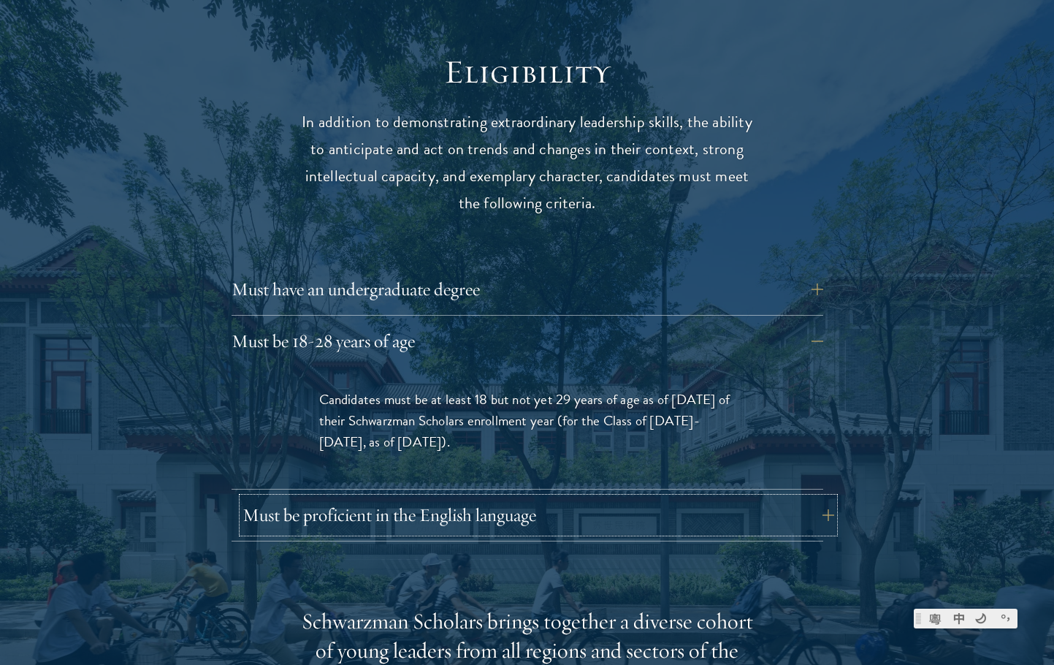
click at [601, 498] on button "Must be proficient in the English language" at bounding box center [539, 515] width 592 height 35
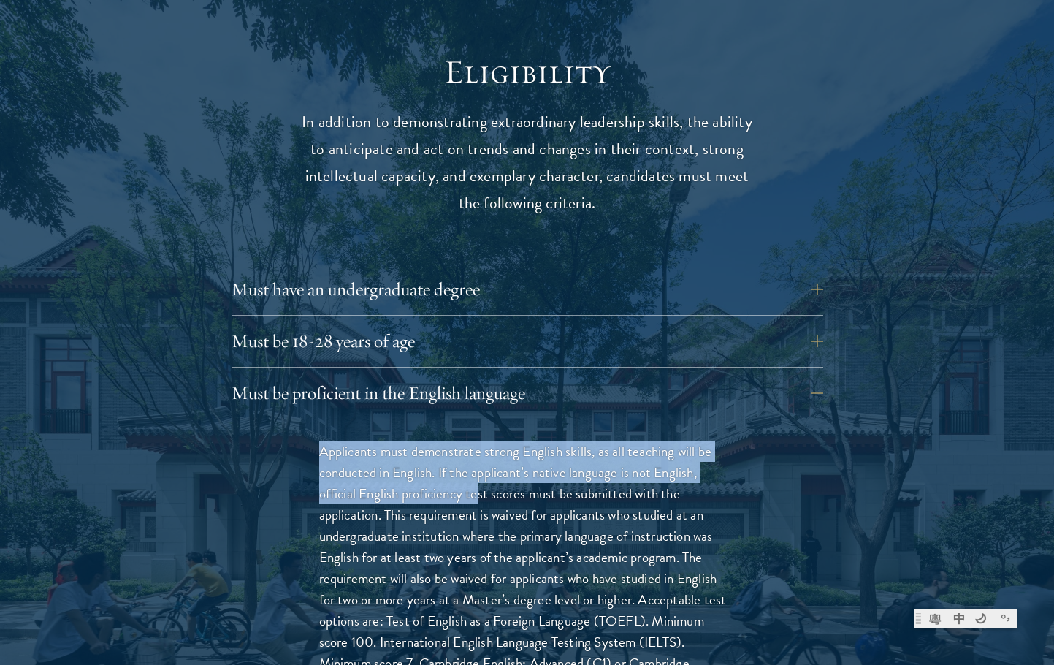
drag, startPoint x: 377, startPoint y: 433, endPoint x: 492, endPoint y: 457, distance: 117.4
click at [492, 457] on div "Applicants must demonstrate strong English skills, as all teaching will be cond…" at bounding box center [527, 614] width 504 height 391
click at [492, 457] on p "Applicants must demonstrate strong English skills, as all teaching will be cond…" at bounding box center [527, 579] width 416 height 276
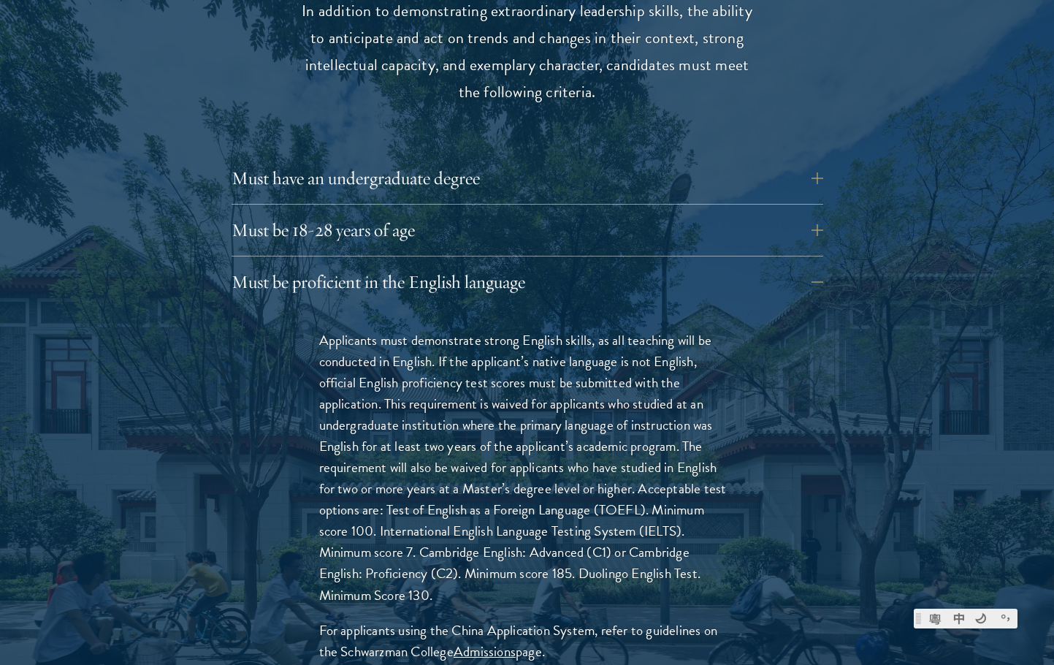
scroll to position [2192, 0]
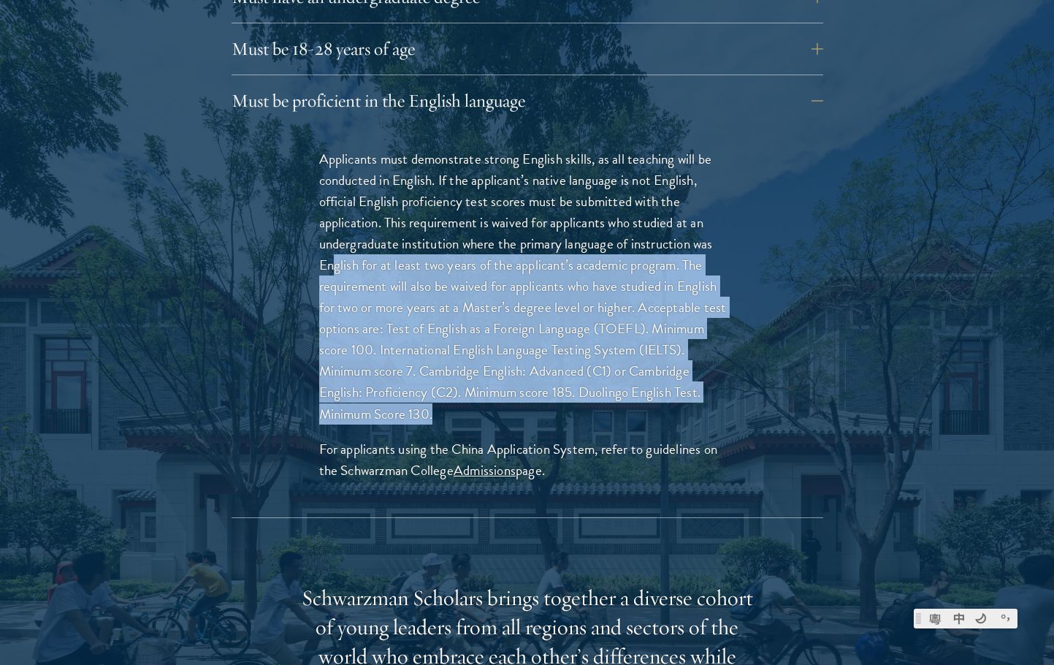
drag, startPoint x: 335, startPoint y: 226, endPoint x: 502, endPoint y: 374, distance: 222.5
click at [502, 374] on p "Applicants must demonstrate strong English skills, as all teaching will be cond…" at bounding box center [527, 286] width 416 height 276
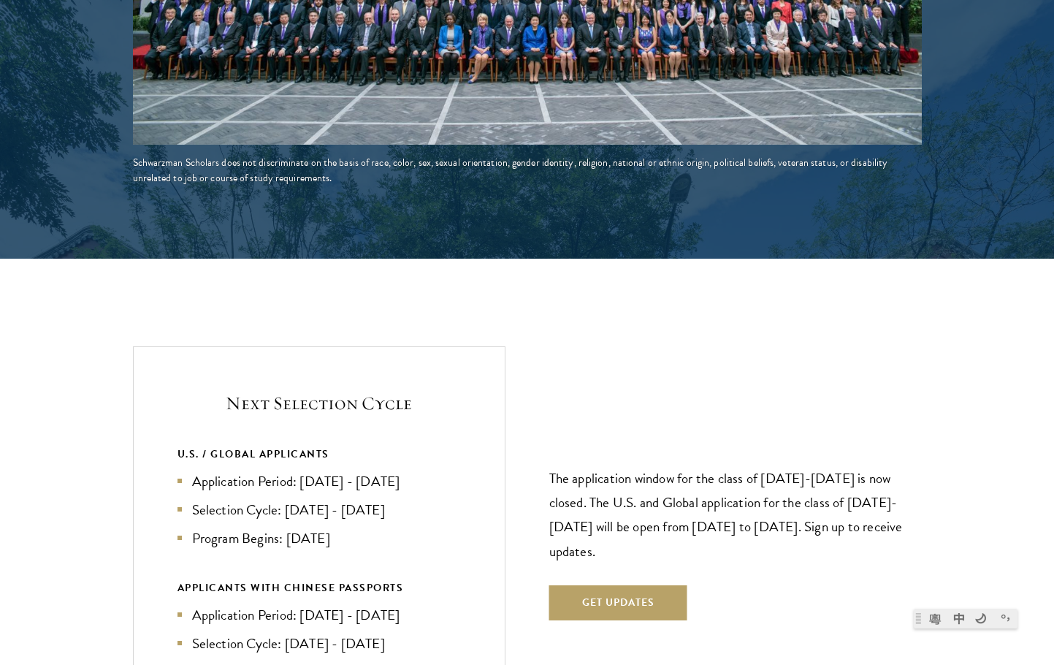
scroll to position [3361, 0]
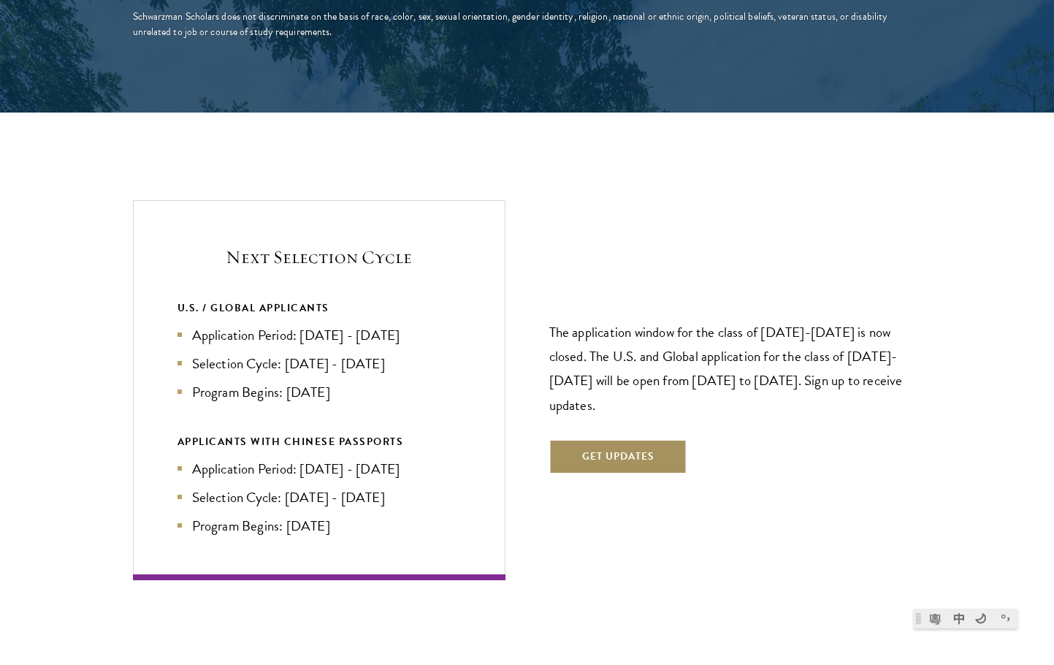
drag, startPoint x: 632, startPoint y: 429, endPoint x: 433, endPoint y: 343, distance: 216.6
click at [433, 343] on div "Next Selection Cycle U.S. / GLOBAL APPLICANTS Application Period: [DATE] - [DAT…" at bounding box center [527, 389] width 789 height 379
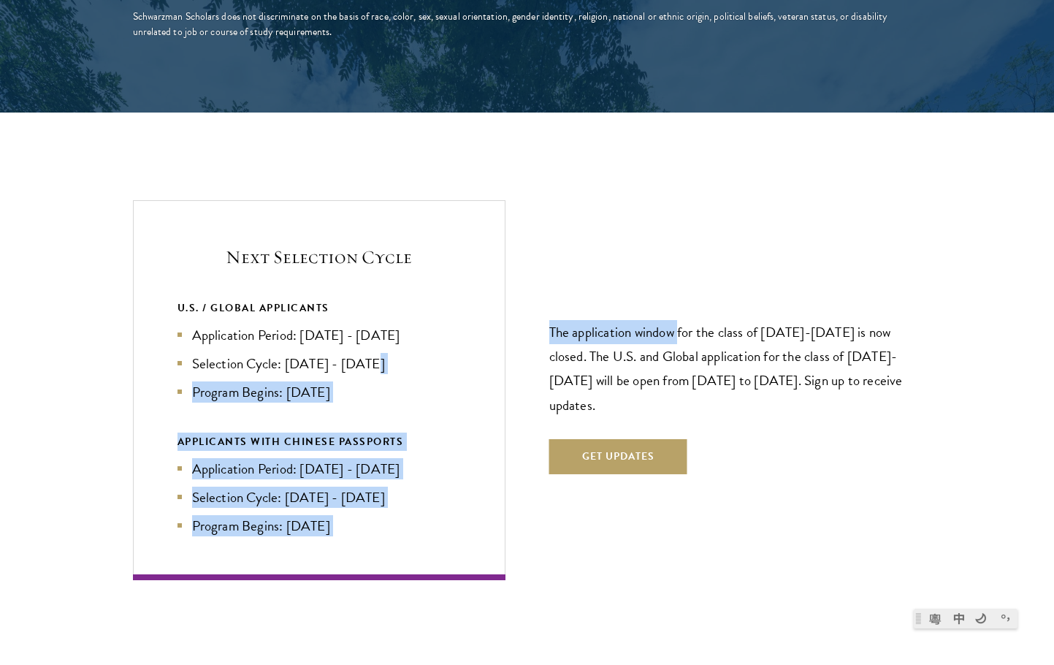
drag, startPoint x: 433, startPoint y: 343, endPoint x: 679, endPoint y: 300, distance: 250.0
click at [679, 300] on div "Next Selection Cycle U.S. / GLOBAL APPLICANTS Application Period: [DATE] - [DAT…" at bounding box center [527, 389] width 789 height 379
click at [679, 320] on p "The application window for the class of [DATE]-[DATE] is now closed. The U.S. a…" at bounding box center [735, 368] width 373 height 96
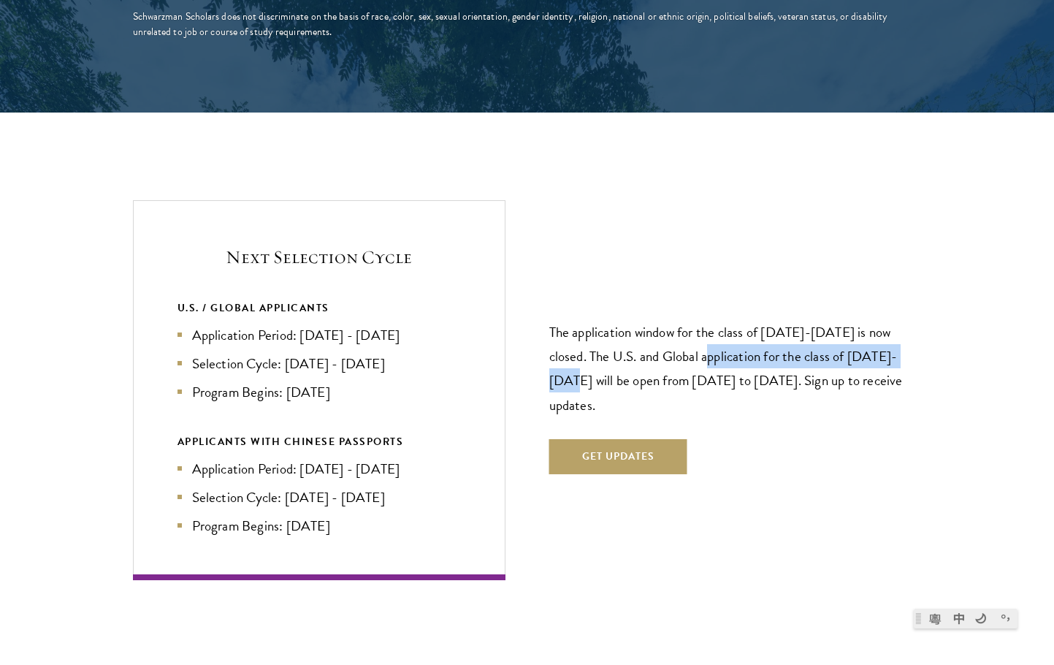
drag, startPoint x: 902, startPoint y: 335, endPoint x: 689, endPoint y: 326, distance: 213.5
click at [689, 326] on p "The application window for the class of [DATE]-[DATE] is now closed. The U.S. a…" at bounding box center [735, 368] width 373 height 96
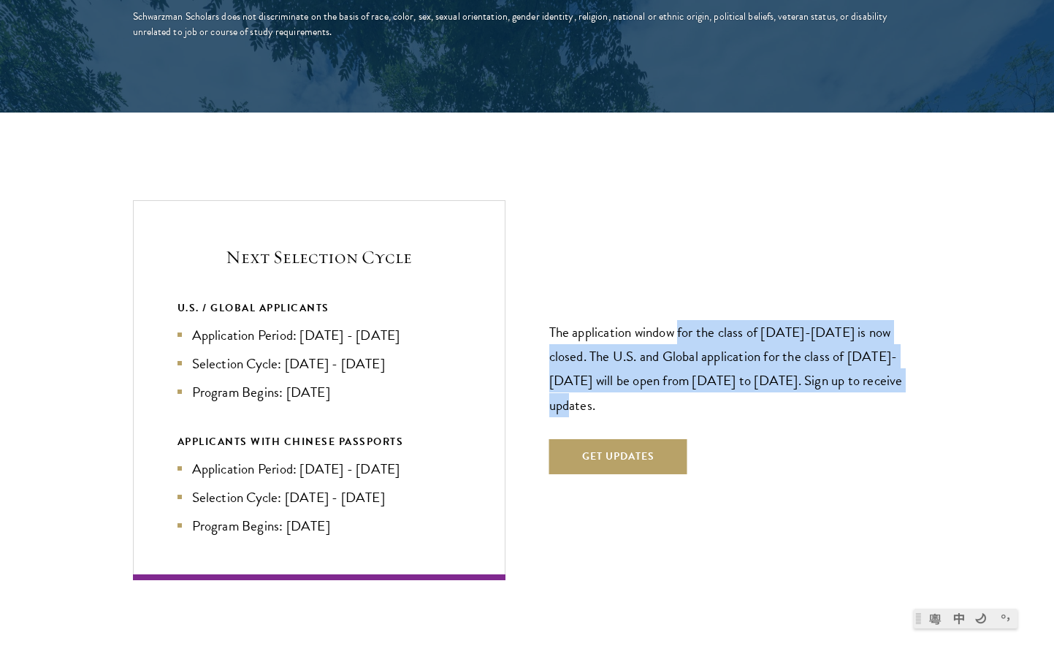
drag, startPoint x: 679, startPoint y: 305, endPoint x: 920, endPoint y: 355, distance: 245.4
click at [920, 355] on p "The application window for the class of [DATE]-[DATE] is now closed. The U.S. a…" at bounding box center [735, 368] width 373 height 96
drag, startPoint x: 852, startPoint y: 348, endPoint x: 575, endPoint y: 329, distance: 277.5
click at [575, 329] on p "The application window for the class of [DATE]-[DATE] is now closed. The U.S. a…" at bounding box center [735, 368] width 373 height 96
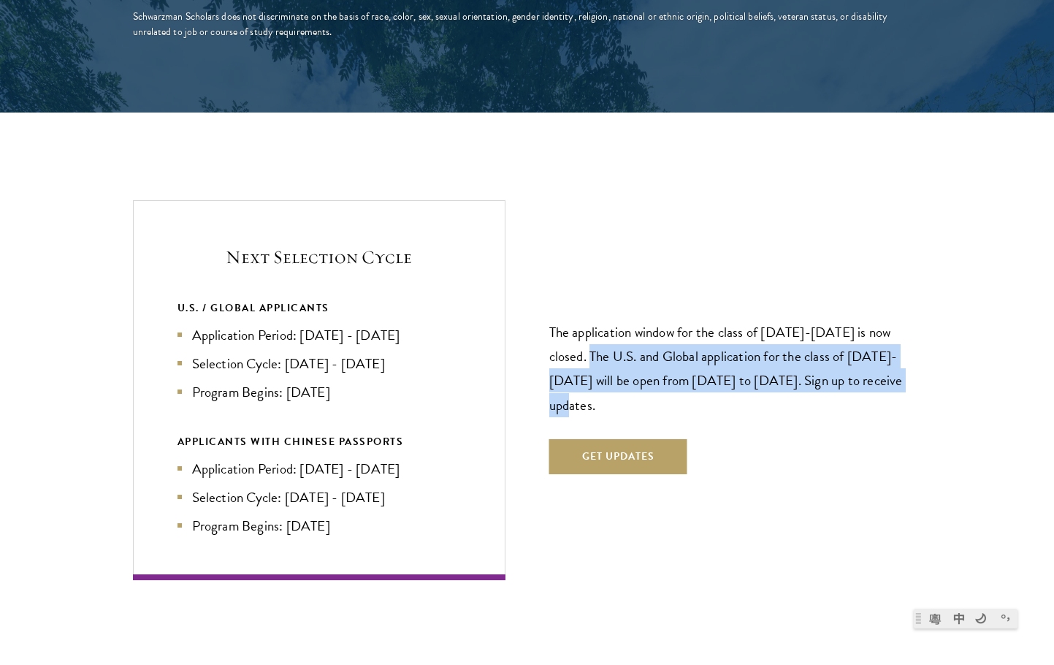
click at [575, 329] on p "The application window for the class of [DATE]-[DATE] is now closed. The U.S. a…" at bounding box center [735, 368] width 373 height 96
drag, startPoint x: 574, startPoint y: 346, endPoint x: 587, endPoint y: 370, distance: 27.5
click at [587, 370] on p "The application window for the class of [DATE]-[DATE] is now closed. The U.S. a…" at bounding box center [735, 368] width 373 height 96
drag, startPoint x: 585, startPoint y: 370, endPoint x: 536, endPoint y: 343, distance: 55.6
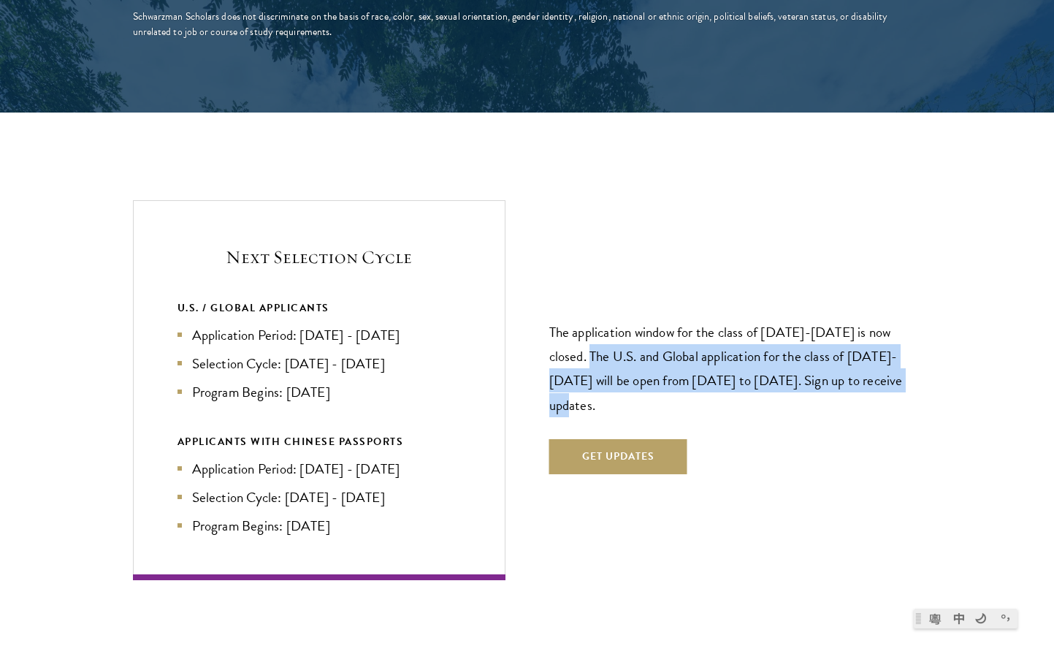
click at [536, 343] on div "Next Selection Cycle U.S. / GLOBAL APPLICANTS Application Period: Apr 2026 - Se…" at bounding box center [527, 389] width 789 height 379
drag, startPoint x: 323, startPoint y: 483, endPoint x: 305, endPoint y: 482, distance: 18.3
click at [305, 482] on ul "Application Period: Jan 2026 - May 2026 Selection Cycle: Jun - Jul 2026 Program…" at bounding box center [319, 497] width 283 height 78
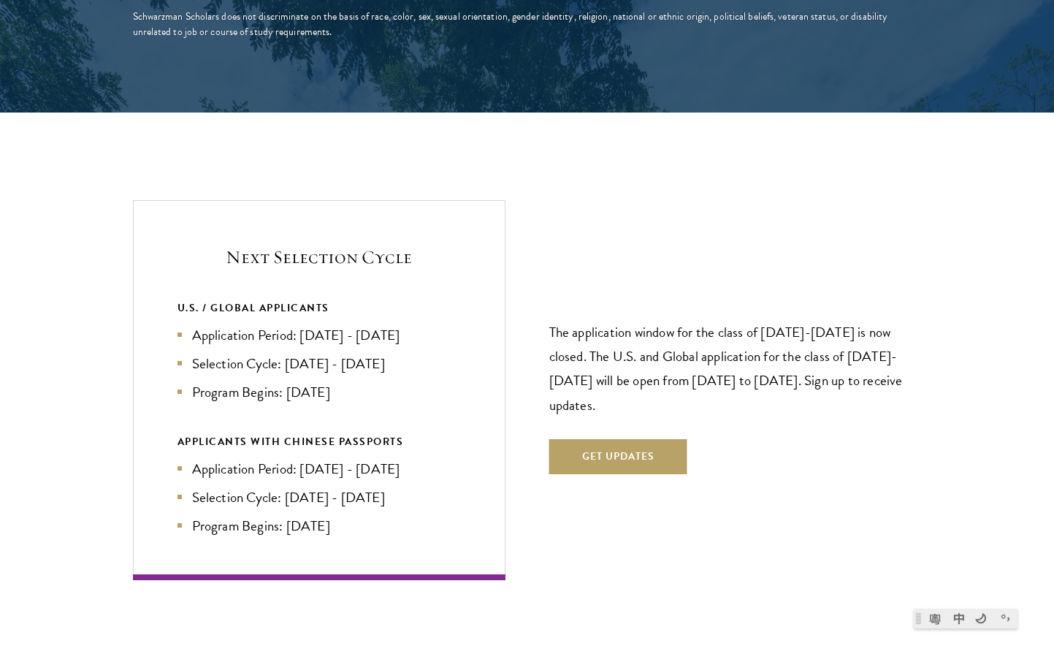
click at [299, 515] on li "Program Begins: [DATE]" at bounding box center [319, 525] width 283 height 21
click at [383, 479] on ul "Application Period: Jan 2026 - May 2026 Selection Cycle: Jun - Jul 2026 Program…" at bounding box center [319, 497] width 283 height 78
drag, startPoint x: 333, startPoint y: 498, endPoint x: 296, endPoint y: 481, distance: 41.2
click at [296, 481] on ul "Application Period: Jan 2026 - May 2026 Selection Cycle: Jun - Jul 2026 Program…" at bounding box center [319, 497] width 283 height 78
click at [286, 466] on div at bounding box center [286, 466] width 0 height 0
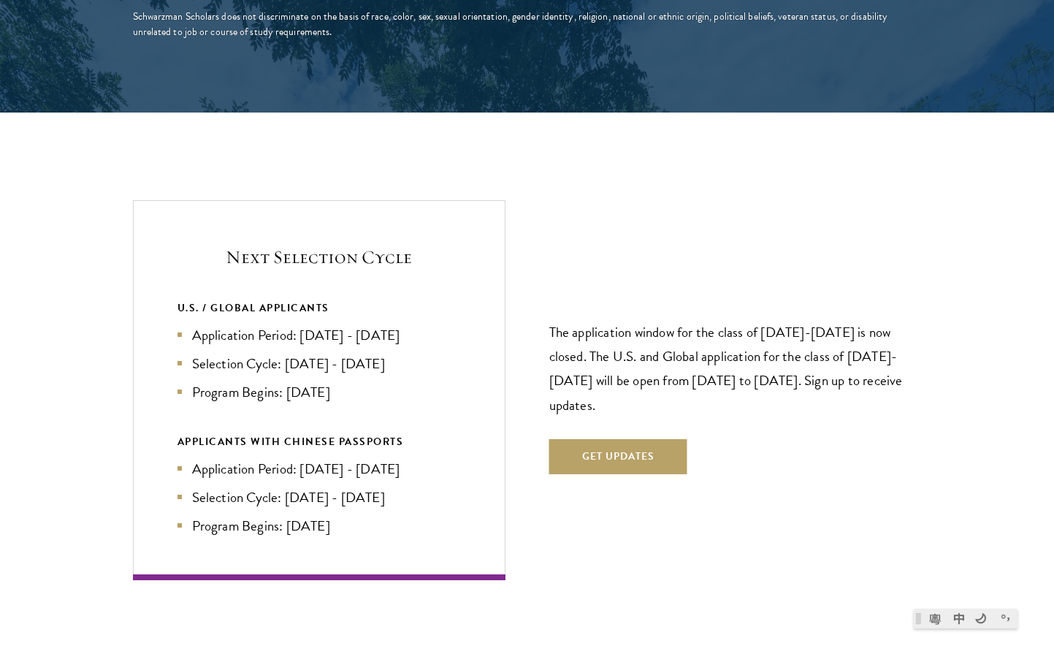
drag, startPoint x: 222, startPoint y: 456, endPoint x: 350, endPoint y: 457, distance: 127.9
click at [350, 458] on ul "Application Period: Jan 2026 - May 2026 Selection Cycle: Jun - Jul 2026 Program…" at bounding box center [319, 497] width 283 height 78
drag, startPoint x: 350, startPoint y: 457, endPoint x: 362, endPoint y: 506, distance: 49.8
click at [351, 487] on li "Selection Cycle: [DATE] - [DATE]" at bounding box center [319, 497] width 283 height 21
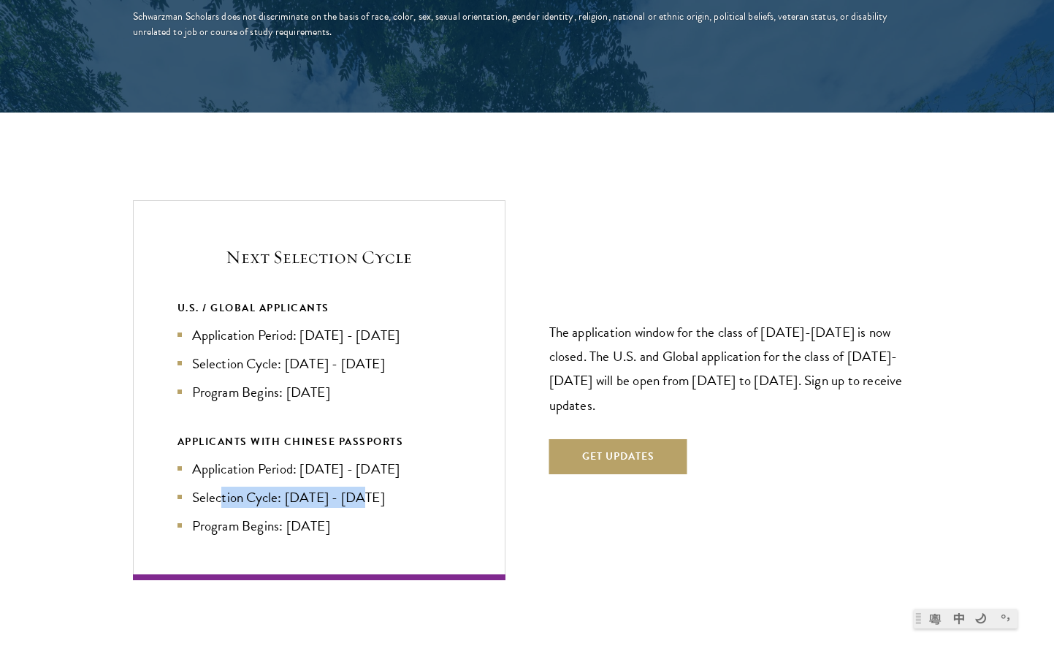
drag, startPoint x: 351, startPoint y: 510, endPoint x: 296, endPoint y: 503, distance: 55.2
click at [296, 503] on div "Next Selection Cycle U.S. / GLOBAL APPLICANTS Application Period: Apr 2026 - Se…" at bounding box center [319, 389] width 373 height 379
drag, startPoint x: 280, startPoint y: 495, endPoint x: 300, endPoint y: 495, distance: 19.7
click at [280, 515] on li "Program Begins: [DATE]" at bounding box center [319, 525] width 283 height 21
drag, startPoint x: 300, startPoint y: 495, endPoint x: 385, endPoint y: 495, distance: 85.5
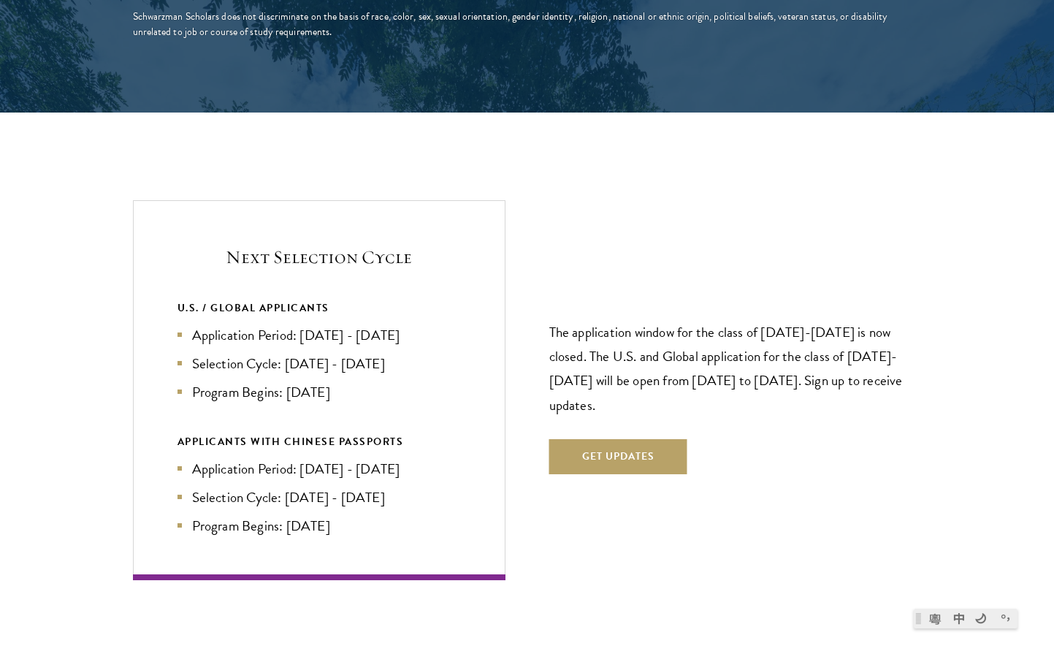
click at [385, 515] on li "Program Begins: [DATE]" at bounding box center [319, 525] width 283 height 21
drag, startPoint x: 352, startPoint y: 500, endPoint x: 289, endPoint y: 505, distance: 63.8
click at [289, 515] on li "Program Begins: [DATE]" at bounding box center [319, 525] width 283 height 21
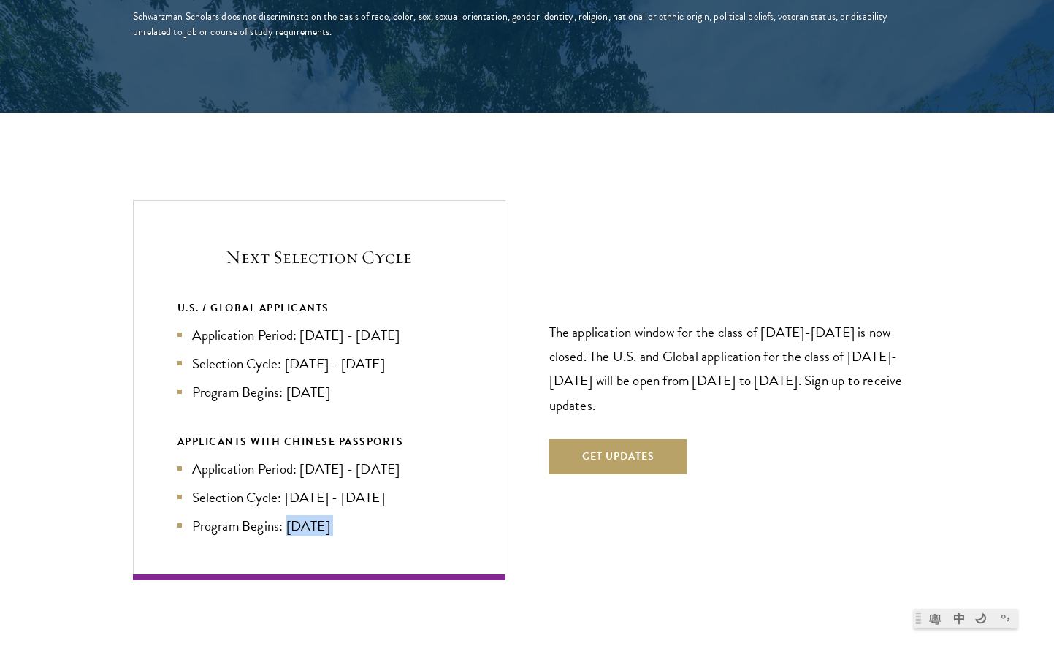
drag, startPoint x: 289, startPoint y: 505, endPoint x: 386, endPoint y: 500, distance: 97.3
click at [386, 515] on li "Program Begins: [DATE]" at bounding box center [319, 525] width 283 height 21
drag, startPoint x: 785, startPoint y: 365, endPoint x: 790, endPoint y: 354, distance: 11.8
click at [790, 354] on p "The application window for the class of [DATE]-[DATE] is now closed. The U.S. a…" at bounding box center [735, 368] width 373 height 96
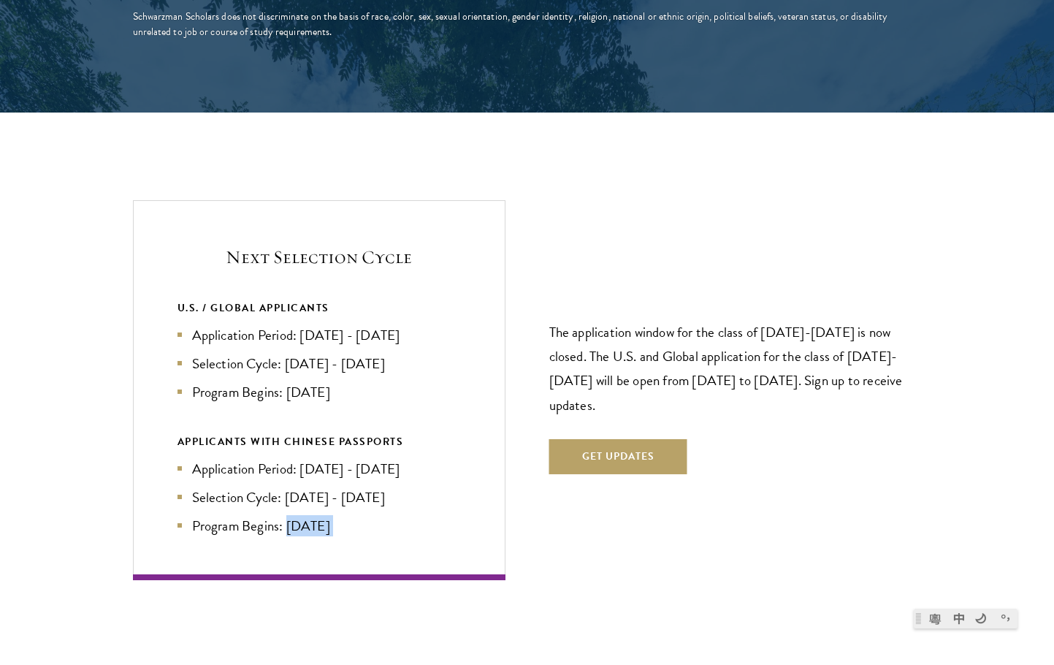
click at [790, 354] on p "The application window for the class of [DATE]-[DATE] is now closed. The U.S. a…" at bounding box center [735, 368] width 373 height 96
drag, startPoint x: 795, startPoint y: 354, endPoint x: 809, endPoint y: 377, distance: 26.6
click at [809, 377] on p "The application window for the class of [DATE]-[DATE] is now closed. The U.S. a…" at bounding box center [735, 368] width 373 height 96
drag, startPoint x: 393, startPoint y: 469, endPoint x: 289, endPoint y: 471, distance: 103.8
click at [289, 487] on li "Selection Cycle: [DATE] - [DATE]" at bounding box center [319, 497] width 283 height 21
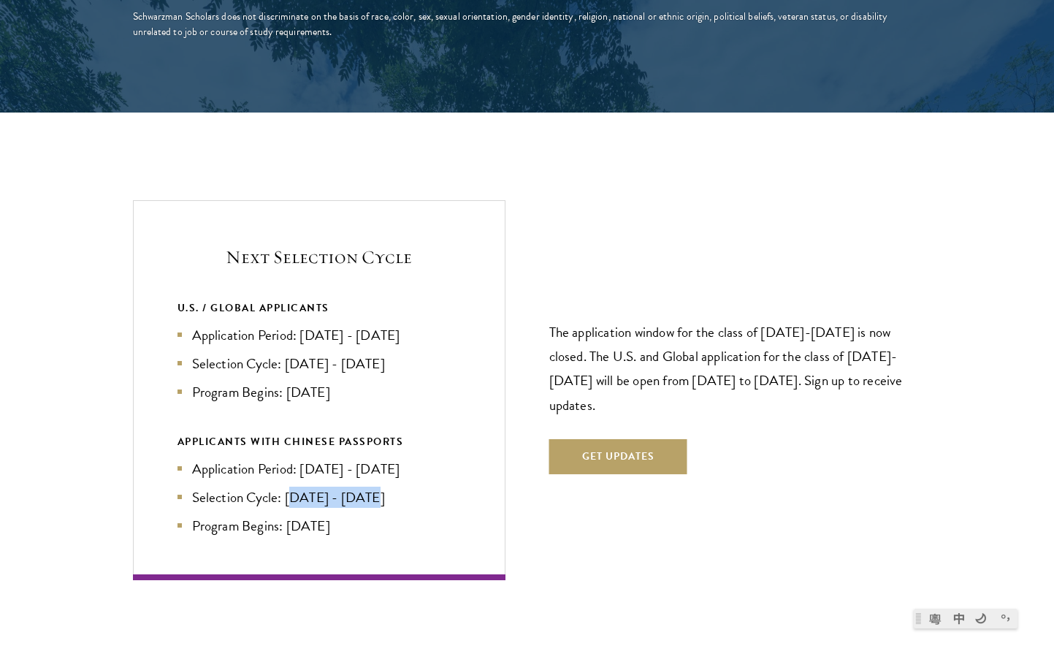
click at [289, 487] on li "Selection Cycle: [DATE] - [DATE]" at bounding box center [319, 497] width 283 height 21
drag, startPoint x: 289, startPoint y: 471, endPoint x: 384, endPoint y: 471, distance: 94.2
click at [384, 487] on li "Selection Cycle: [DATE] - [DATE]" at bounding box center [319, 497] width 283 height 21
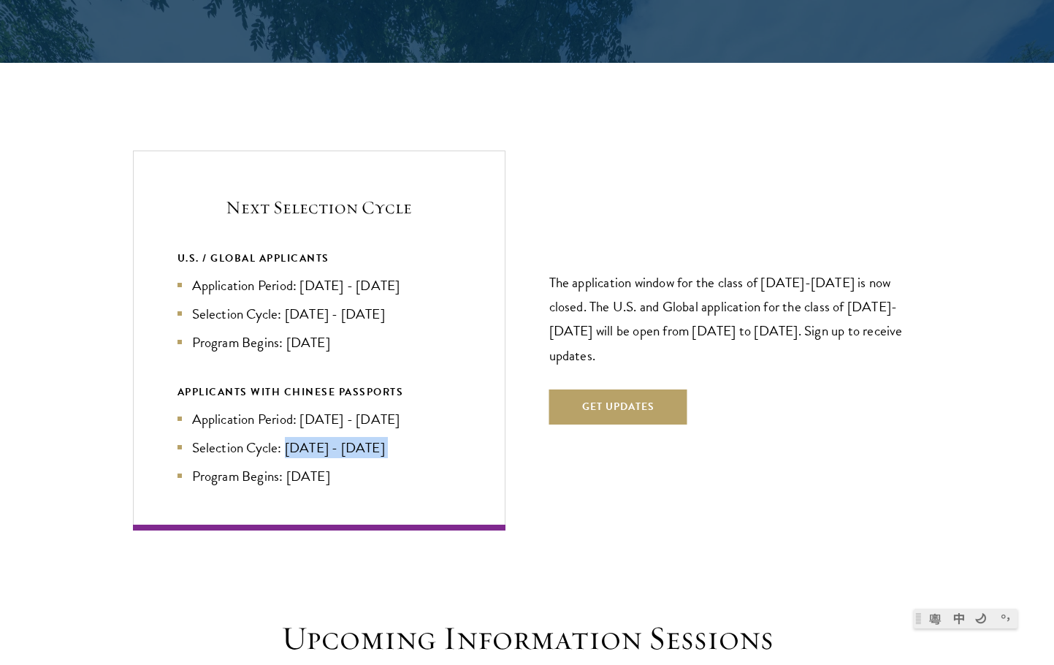
scroll to position [3434, 0]
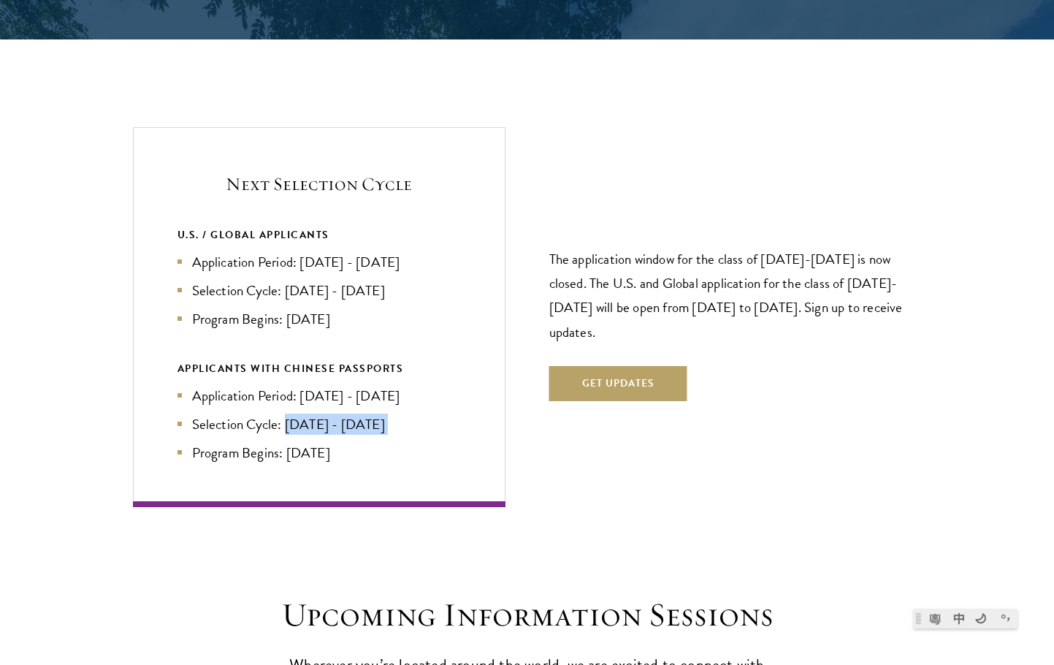
click at [359, 414] on li "Selection Cycle: [DATE] - [DATE]" at bounding box center [319, 424] width 283 height 21
drag, startPoint x: 378, startPoint y: 391, endPoint x: 304, endPoint y: 392, distance: 74.5
click at [304, 414] on li "Selection Cycle: [DATE] - [DATE]" at bounding box center [319, 424] width 283 height 21
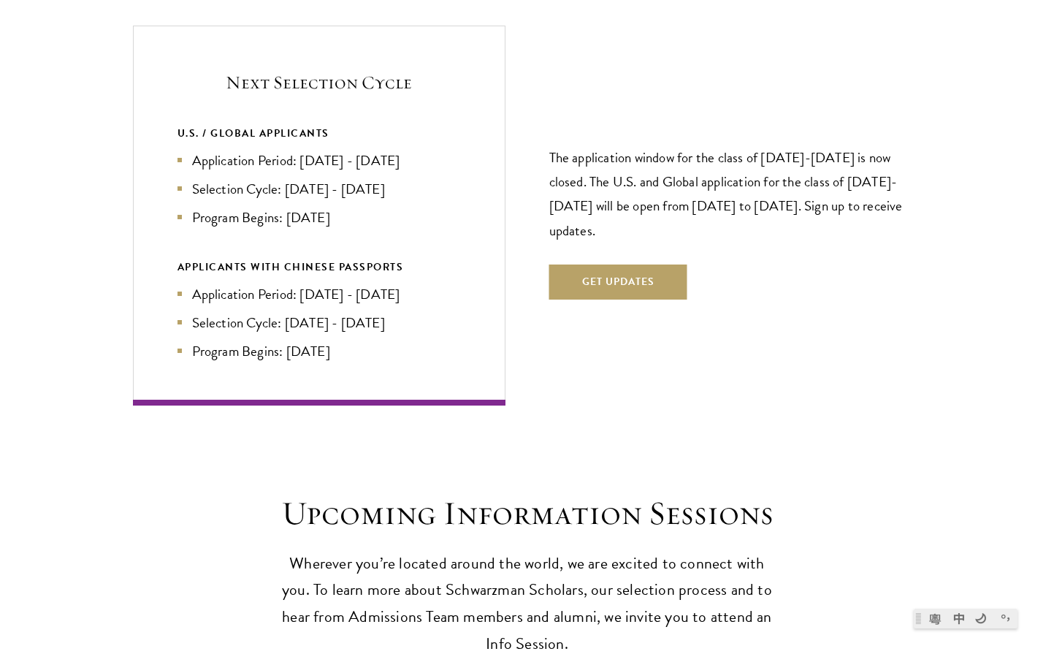
scroll to position [3653, 0]
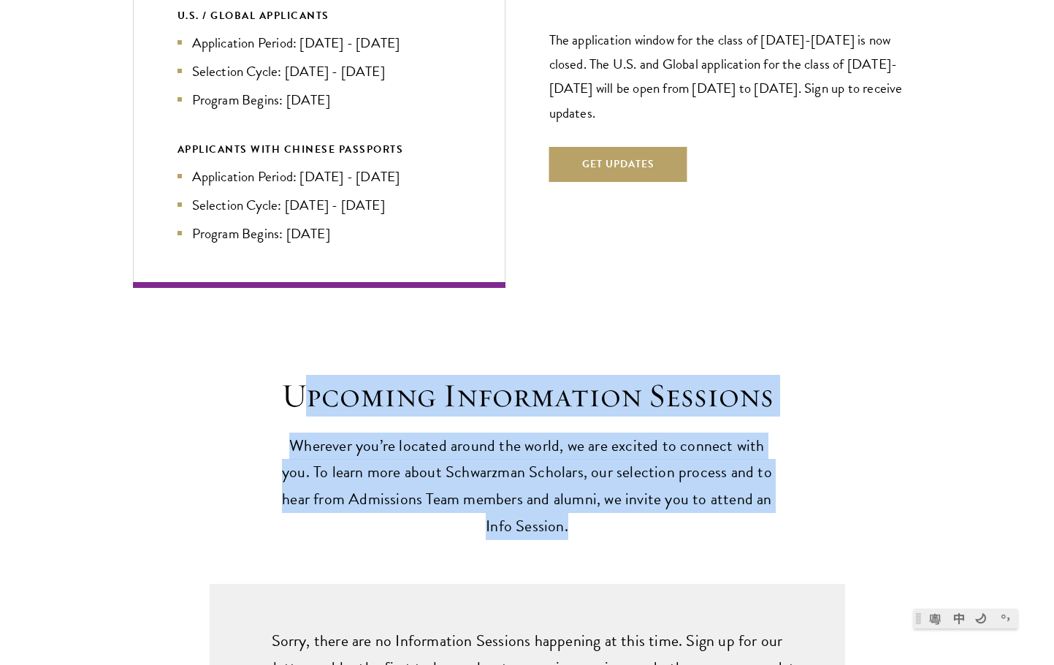
drag, startPoint x: 385, startPoint y: 412, endPoint x: 715, endPoint y: 496, distance: 340.7
click at [715, 496] on header "Upcoming Information Sessions Wherever you’re located around the world, we are …" at bounding box center [527, 458] width 504 height 165
click at [715, 496] on p "Wherever you’re located around the world, we are excited to connect with you. T…" at bounding box center [527, 487] width 504 height 108
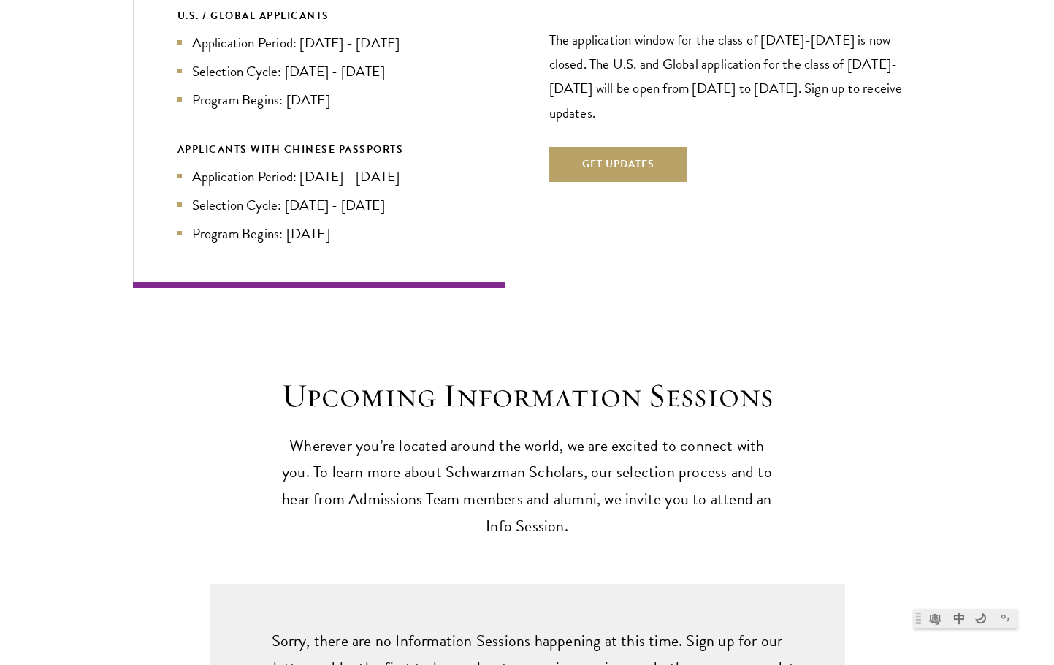
scroll to position [3945, 0]
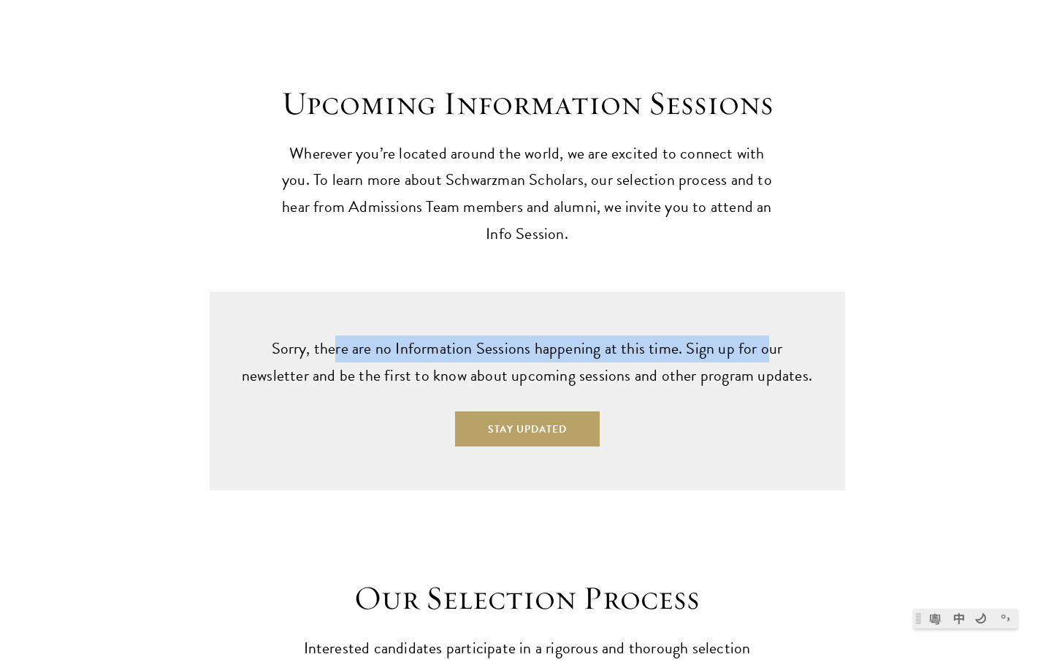
drag, startPoint x: 304, startPoint y: 305, endPoint x: 734, endPoint y: 330, distance: 430.3
click at [734, 330] on div "Sorry, there are no Information Sessions happening at this time. Sign up for ou…" at bounding box center [528, 391] width 636 height 199
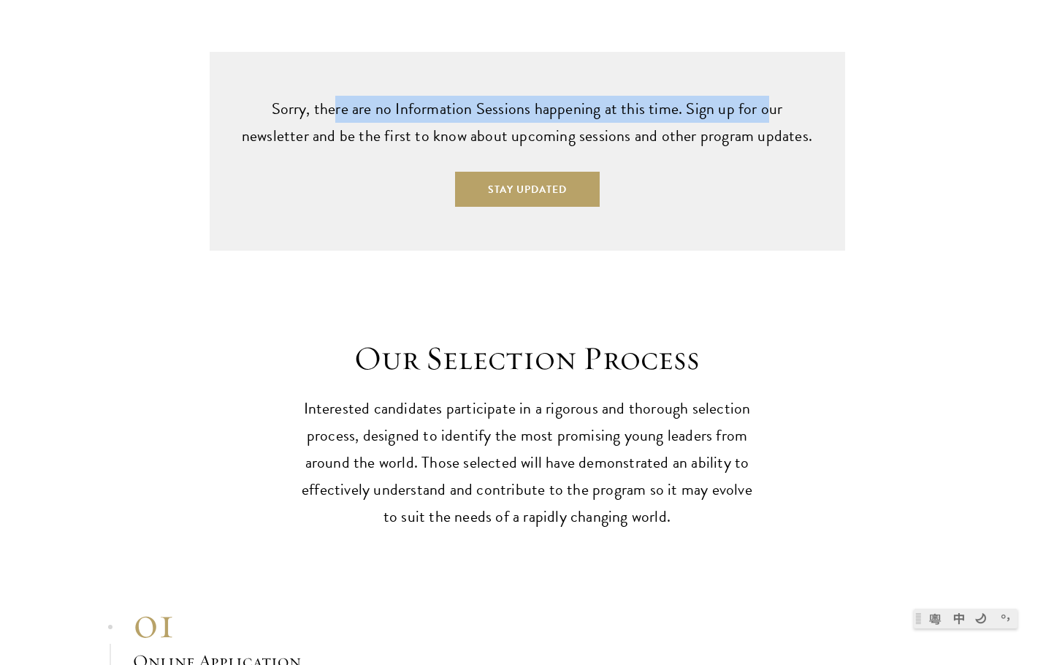
scroll to position [4384, 0]
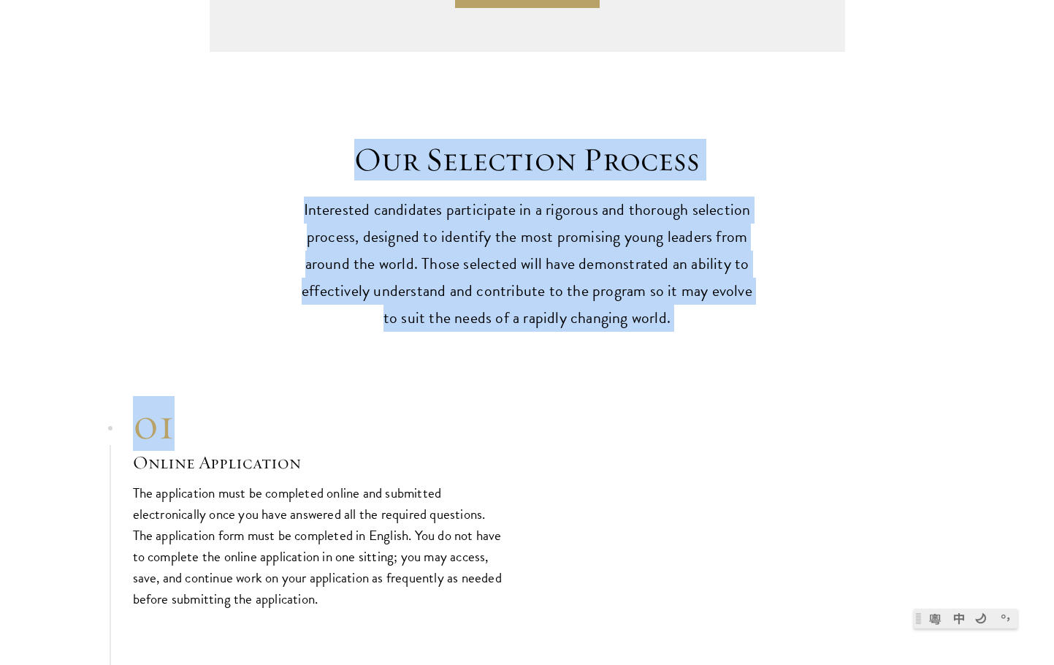
drag, startPoint x: 433, startPoint y: 223, endPoint x: 606, endPoint y: 392, distance: 241.8
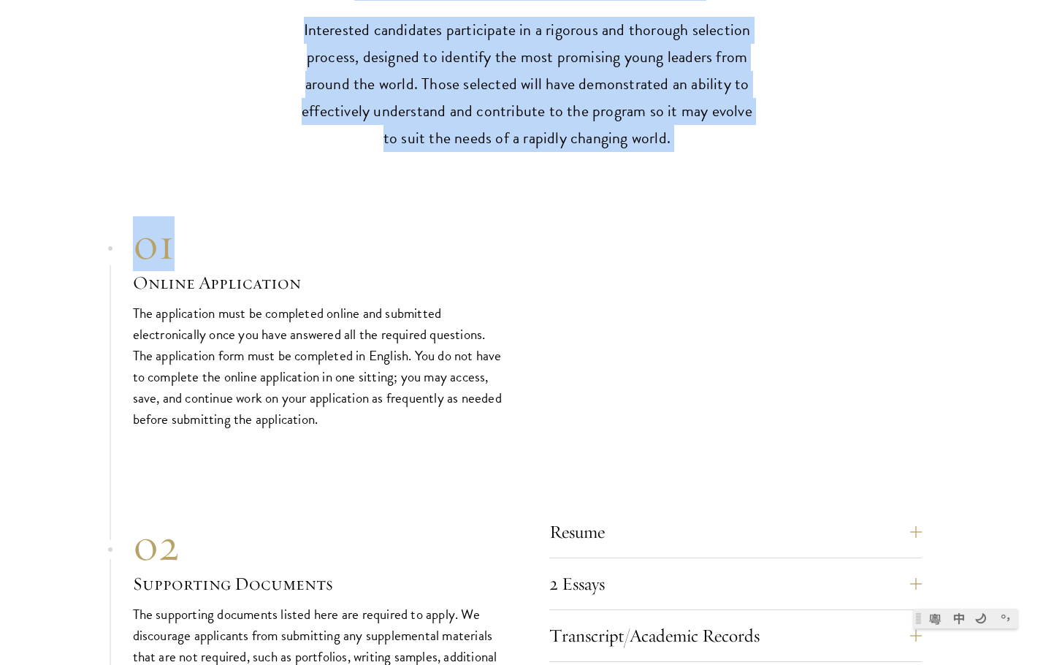
scroll to position [4676, 0]
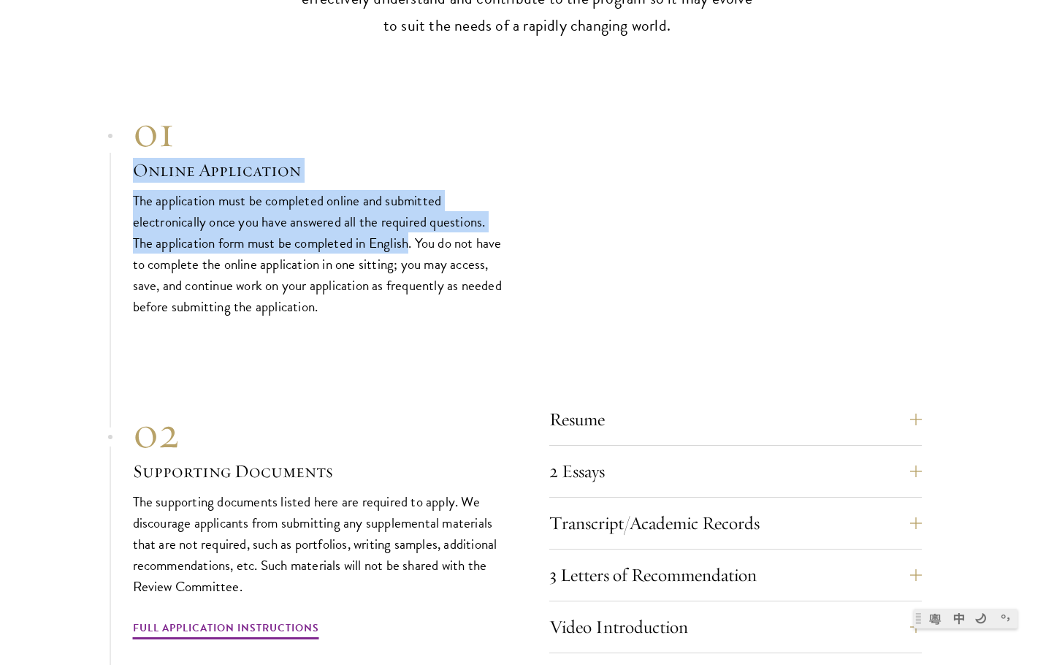
drag, startPoint x: 188, startPoint y: 161, endPoint x: 409, endPoint y: 215, distance: 227.9
click at [409, 215] on section "01 Online Application 01 Online Application The application must be completed o…" at bounding box center [527, 557] width 1054 height 904
click at [409, 215] on p "The application must be completed online and submitted electronically once you …" at bounding box center [319, 253] width 373 height 127
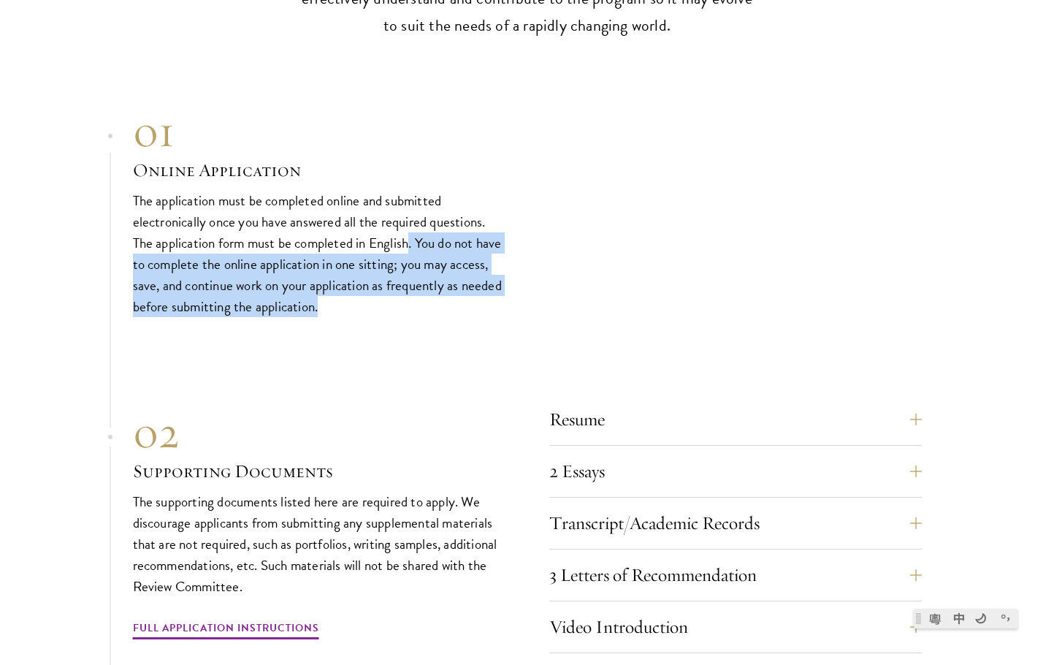
drag
click at [422, 267] on p "The application must be completed online and submitted electronically once you …" at bounding box center [319, 253] width 373 height 127
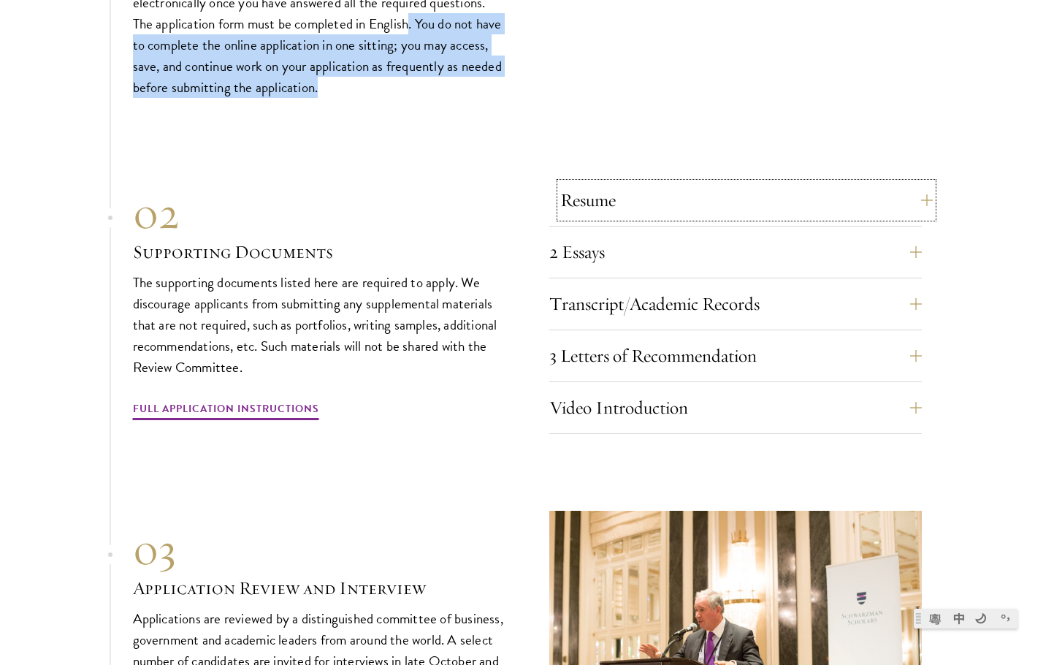
click at [721, 183] on button "Resume" at bounding box center [746, 200] width 373 height 35
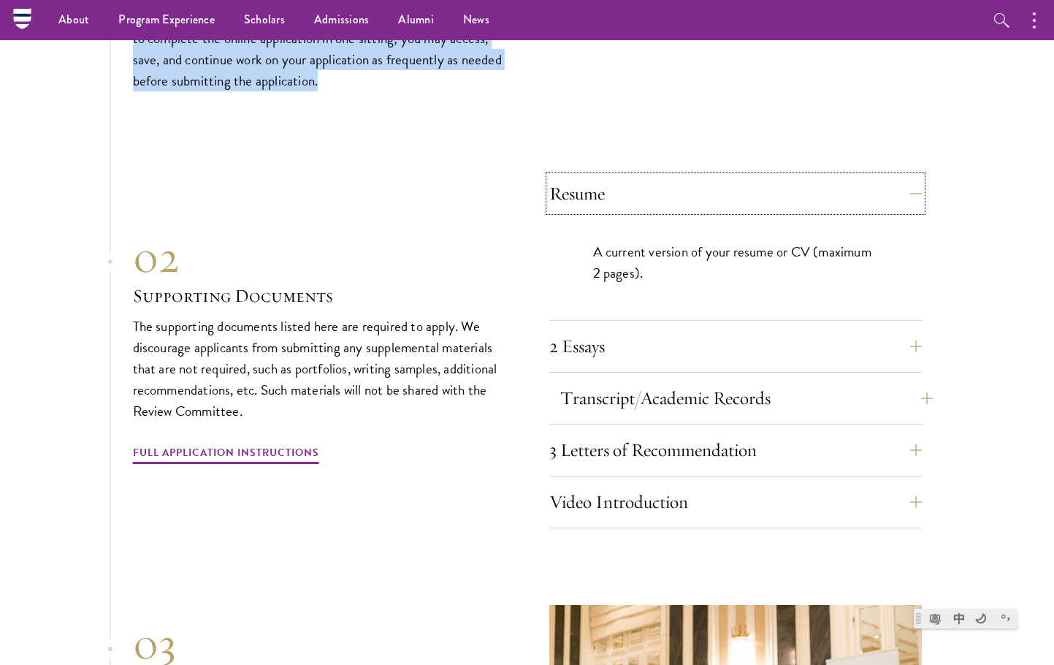
scroll to position [4504, 0]
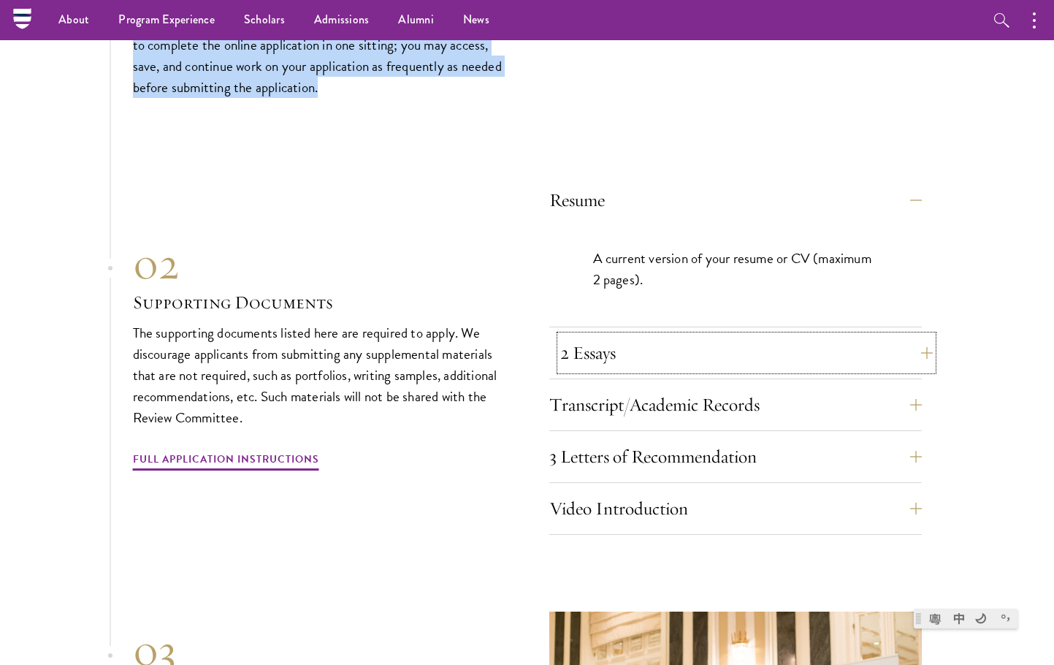
click at [717, 335] on button "2 Essays" at bounding box center [746, 352] width 373 height 35
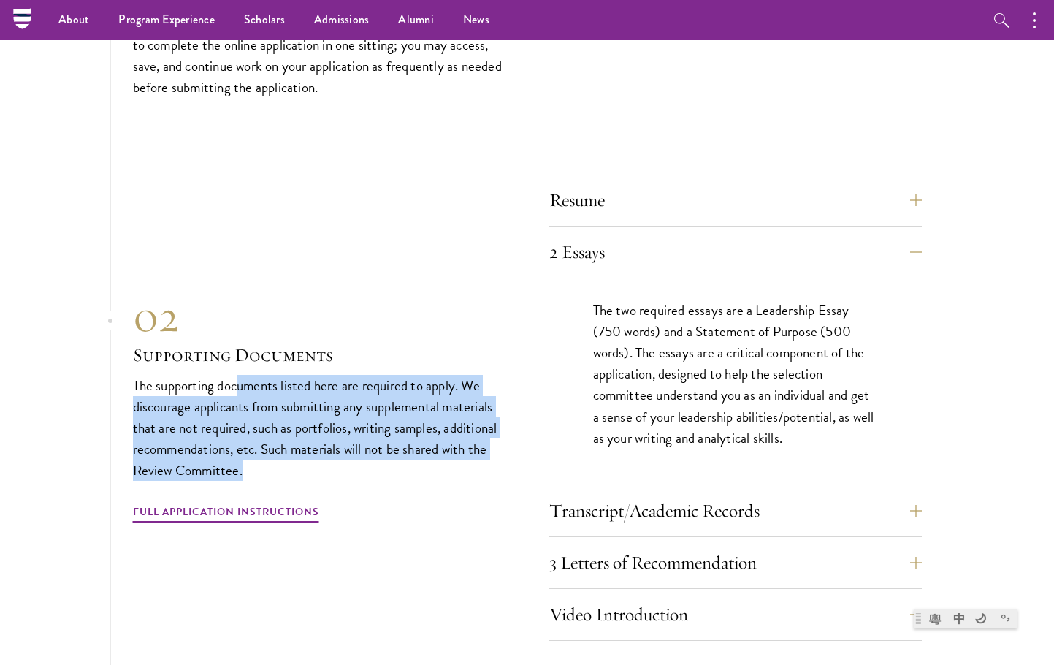
click at [410, 449] on p "The supporting documents listed here are required to apply. We discourage appli…" at bounding box center [319, 428] width 373 height 106
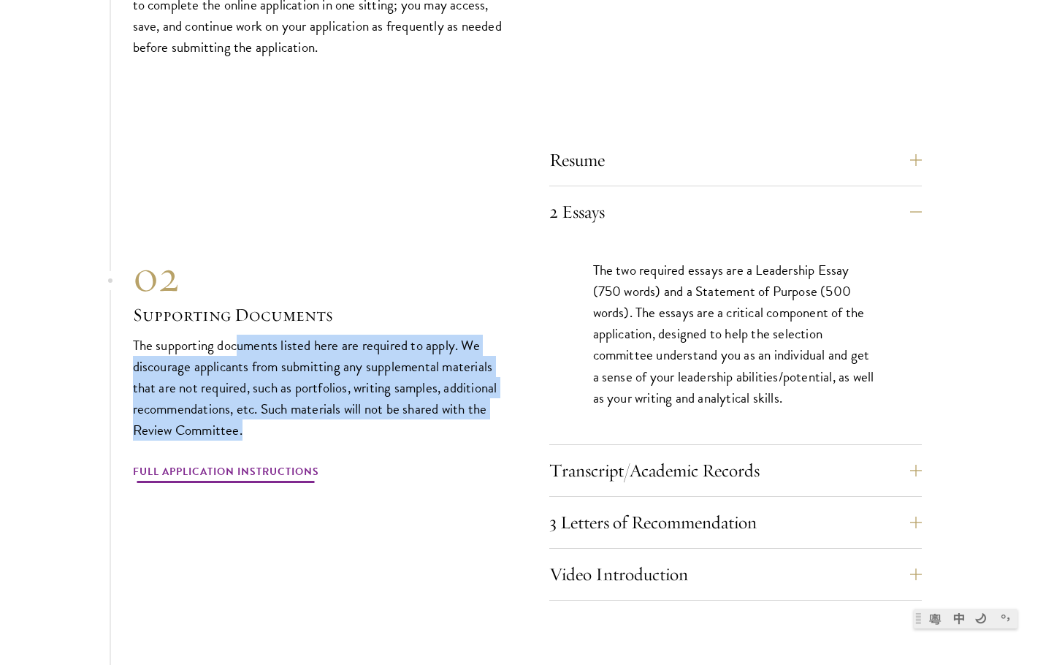
scroll to position [4577, 0]
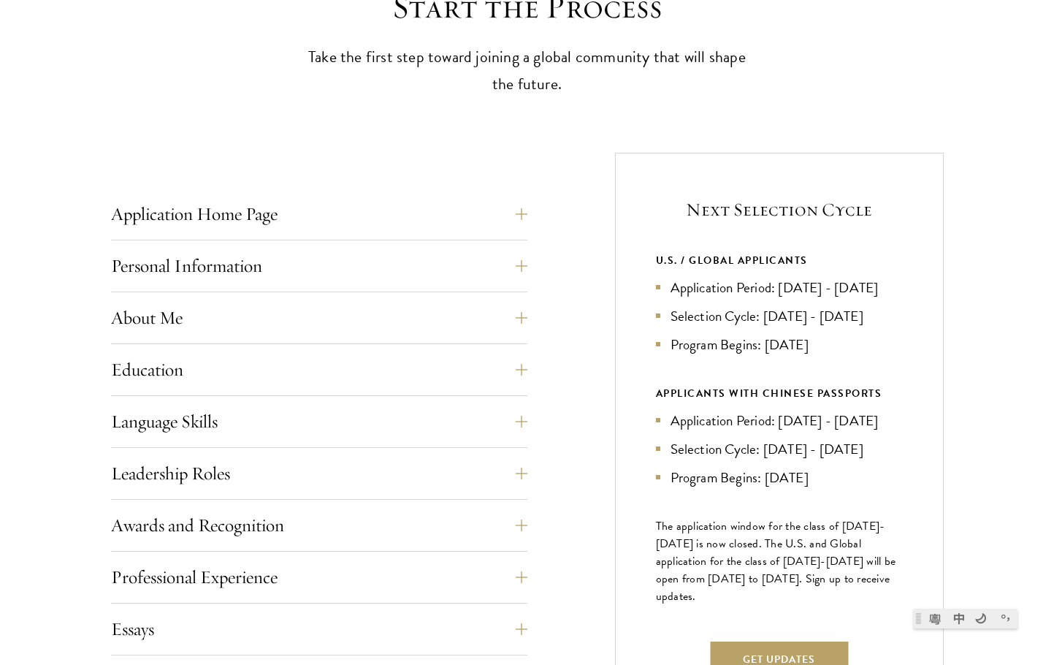
drag, startPoint x: 663, startPoint y: 249, endPoint x: 717, endPoint y: 302, distance: 74.9
click at [717, 302] on div "Next Selection Cycle U.S. / GLOBAL APPLICANTS Application Period: [DATE] - [DAT…" at bounding box center [779, 444] width 329 height 582
click at [448, 205] on button "Application Home Page" at bounding box center [330, 214] width 416 height 35
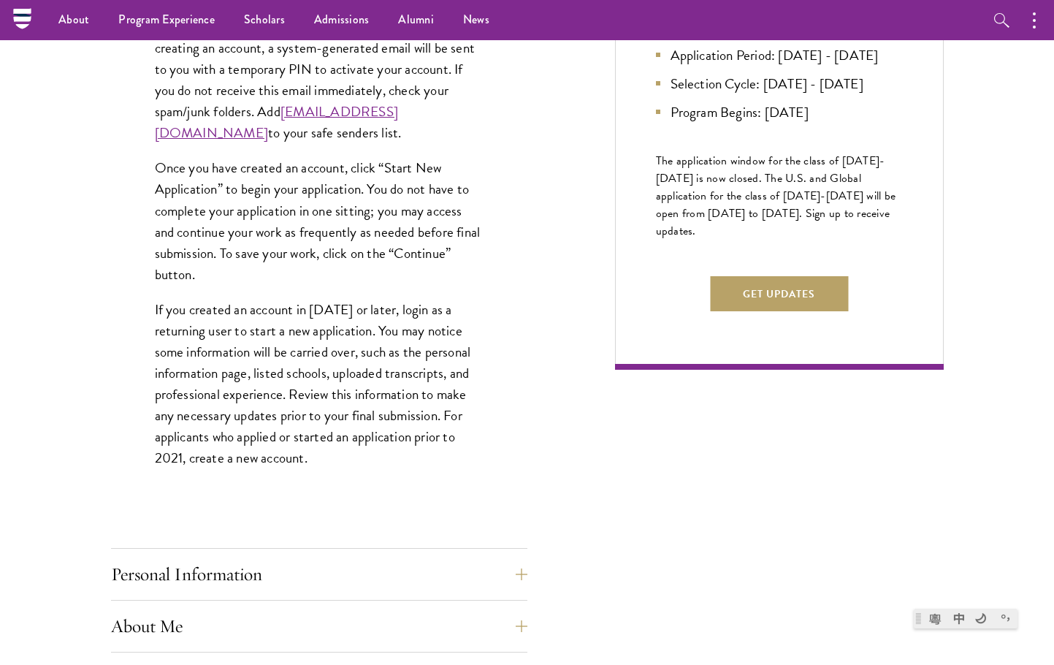
scroll to position [658, 0]
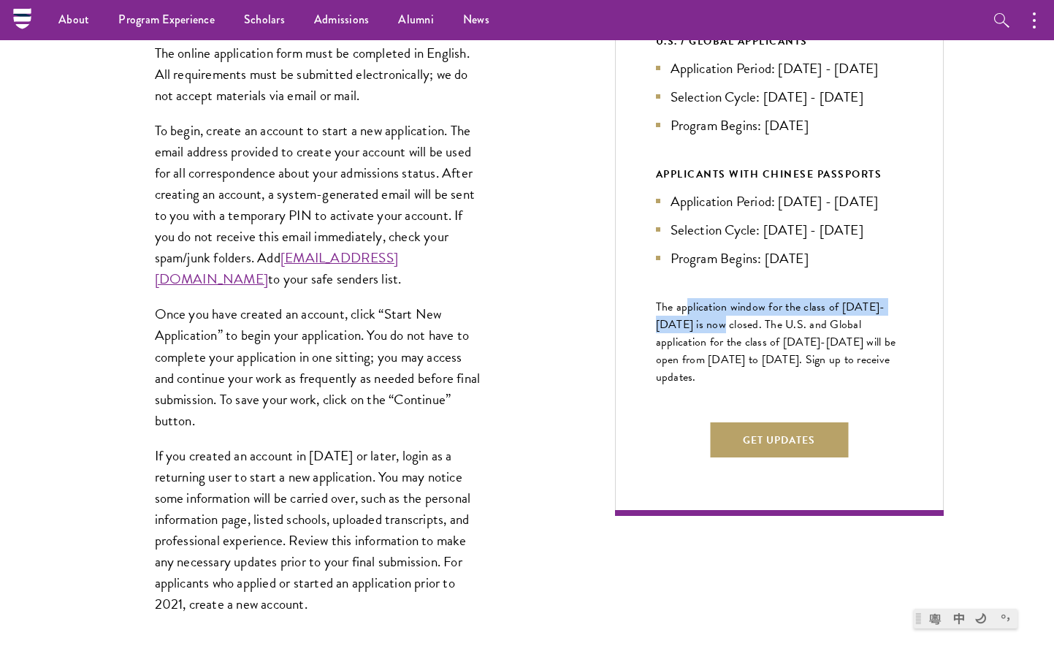
drag, startPoint x: 694, startPoint y: 364, endPoint x: 703, endPoint y: 376, distance: 14.6
click at [703, 376] on span "The application window for the class of [DATE]-[DATE] is now closed. The U.S. a…" at bounding box center [776, 342] width 240 height 88
click at [703, 375] on span "The application window for the class of [DATE]-[DATE] is now closed. The U.S. a…" at bounding box center [776, 342] width 240 height 88
drag, startPoint x: 722, startPoint y: 371, endPoint x: 717, endPoint y: 356, distance: 16.2
click at [717, 356] on span "The application window for the class of [DATE]-[DATE] is now closed. The U.S. a…" at bounding box center [776, 342] width 240 height 88
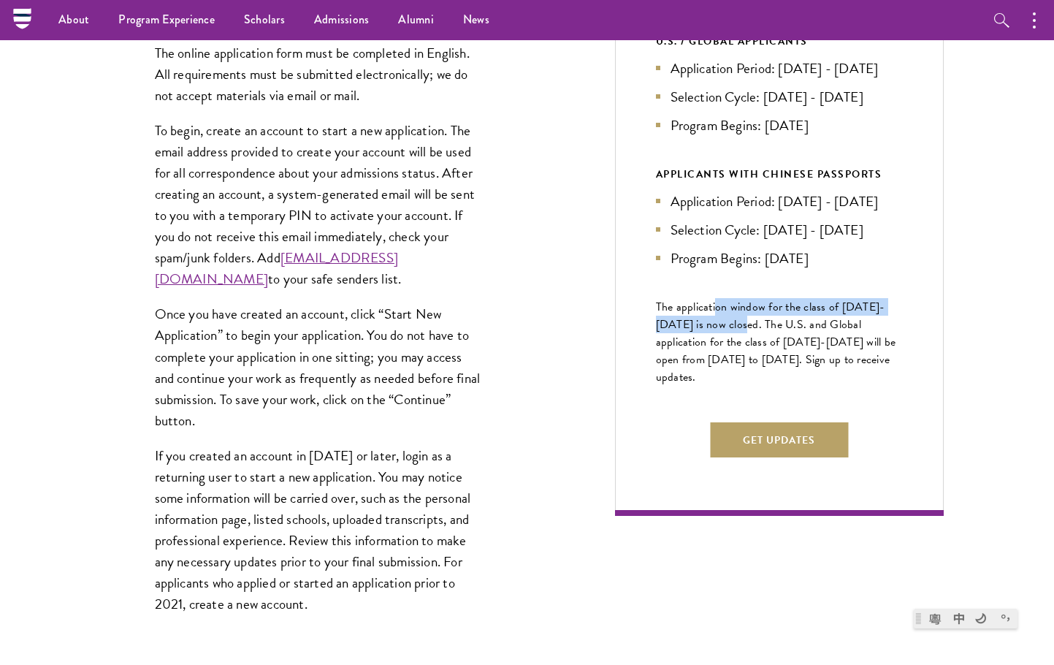
click at [716, 355] on span "The application window for the class of [DATE]-[DATE] is now closed. The U.S. a…" at bounding box center [776, 342] width 240 height 88
drag, startPoint x: 716, startPoint y: 355, endPoint x: 714, endPoint y: 376, distance: 21.3
click at [714, 376] on span "The application window for the class of [DATE]-[DATE] is now closed. The U.S. a…" at bounding box center [776, 342] width 240 height 88
click at [704, 369] on span "The application window for the class of [DATE]-[DATE] is now closed. The U.S. a…" at bounding box center [776, 342] width 240 height 88
click at [714, 364] on span "The application window for the class of [DATE]-[DATE] is now closed. The U.S. a…" at bounding box center [776, 342] width 240 height 88
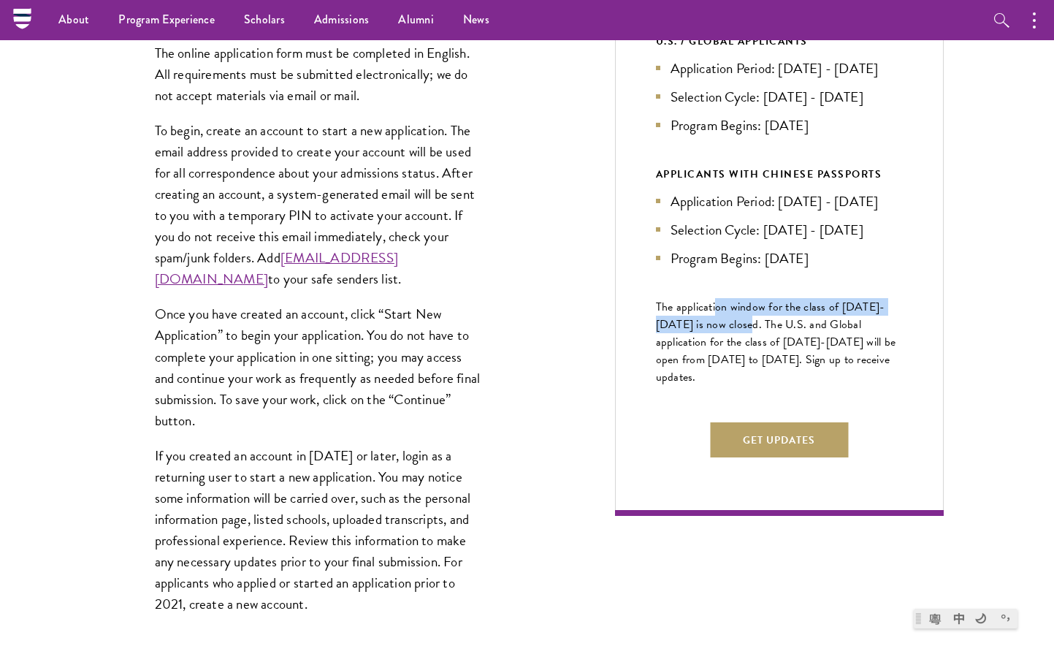
drag, startPoint x: 728, startPoint y: 368, endPoint x: 717, endPoint y: 357, distance: 15.5
click at [717, 357] on span "The application window for the class of [DATE]-[DATE] is now closed. The U.S. a…" at bounding box center [776, 342] width 240 height 88
drag, startPoint x: 720, startPoint y: 353, endPoint x: 721, endPoint y: 366, distance: 13.2
click at [721, 366] on span "The application window for the class of [DATE]-[DATE] is now closed. The U.S. a…" at bounding box center [776, 342] width 240 height 88
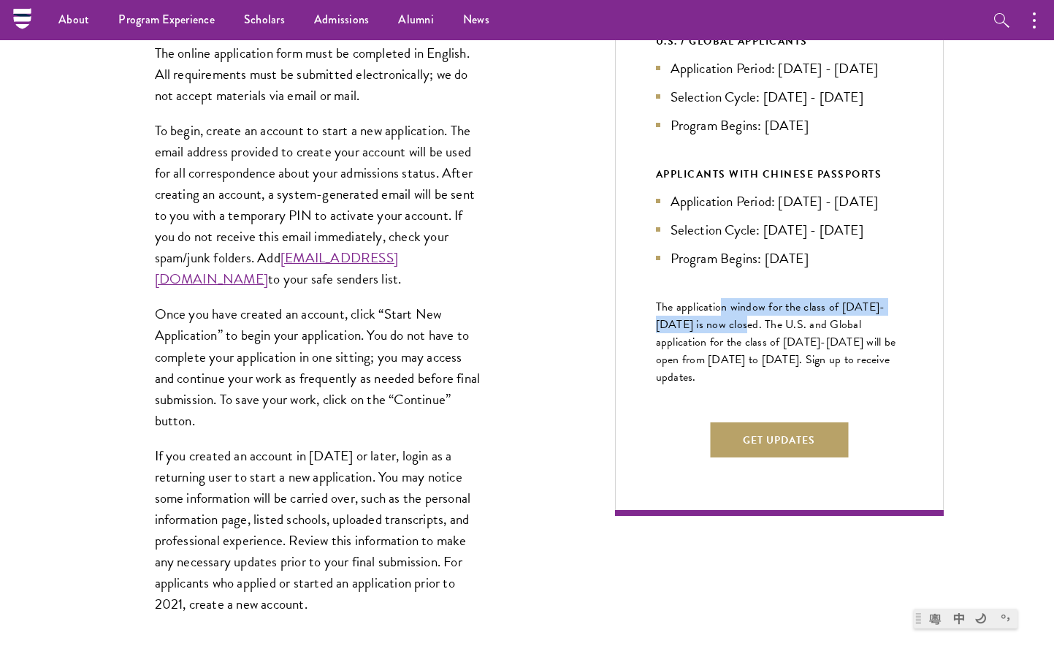
click at [721, 366] on span "The application window for the class of [DATE]-[DATE] is now closed. The U.S. a…" at bounding box center [776, 342] width 240 height 88
drag, startPoint x: 721, startPoint y: 372, endPoint x: 719, endPoint y: 350, distance: 22.0
click at [719, 350] on span "The application window for the class of [DATE]-[DATE] is now closed. The U.S. a…" at bounding box center [776, 342] width 240 height 88
click at [717, 365] on span "The application window for the class of [DATE]-[DATE] is now closed. The U.S. a…" at bounding box center [776, 342] width 240 height 88
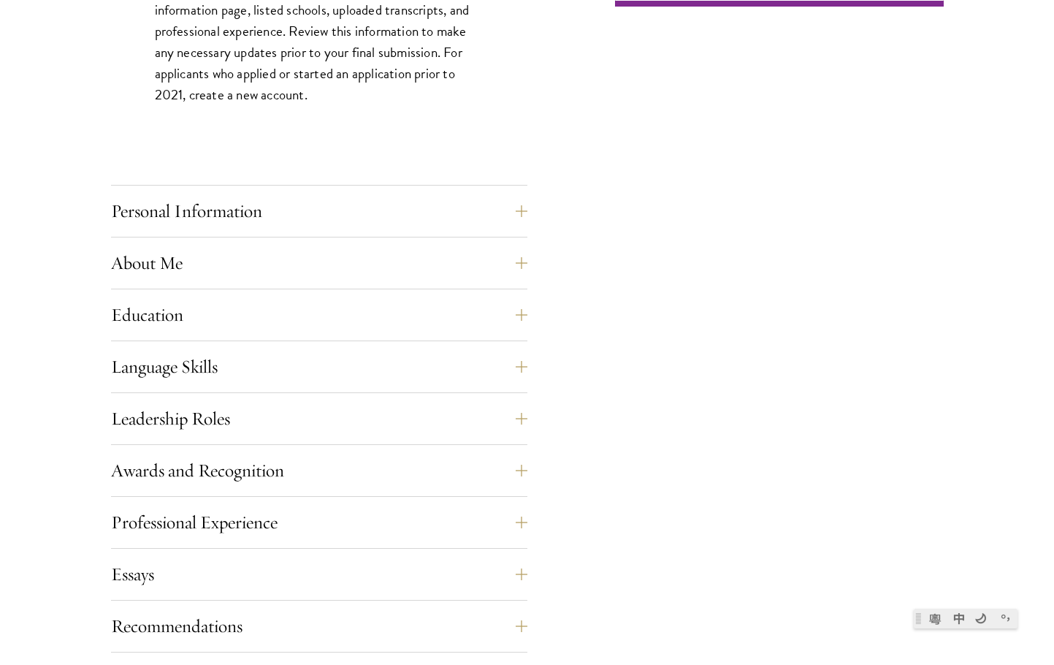
scroll to position [1169, 0]
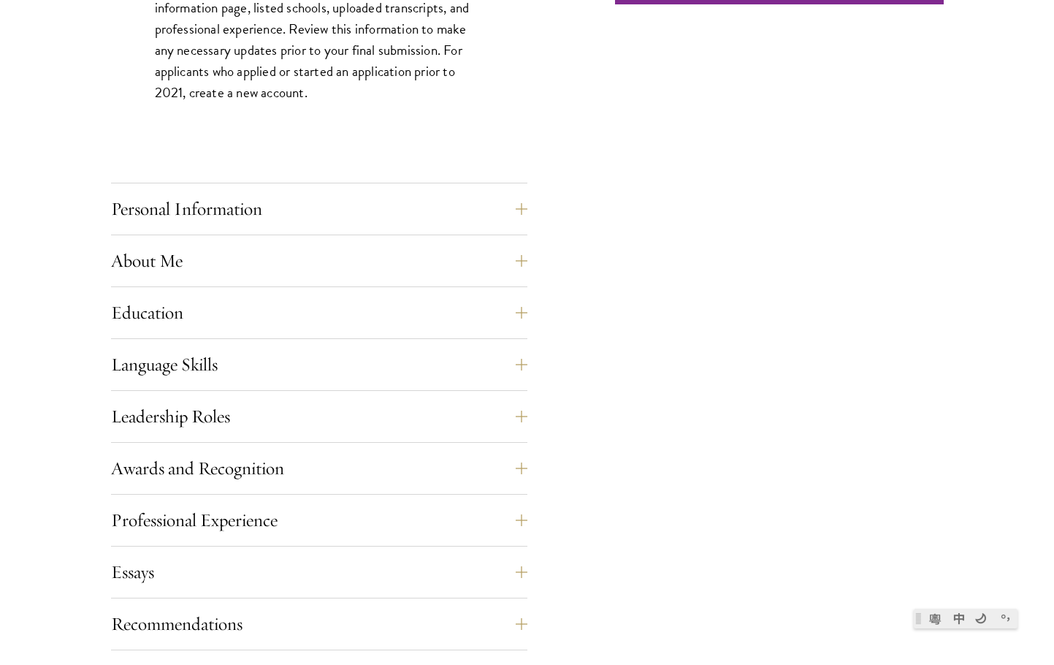
click at [373, 232] on div "Personal Information This section requests applicant biographical and contact i…" at bounding box center [319, 213] width 416 height 44
click at [370, 216] on button "Personal Information" at bounding box center [330, 208] width 416 height 35
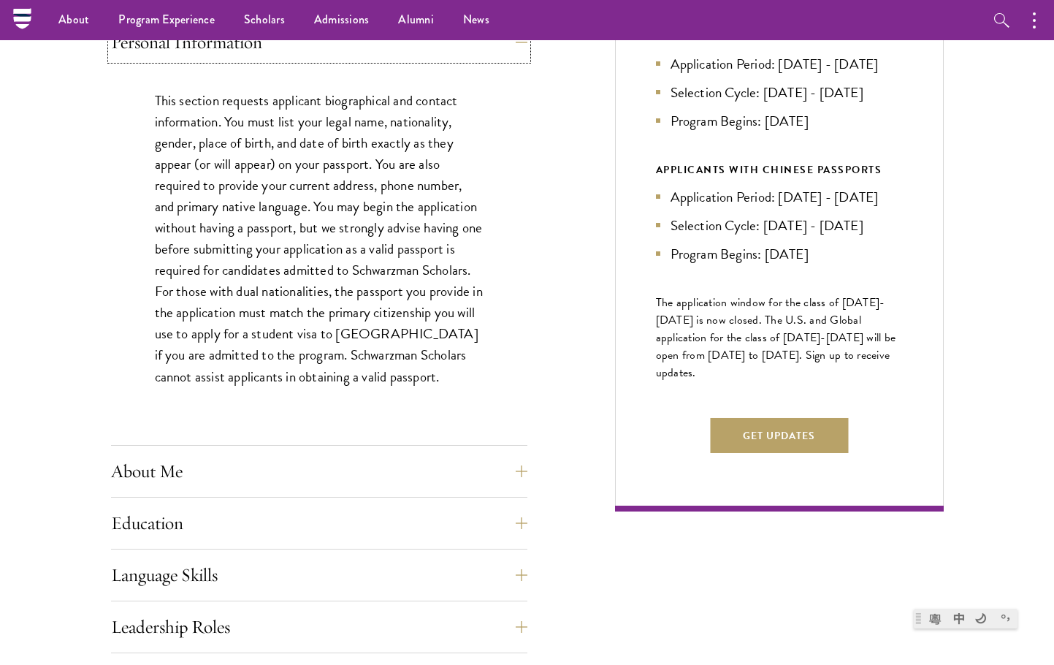
scroll to position [658, 0]
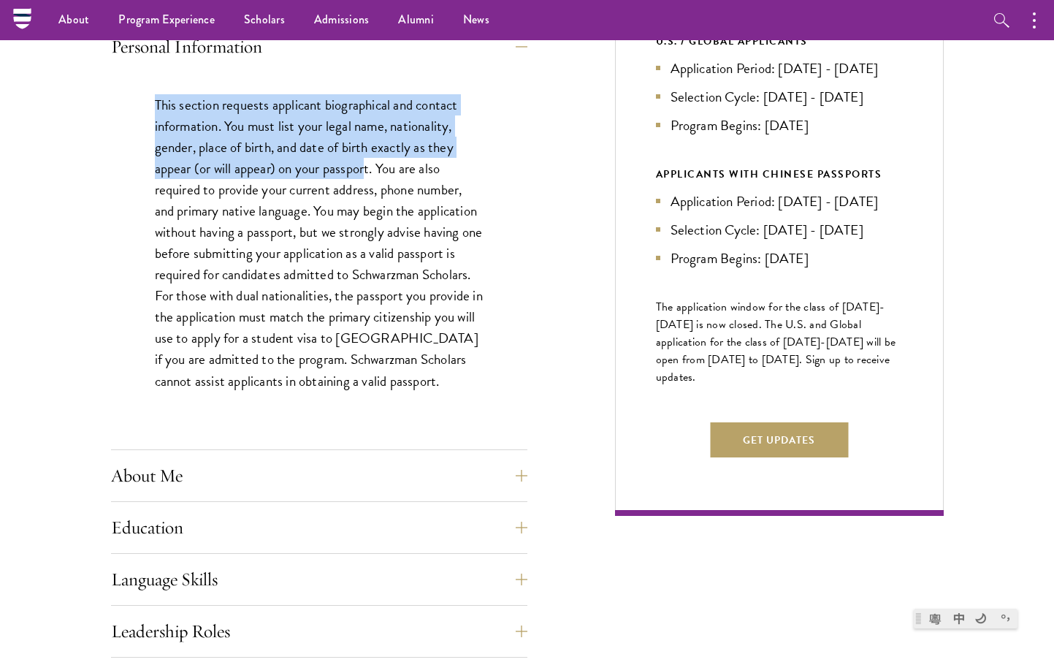
drag, startPoint x: 153, startPoint y: 105, endPoint x: 367, endPoint y: 170, distance: 223.7
click at [367, 170] on div "This section requests applicant biographical and contact information. You must …" at bounding box center [319, 250] width 416 height 356
click at [367, 170] on p "This section requests applicant biographical and contact information. You must …" at bounding box center [319, 242] width 329 height 297
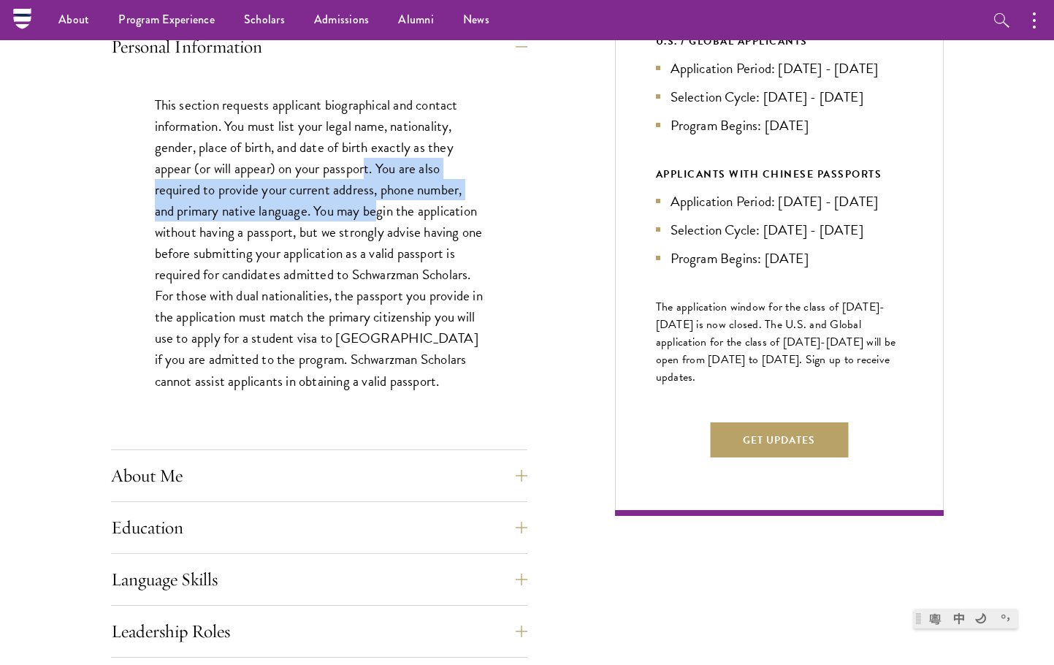
drag, startPoint x: 368, startPoint y: 177, endPoint x: 380, endPoint y: 211, distance: 36.3
click at [380, 211] on p "This section requests applicant biographical and contact information. You must …" at bounding box center [319, 242] width 329 height 297
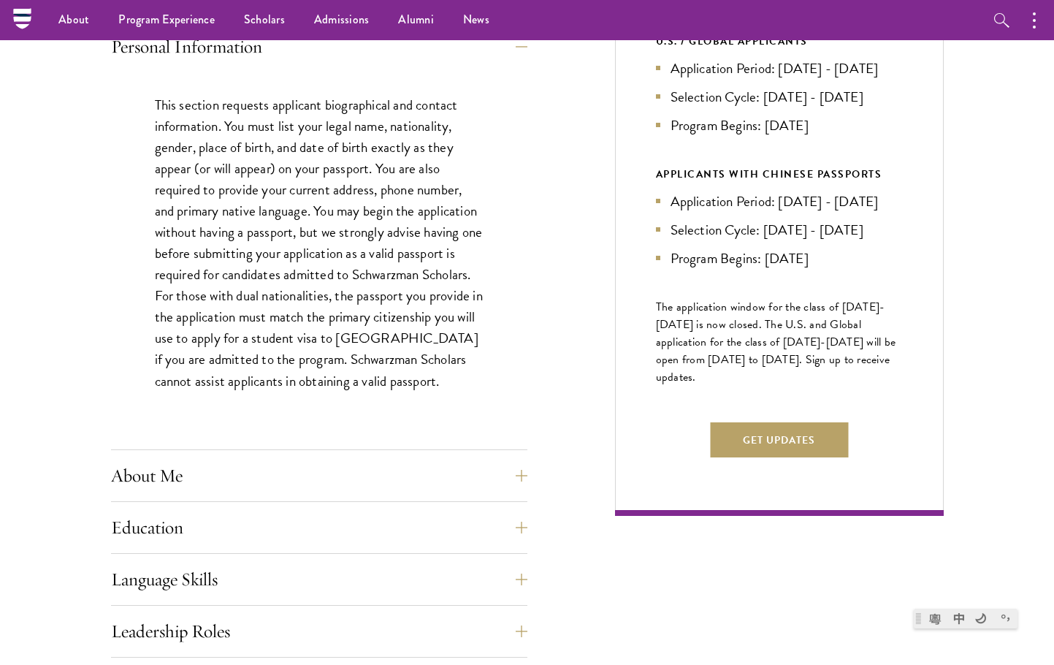
click at [357, 223] on p "This section requests applicant biographical and contact information. You must …" at bounding box center [319, 242] width 329 height 297
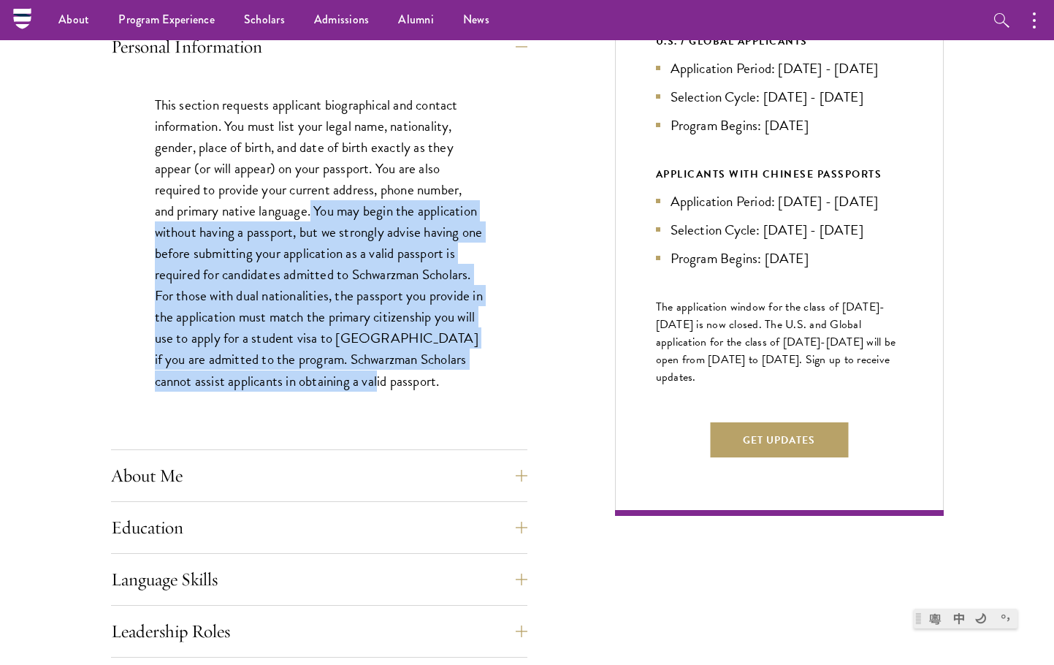
drag, startPoint x: 313, startPoint y: 219, endPoint x: 416, endPoint y: 401, distance: 209.4
click at [416, 401] on div "This section requests applicant biographical and contact information. You must …" at bounding box center [319, 250] width 416 height 356
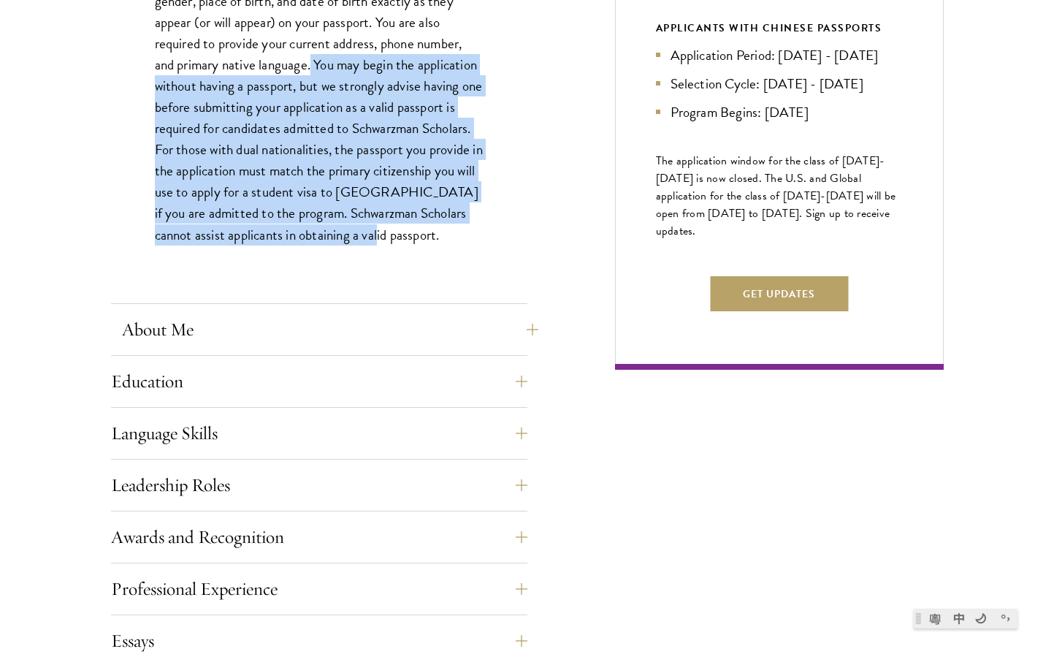
scroll to position [877, 0]
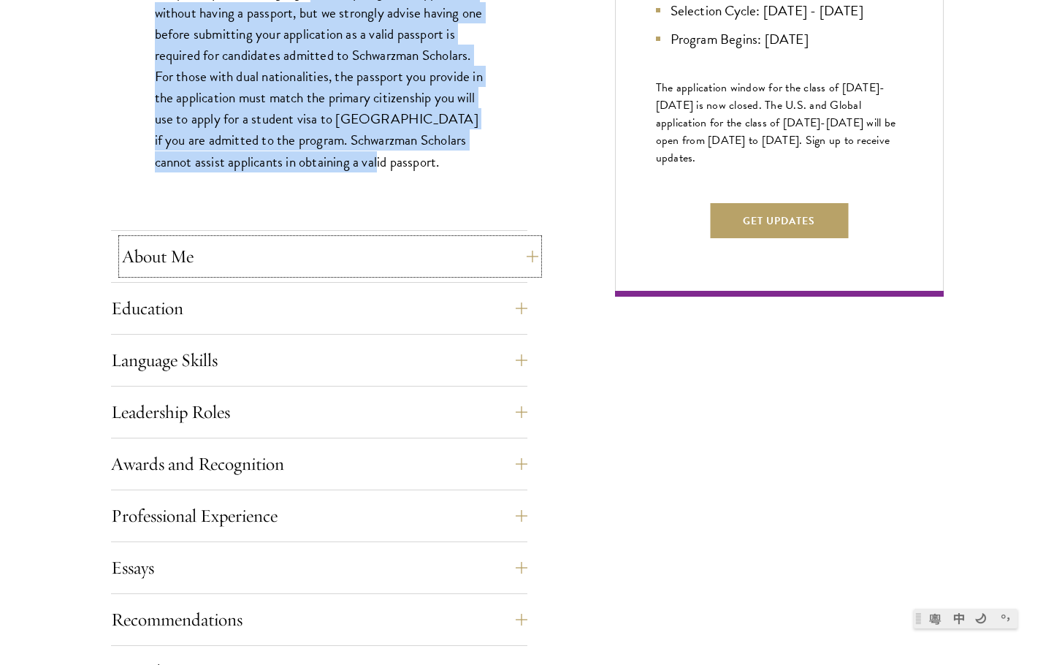
click at [471, 261] on button "About Me" at bounding box center [330, 256] width 416 height 35
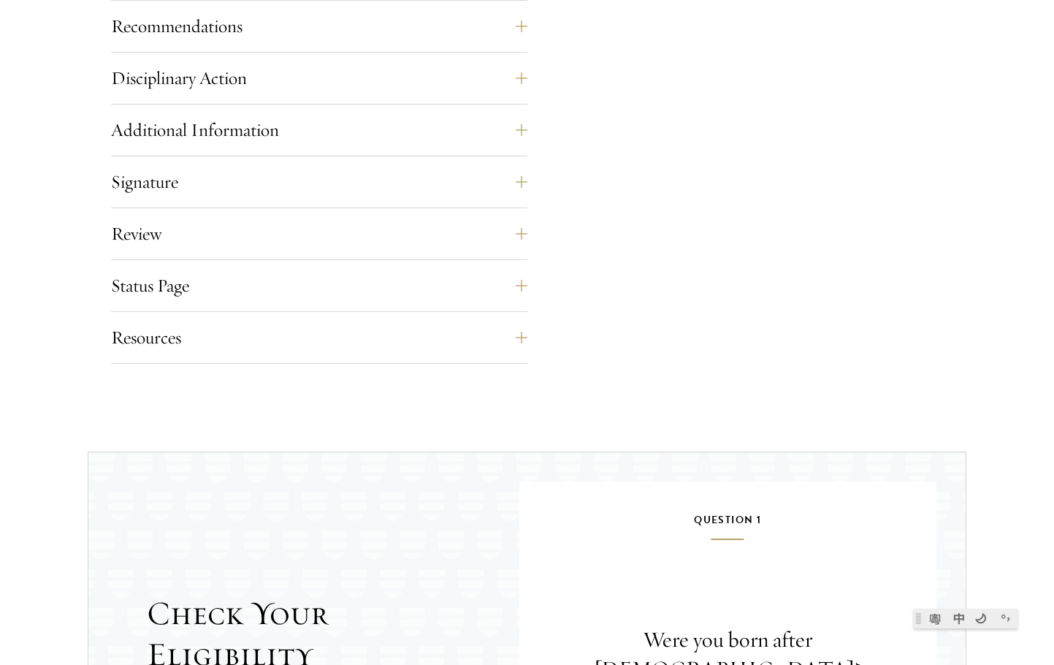
scroll to position [2119, 0]
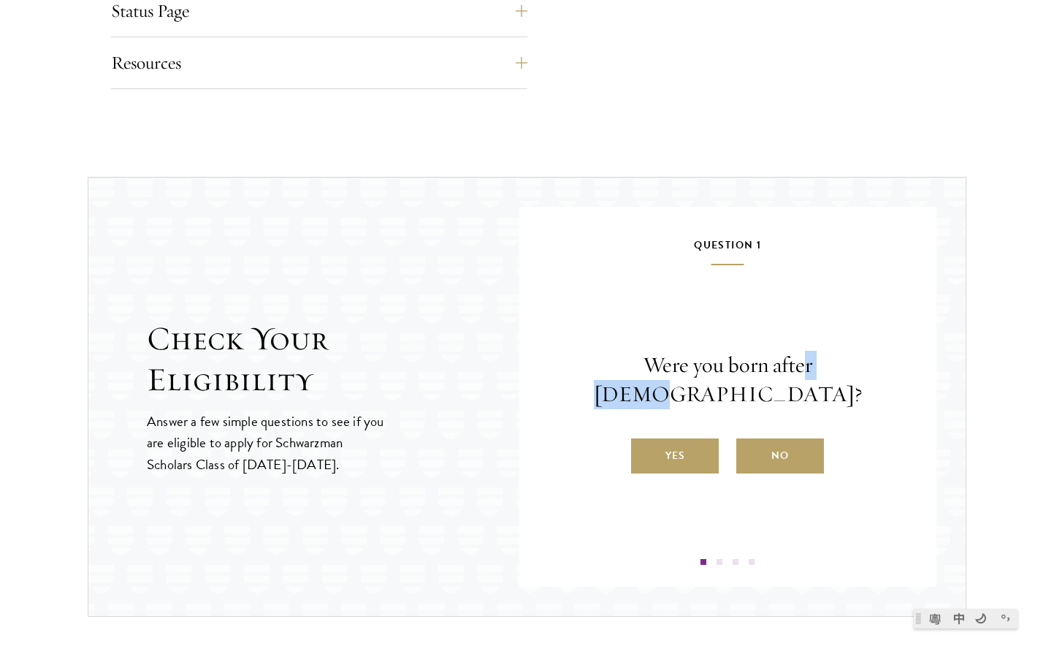
drag, startPoint x: 739, startPoint y: 382, endPoint x: 827, endPoint y: 383, distance: 88.4
click at [828, 382] on p "Were you born after [DEMOGRAPHIC_DATA]?" at bounding box center [727, 380] width 329 height 58
click at [642, 451] on label "Yes" at bounding box center [675, 455] width 88 height 35
click at [642, 451] on input "Yes" at bounding box center [637, 446] width 13 height 13
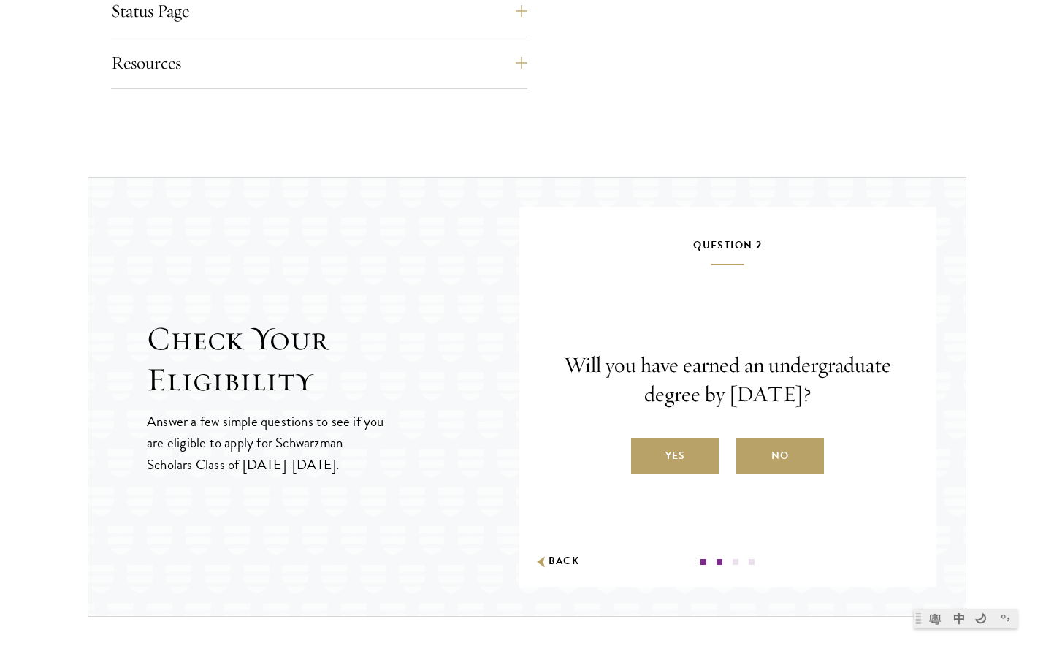
drag, startPoint x: 617, startPoint y: 362, endPoint x: 826, endPoint y: 391, distance: 210.9
click at [826, 391] on p "Will you have earned an undergraduate degree by [DATE]?" at bounding box center [727, 380] width 329 height 58
drag, startPoint x: 676, startPoint y: 402, endPoint x: 823, endPoint y: 392, distance: 147.2
click at [823, 392] on p "Will you have earned an undergraduate degree by [DATE]?" at bounding box center [727, 380] width 329 height 58
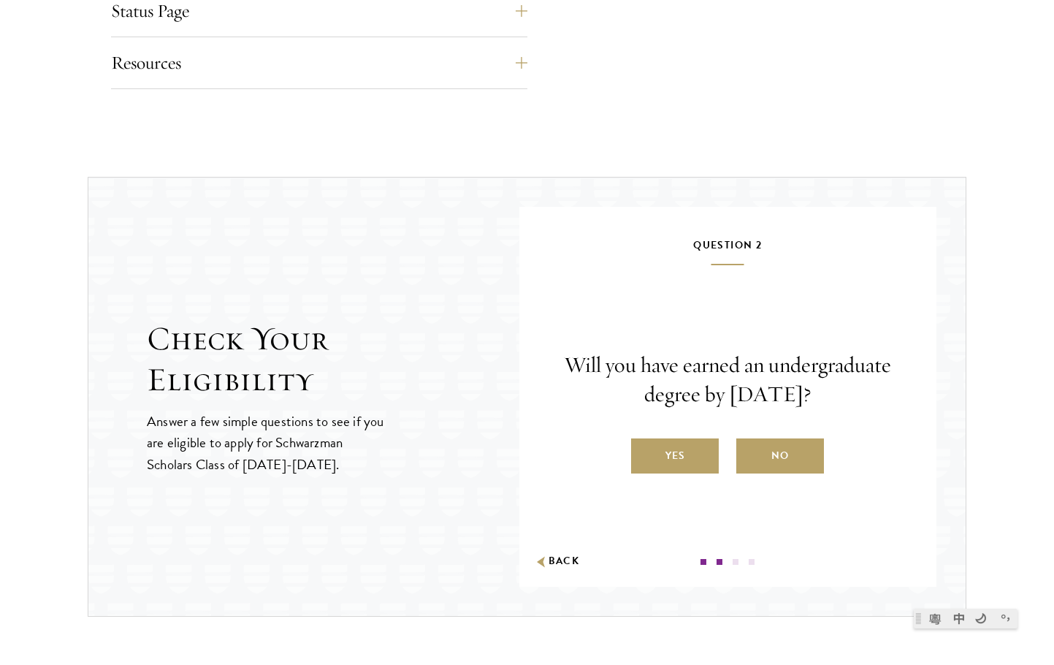
click at [823, 392] on p "Will you have earned an undergraduate degree by [DATE]?" at bounding box center [727, 380] width 329 height 58
click at [679, 462] on label "Yes" at bounding box center [675, 455] width 88 height 35
click at [644, 453] on input "Yes" at bounding box center [637, 446] width 13 height 13
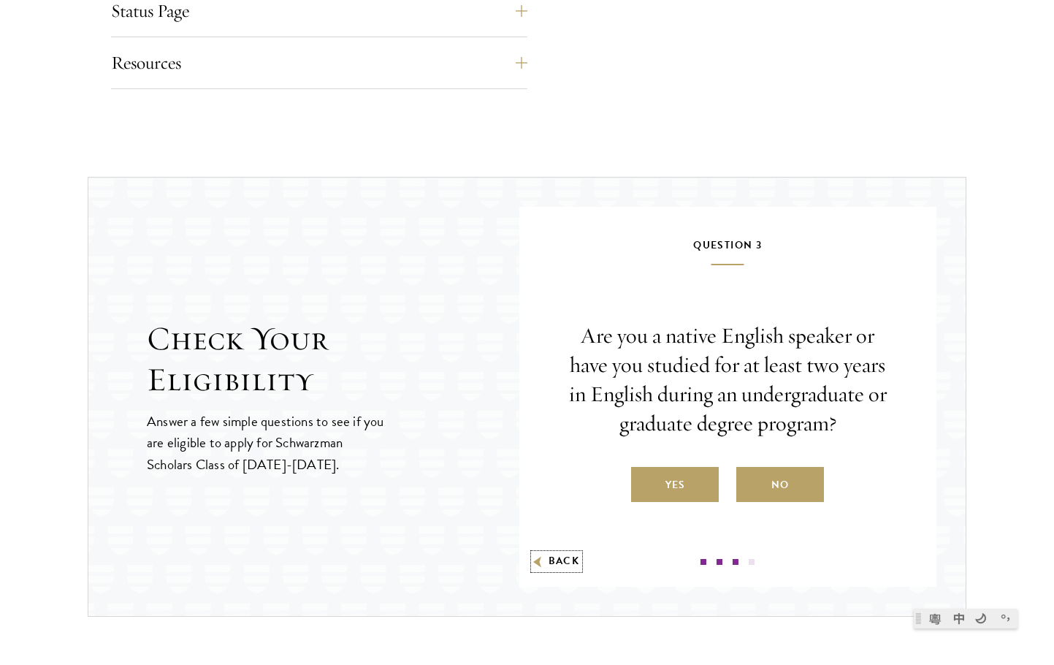
click at [565, 557] on button "Back" at bounding box center [557, 561] width 46 height 15
radio input "false"
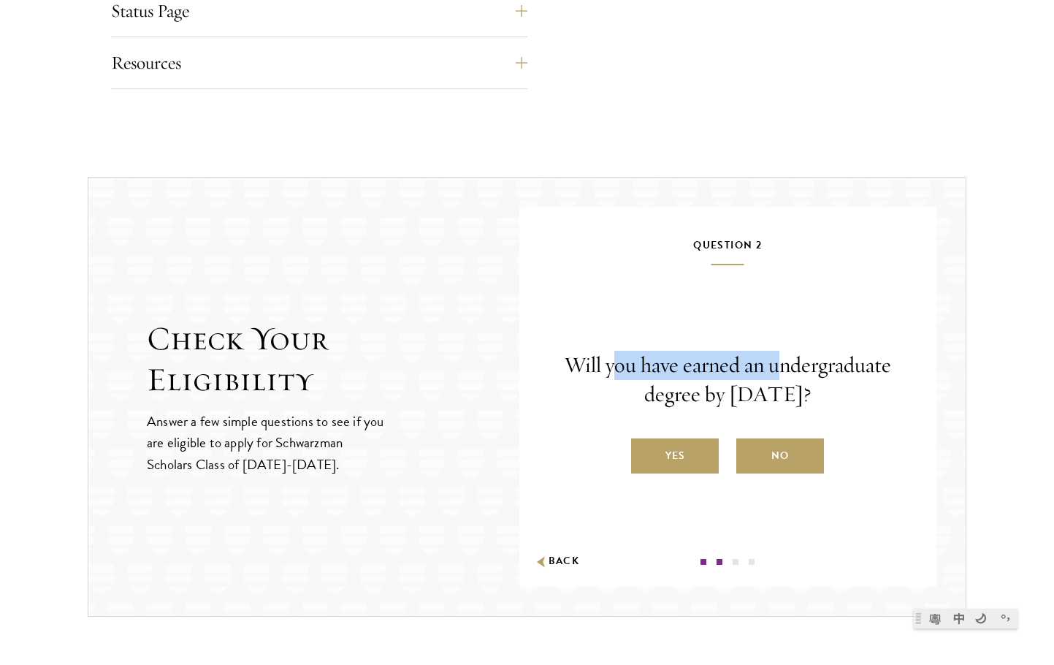
drag, startPoint x: 628, startPoint y: 347, endPoint x: 783, endPoint y: 379, distance: 158.2
click at [783, 379] on div "Question 2 Will you have earned an undergraduate degree by [DATE]? Yes No Back" at bounding box center [727, 400] width 329 height 329
click at [711, 466] on label "Yes" at bounding box center [675, 455] width 88 height 35
click at [644, 453] on input "Yes" at bounding box center [637, 446] width 13 height 13
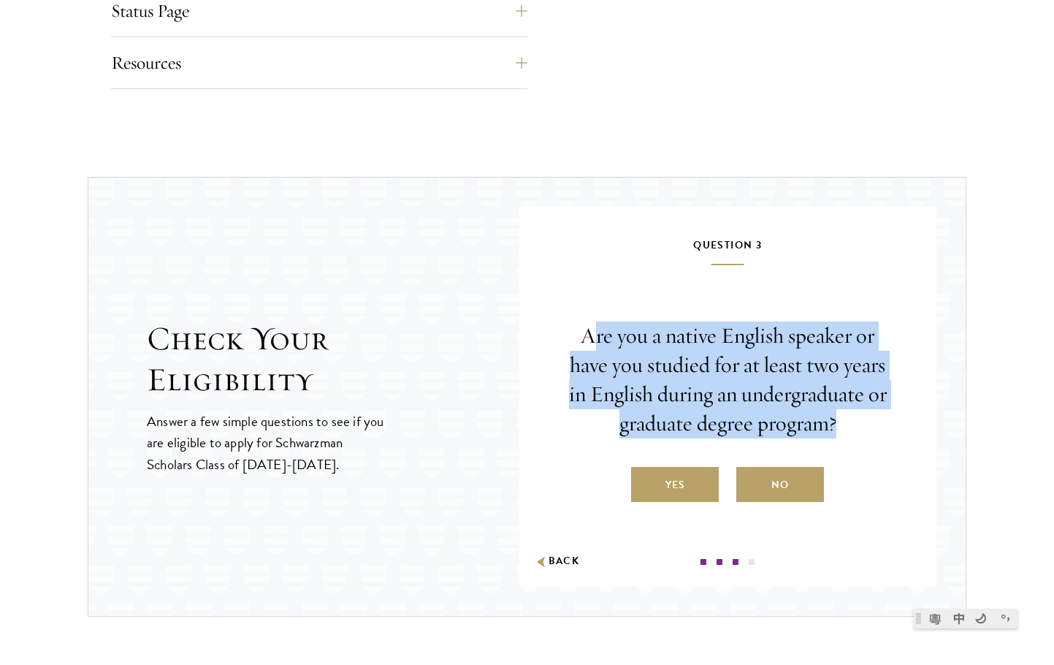
drag, startPoint x: 591, startPoint y: 330, endPoint x: 881, endPoint y: 422, distance: 304.1
click at [881, 422] on p "Are you a native English speaker or have you studied for at least two years in …" at bounding box center [727, 379] width 329 height 117
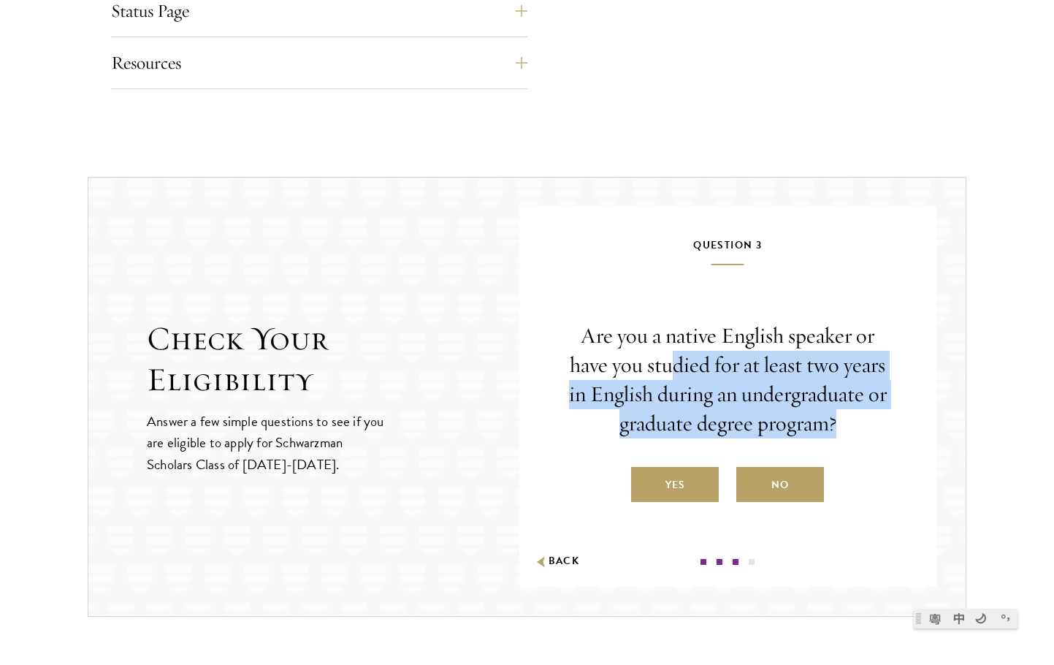
drag, startPoint x: 804, startPoint y: 411, endPoint x: 674, endPoint y: 373, distance: 135.5
click at [674, 373] on p "Are you a native English speaker or have you studied for at least two years in …" at bounding box center [727, 379] width 329 height 117
drag, startPoint x: 788, startPoint y: 408, endPoint x: 807, endPoint y: 412, distance: 19.3
click at [807, 412] on p "Are you a native English speaker or have you studied for at least two years in …" at bounding box center [727, 379] width 329 height 117
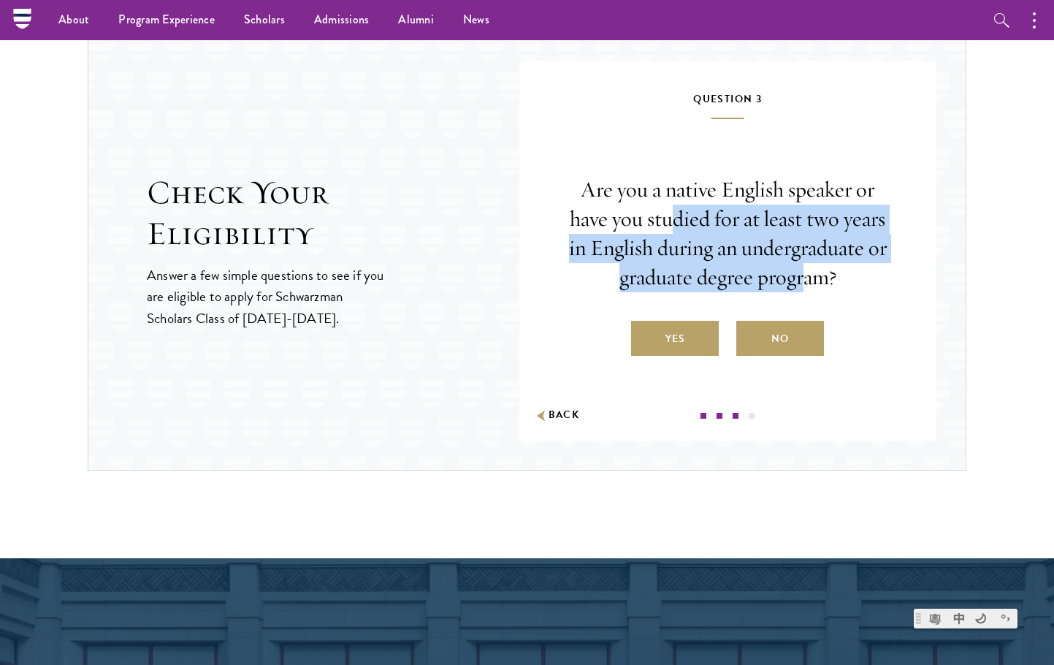
scroll to position [2192, 0]
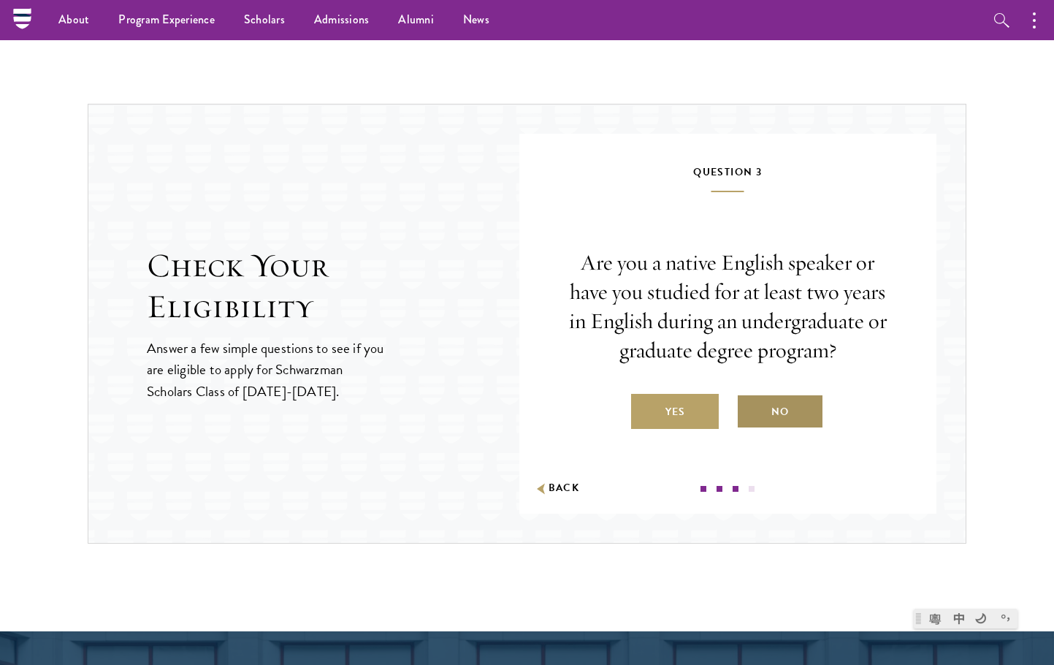
click at [797, 405] on label "No" at bounding box center [780, 411] width 88 height 35
click at [750, 405] on input "No" at bounding box center [742, 402] width 13 height 13
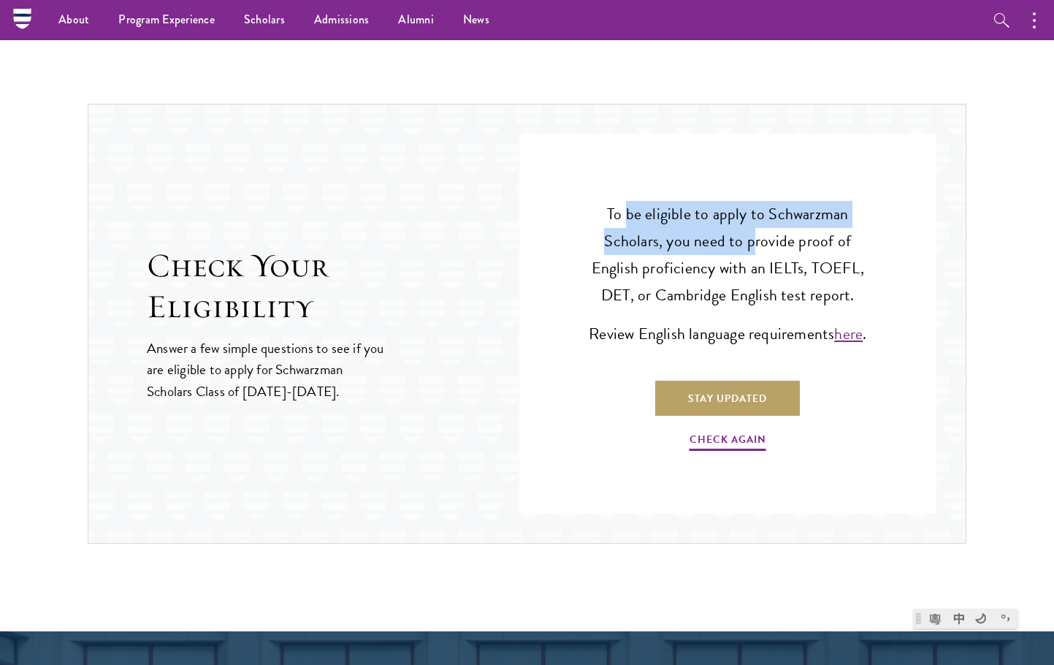
drag, startPoint x: 627, startPoint y: 213, endPoint x: 753, endPoint y: 239, distance: 129.1
click at [753, 239] on p "To be eligible to apply to Schwarzman Scholars, you need to provide proof of En…" at bounding box center [728, 255] width 286 height 108
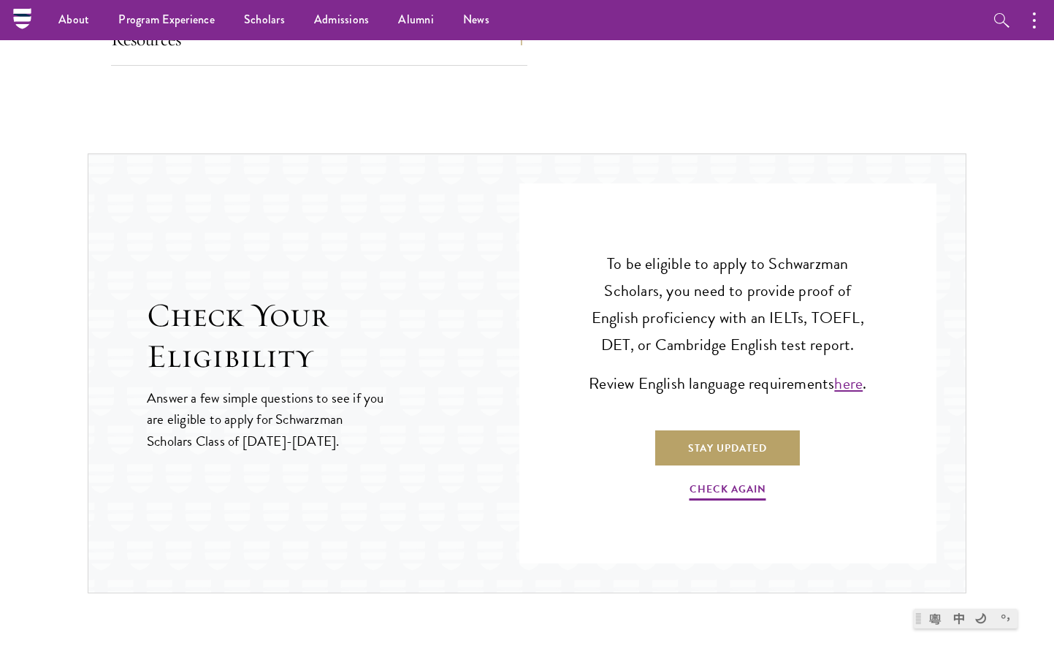
scroll to position [2119, 0]
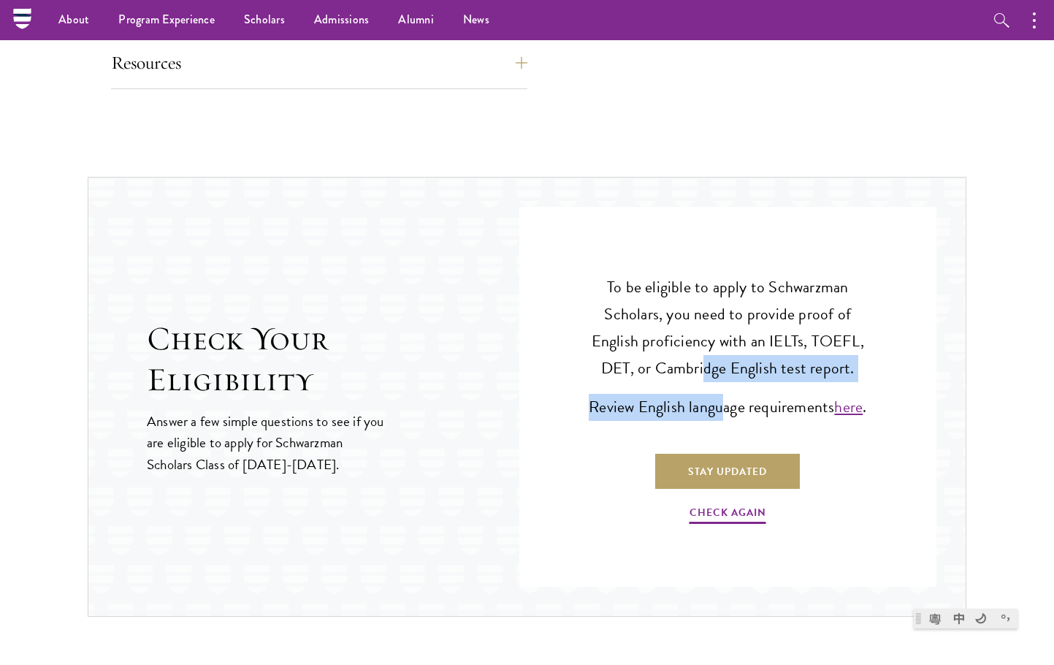
drag, startPoint x: 708, startPoint y: 384, endPoint x: 720, endPoint y: 397, distance: 17.6
click at [720, 397] on div "To be eligible to apply to Schwarzman Scholars, you need to provide proof of En…" at bounding box center [727, 400] width 329 height 329
drag, startPoint x: 720, startPoint y: 397, endPoint x: 721, endPoint y: 371, distance: 25.6
click at [720, 395] on p "Review English language requirements here ." at bounding box center [728, 407] width 286 height 27
click at [754, 512] on link "Check Again" at bounding box center [728, 514] width 77 height 23
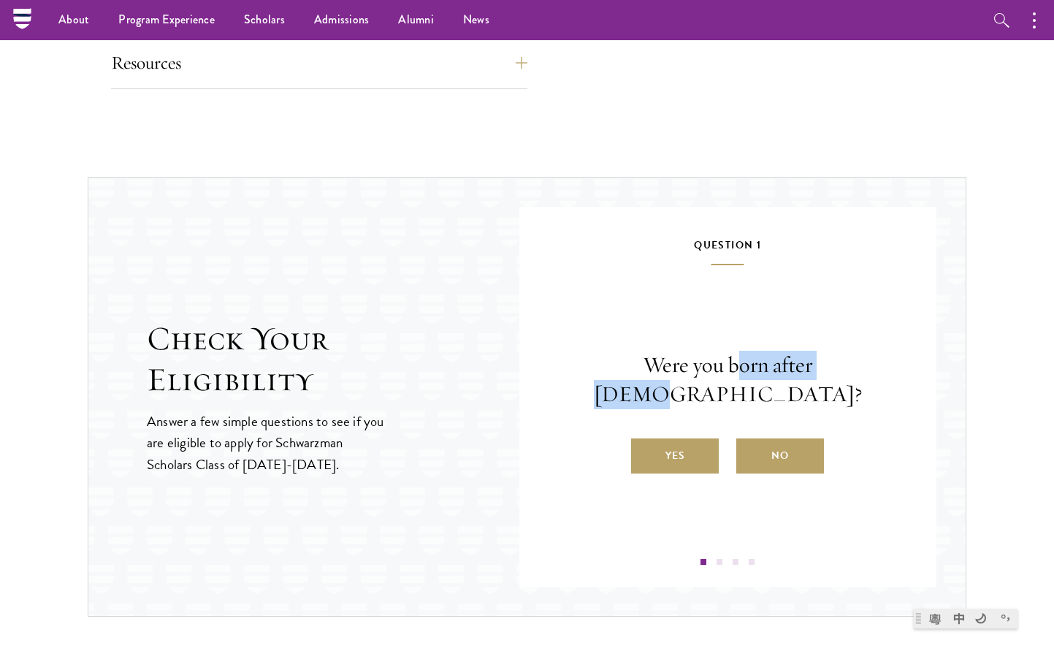
drag, startPoint x: 724, startPoint y: 377, endPoint x: 827, endPoint y: 381, distance: 103.1
click at [827, 381] on p "Were you born after [DEMOGRAPHIC_DATA]?" at bounding box center [727, 380] width 329 height 58
click at [820, 438] on label "No" at bounding box center [780, 455] width 88 height 35
click at [750, 440] on input "No" at bounding box center [742, 446] width 13 height 13
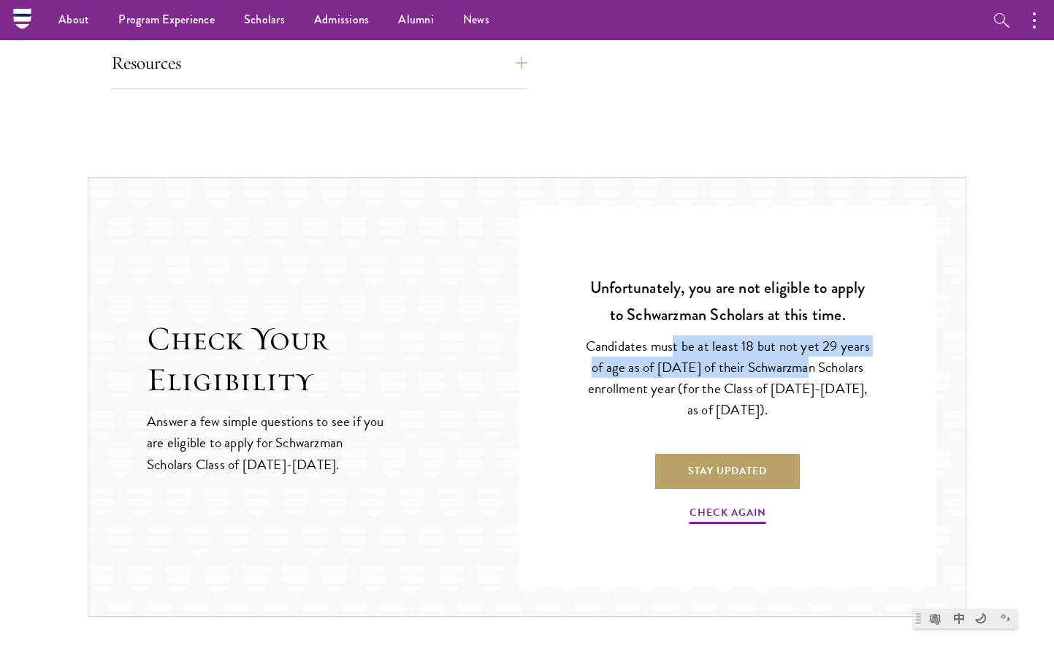
drag, startPoint x: 674, startPoint y: 341, endPoint x: 799, endPoint y: 359, distance: 126.3
click at [799, 359] on p "Candidates must be at least 18 but not yet 29 years of age as of [DATE] of thei…" at bounding box center [728, 377] width 286 height 85
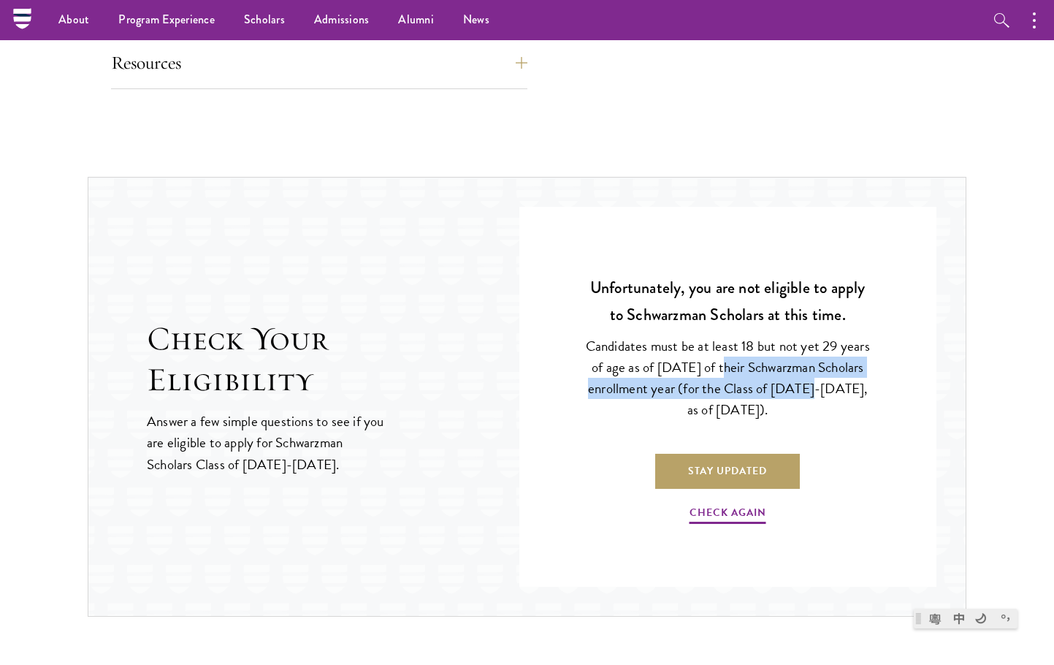
drag, startPoint x: 795, startPoint y: 396, endPoint x: 717, endPoint y: 372, distance: 81.1
click at [717, 372] on p "Candidates must be at least 18 but not yet 29 years of age as of [DATE] of thei…" at bounding box center [728, 377] width 286 height 85
click at [717, 371] on p "Candidates must be at least 18 but not yet 29 years of age as of [DATE] of thei…" at bounding box center [728, 377] width 286 height 85
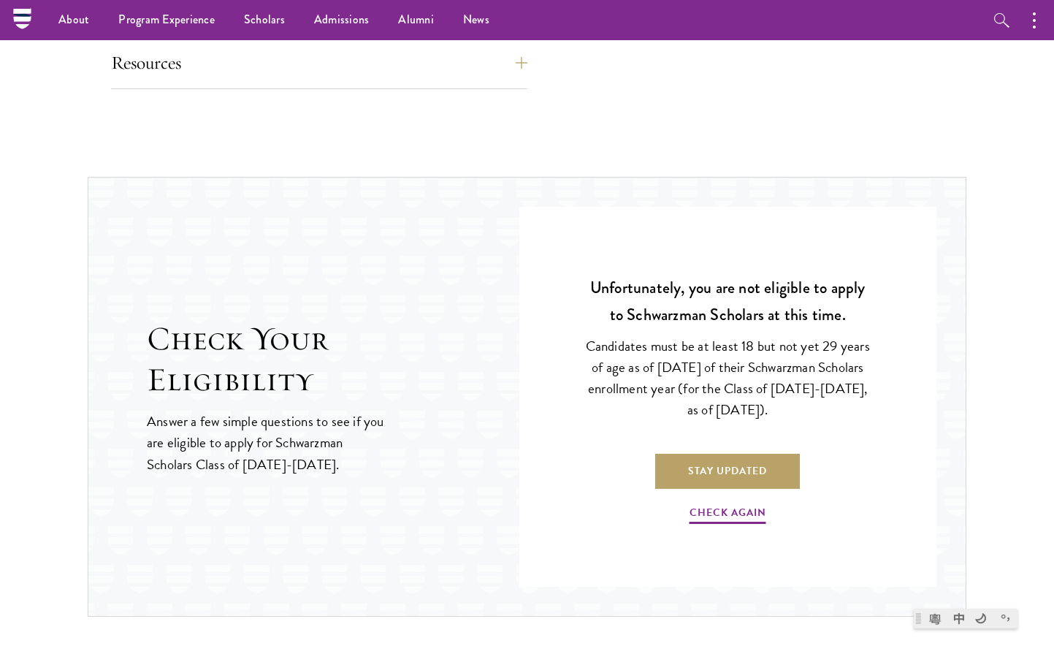
click at [767, 410] on p "Candidates must be at least 18 but not yet 29 years of age as of [DATE] of thei…" at bounding box center [728, 377] width 286 height 85
drag, startPoint x: 777, startPoint y: 410, endPoint x: 775, endPoint y: 426, distance: 16.1
click at [731, 393] on p "Candidates must be at least 18 but not yet 29 years of age as of [DATE] of thei…" at bounding box center [728, 377] width 286 height 85
click at [728, 392] on p "Candidates must be at least 18 but not yet 29 years of age as of [DATE] of thei…" at bounding box center [728, 377] width 286 height 85
drag, startPoint x: 782, startPoint y: 405, endPoint x: 678, endPoint y: 387, distance: 105.2
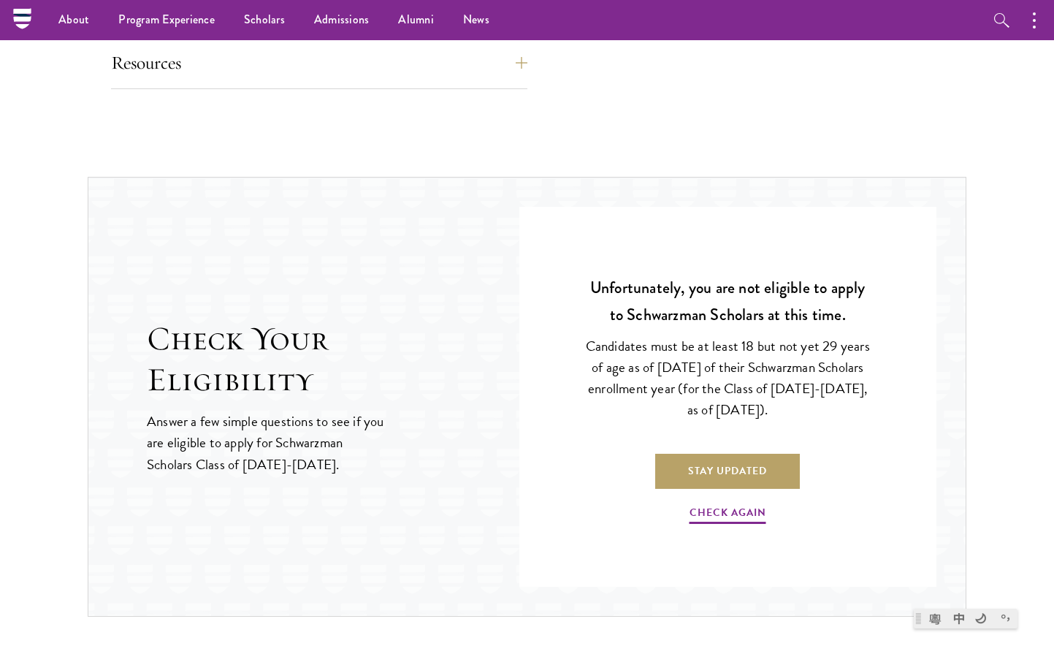
click at [678, 387] on p "Candidates must be at least 18 but not yet 29 years of age as of [DATE] of thei…" at bounding box center [728, 377] width 286 height 85
drag, startPoint x: 731, startPoint y: 397, endPoint x: 546, endPoint y: 343, distance: 193.3
click at [546, 343] on div "Question 1 Were you born after [DEMOGRAPHIC_DATA]? Yes No Question 2 Will you h…" at bounding box center [727, 397] width 417 height 380
click at [756, 378] on p "Candidates must be at least 18 but not yet 29 years of age as of [DATE] of thei…" at bounding box center [728, 377] width 286 height 85
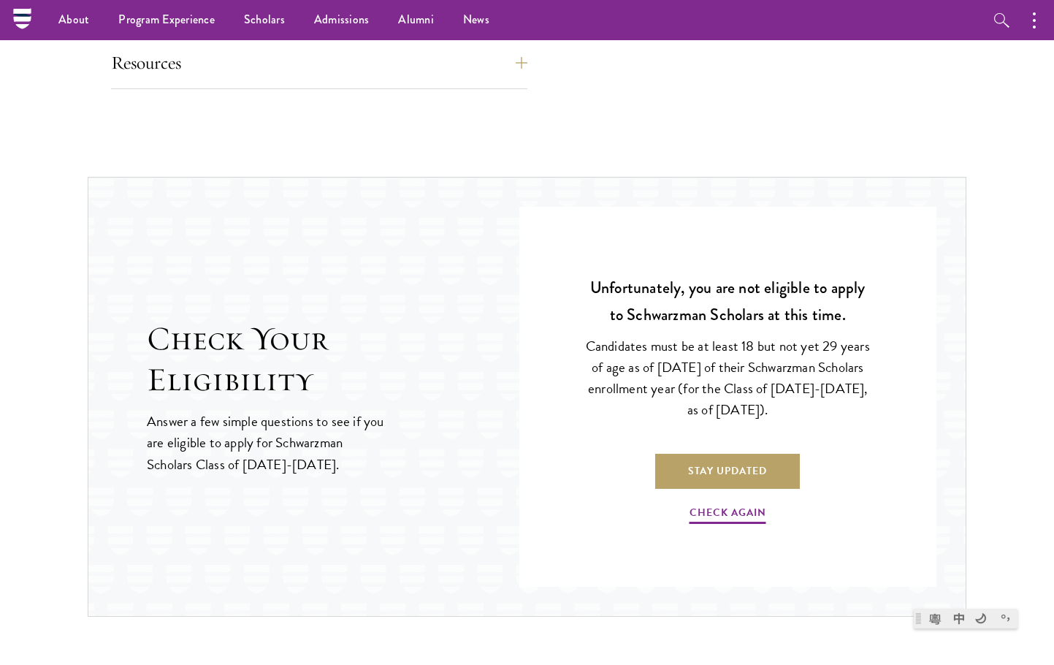
drag, startPoint x: 788, startPoint y: 411, endPoint x: 630, endPoint y: 370, distance: 163.0
click at [630, 370] on p "Candidates must be at least 18 but not yet 29 years of age as of [DATE] of thei…" at bounding box center [728, 377] width 286 height 85
click at [811, 330] on div "Unfortunately, you are not eligible to apply to Schwarzman Scholars at this tim…" at bounding box center [727, 400] width 329 height 329
click at [913, 313] on div "Question 1 Were you born after [DEMOGRAPHIC_DATA]? Yes No Question 2 Will you h…" at bounding box center [727, 397] width 417 height 380
